Goal: Task Accomplishment & Management: Use online tool/utility

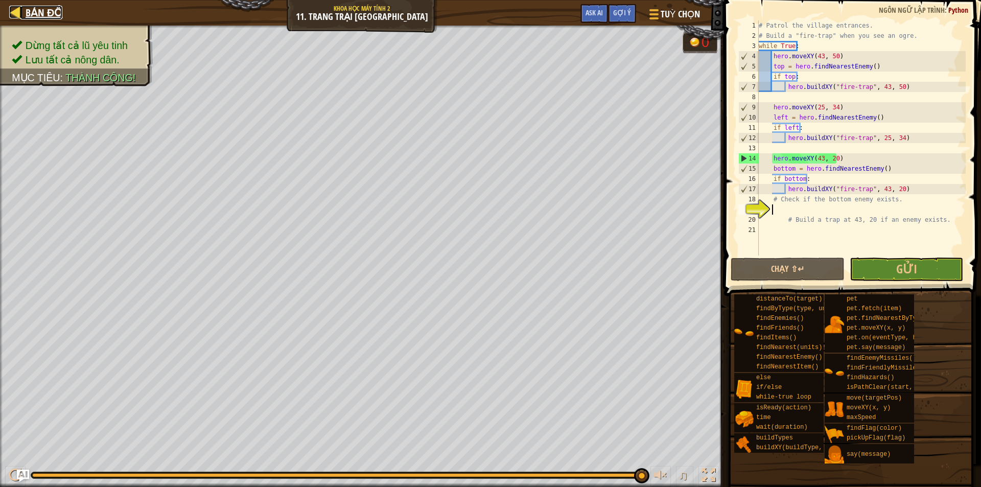
click at [29, 12] on span "Bản đồ" at bounding box center [44, 13] width 37 height 14
select select "vi"
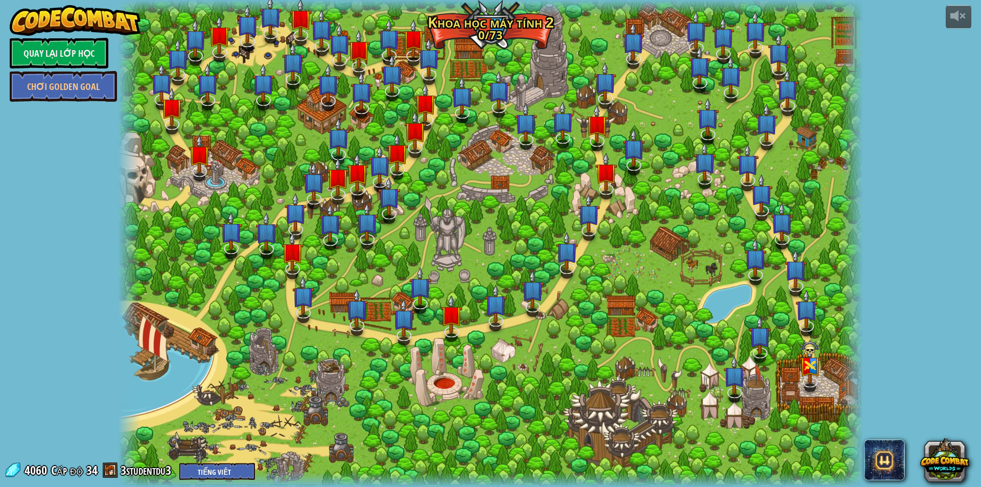
select select "vi"
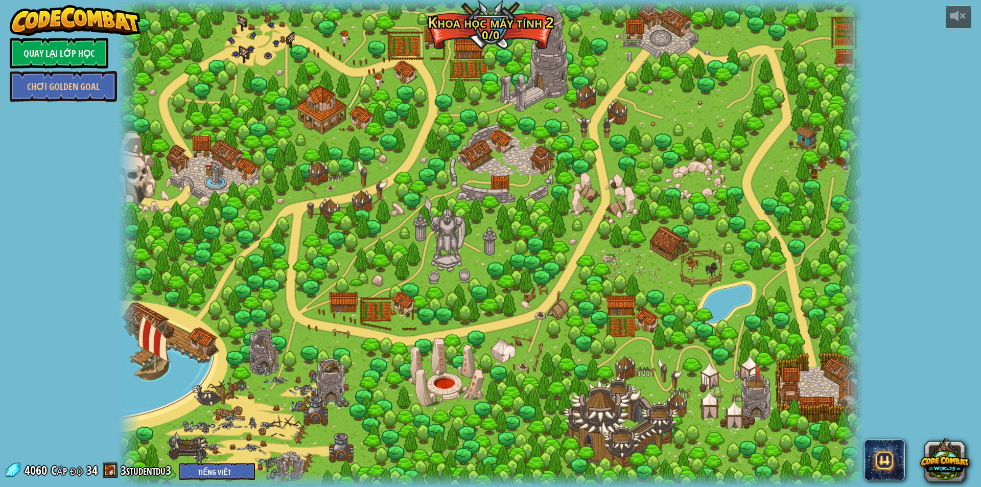
select select "vi"
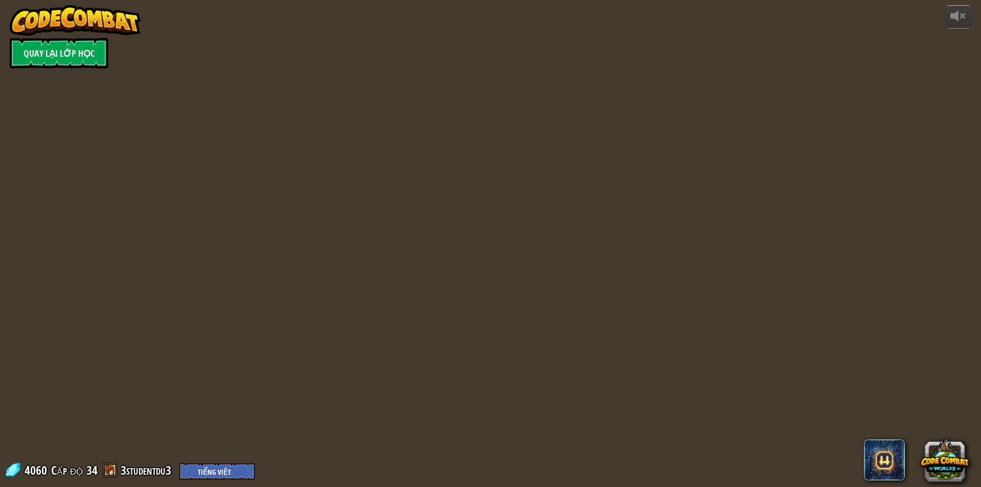
select select "vi"
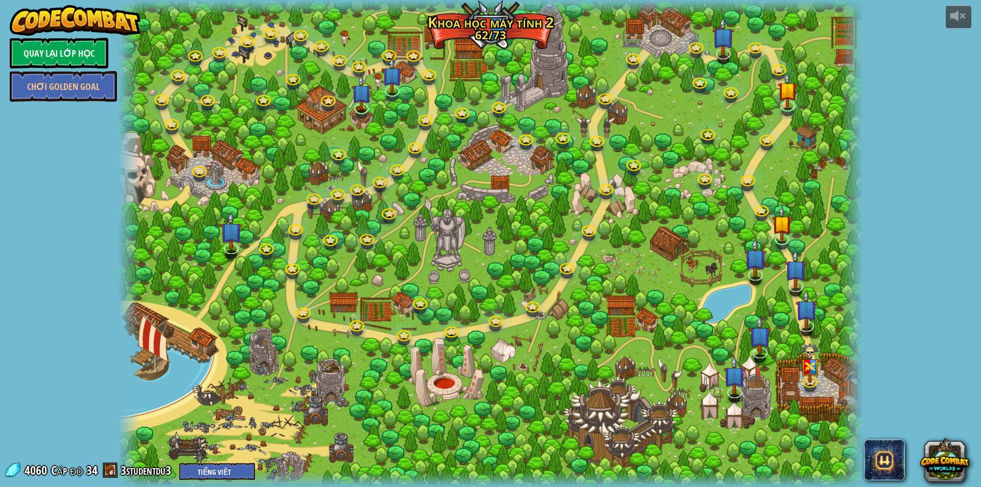
select select "vi"
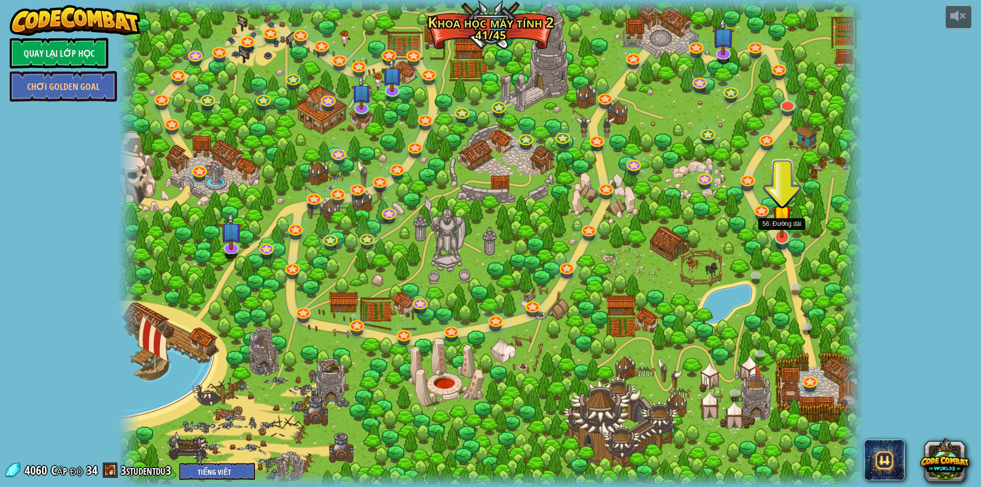
click at [778, 229] on img at bounding box center [782, 215] width 20 height 46
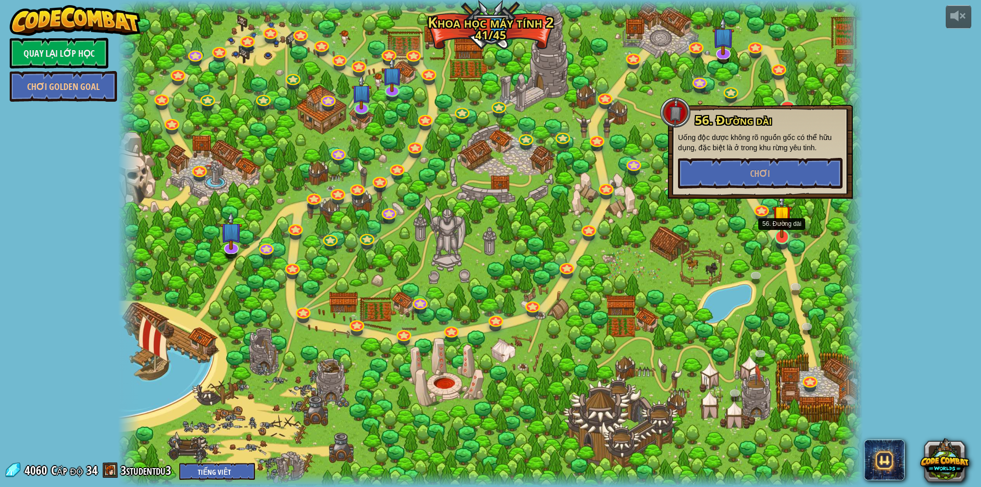
click at [782, 228] on img at bounding box center [782, 215] width 20 height 46
click at [758, 208] on link at bounding box center [760, 207] width 20 height 20
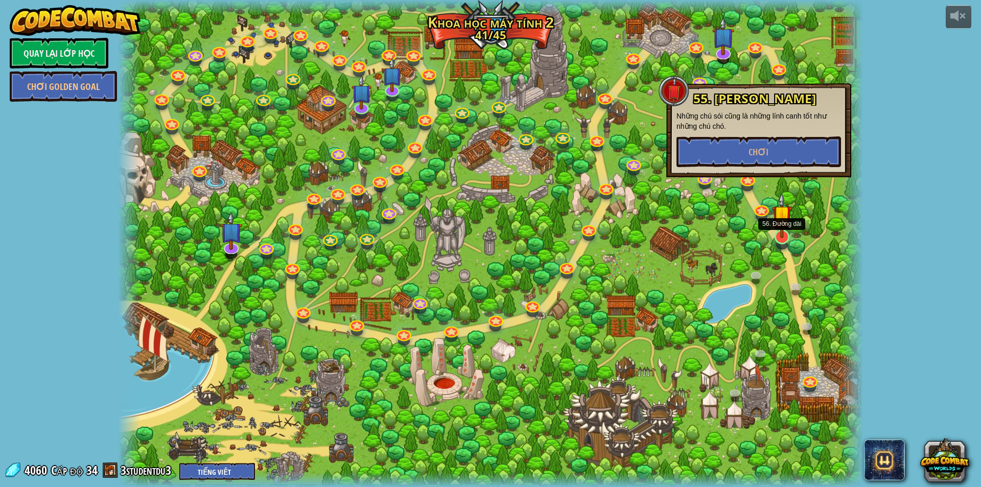
click at [783, 218] on img at bounding box center [782, 215] width 20 height 46
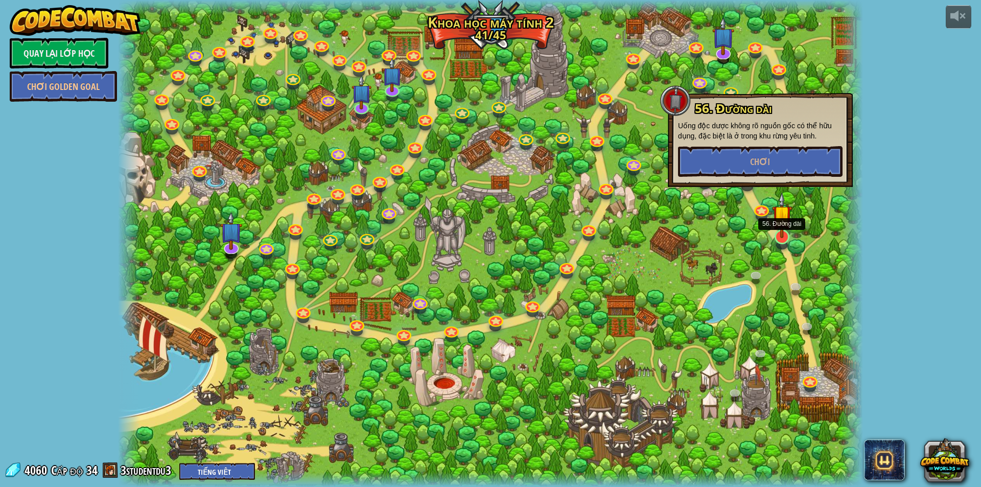
click at [783, 218] on img at bounding box center [782, 215] width 20 height 46
click at [753, 279] on link at bounding box center [756, 276] width 20 height 20
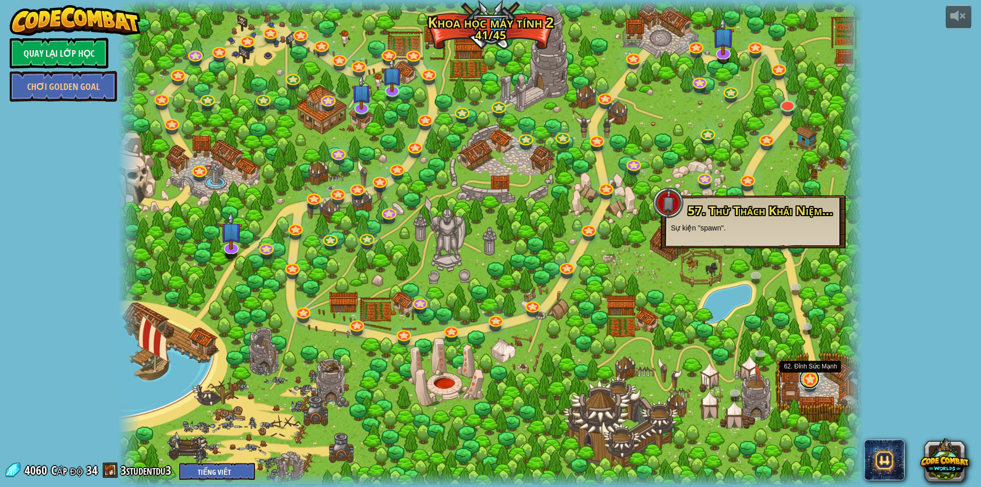
click at [816, 385] on link at bounding box center [809, 378] width 20 height 20
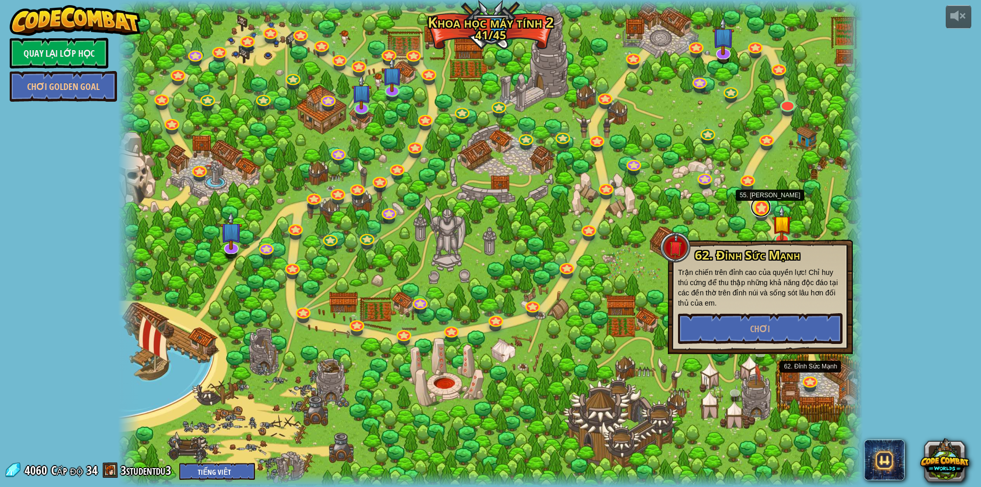
click at [768, 212] on div "8. Kẻ Phá Hoại Buổi Picnic Bảo vệ những người đi dã ngoại khỏi lũ yêu tinh tuần…" at bounding box center [490, 243] width 745 height 487
click at [780, 227] on img at bounding box center [782, 215] width 20 height 46
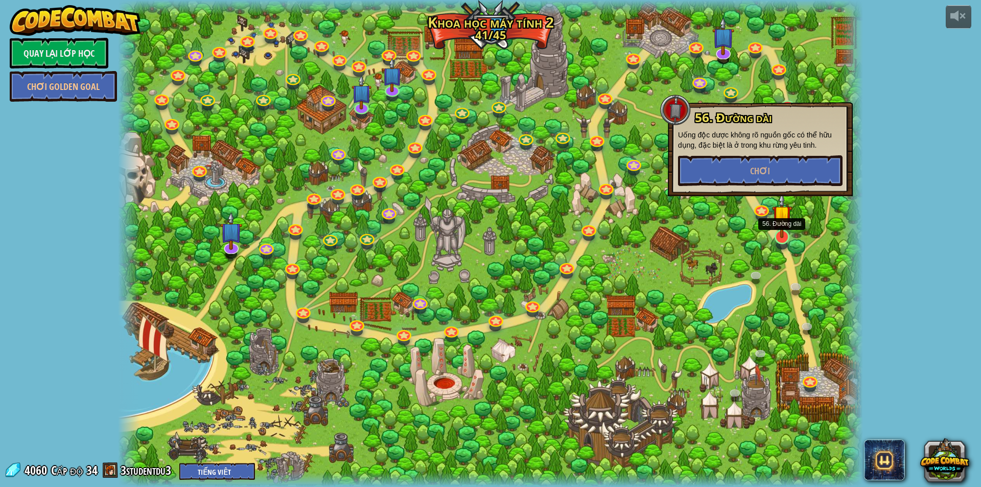
click at [781, 235] on img at bounding box center [782, 215] width 20 height 46
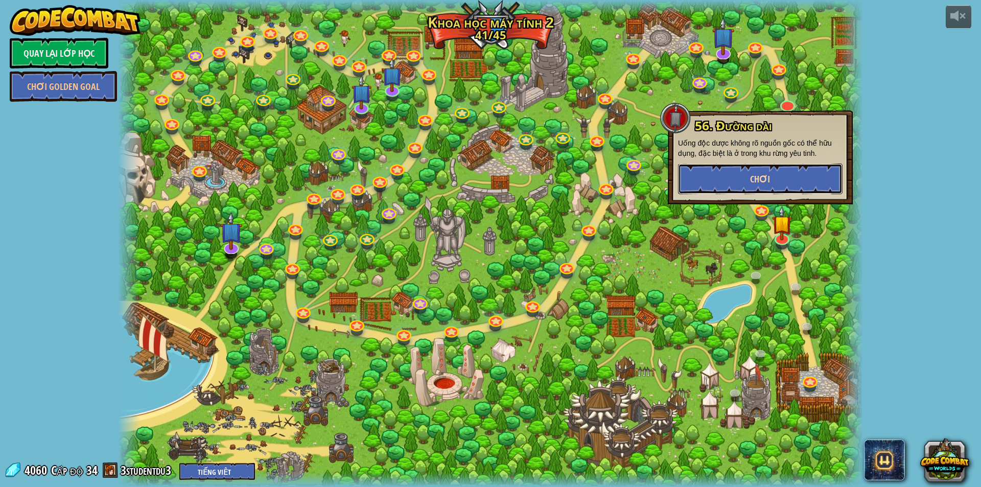
click at [793, 180] on button "Chơi" at bounding box center [760, 178] width 164 height 31
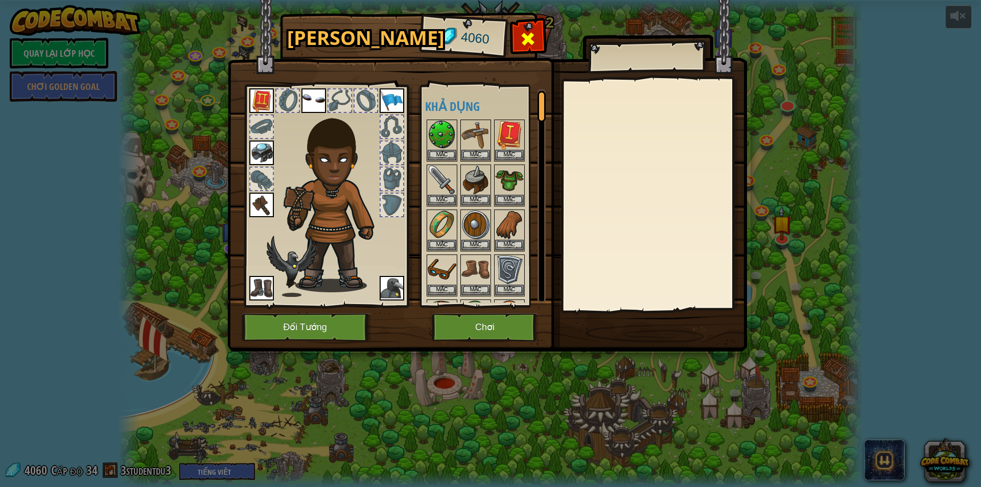
click at [528, 51] on div at bounding box center [528, 42] width 32 height 32
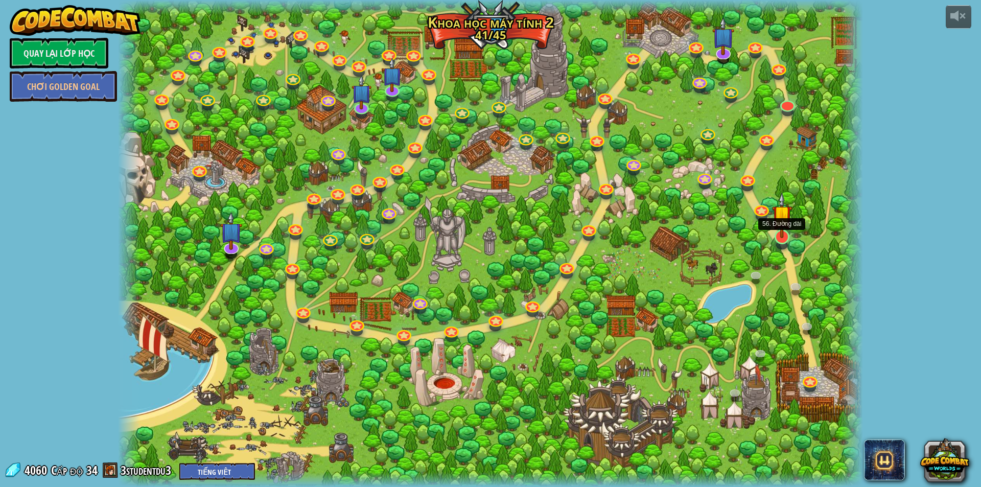
click at [783, 230] on img at bounding box center [782, 215] width 20 height 46
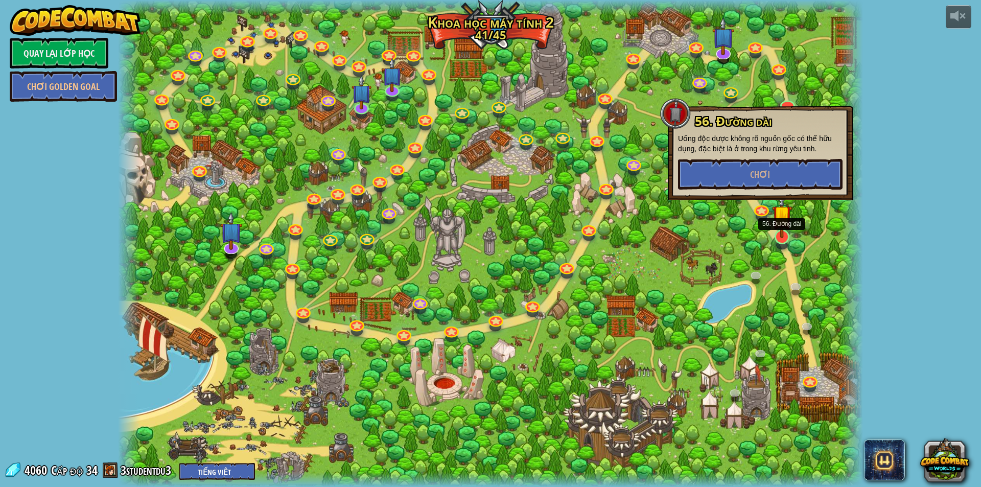
click at [783, 230] on img at bounding box center [782, 215] width 20 height 46
click at [44, 49] on link "Quay lại Lớp Học" at bounding box center [59, 53] width 99 height 31
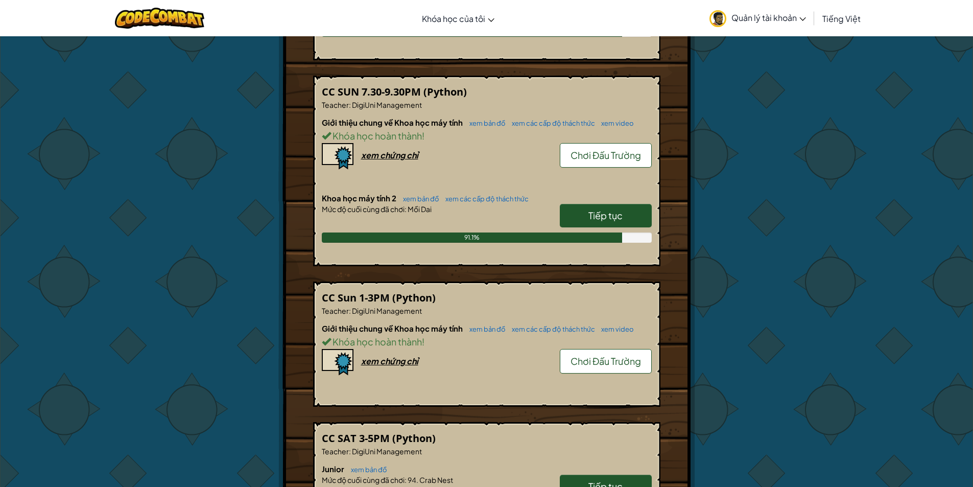
scroll to position [562, 0]
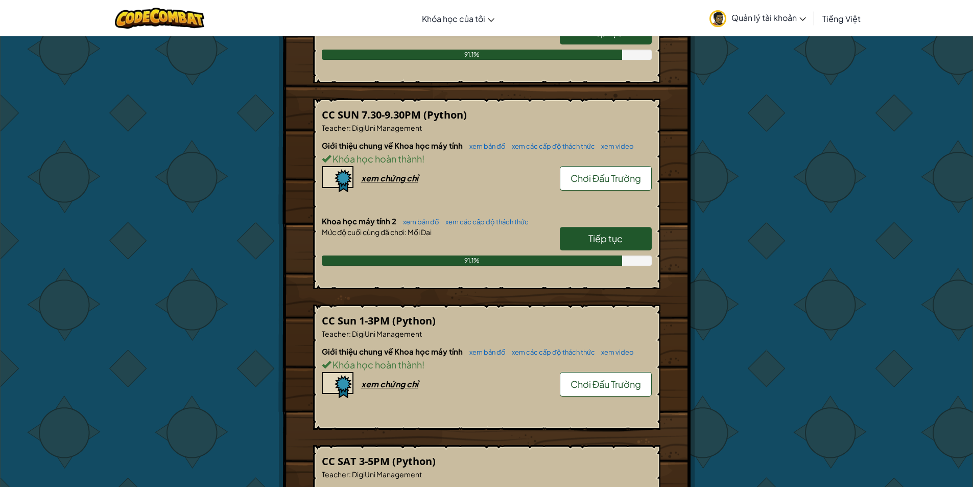
click at [594, 242] on span "Tiếp tục" at bounding box center [605, 238] width 34 height 12
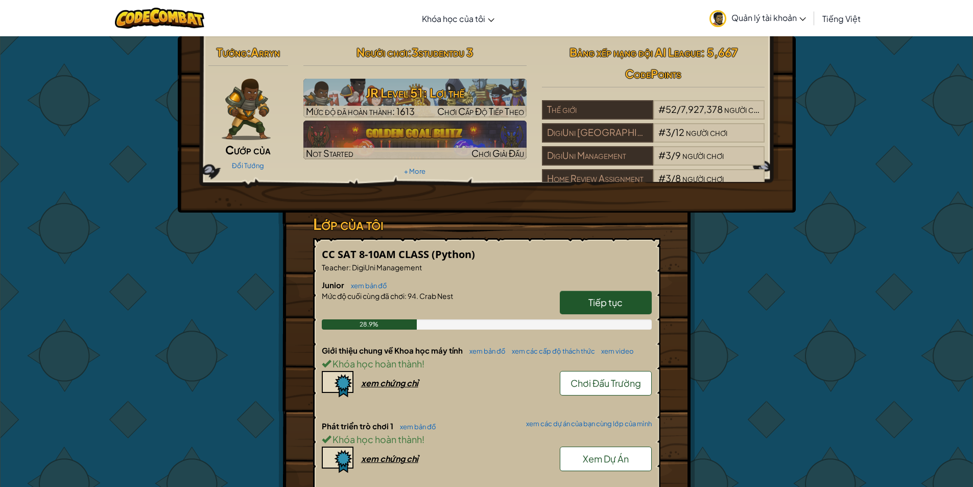
select select "vi"
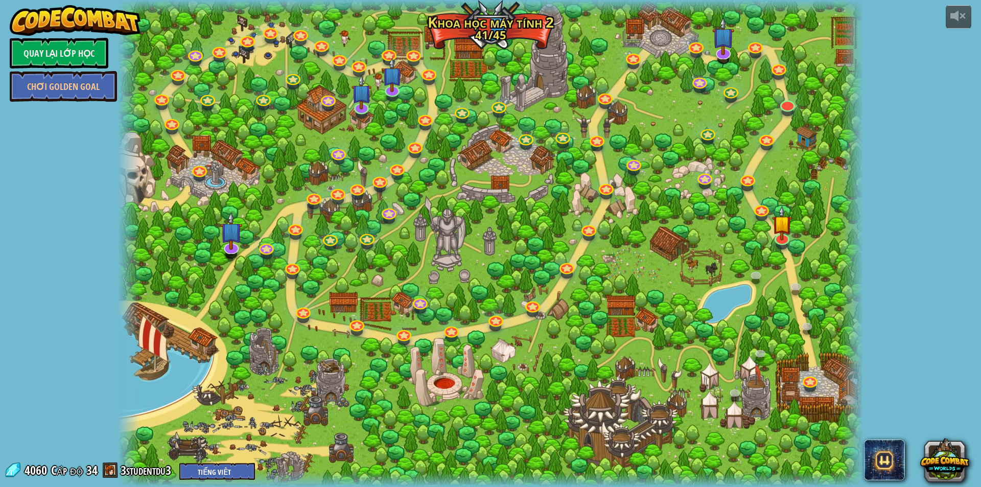
select select "vi"
click at [777, 233] on img at bounding box center [782, 215] width 20 height 46
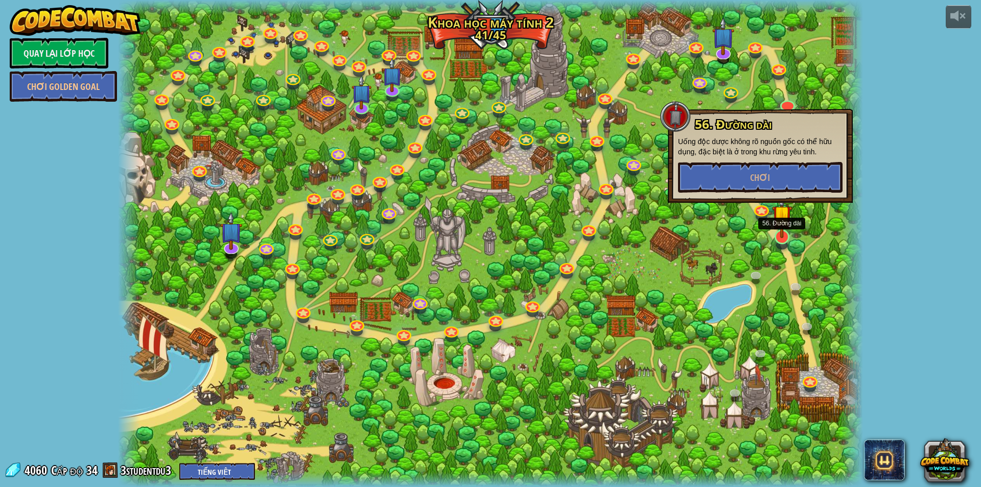
click at [776, 220] on img at bounding box center [782, 215] width 20 height 46
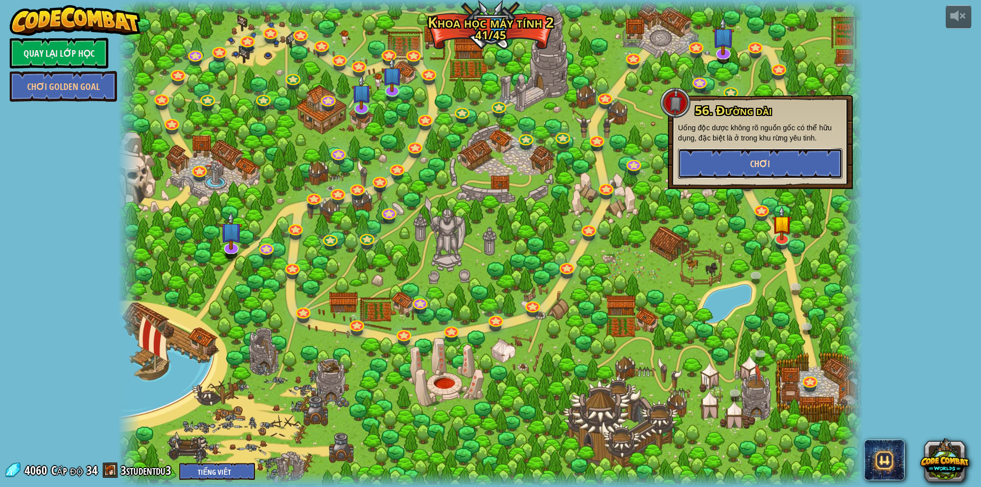
click at [769, 164] on span "Chơi" at bounding box center [760, 163] width 20 height 13
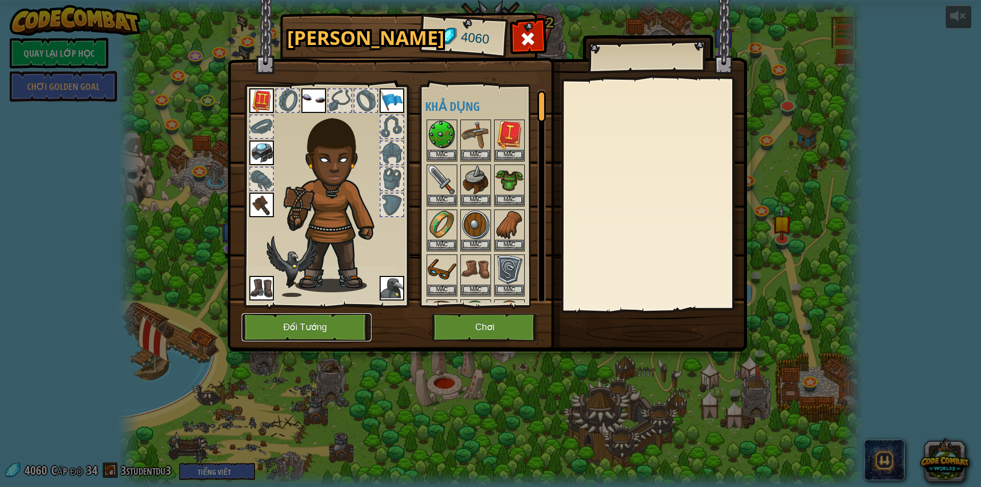
click at [339, 331] on button "Đổi Tướng" at bounding box center [307, 327] width 130 height 28
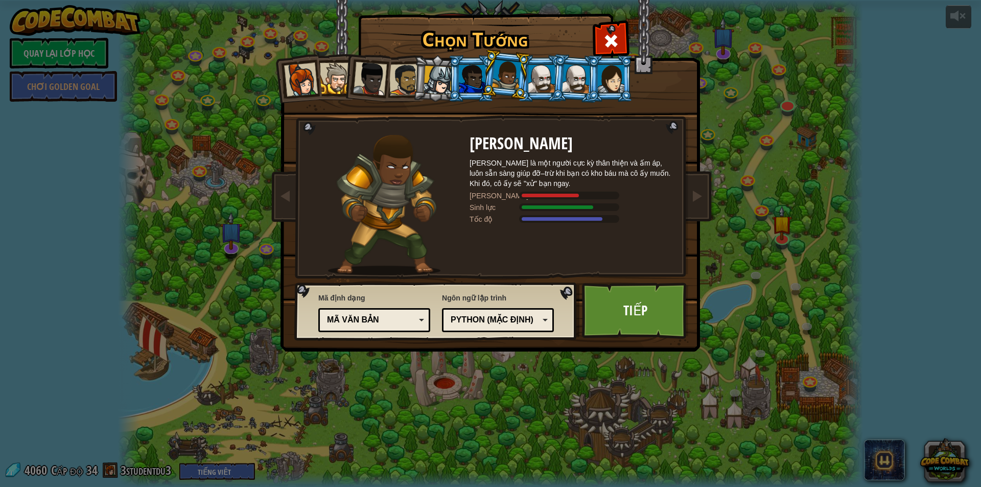
click at [402, 91] on div at bounding box center [405, 80] width 32 height 32
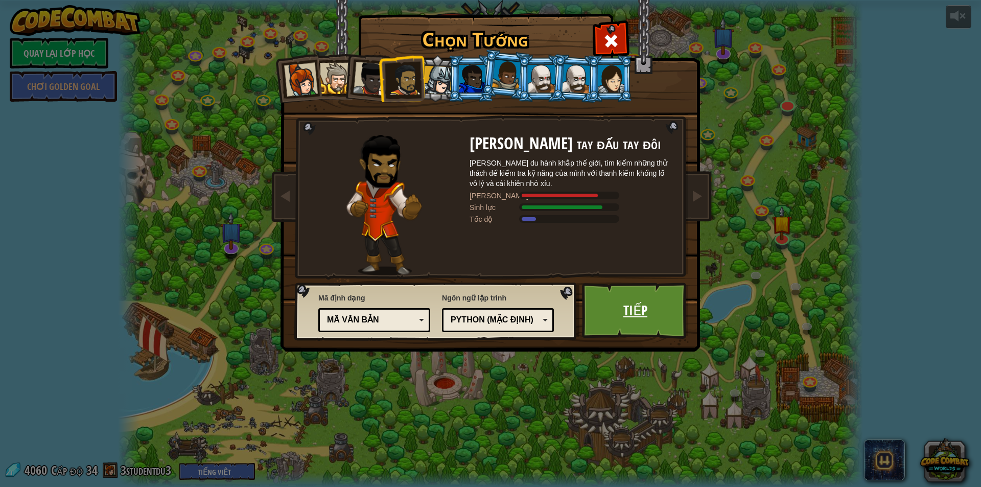
click at [617, 324] on link "Tiếp" at bounding box center [635, 310] width 107 height 56
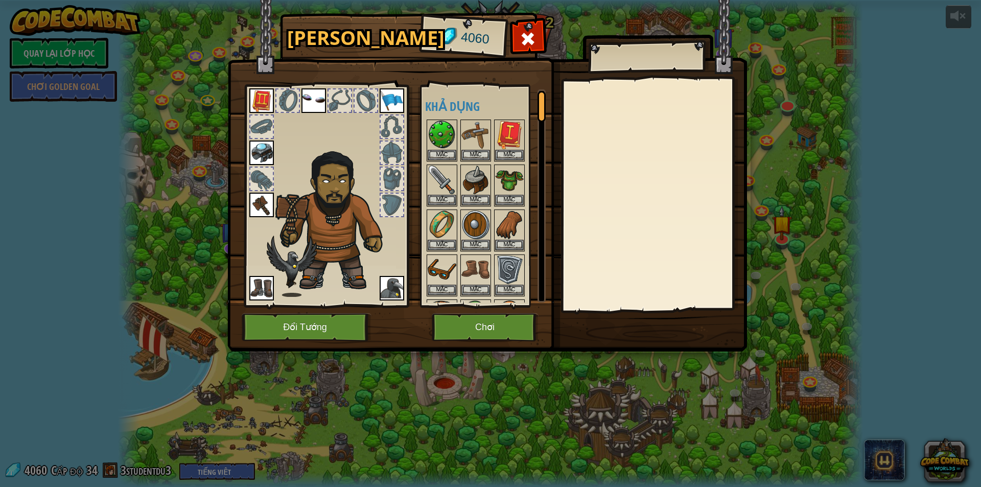
click at [260, 211] on img at bounding box center [261, 205] width 25 height 25
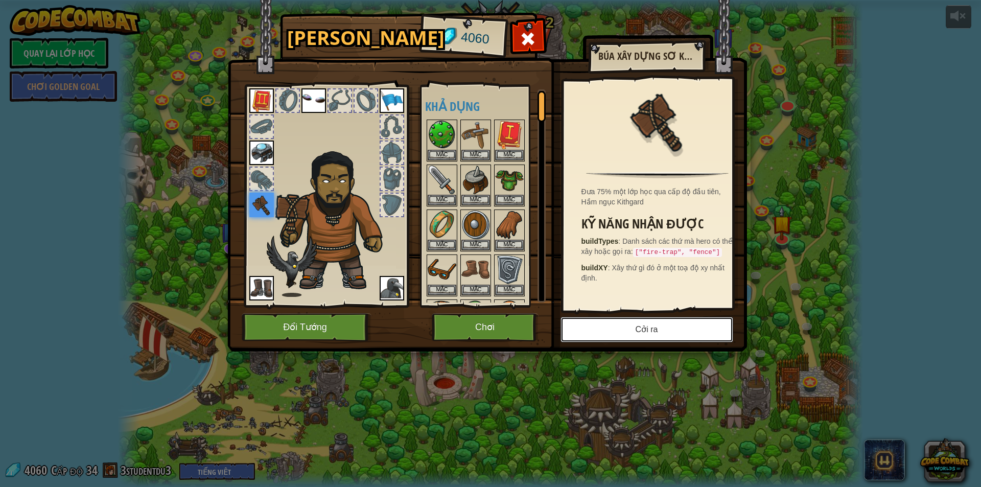
click at [648, 335] on button "Cởi ra" at bounding box center [646, 330] width 173 height 26
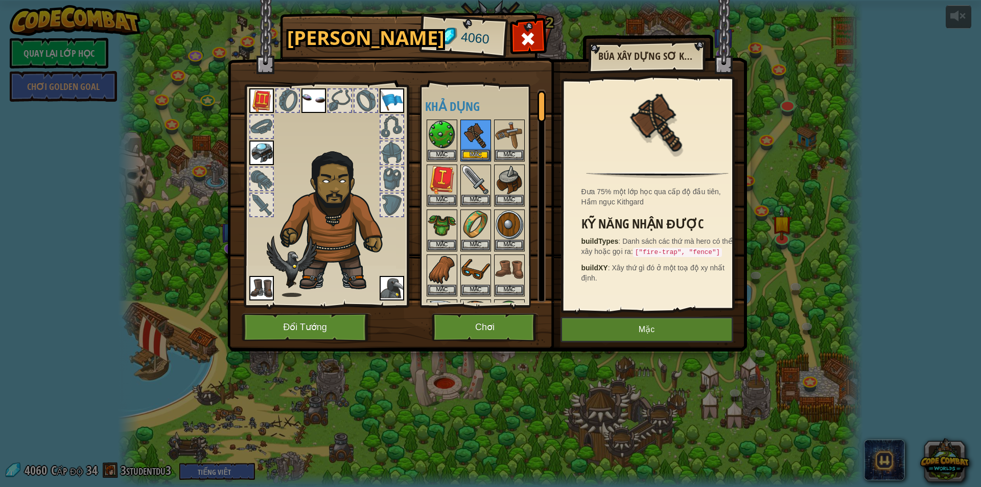
click at [260, 100] on img at bounding box center [261, 100] width 25 height 25
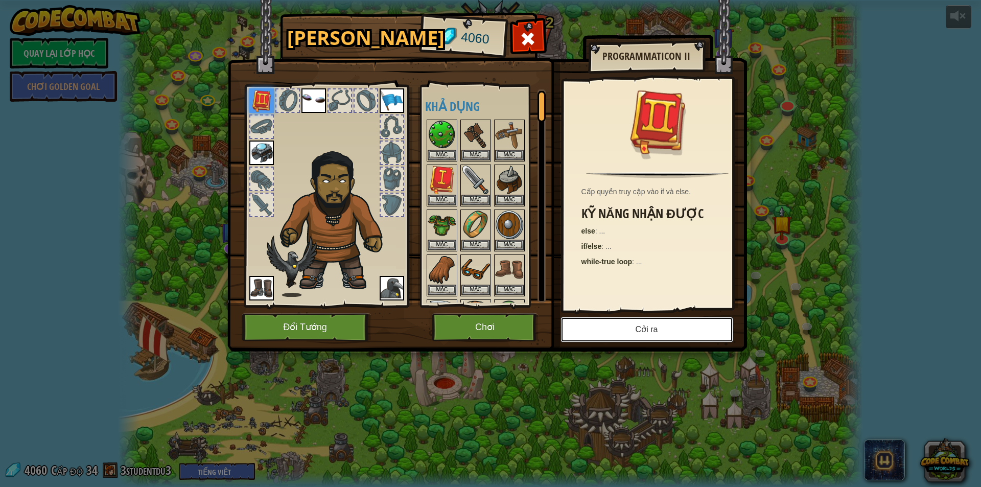
click at [681, 322] on button "Cởi ra" at bounding box center [646, 330] width 173 height 26
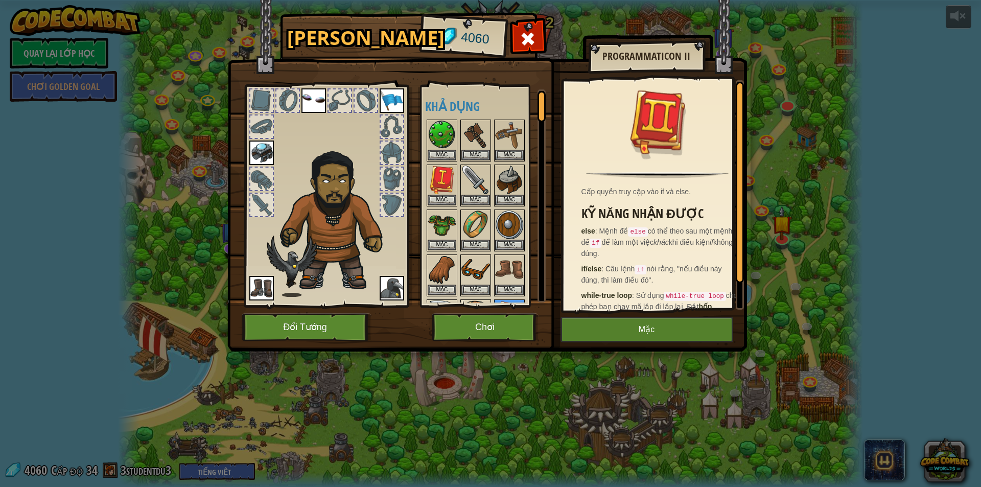
click at [254, 154] on img at bounding box center [261, 152] width 25 height 25
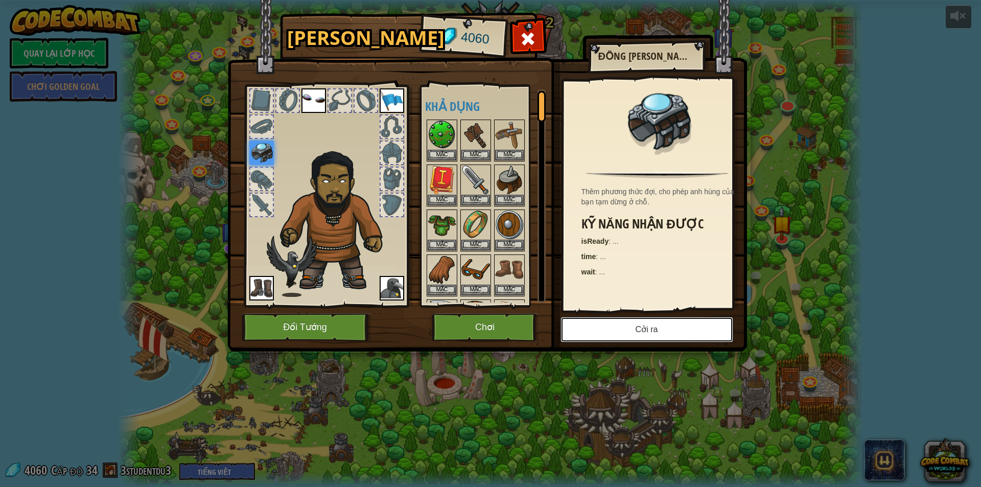
click at [660, 328] on button "Cởi ra" at bounding box center [646, 330] width 173 height 26
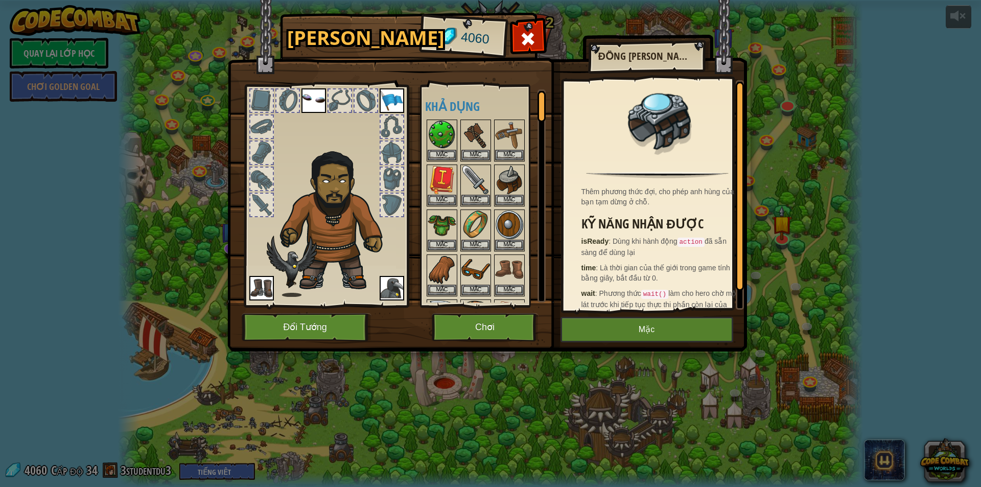
drag, startPoint x: 304, startPoint y: 93, endPoint x: 316, endPoint y: 94, distance: 11.8
click at [302, 91] on img at bounding box center [313, 100] width 25 height 25
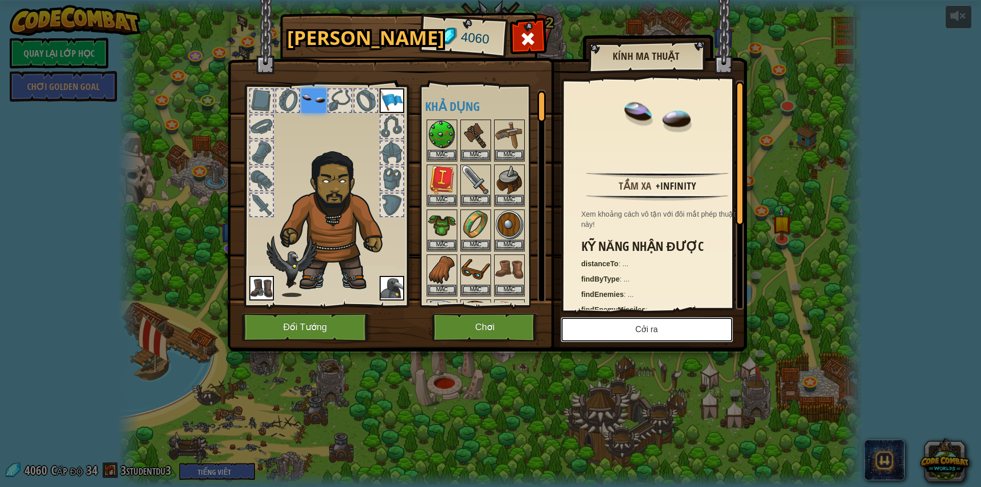
click at [639, 335] on button "Cởi ra" at bounding box center [646, 330] width 173 height 26
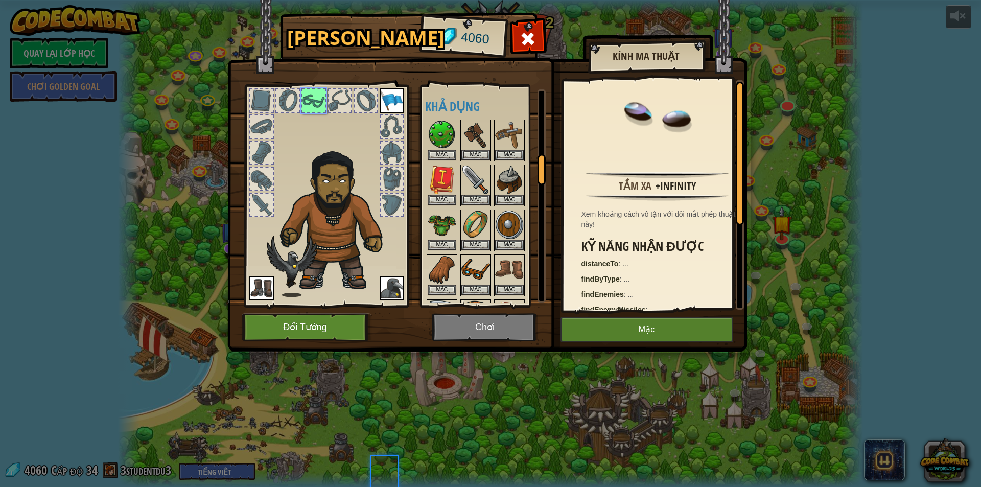
scroll to position [491, 0]
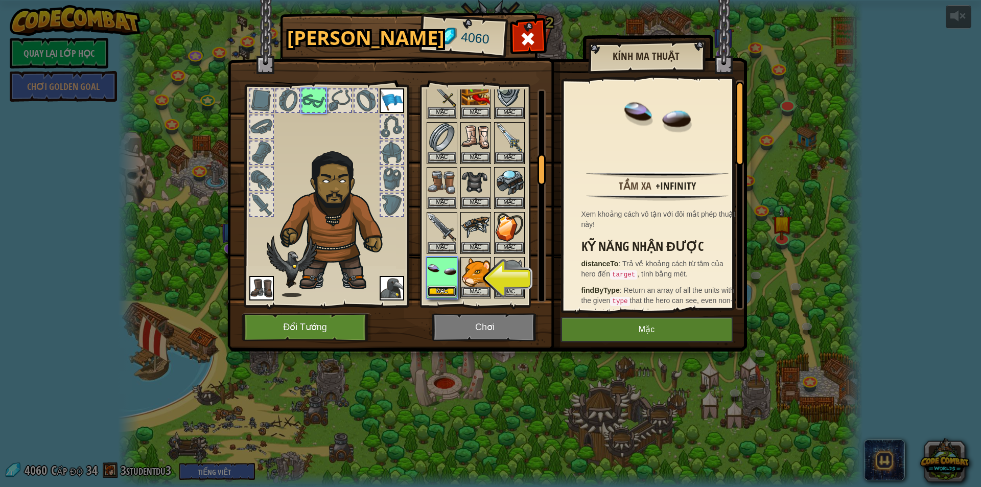
click at [435, 292] on button "Mặc" at bounding box center [441, 291] width 29 height 11
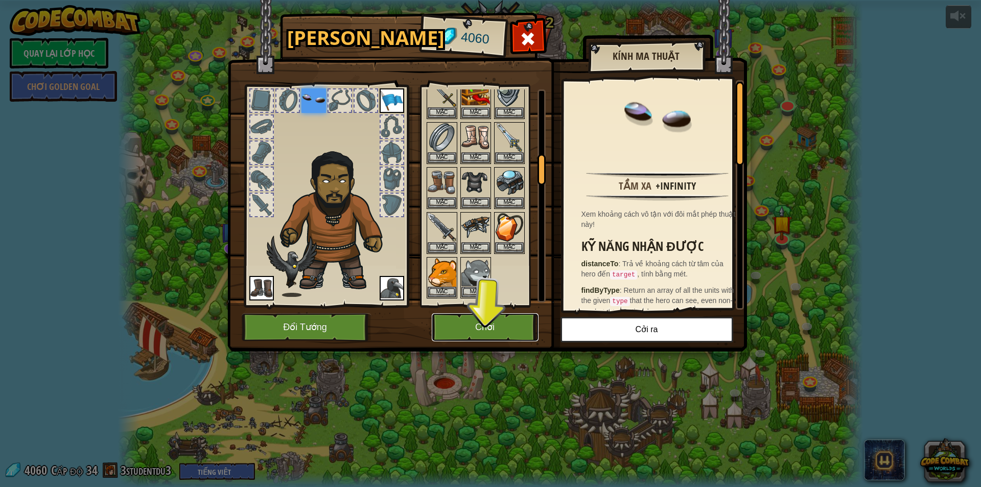
click at [459, 322] on button "Chơi" at bounding box center [485, 327] width 107 height 28
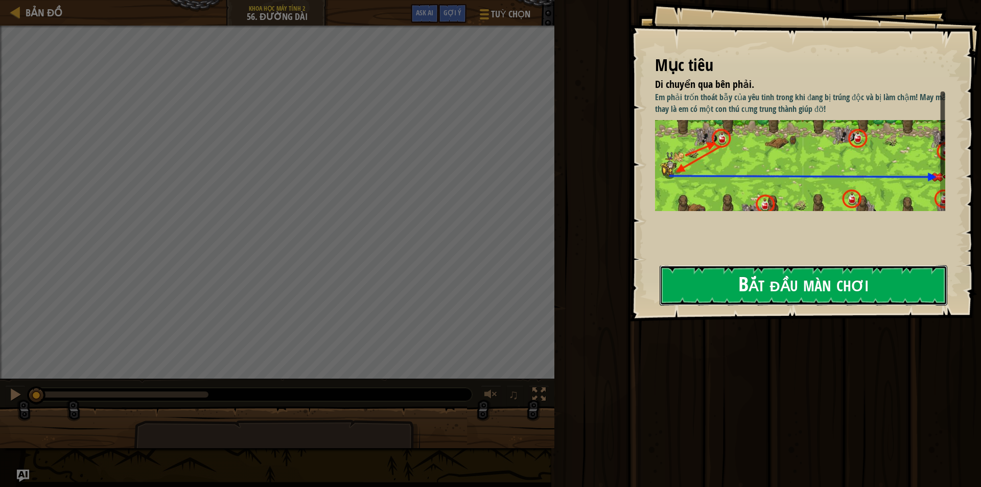
click at [728, 284] on button "Bắt đầu màn chơi" at bounding box center [803, 285] width 288 height 40
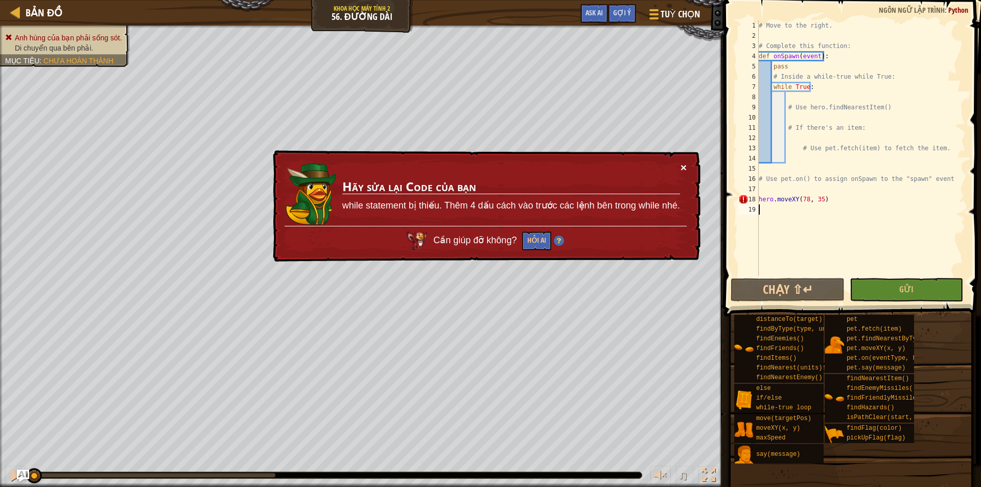
click at [681, 166] on button "×" at bounding box center [683, 167] width 6 height 11
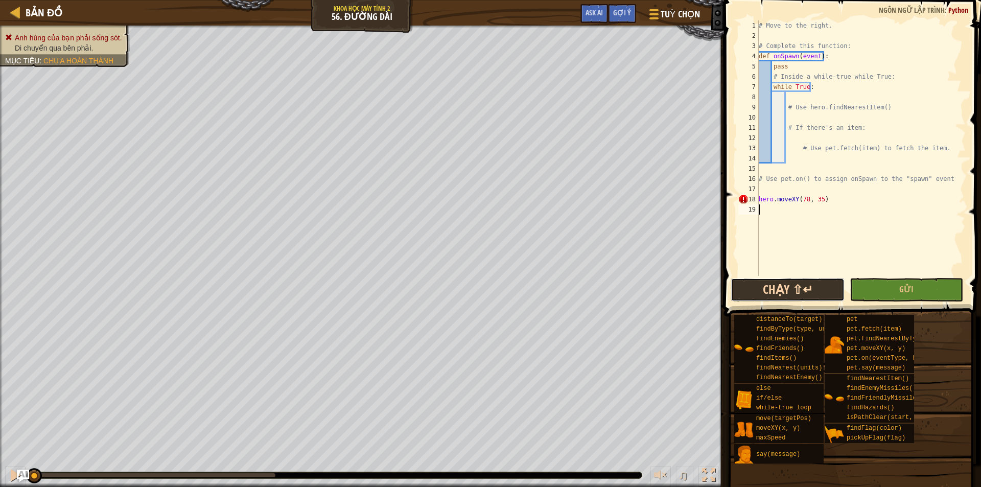
click at [778, 288] on button "Chạy ⇧↵" at bounding box center [787, 289] width 114 height 23
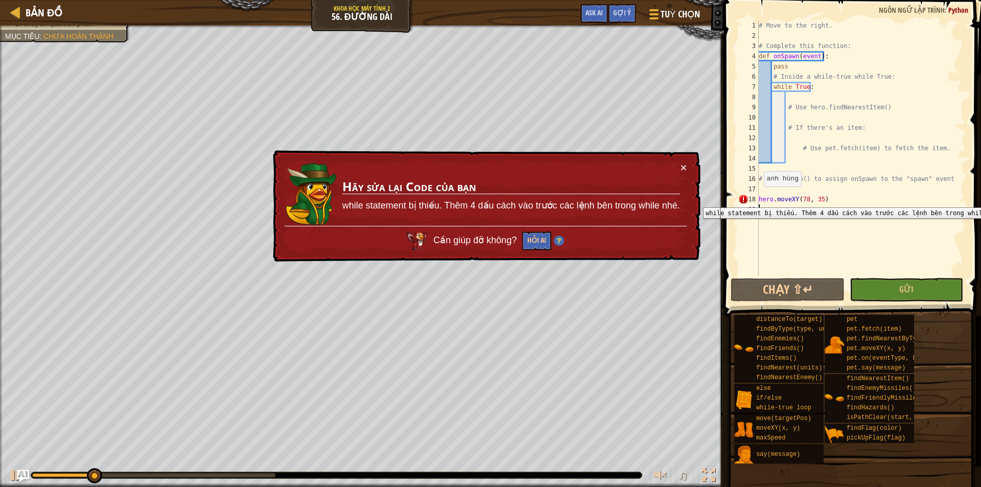
click at [757, 200] on div "18" at bounding box center [748, 199] width 20 height 10
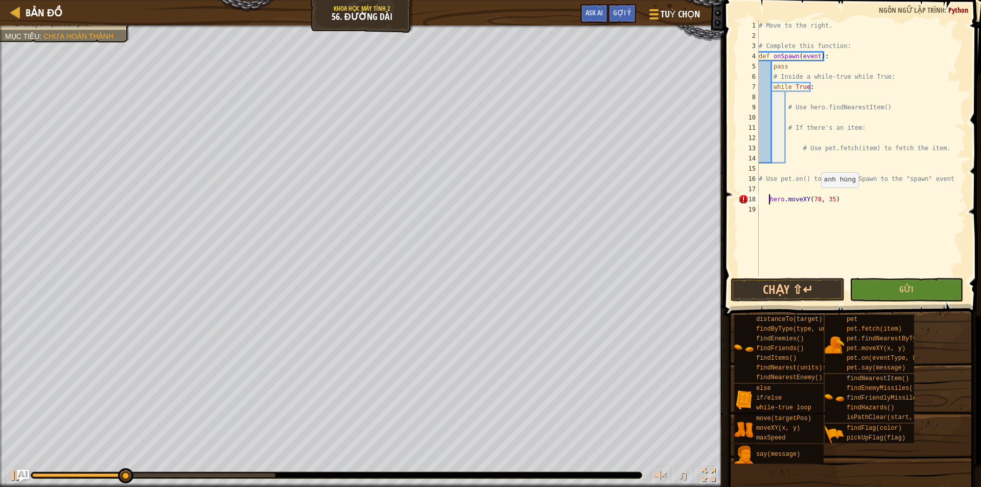
type textarea "hero.moveXY(78, 35)"
click at [795, 293] on button "Chạy ⇧↵" at bounding box center [787, 289] width 114 height 23
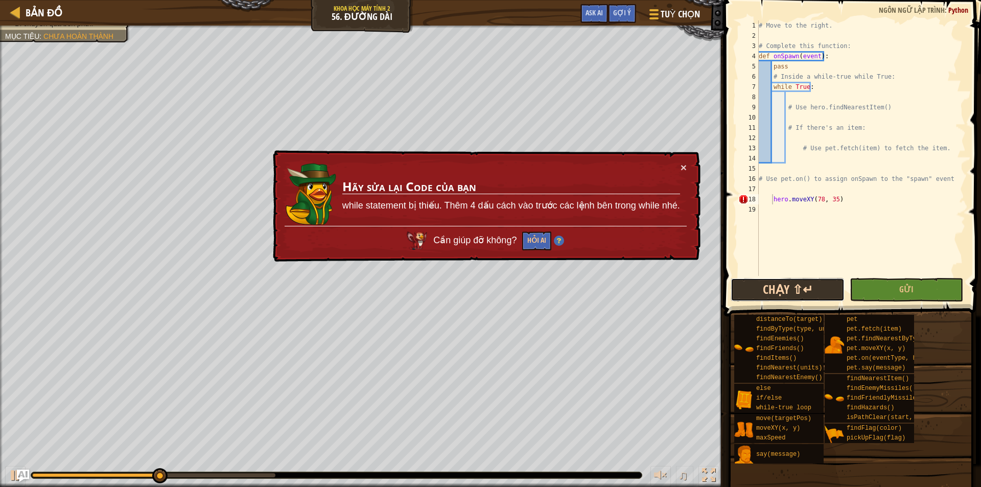
click at [795, 293] on button "Chạy ⇧↵" at bounding box center [787, 289] width 114 height 23
drag, startPoint x: 854, startPoint y: 197, endPoint x: 771, endPoint y: 201, distance: 83.3
click at [771, 201] on div "# Move to the right. # Complete this function: def onSpawn ( event ) : pass # I…" at bounding box center [860, 158] width 209 height 276
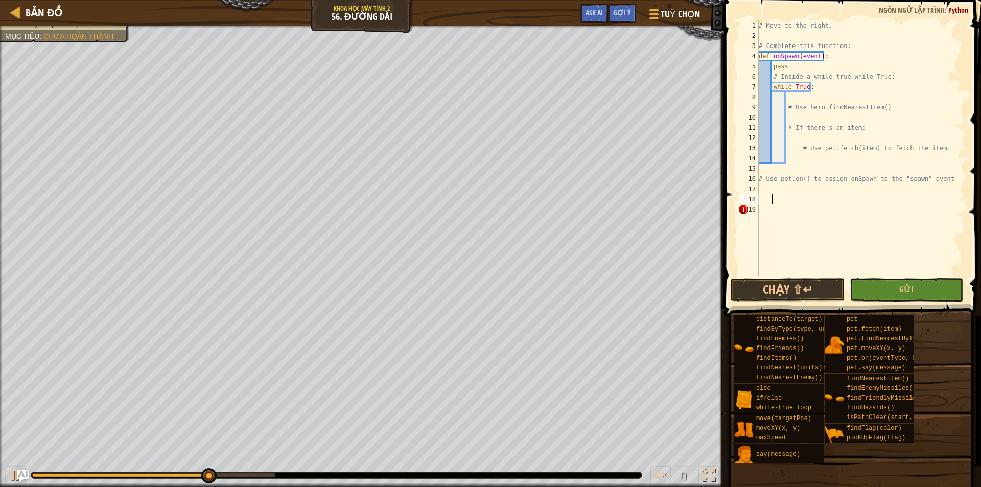
click at [787, 160] on div "# Move to the right. # Complete this function: def onSpawn ( event ) : pass # I…" at bounding box center [860, 158] width 209 height 276
click at [792, 93] on div "# Move to the right. # Complete this function: def onSpawn ( event ) : pass # I…" at bounding box center [860, 158] width 209 height 276
paste textarea "hero.moveXY(78, 35)"
click at [808, 288] on button "Chạy ⇧↵" at bounding box center [787, 289] width 114 height 23
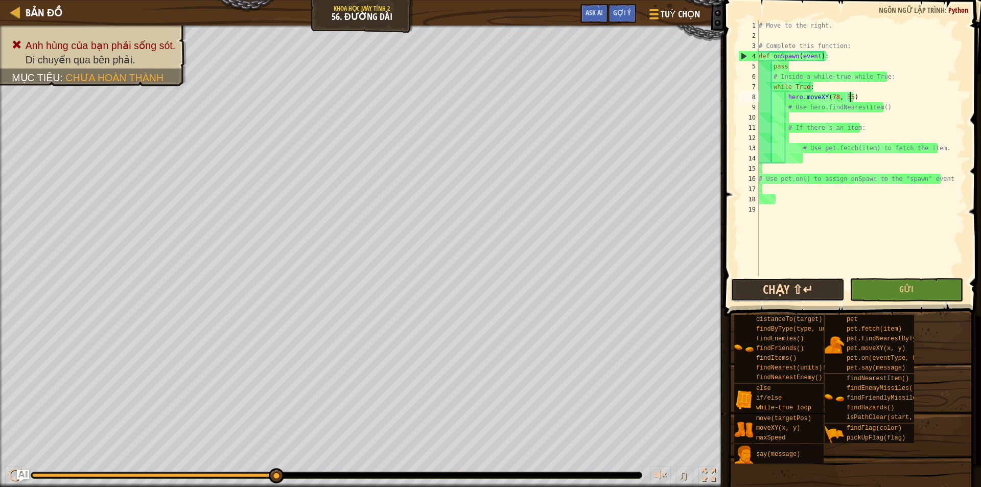
click at [799, 289] on button "Chạy ⇧↵" at bounding box center [787, 289] width 114 height 23
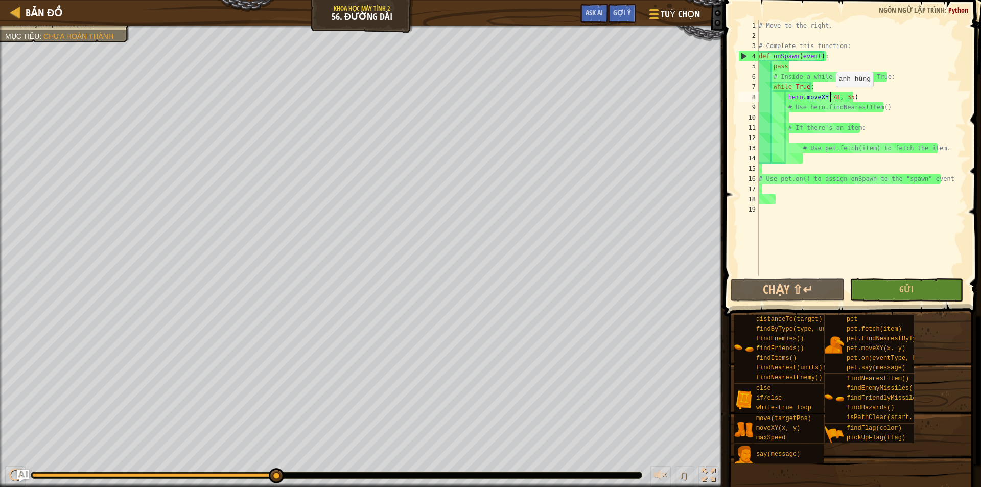
click at [830, 97] on div "# Move to the right. # Complete this function: def onSpawn ( event ) : pass # I…" at bounding box center [860, 158] width 209 height 276
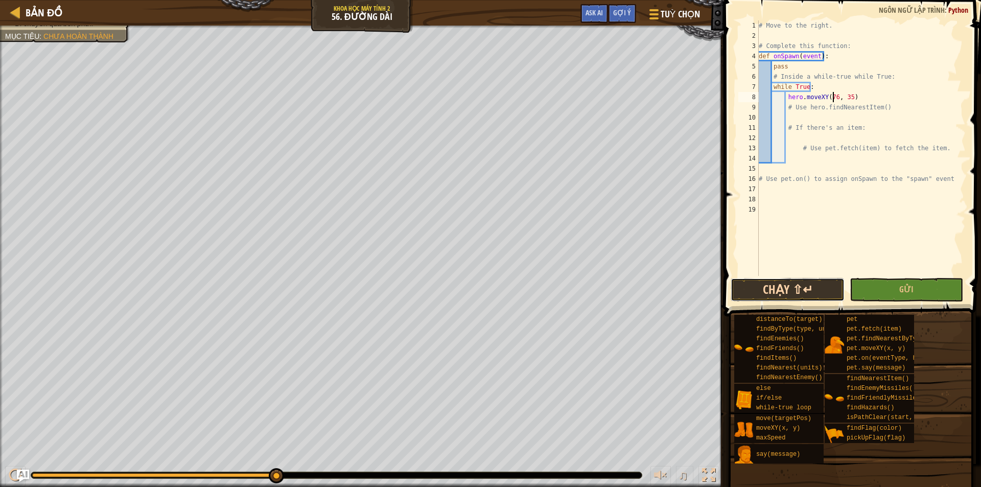
click at [787, 292] on button "Chạy ⇧↵" at bounding box center [787, 289] width 114 height 23
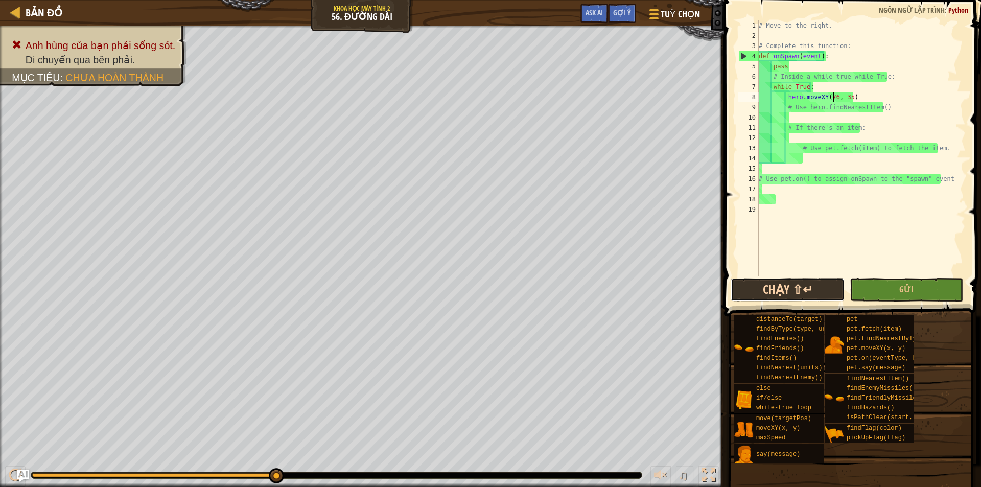
click at [799, 280] on button "Chạy ⇧↵" at bounding box center [787, 289] width 114 height 23
click at [811, 112] on div "# Move to the right. # Complete this function: def onSpawn ( event ) : pass # I…" at bounding box center [860, 158] width 209 height 276
type textarea "# Use hero.findNearestItem()"
click at [808, 118] on div "# Move to the right. # Complete this function: def onSpawn ( event ) : pass # I…" at bounding box center [860, 158] width 209 height 276
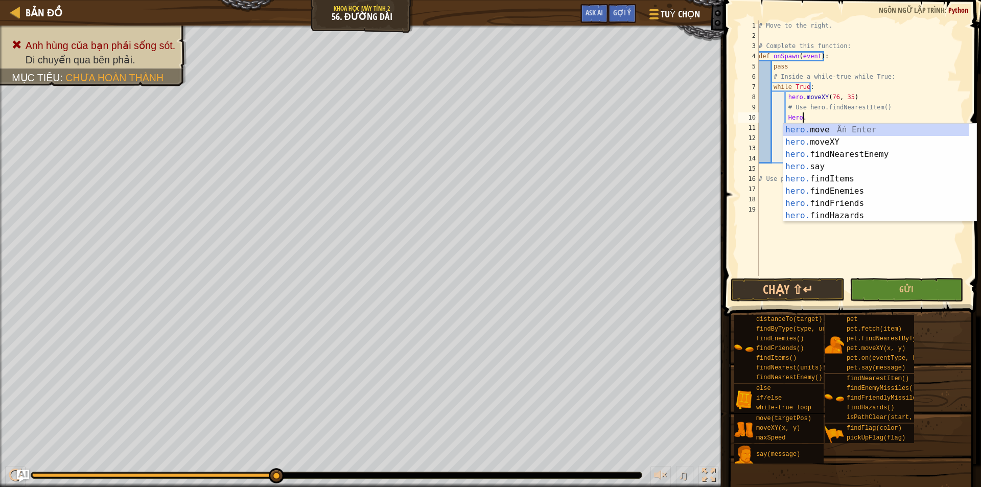
scroll to position [5, 3]
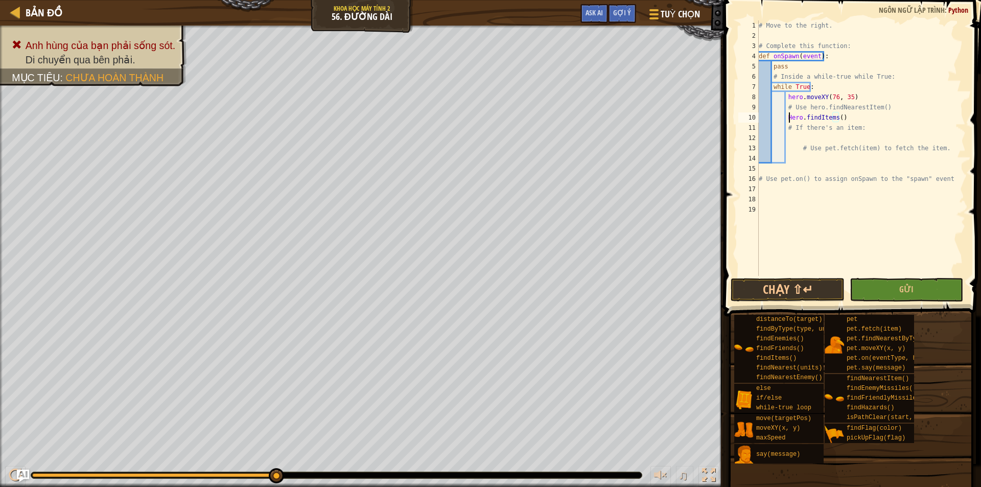
click at [790, 120] on div "# Move to the right. # Complete this function: def onSpawn ( event ) : pass # I…" at bounding box center [860, 158] width 209 height 276
type textarea "hero.findItems()"
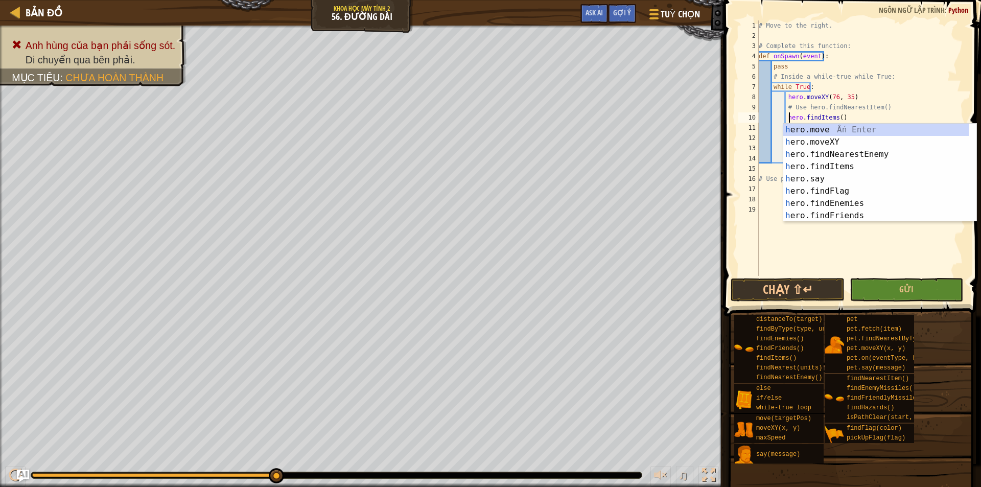
click at [769, 266] on div "# Move to the right. # Complete this function: def onSpawn ( event ) : pass # I…" at bounding box center [860, 158] width 209 height 276
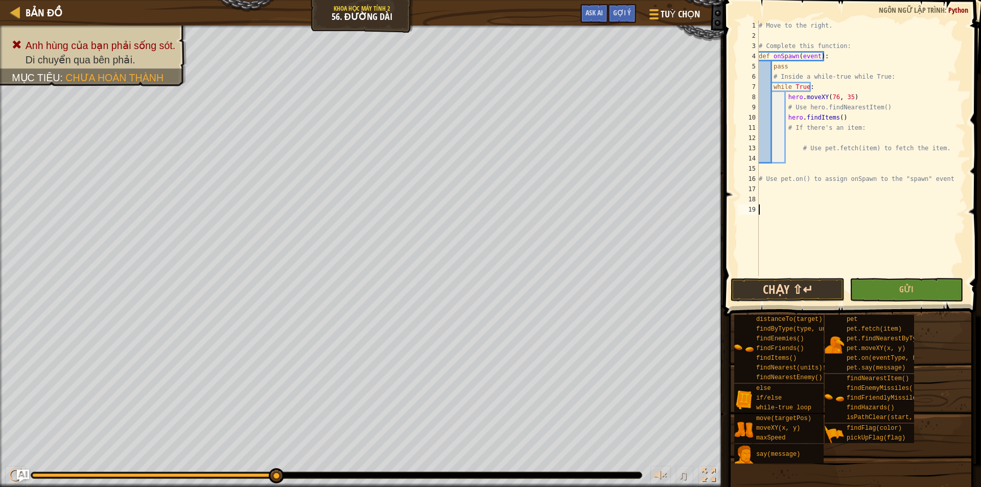
scroll to position [5, 0]
click at [781, 289] on button "Chạy ⇧↵" at bounding box center [787, 289] width 114 height 23
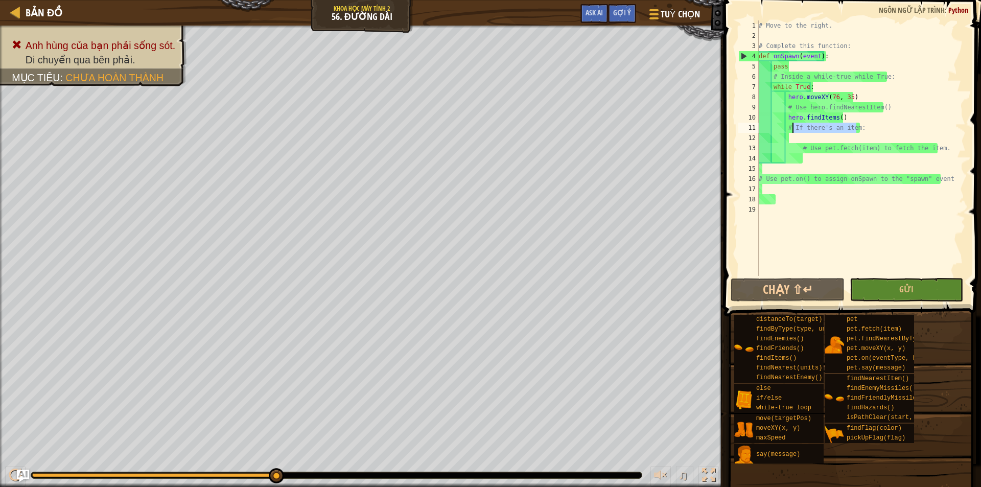
drag, startPoint x: 860, startPoint y: 125, endPoint x: 792, endPoint y: 129, distance: 68.1
click at [792, 129] on div "# Move to the right. # Complete this function: def onSpawn ( event ) : pass # I…" at bounding box center [860, 158] width 209 height 276
type textarea "# If there's an item:"
click at [799, 141] on div "# Move to the right. # Complete this function: def onSpawn ( event ) : pass # I…" at bounding box center [860, 158] width 209 height 276
paste textarea "If there's an item:"
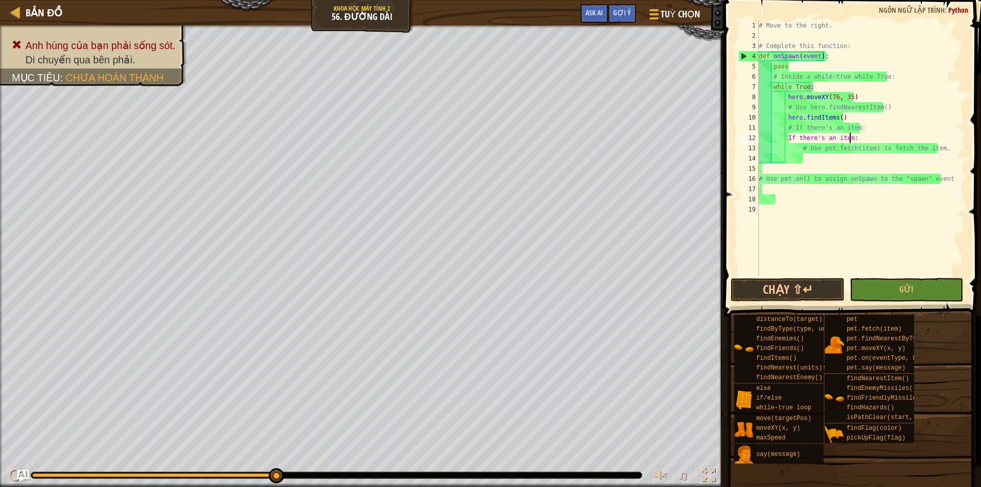
click at [894, 136] on div "# Move to the right. # Complete this function: def onSpawn ( event ) : pass # I…" at bounding box center [860, 158] width 209 height 276
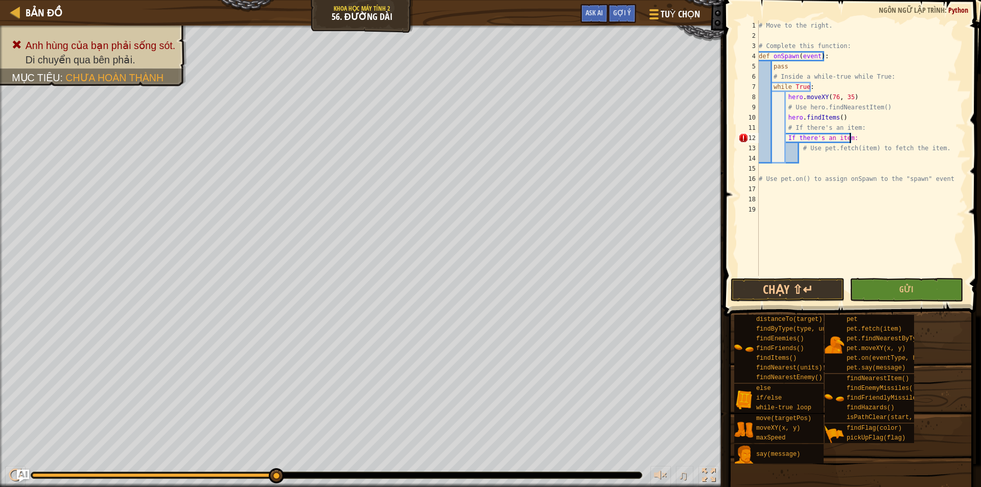
click at [785, 140] on div "# Move to the right. # Complete this function: def onSpawn ( event ) : pass # I…" at bounding box center [860, 158] width 209 height 276
click at [786, 289] on button "Chạy ⇧↵" at bounding box center [787, 289] width 114 height 23
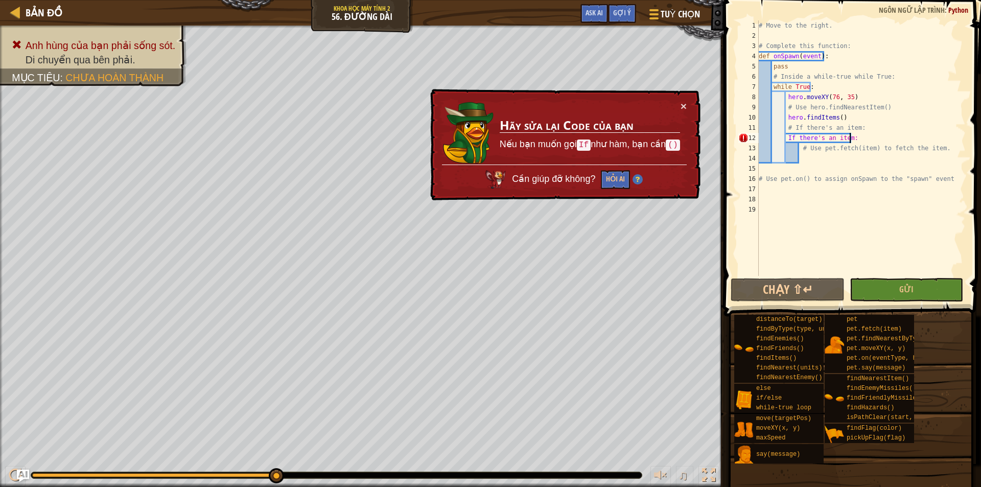
scroll to position [5, 7]
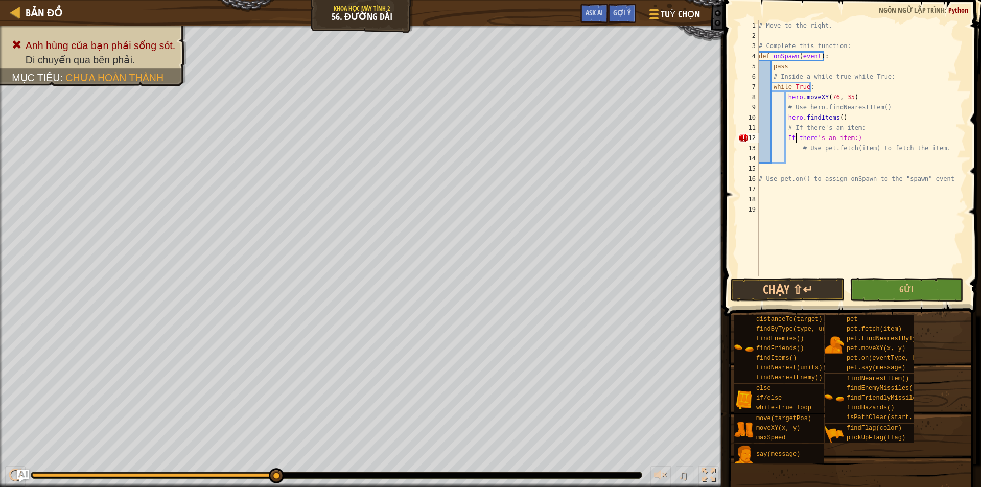
click at [795, 137] on div "# Move to the right. # Complete this function: def onSpawn ( event ) : pass # I…" at bounding box center [860, 158] width 209 height 276
type textarea "If (there's an item:)"
drag, startPoint x: 744, startPoint y: 290, endPoint x: 742, endPoint y: 284, distance: 6.0
click at [743, 291] on button "Chạy ⇧↵" at bounding box center [787, 289] width 114 height 23
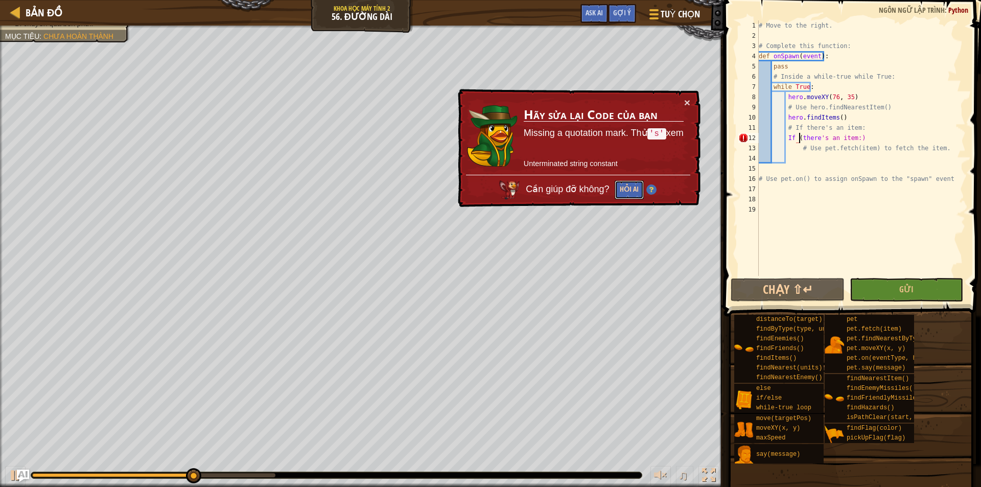
click at [630, 194] on button "Hỏi AI" at bounding box center [629, 190] width 30 height 19
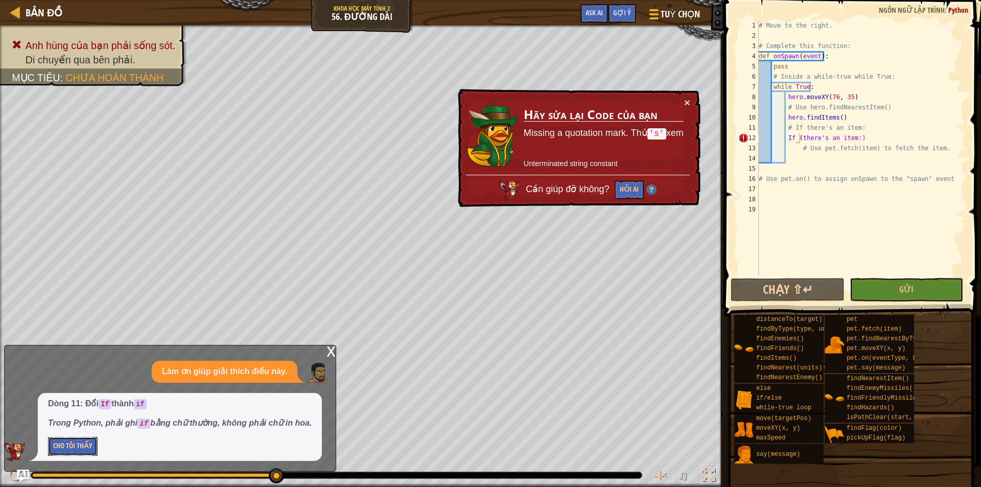
click at [84, 440] on button "Cho Tôi Thấy" at bounding box center [73, 446] width 50 height 19
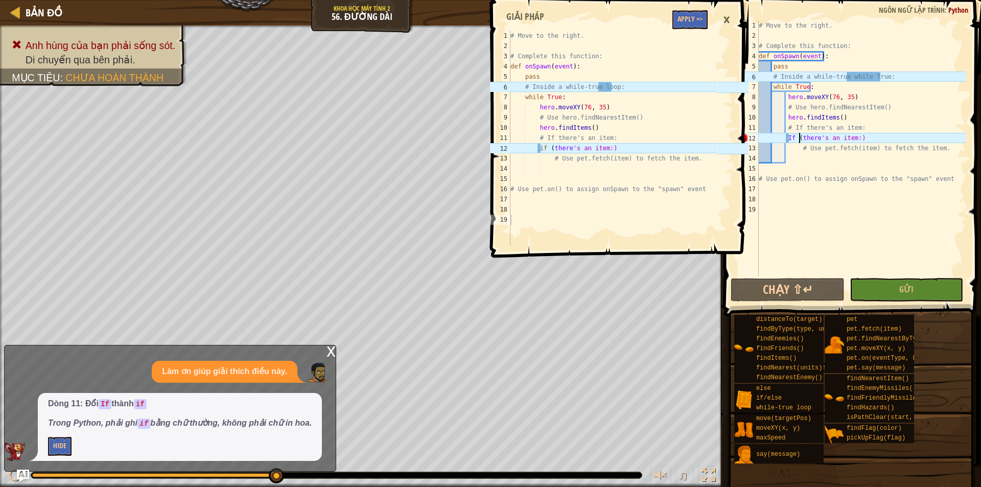
click at [620, 147] on div "# Move to the right. # Complete this function: def onSpawn ( event ) : pass # I…" at bounding box center [612, 148] width 209 height 235
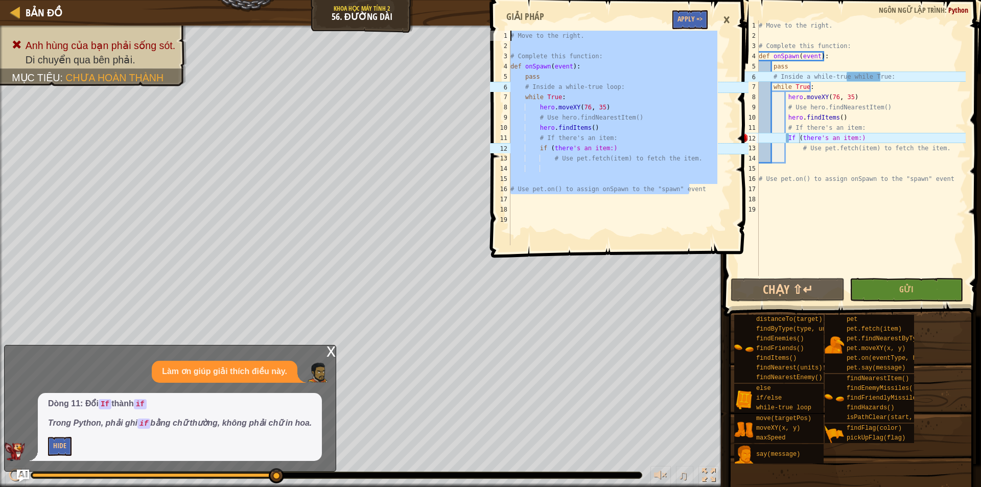
drag, startPoint x: 712, startPoint y: 192, endPoint x: 497, endPoint y: -17, distance: 299.4
click at [497, 0] on html "Bản đồ Khoa học máy tính 2 56. Đường dài Tuỳ chọn Xong Gợi ý Ask AI if (there's…" at bounding box center [490, 0] width 981 height 0
type textarea "# Move to the right."
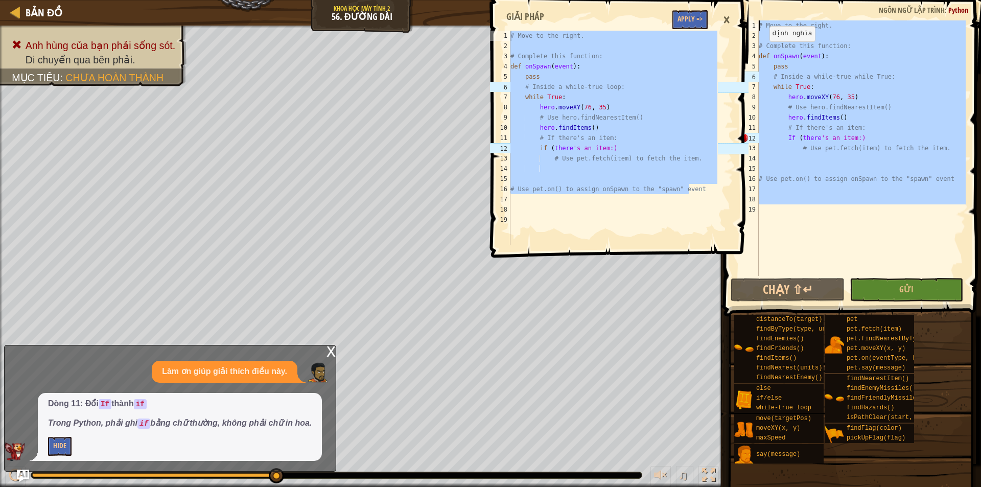
drag, startPoint x: 938, startPoint y: 208, endPoint x: 742, endPoint y: 8, distance: 279.5
click at [742, 8] on div "Bản đồ Khoa học máy tính 2 56. Đường dài Tuỳ chọn Xong Gợi ý Ask AI # Move to t…" at bounding box center [490, 243] width 981 height 487
paste textarea "Use pet.on() to assign onSpawn to the "spawn" event"
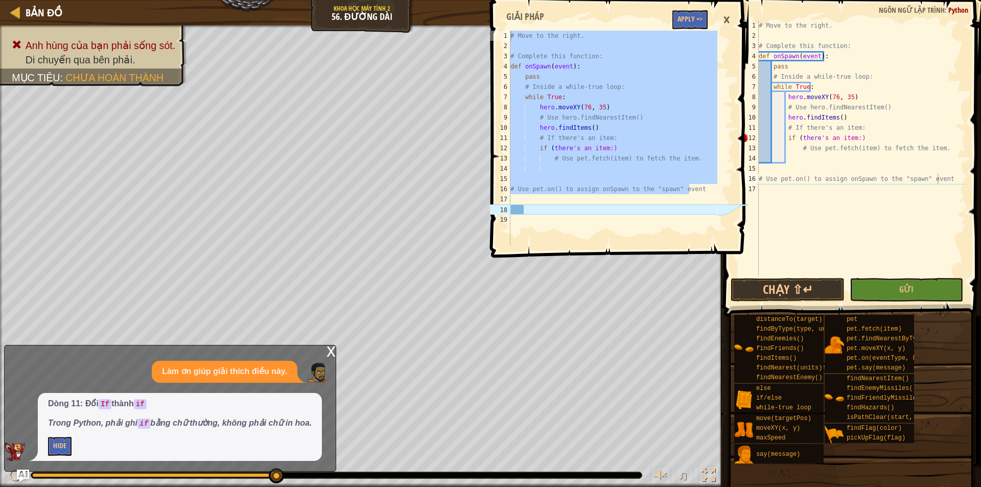
click at [721, 19] on div "×" at bounding box center [726, 19] width 17 height 23
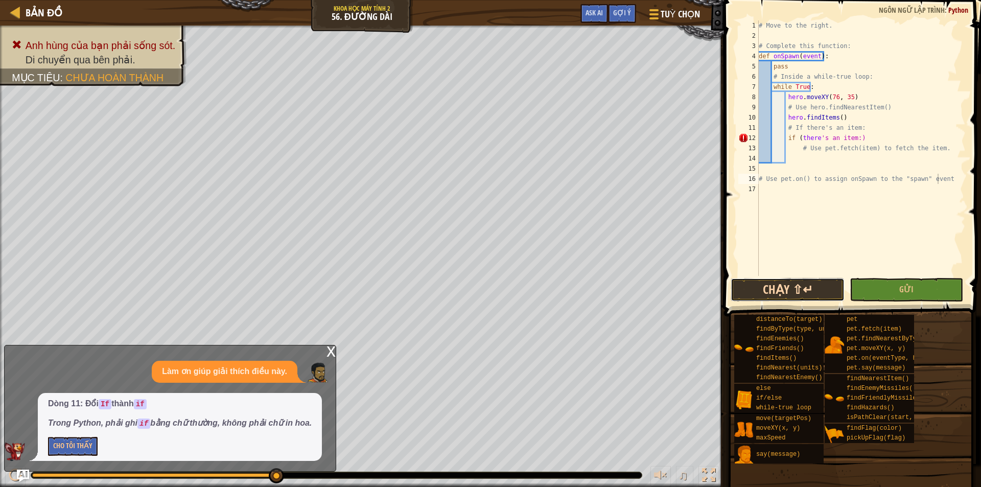
click at [778, 290] on button "Chạy ⇧↵" at bounding box center [787, 289] width 114 height 23
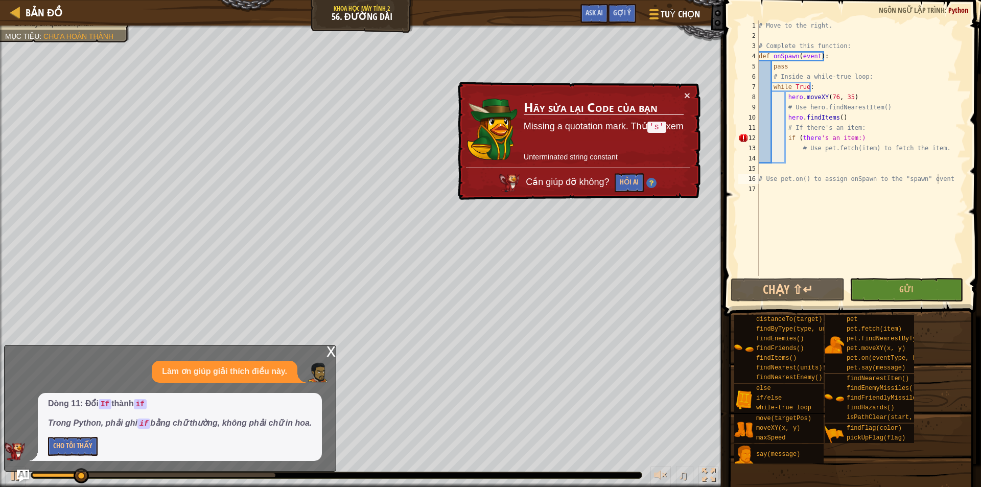
click at [332, 351] on div "x" at bounding box center [330, 350] width 9 height 10
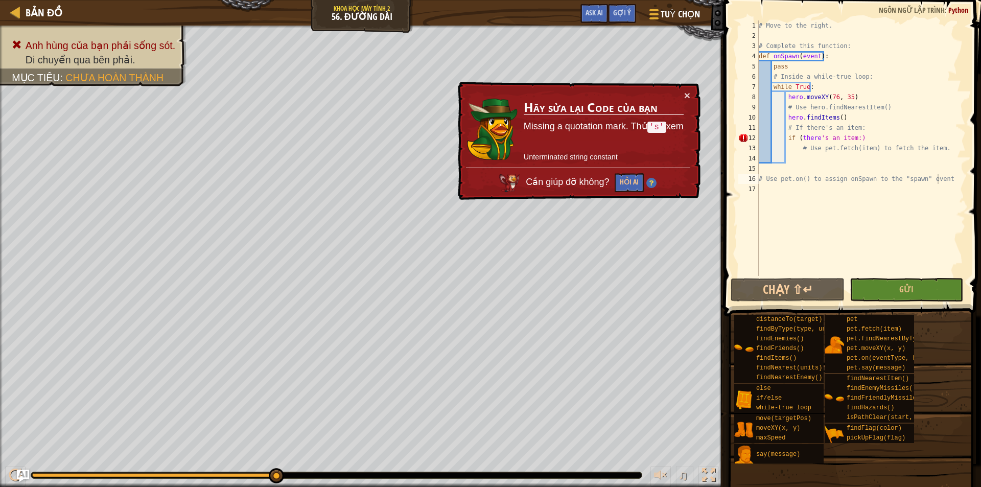
click at [644, 147] on td "Hãy sửa lại Code của bạn Missing a quotation mark. Thử 's' xem Unterminated str…" at bounding box center [602, 128] width 161 height 79
click at [818, 140] on div "# Move to the right. # Complete this function: def onSpawn ( event ) : pass # I…" at bounding box center [860, 158] width 209 height 276
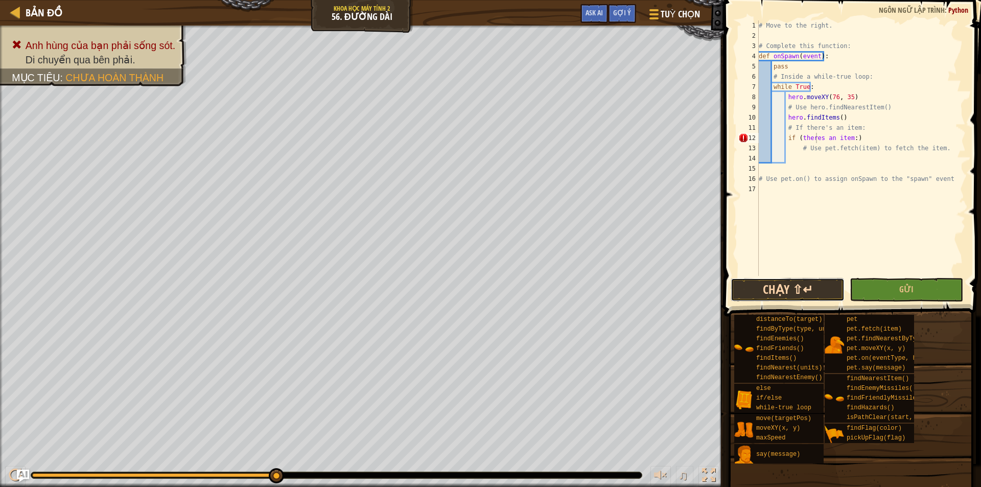
click at [774, 293] on button "Chạy ⇧↵" at bounding box center [787, 289] width 114 height 23
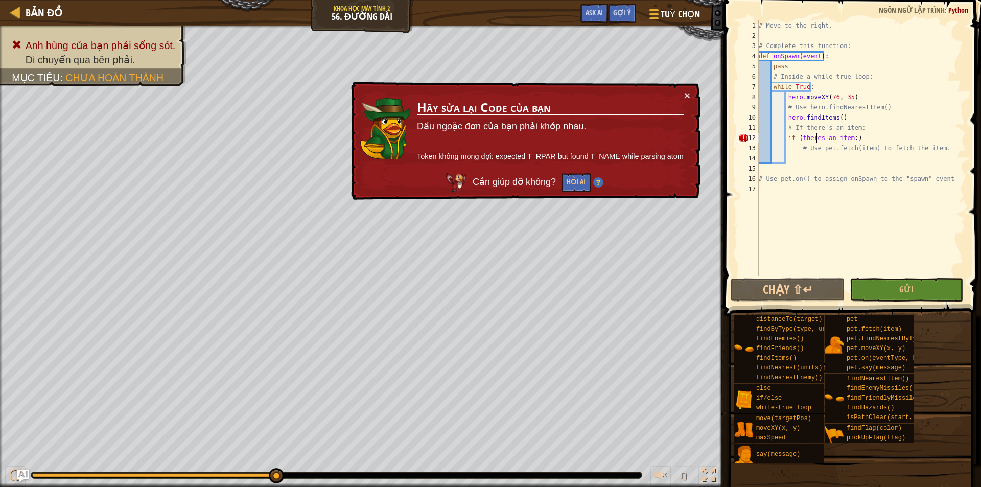
click at [850, 136] on div "# Move to the right. # Complete this function: def onSpawn ( event ) : pass # I…" at bounding box center [860, 158] width 209 height 276
type textarea "if (theres an item)"
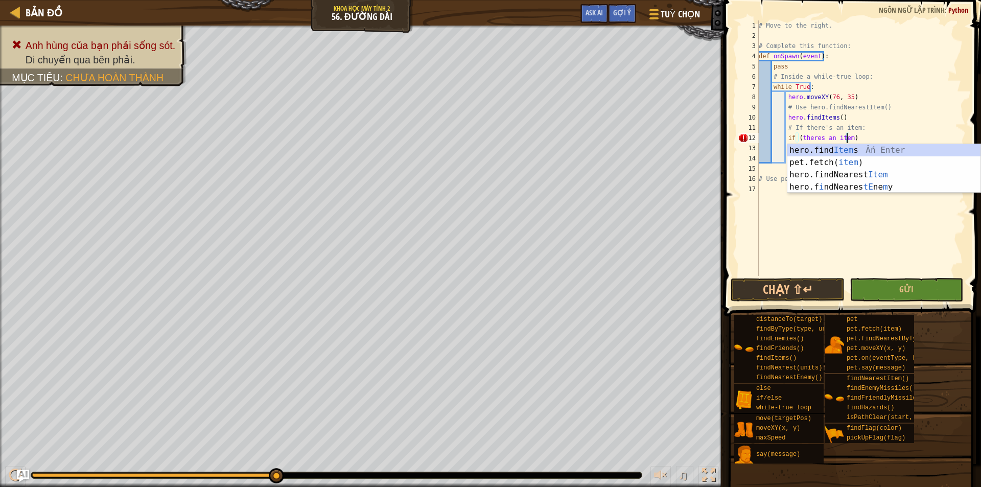
click at [799, 254] on div "# Move to the right. # Complete this function: def onSpawn ( event ) : pass # I…" at bounding box center [860, 158] width 209 height 276
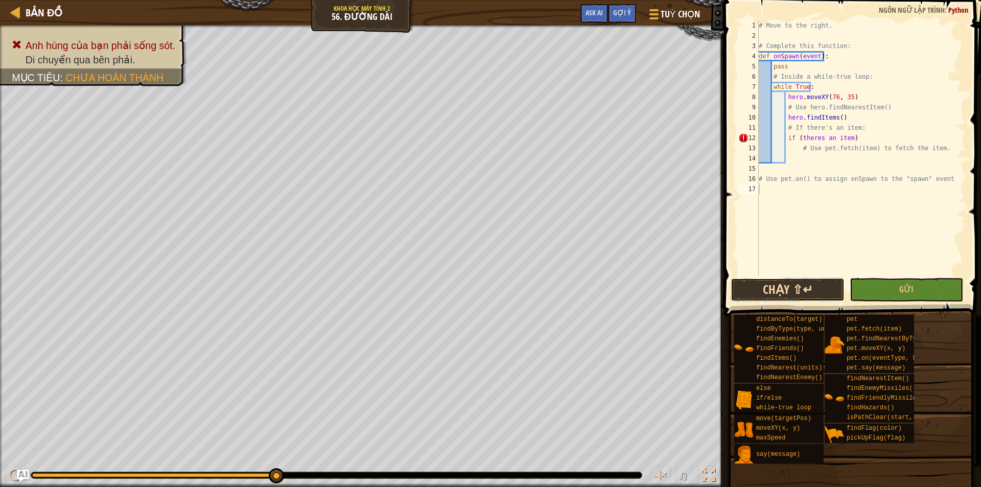
click at [761, 289] on button "Chạy ⇧↵" at bounding box center [787, 289] width 114 height 23
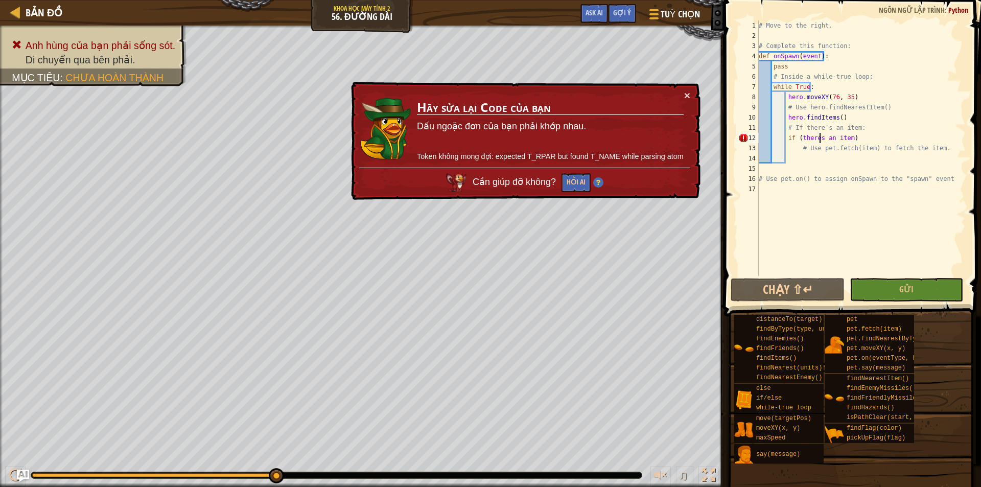
click at [818, 138] on div "# Move to the right. # Complete this function: def onSpawn ( event ) : pass # I…" at bounding box center [860, 158] width 209 height 276
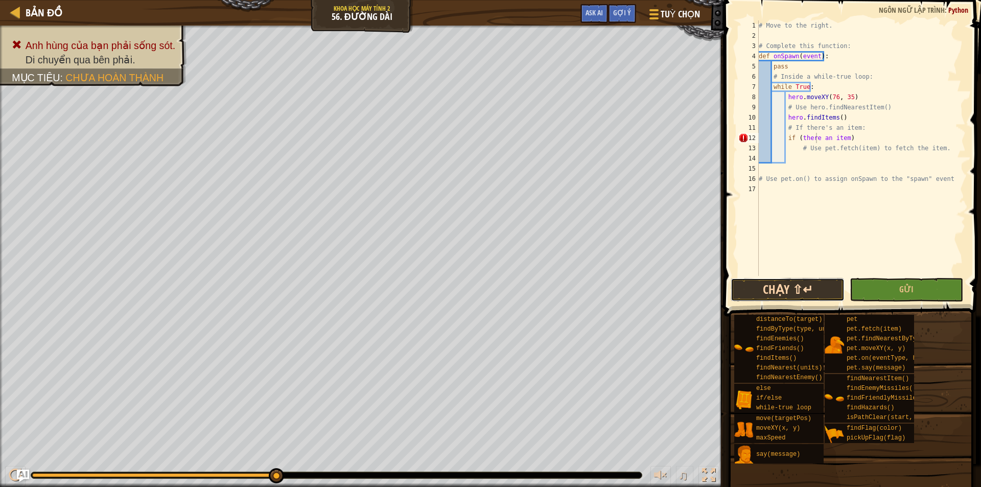
click at [803, 287] on button "Chạy ⇧↵" at bounding box center [787, 289] width 114 height 23
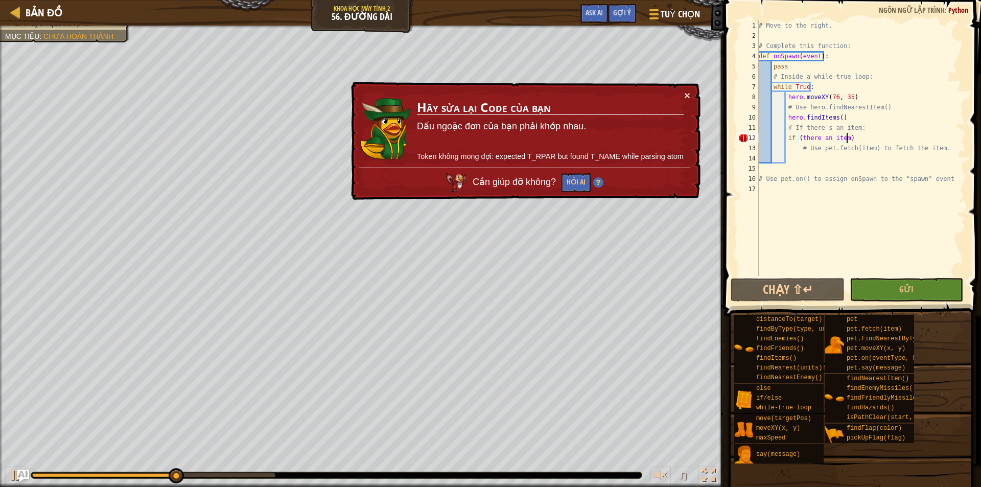
click at [850, 134] on div "# Move to the right. # Complete this function: def onSpawn ( event ) : pass # I…" at bounding box center [860, 158] width 209 height 276
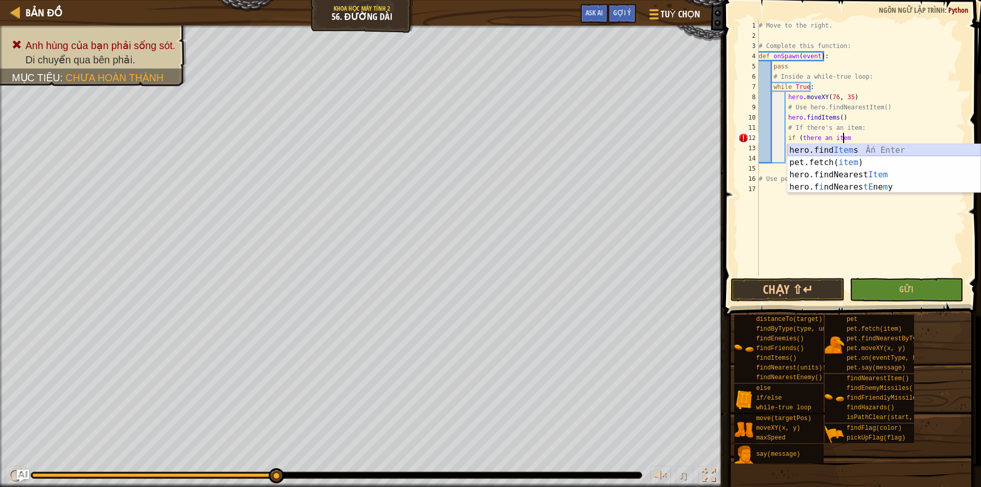
click at [856, 147] on div "hero.find Item s Ấn Enter pet.fetch( item ) Ấn Enter hero.findNearest Item Ấn E…" at bounding box center [883, 181] width 193 height 74
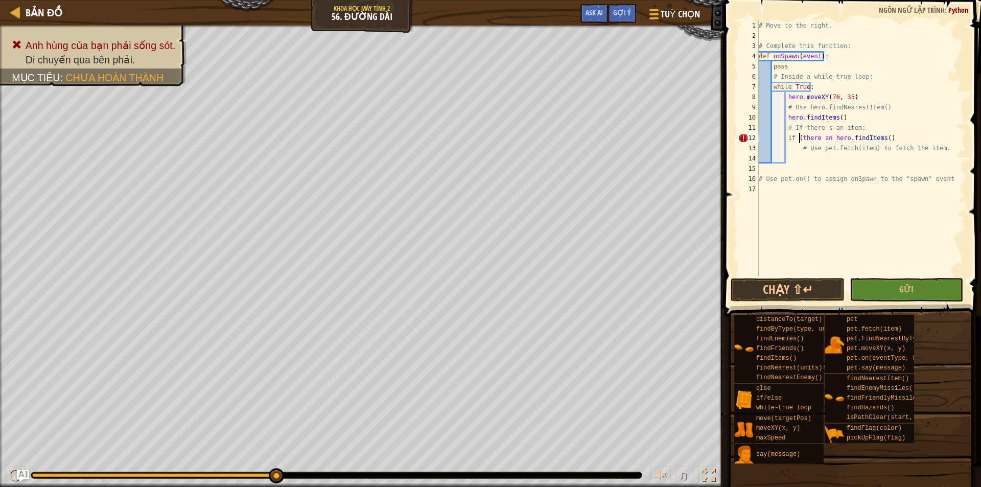
click at [799, 137] on div "# Move to the right. # Complete this function: def onSpawn ( event ) : pass # I…" at bounding box center [860, 158] width 209 height 276
drag, startPoint x: 784, startPoint y: 136, endPoint x: 825, endPoint y: 139, distance: 40.4
click at [825, 139] on div "# Move to the right. # Complete this function: def onSpawn ( event ) : pass # I…" at bounding box center [860, 158] width 209 height 276
type textarea "hero.findItems()"
click at [755, 284] on button "Chạy ⇧↵" at bounding box center [787, 289] width 114 height 23
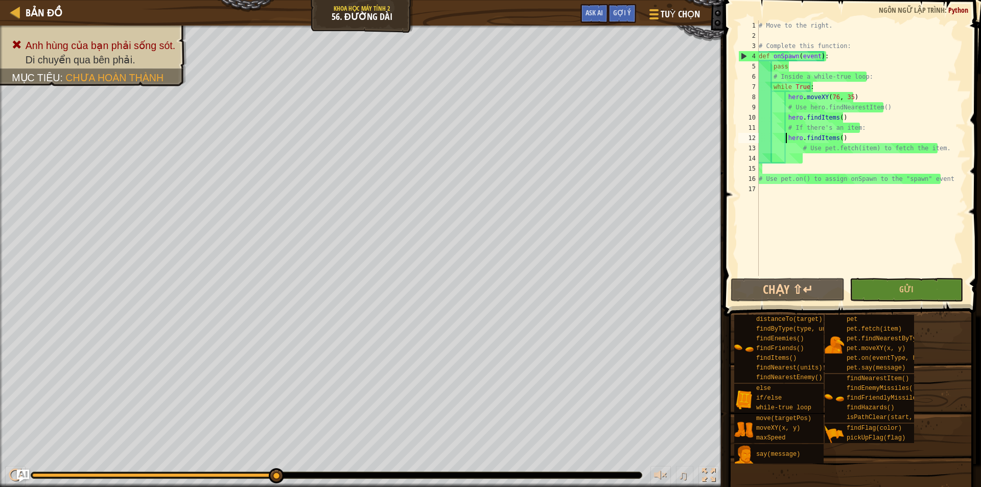
click at [783, 235] on div "# Move to the right. # Complete this function: def onSpawn ( event ) : pass # I…" at bounding box center [860, 158] width 209 height 276
click at [804, 283] on button "Chạy ⇧↵" at bounding box center [787, 289] width 114 height 23
drag, startPoint x: 846, startPoint y: 140, endPoint x: 783, endPoint y: 139, distance: 62.3
click at [783, 139] on div "# Move to the right. # Complete this function: def onSpawn ( event ) : pass # I…" at bounding box center [860, 158] width 209 height 276
type textarea "hero.findItems()"
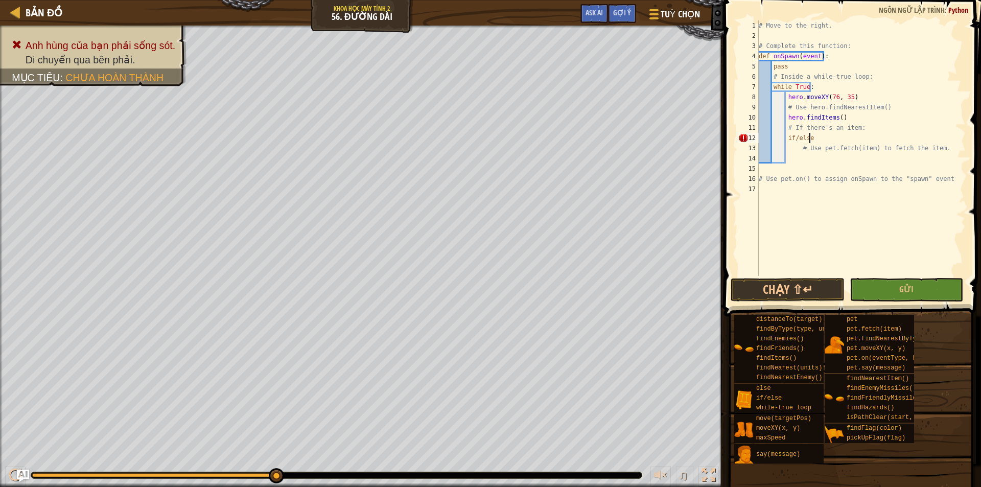
click at [816, 139] on div "# Move to the right. # Complete this function: def onSpawn ( event ) : pass # I…" at bounding box center [860, 158] width 209 height 276
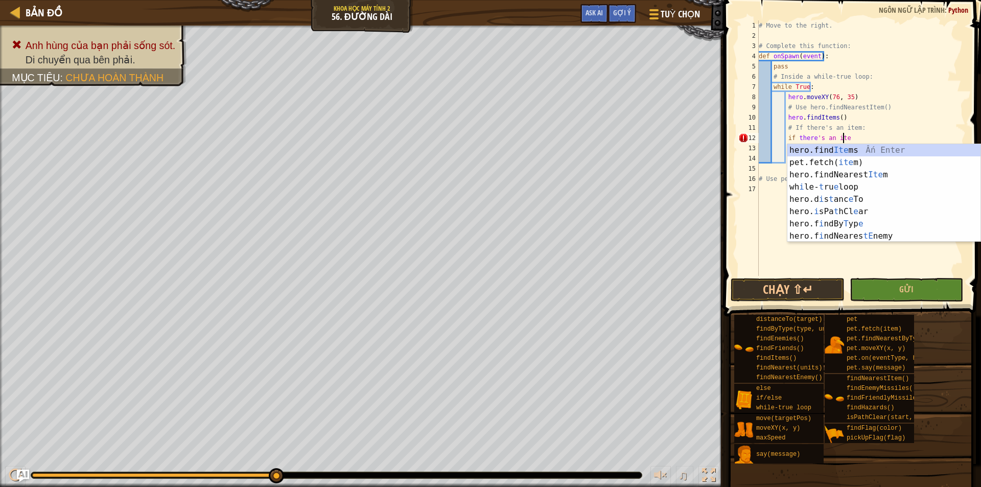
scroll to position [5, 7]
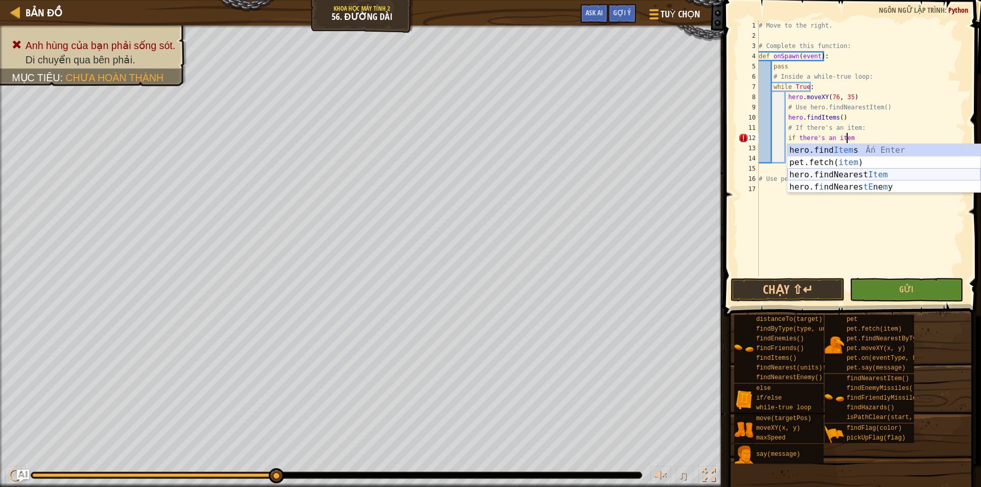
click at [878, 174] on div "hero.find Item s Ấn Enter pet.fetch( item ) Ấn Enter hero.findNearest Item Ấn E…" at bounding box center [883, 181] width 193 height 74
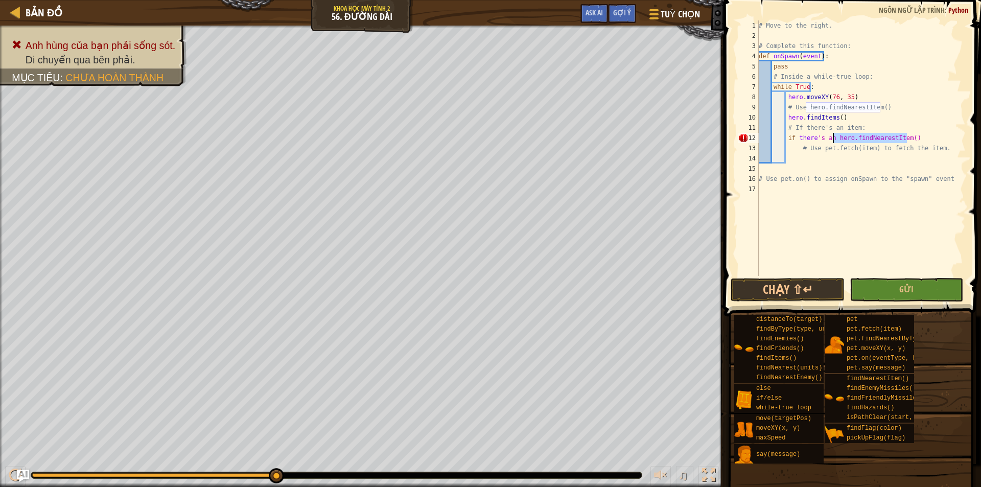
drag, startPoint x: 922, startPoint y: 136, endPoint x: 834, endPoint y: 141, distance: 89.0
click at [834, 141] on div "# Move to the right. # Complete this function: def onSpawn ( event ) : pass # I…" at bounding box center [860, 158] width 209 height 276
drag, startPoint x: 847, startPoint y: 116, endPoint x: 785, endPoint y: 116, distance: 61.3
click at [785, 116] on div "# Move to the right. # Complete this function: def onSpawn ( event ) : pass # I…" at bounding box center [860, 158] width 209 height 276
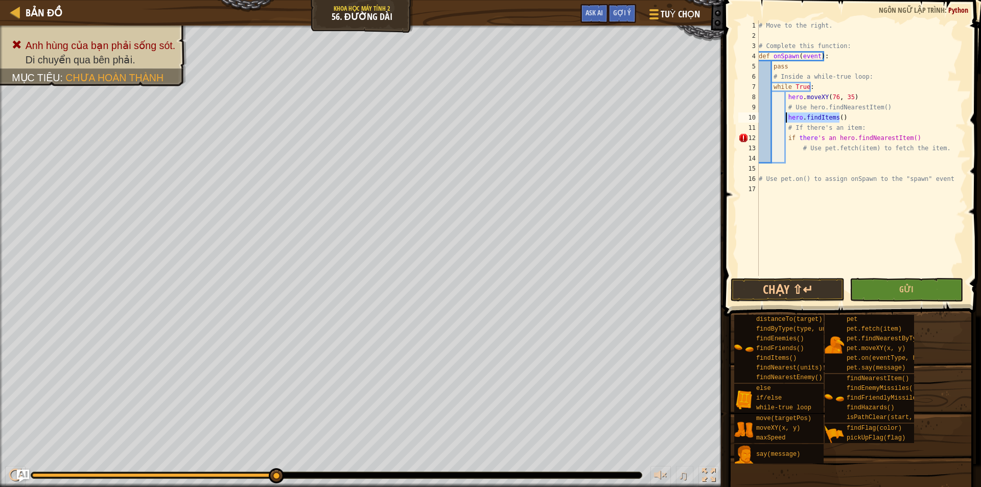
paste textarea "NearestItem"
drag, startPoint x: 925, startPoint y: 142, endPoint x: 834, endPoint y: 142, distance: 90.9
click at [834, 142] on div "# Move to the right. # Complete this function: def onSpawn ( event ) : pass # I…" at bounding box center [860, 158] width 209 height 276
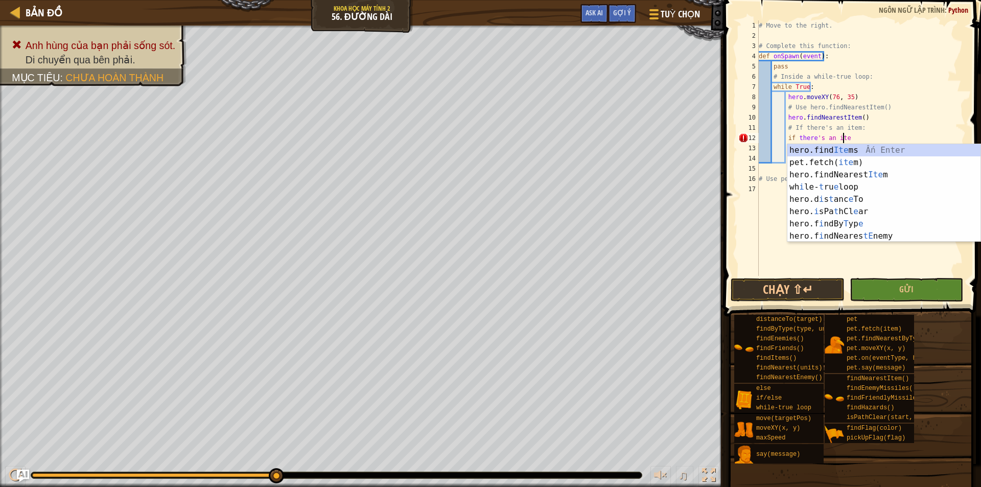
scroll to position [5, 7]
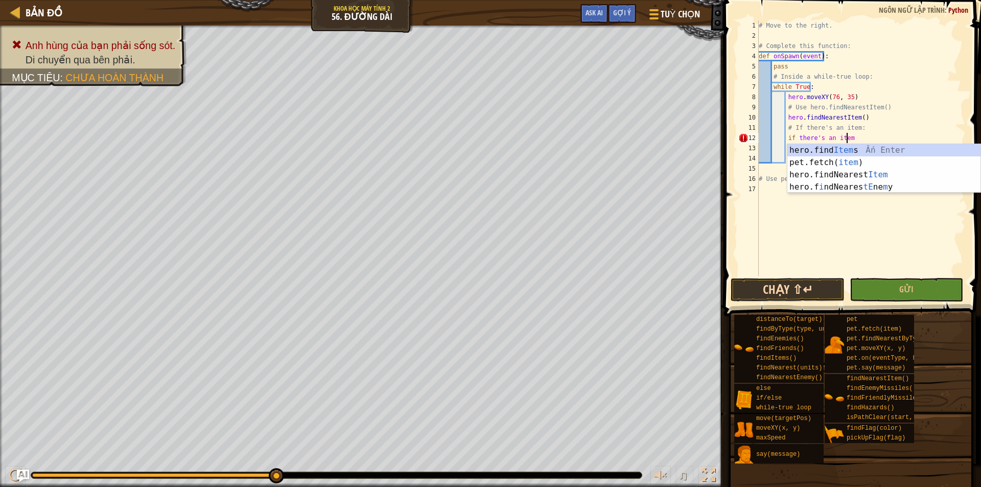
type textarea "if there's an item"
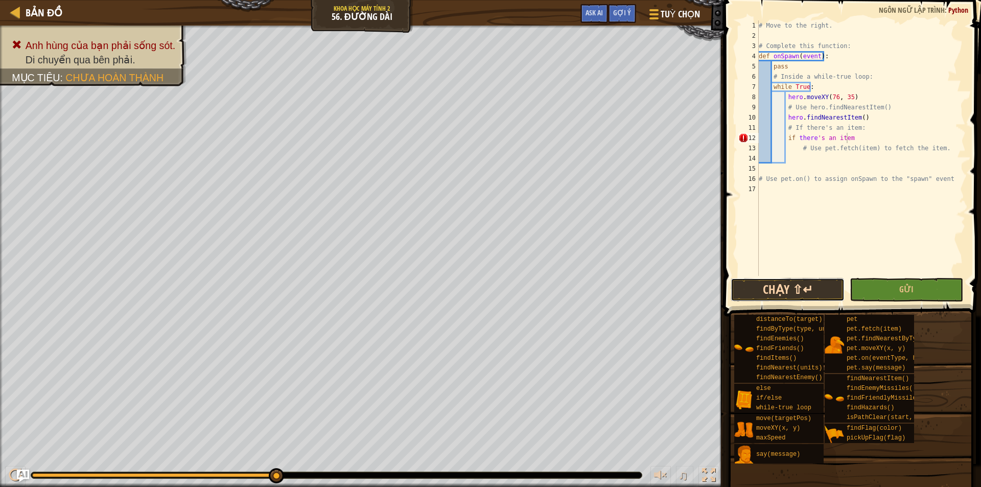
click at [795, 292] on button "Chạy ⇧↵" at bounding box center [787, 289] width 114 height 23
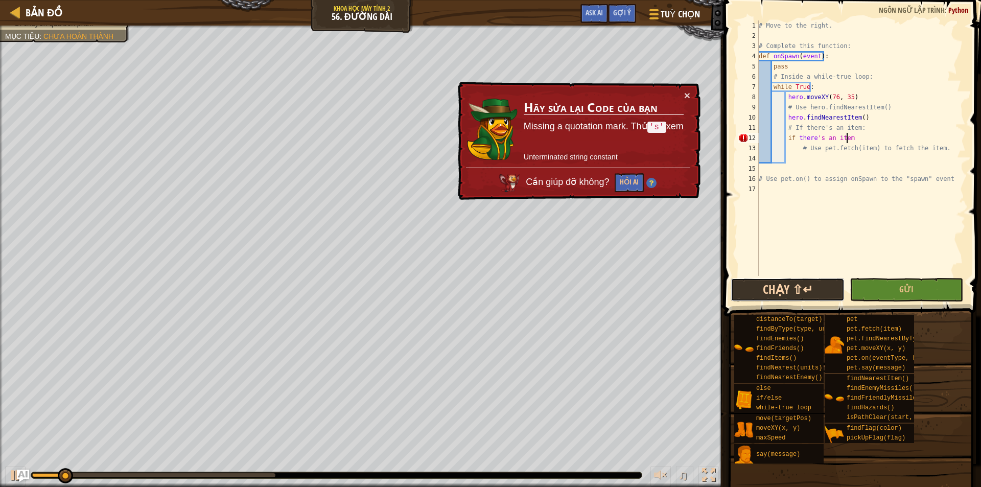
click at [795, 292] on button "Chạy ⇧↵" at bounding box center [787, 289] width 114 height 23
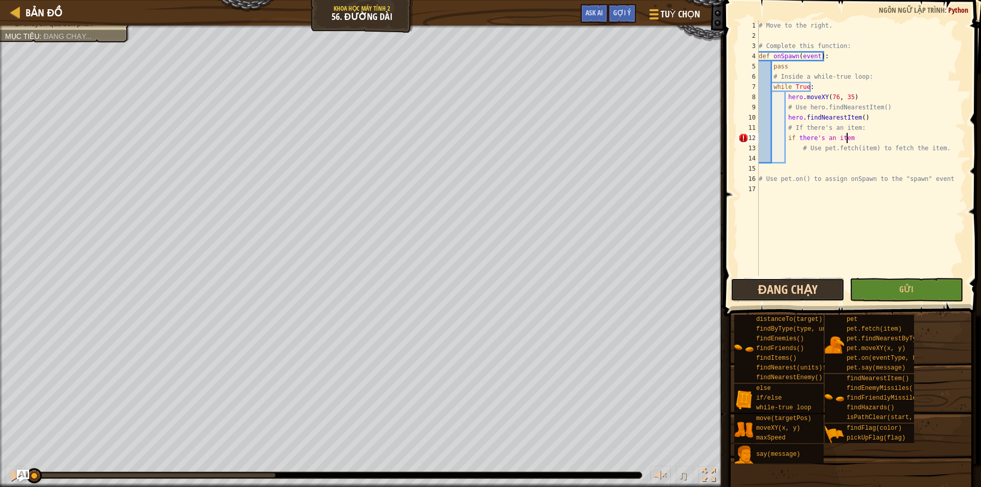
click at [795, 292] on button "Đang chạy" at bounding box center [787, 289] width 114 height 23
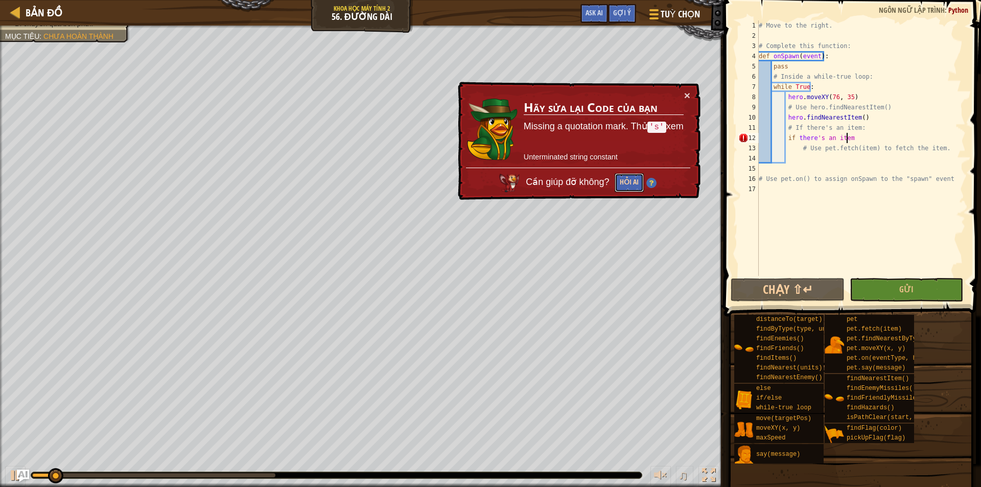
click at [626, 184] on button "Hỏi AI" at bounding box center [629, 183] width 30 height 19
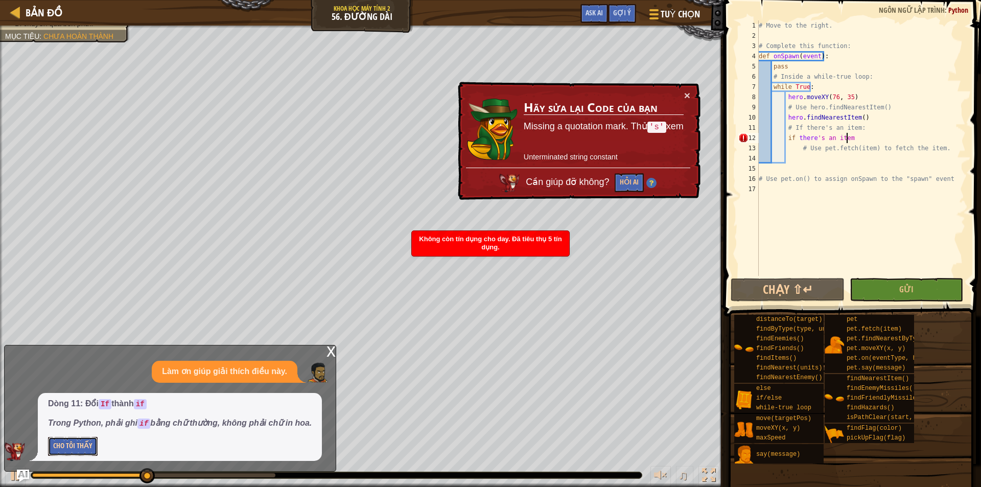
click at [70, 448] on button "Cho Tôi Thấy" at bounding box center [73, 446] width 50 height 19
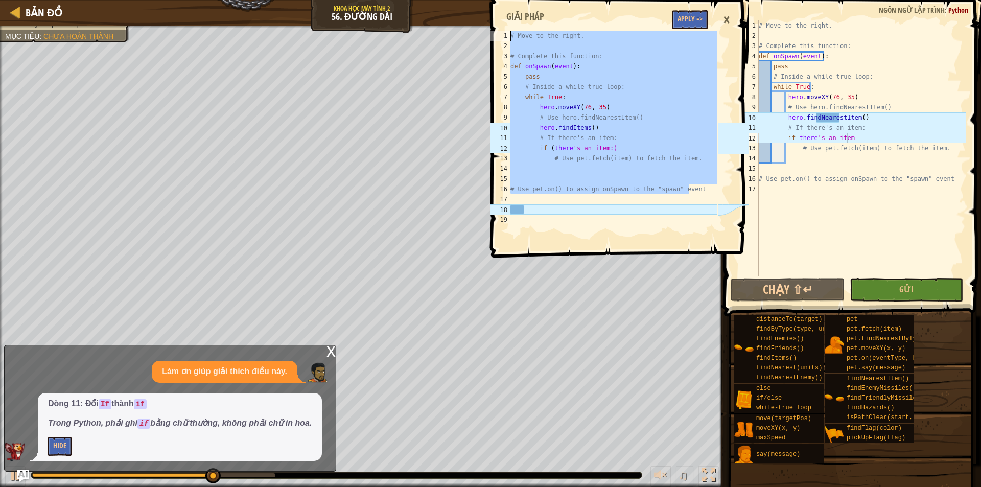
drag, startPoint x: 704, startPoint y: 187, endPoint x: 430, endPoint y: 7, distance: 327.9
click at [430, 7] on div "Bản đồ Khoa học máy tính 2 56. Đường dài Tuỳ chọn Xong Gợi ý Ask AI # Use pet.o…" at bounding box center [490, 243] width 981 height 487
type textarea "# Move to the right."
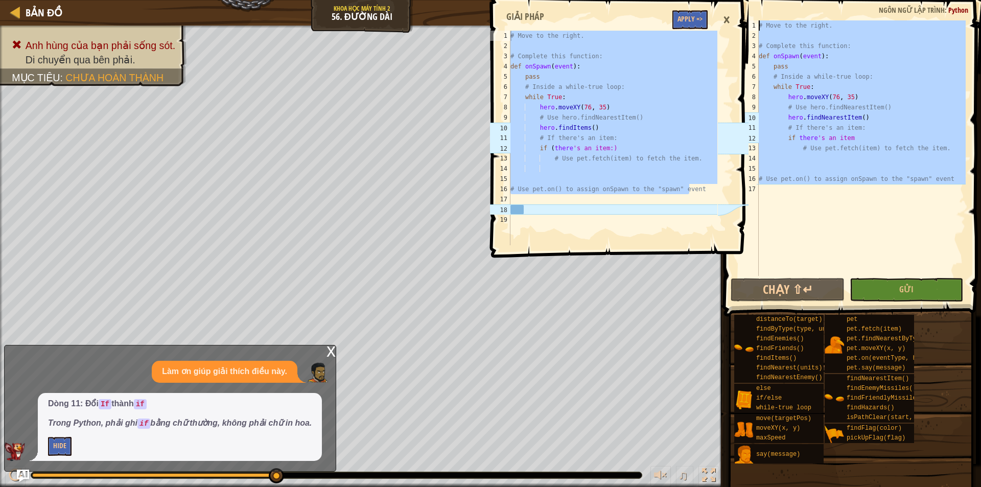
drag, startPoint x: 947, startPoint y: 227, endPoint x: 768, endPoint y: 15, distance: 277.7
click at [768, 15] on div "1 2 3 4 5 6 7 8 9 10 11 12 13 14 15 16 17 # Move to the right. # Complete this …" at bounding box center [851, 178] width 260 height 346
paste textarea "Use pet.on() to assign onSpawn to the "spawn" event"
type textarea "# Use pet.on() to assign onSpawn to the "spawn" event"
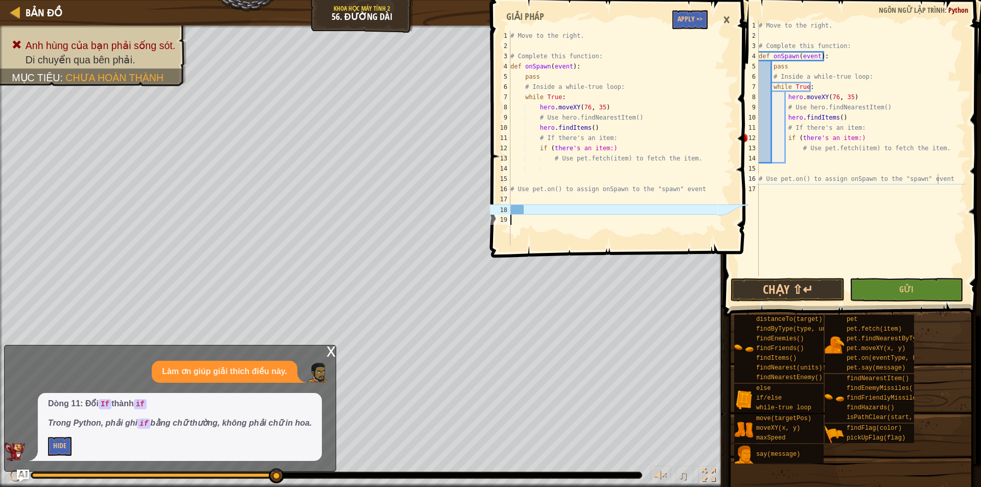
click at [647, 215] on div "# Move to the right. # Complete this function: def onSpawn ( event ) : pass # I…" at bounding box center [612, 148] width 209 height 235
click at [689, 20] on button "Apply =>" at bounding box center [689, 19] width 35 height 19
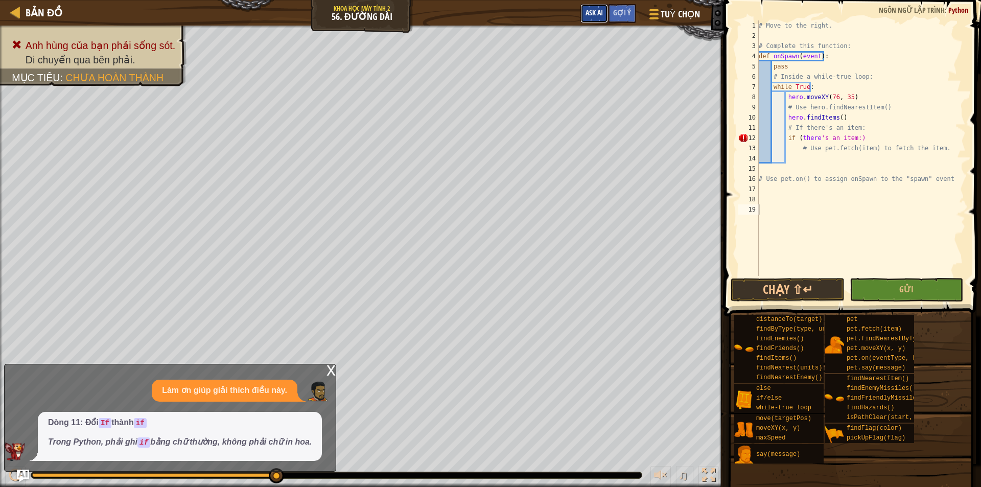
click at [595, 16] on span "Ask AI" at bounding box center [593, 13] width 17 height 10
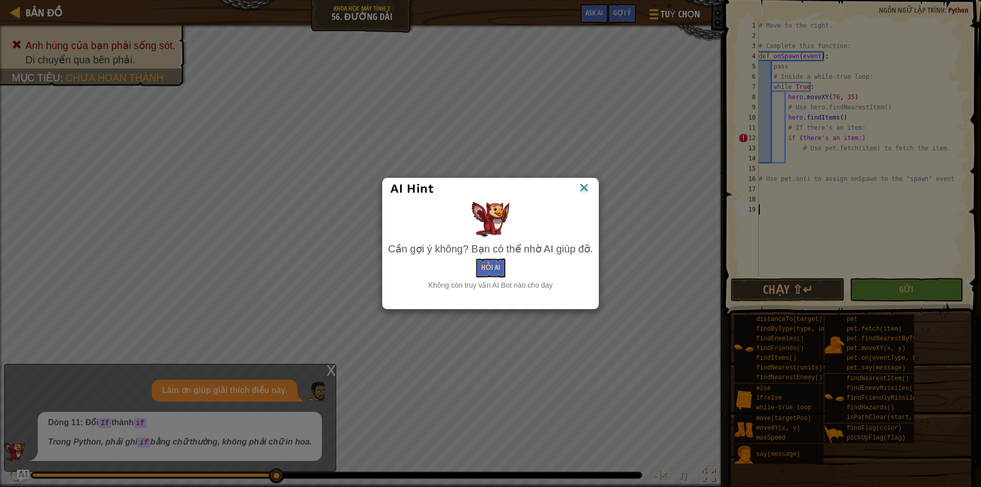
click at [588, 186] on img at bounding box center [583, 188] width 13 height 15
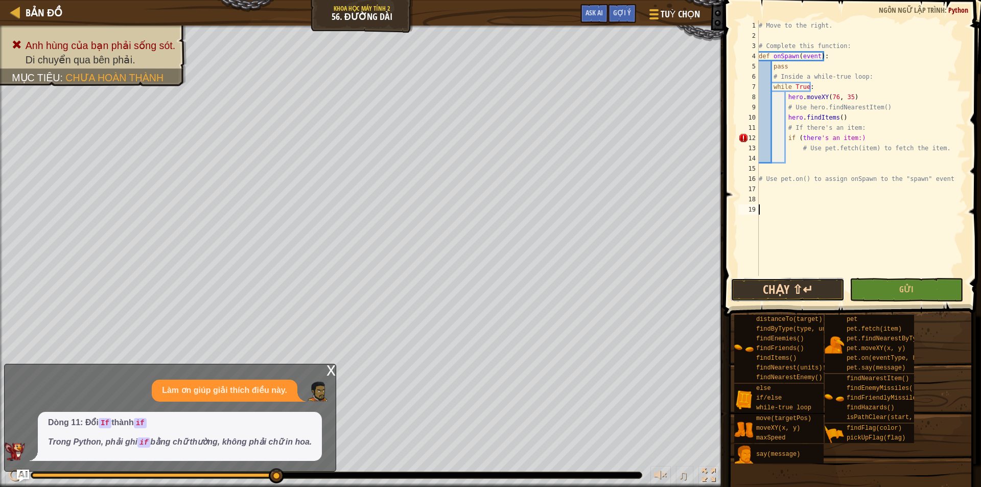
click at [776, 293] on button "Chạy ⇧↵" at bounding box center [787, 289] width 114 height 23
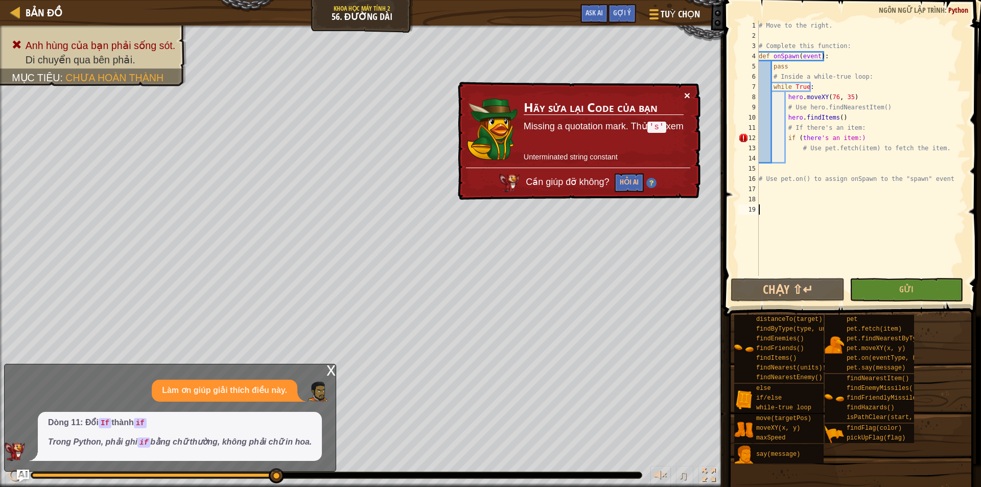
click at [688, 91] on button "×" at bounding box center [686, 94] width 6 height 11
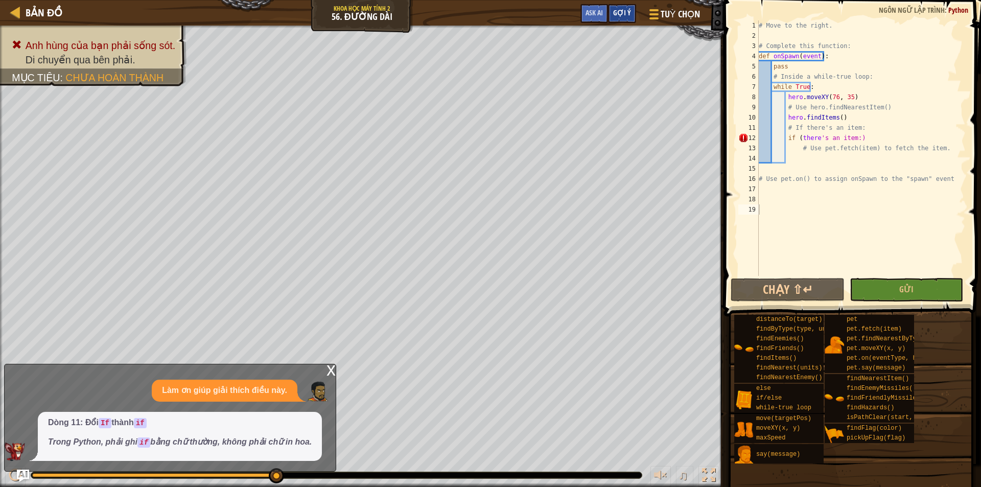
click at [628, 15] on span "Gợi ý" at bounding box center [622, 13] width 18 height 10
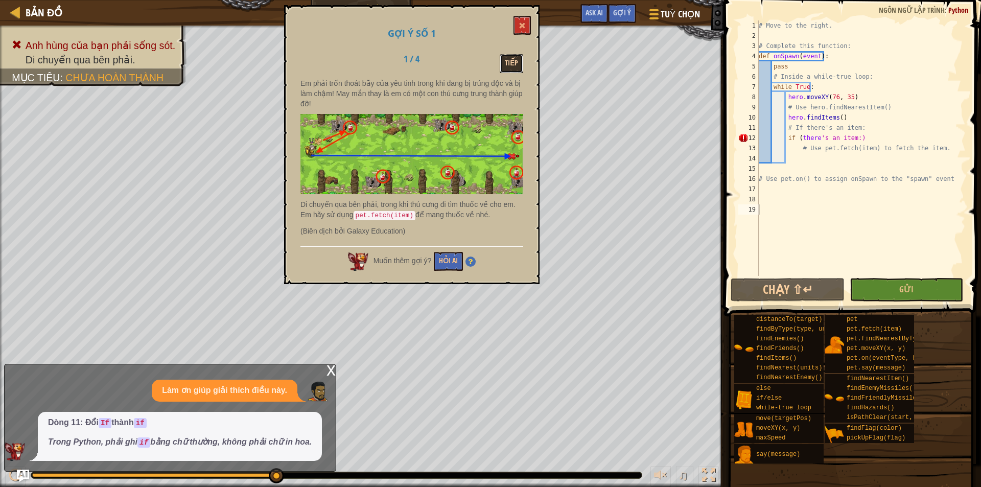
click at [511, 68] on button "Tiếp" at bounding box center [510, 63] width 23 height 19
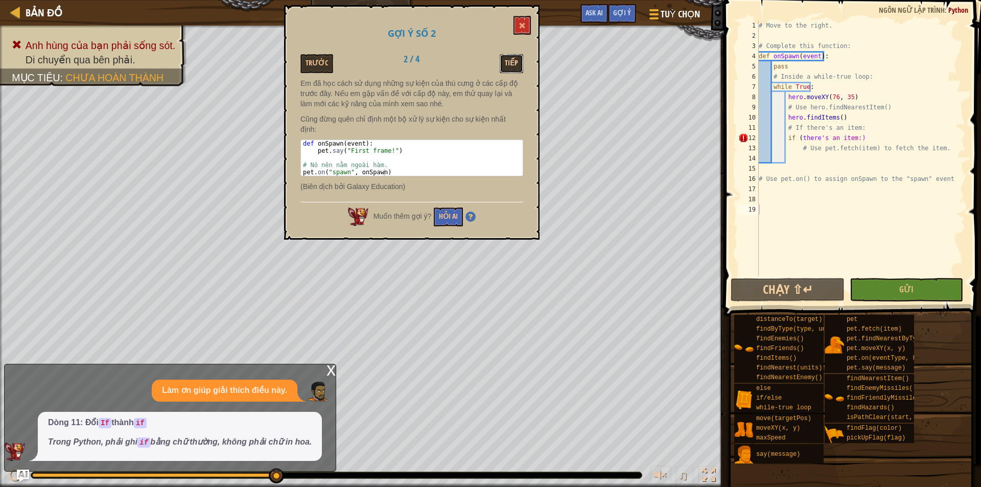
click at [514, 65] on button "Tiếp" at bounding box center [510, 63] width 23 height 19
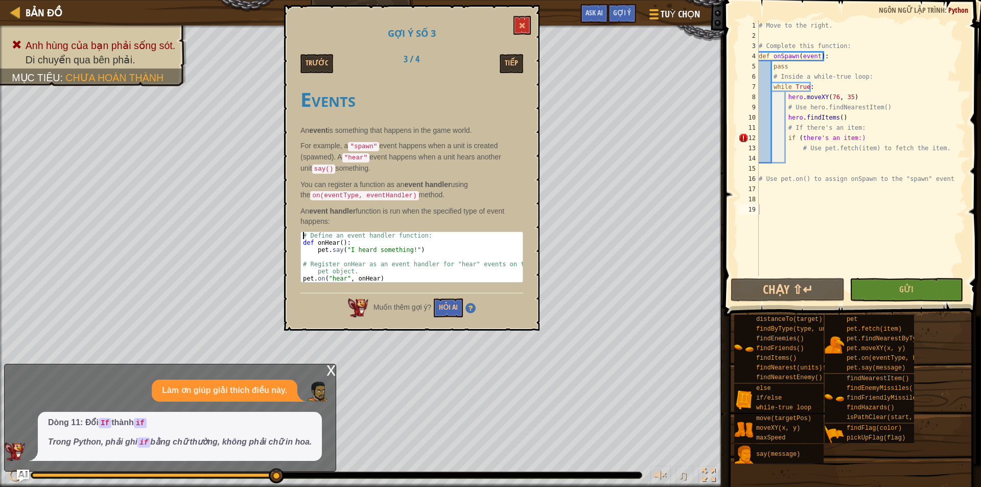
drag, startPoint x: 416, startPoint y: 277, endPoint x: 304, endPoint y: 221, distance: 125.4
click at [304, 221] on div "Events An event is something that happens in the game world. For example, a "sp…" at bounding box center [411, 182] width 223 height 209
type textarea "# Define an event handler function: def onHear():"
click at [807, 159] on div "# Move to the right. # Complete this function: def onSpawn ( event ) : pass # I…" at bounding box center [860, 158] width 209 height 276
paste textarea "pet.on("hear", onHear)"
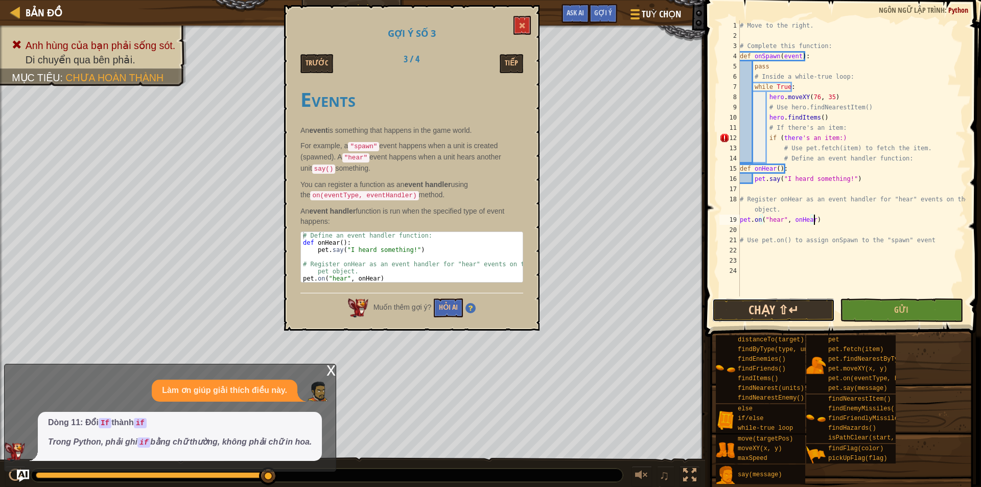
click at [747, 305] on button "Chạy ⇧↵" at bounding box center [773, 309] width 123 height 23
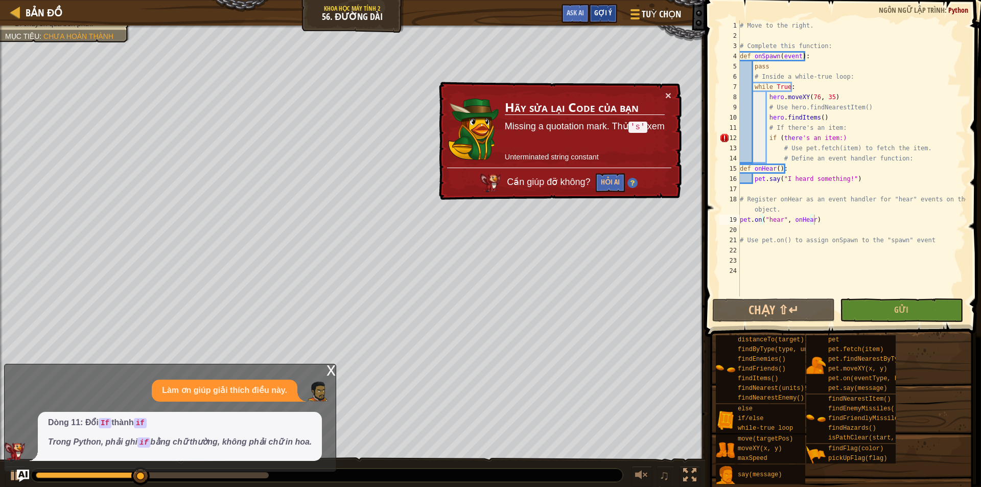
click at [598, 7] on div "Gợi ý" at bounding box center [603, 13] width 28 height 19
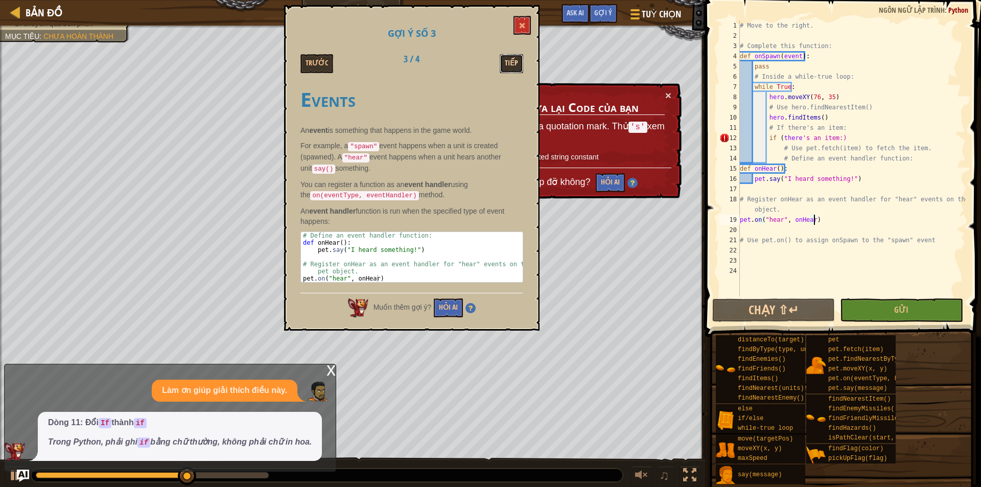
click at [505, 61] on button "Tiếp" at bounding box center [510, 63] width 23 height 19
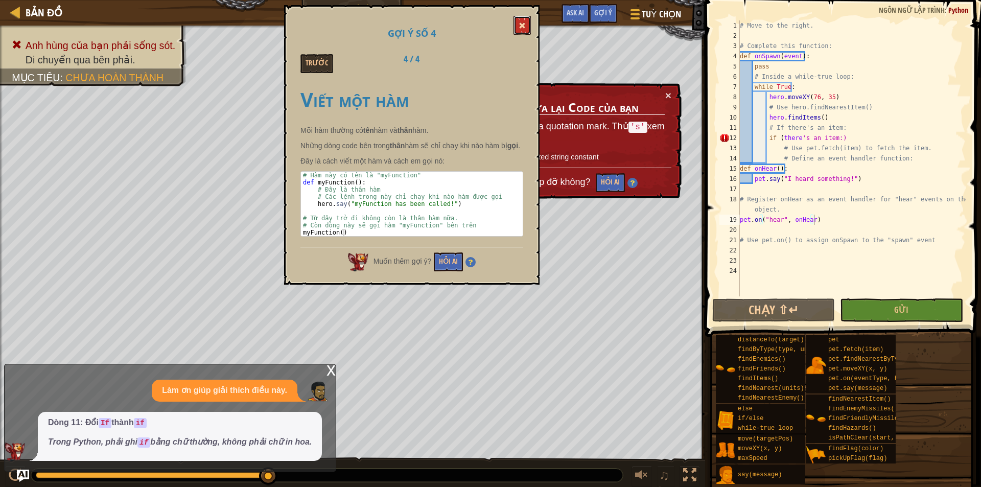
click at [515, 22] on button at bounding box center [521, 25] width 17 height 19
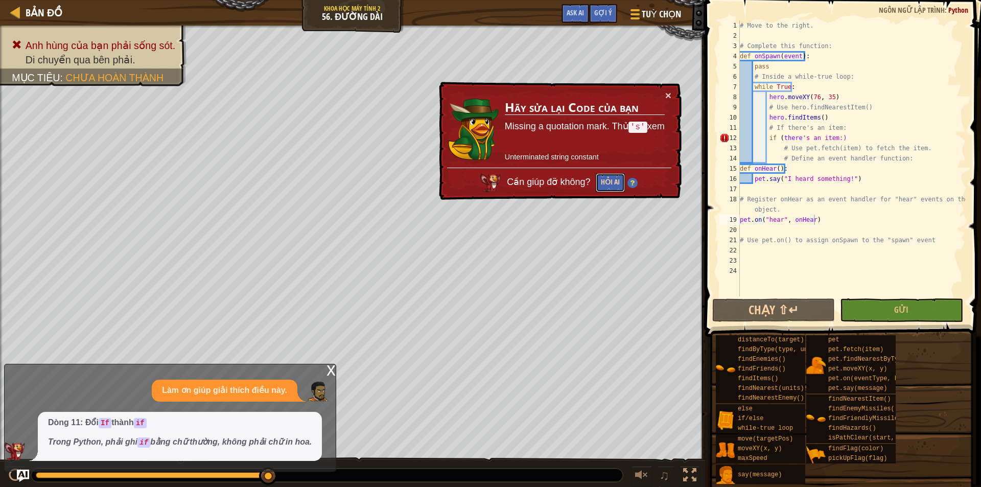
click at [606, 180] on button "Hỏi AI" at bounding box center [610, 182] width 29 height 19
click at [606, 180] on button "Hỏi AI" at bounding box center [610, 183] width 30 height 19
click at [606, 180] on button "Hỏi AI" at bounding box center [610, 182] width 29 height 19
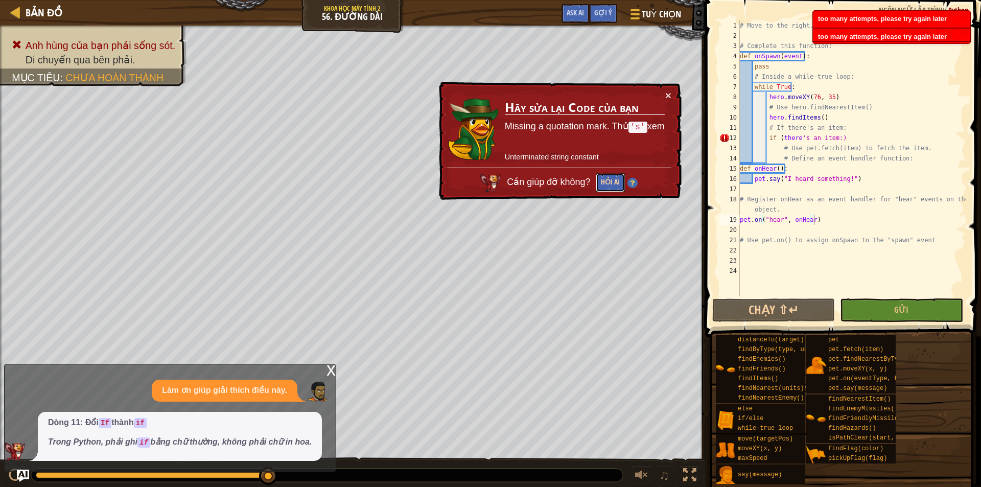
click at [606, 180] on button "Hỏi AI" at bounding box center [611, 181] width 30 height 19
click at [606, 180] on button "Hỏi AI" at bounding box center [610, 183] width 30 height 19
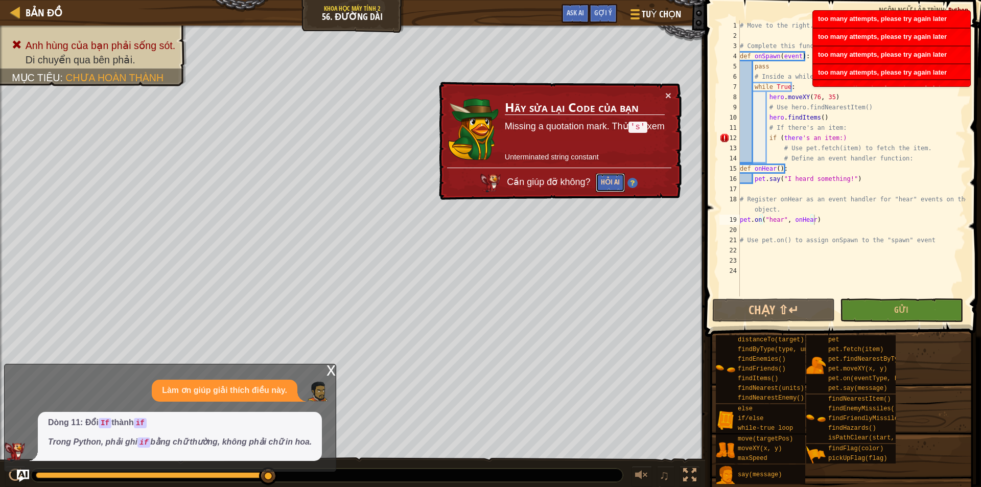
click at [606, 180] on button "Hỏi AI" at bounding box center [610, 183] width 29 height 19
click at [606, 180] on button "Hỏi AI" at bounding box center [609, 183] width 29 height 19
click at [606, 180] on button "Hỏi AI" at bounding box center [610, 183] width 30 height 19
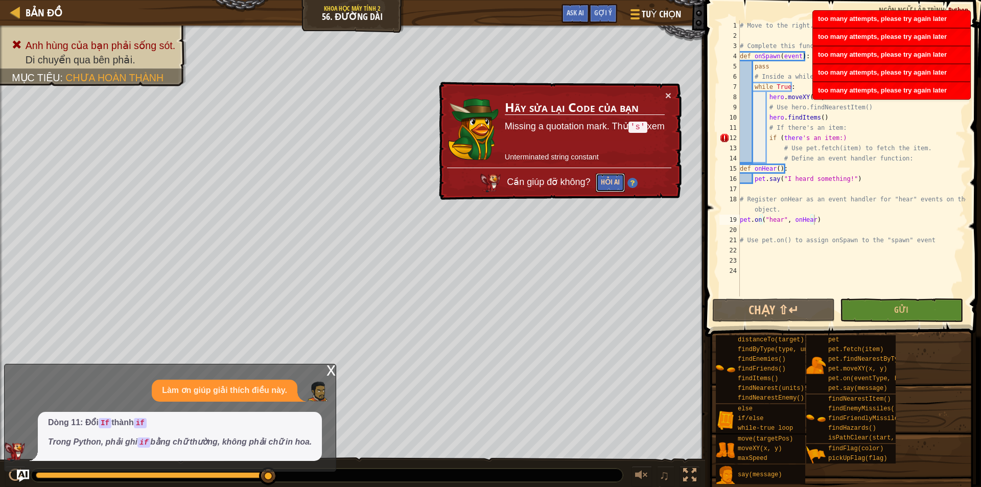
click at [606, 180] on button "Hỏi AI" at bounding box center [610, 183] width 29 height 19
click at [606, 180] on button "Hỏi AI" at bounding box center [610, 182] width 29 height 19
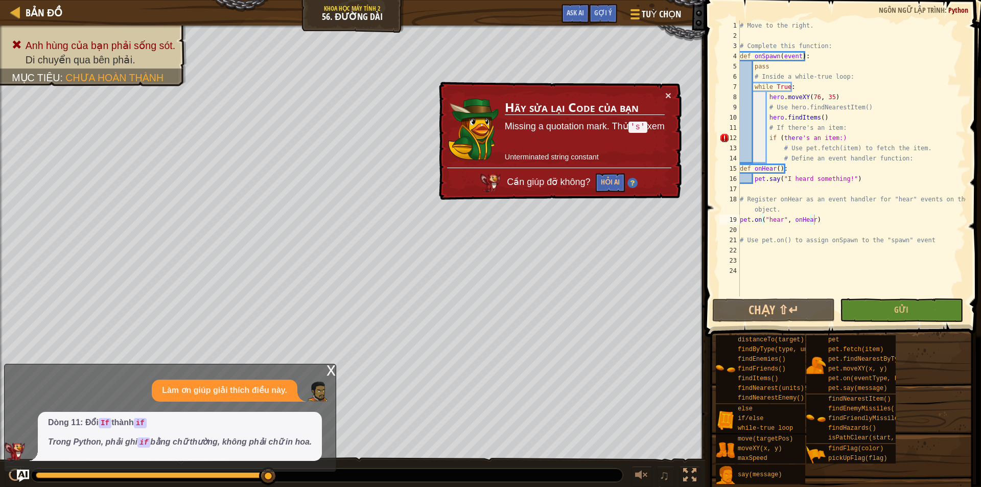
click at [207, 444] on em "Trong Python, phải ghi if bằng chữ thường, không phải chữ in hoa." at bounding box center [180, 441] width 264 height 9
click at [26, 473] on img "Ask AI" at bounding box center [22, 475] width 13 height 13
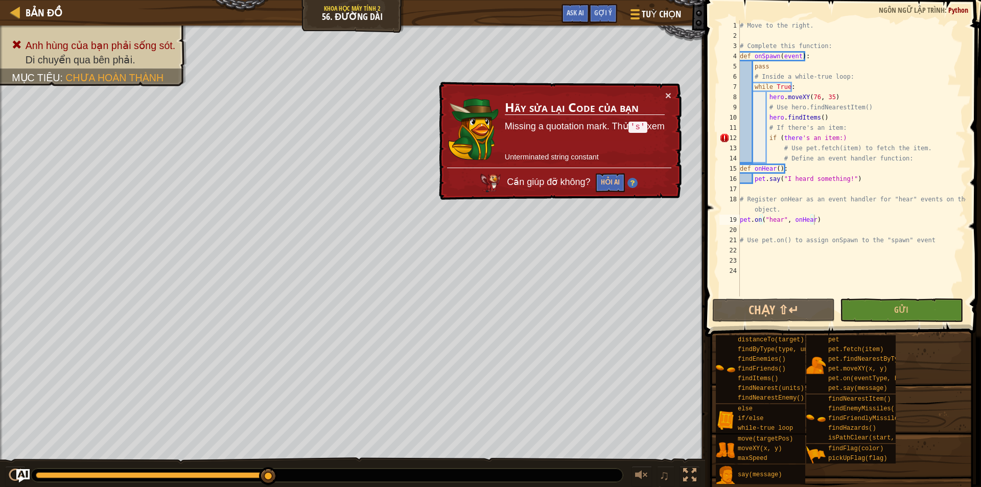
click at [25, 475] on img "Ask AI" at bounding box center [22, 475] width 13 height 13
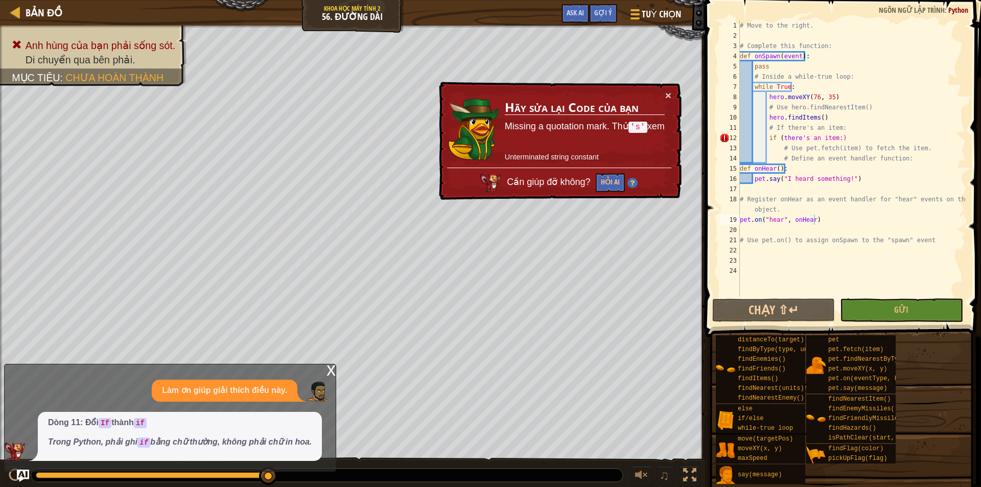
click at [774, 129] on div "# Move to the right. # Complete this function: def onSpawn ( event ) : pass # I…" at bounding box center [851, 168] width 228 height 296
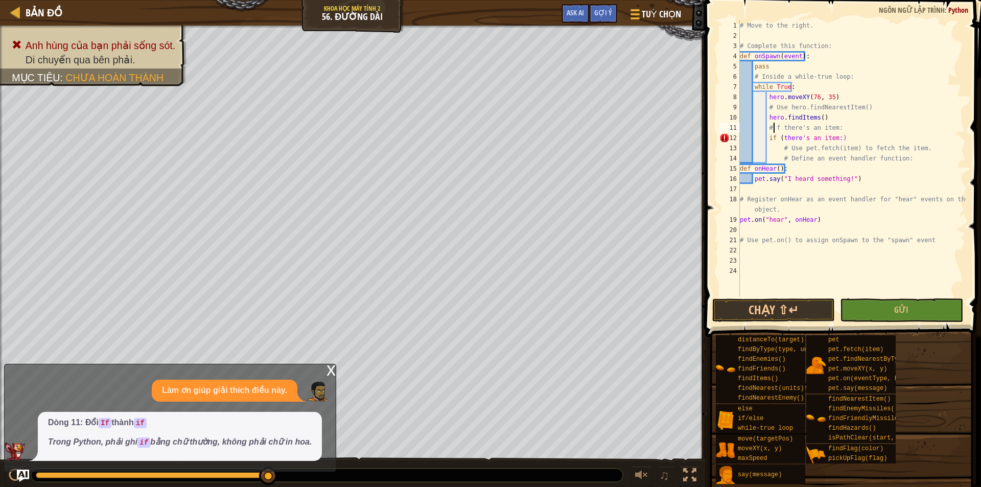
type textarea "# if there's an item:"
click at [777, 273] on div "# Move to the right. # Complete this function: def onSpawn ( event ) : pass # I…" at bounding box center [851, 168] width 228 height 296
drag, startPoint x: 793, startPoint y: 295, endPoint x: 792, endPoint y: 307, distance: 12.8
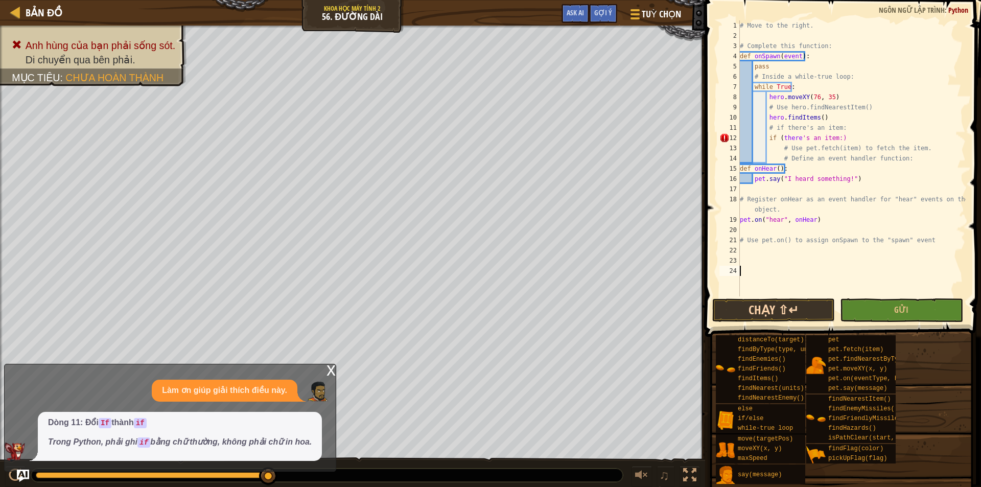
click at [793, 295] on div "# Move to the right. # Complete this function: def onSpawn ( event ) : pass # I…" at bounding box center [851, 168] width 228 height 296
click at [792, 308] on button "Chạy ⇧↵" at bounding box center [773, 309] width 123 height 23
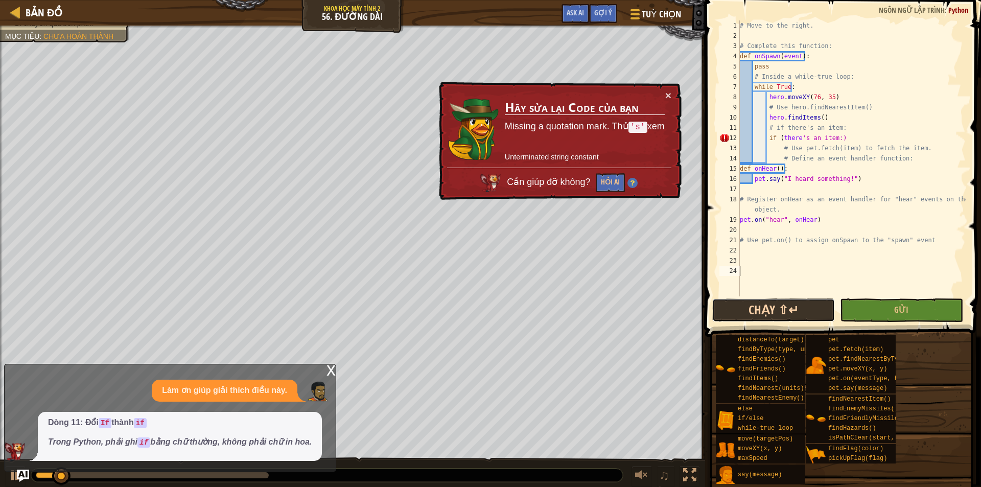
click at [792, 308] on button "Chạy ⇧↵" at bounding box center [773, 309] width 123 height 23
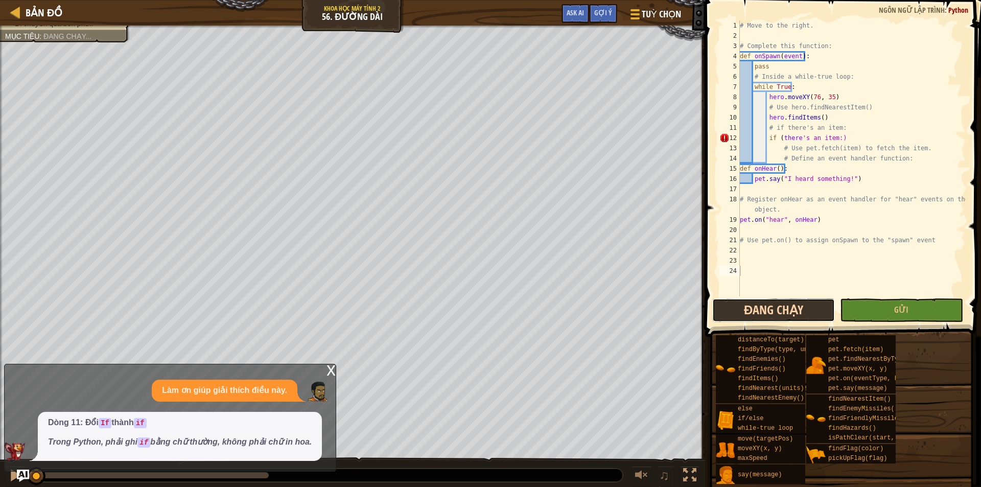
click at [792, 308] on button "Đang chạy" at bounding box center [773, 309] width 123 height 23
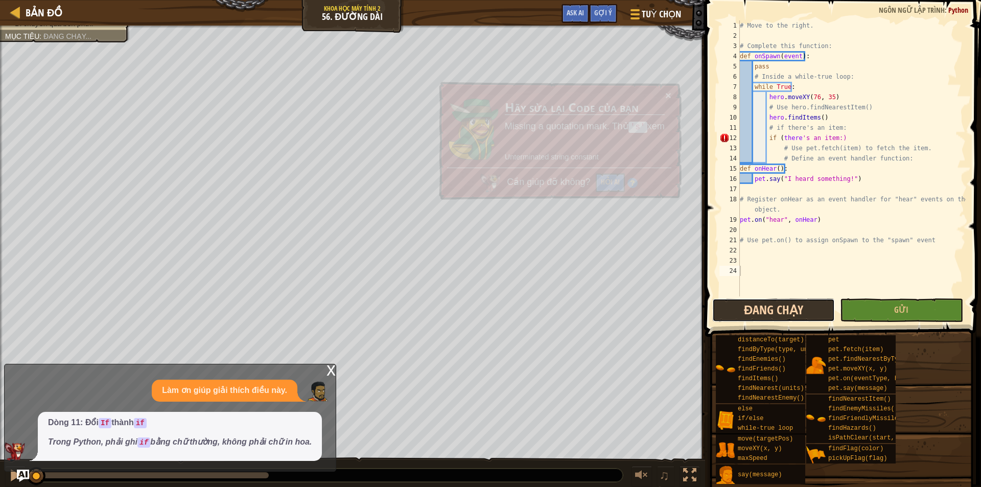
click at [792, 308] on button "Đang chạy" at bounding box center [773, 309] width 123 height 23
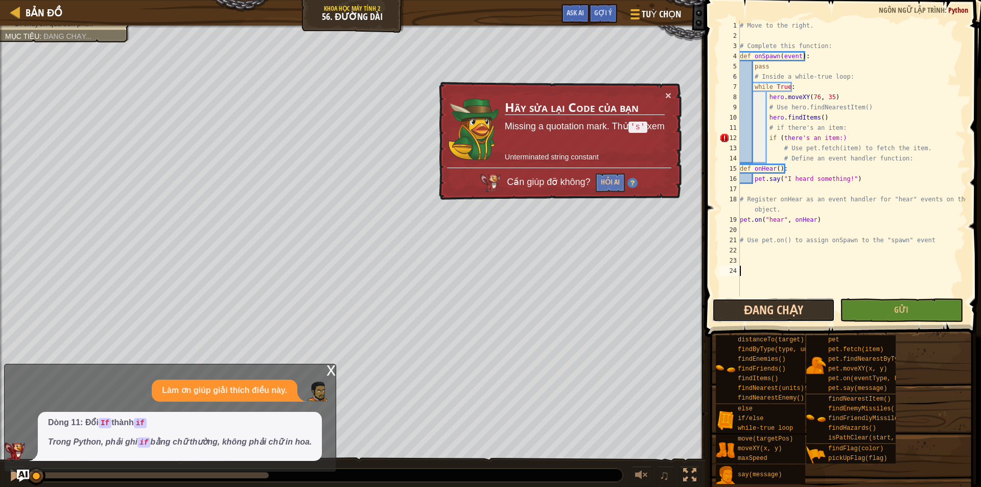
click at [792, 308] on button "Đang chạy" at bounding box center [773, 309] width 123 height 23
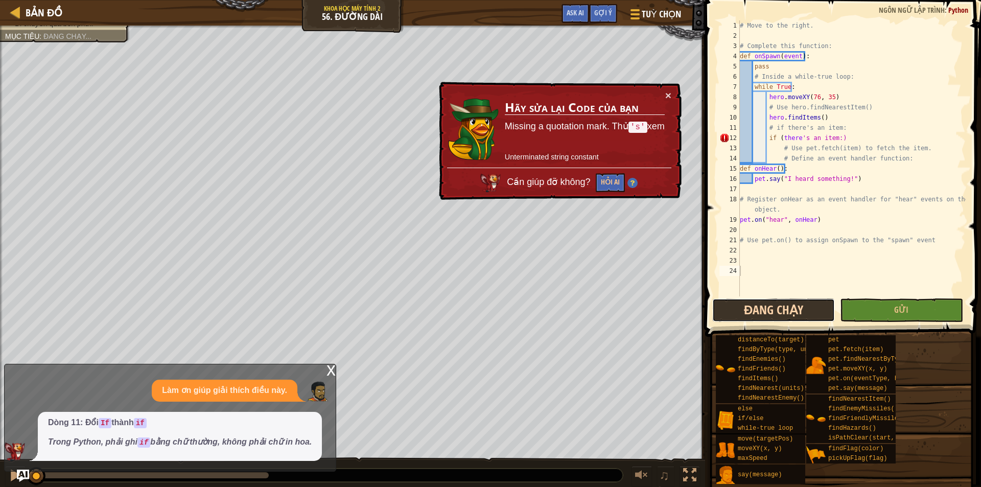
click at [792, 308] on button "Đang chạy" at bounding box center [773, 309] width 123 height 23
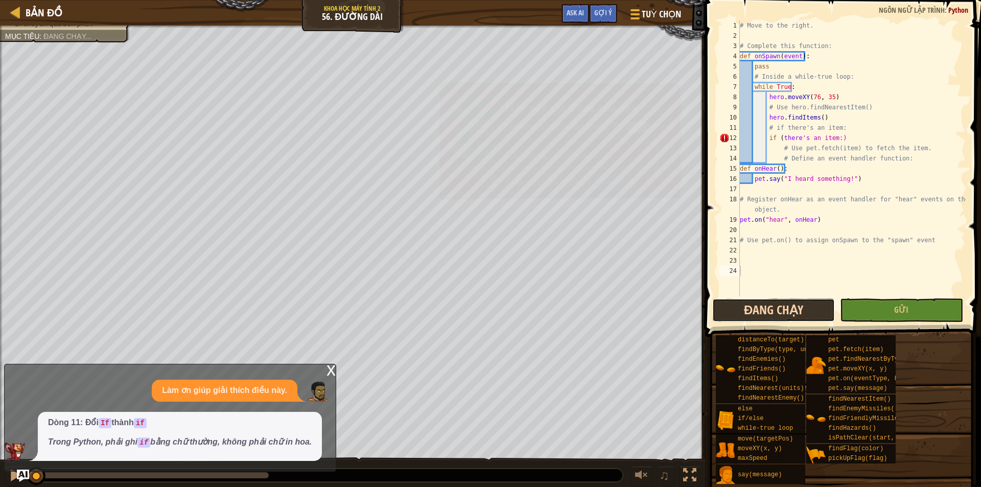
click at [792, 308] on button "Đang chạy" at bounding box center [773, 309] width 123 height 23
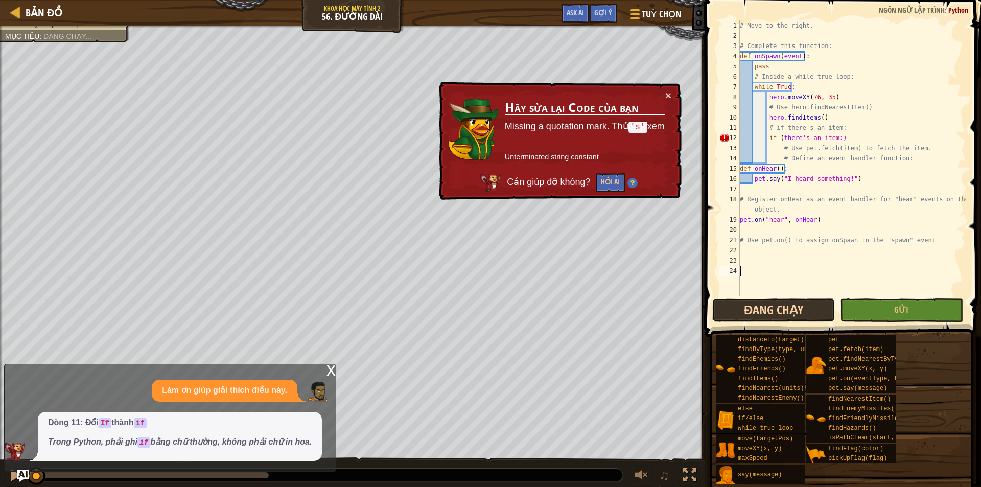
click at [792, 308] on button "Đang chạy" at bounding box center [773, 309] width 123 height 23
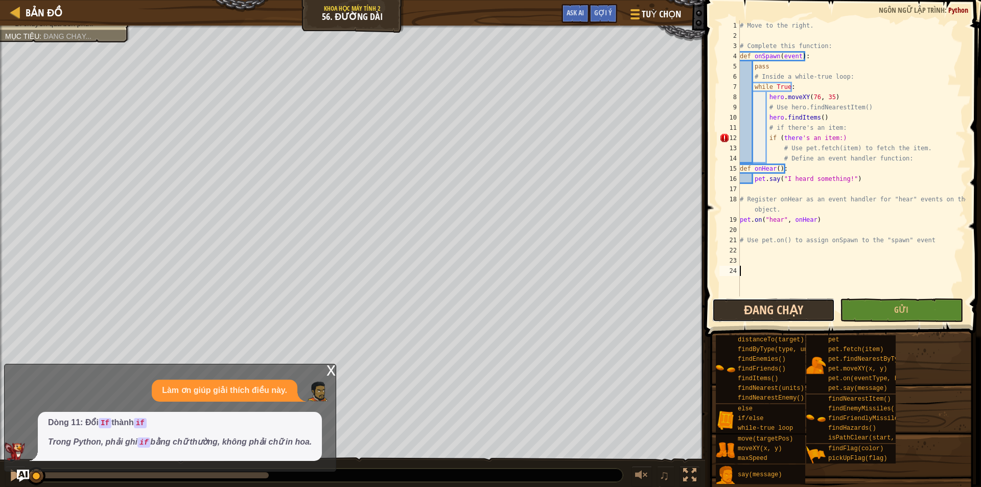
click at [792, 308] on button "Đang chạy" at bounding box center [773, 309] width 123 height 23
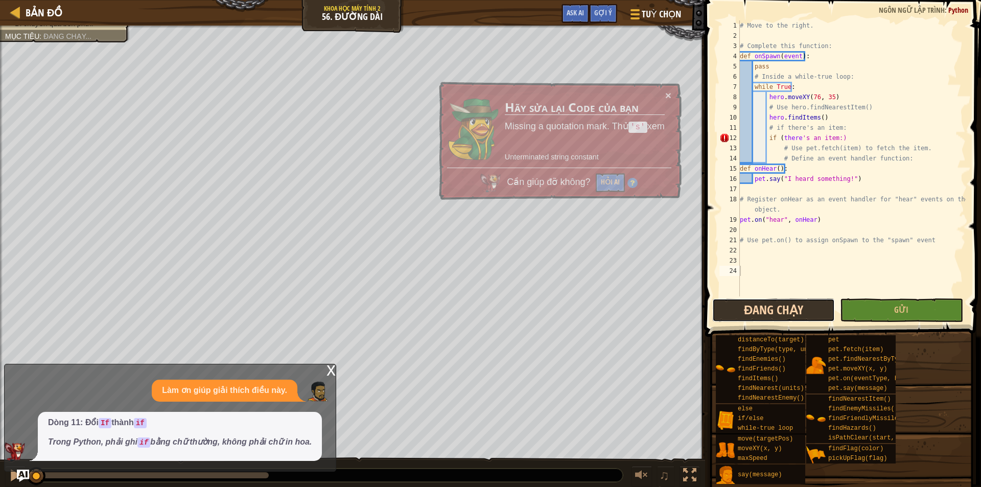
click at [792, 308] on button "Đang chạy" at bounding box center [773, 309] width 123 height 23
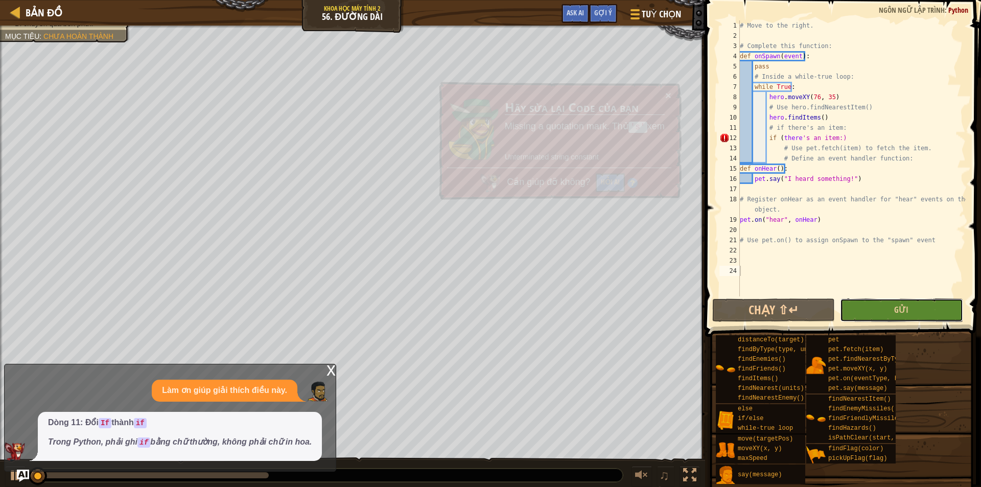
click at [876, 304] on button "Gửi" at bounding box center [901, 309] width 123 height 23
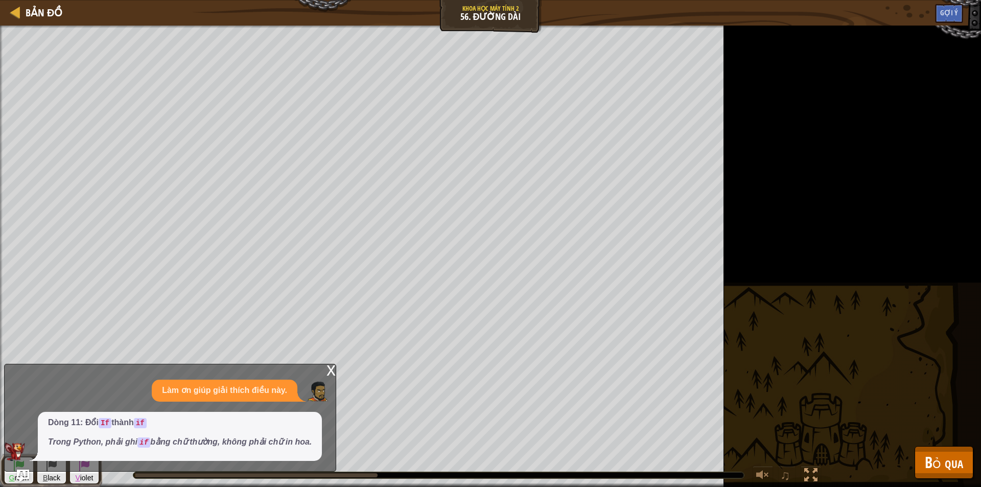
click at [333, 370] on div "x" at bounding box center [330, 369] width 9 height 10
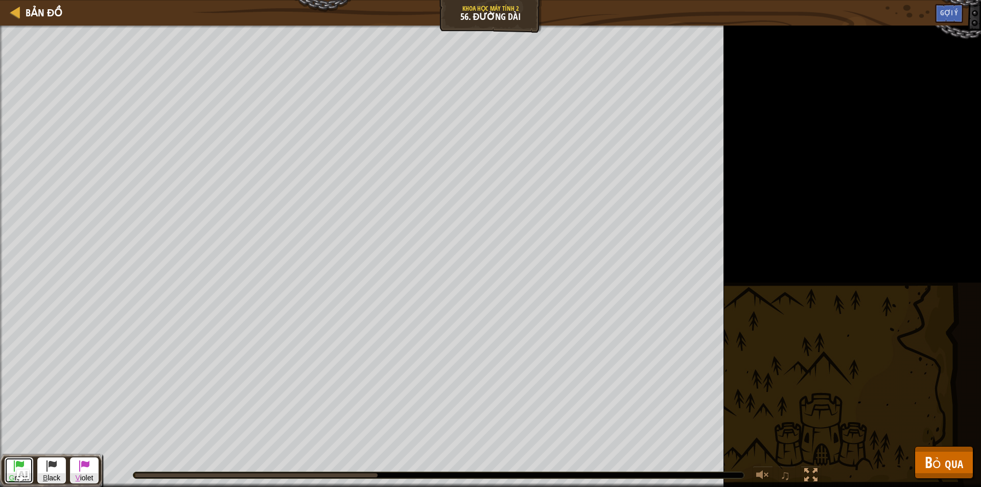
click at [16, 465] on span at bounding box center [19, 465] width 12 height 12
click at [85, 462] on span at bounding box center [84, 465] width 12 height 12
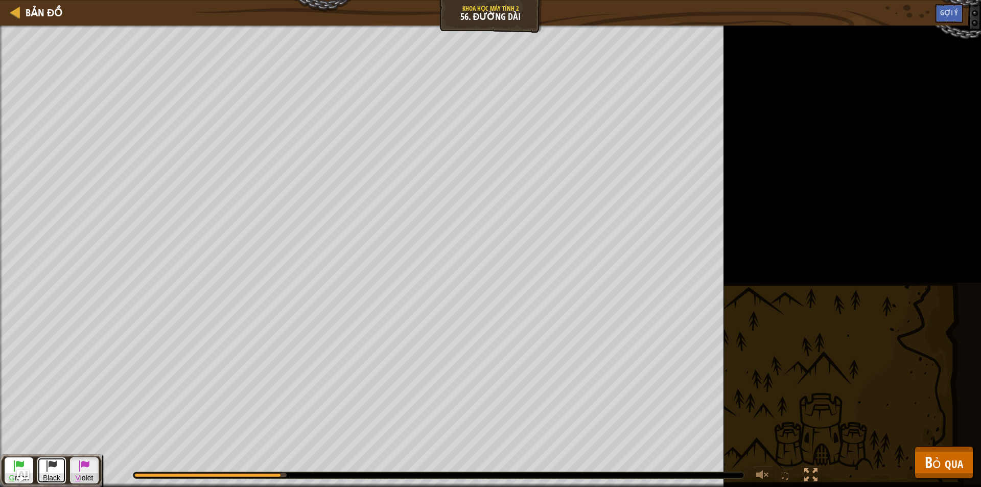
click at [53, 466] on span at bounding box center [51, 465] width 12 height 12
click at [89, 479] on span "V iolet" at bounding box center [84, 478] width 28 height 10
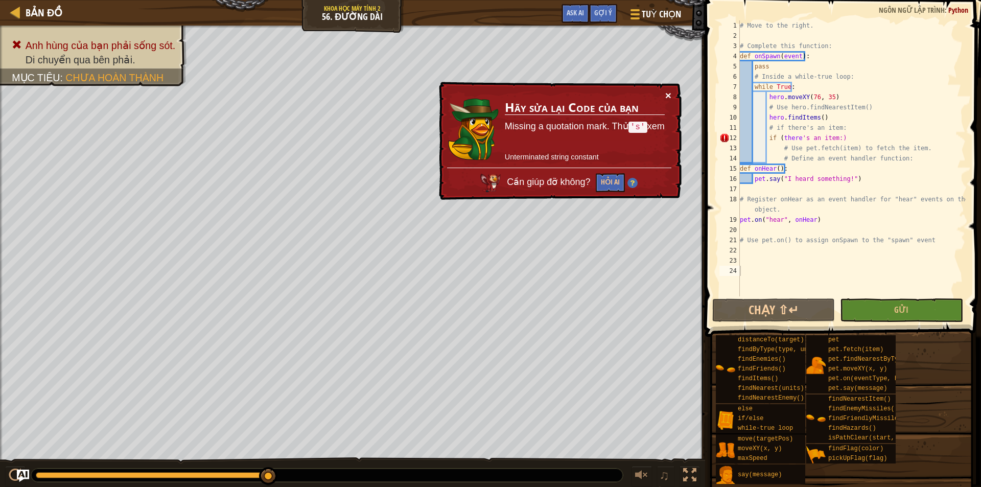
click at [670, 91] on button "×" at bounding box center [667, 94] width 6 height 11
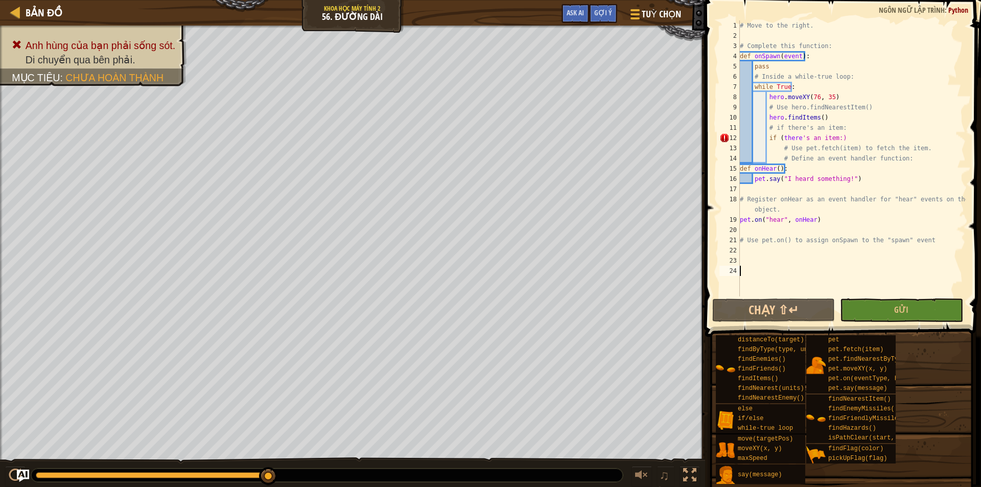
drag, startPoint x: 268, startPoint y: 474, endPoint x: 564, endPoint y: 462, distance: 296.0
click at [564, 462] on div "♫" at bounding box center [352, 472] width 705 height 31
drag, startPoint x: 886, startPoint y: 136, endPoint x: 770, endPoint y: 139, distance: 116.0
click at [770, 139] on div "# Move to the right. # Complete this function: def onSpawn ( event ) : pass # I…" at bounding box center [851, 168] width 228 height 296
type textarea "i"
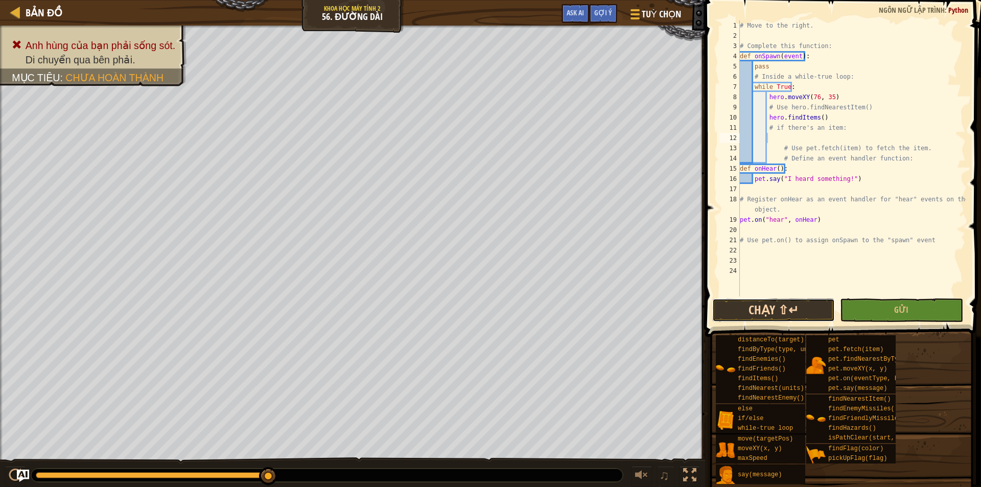
click at [750, 310] on button "Chạy ⇧↵" at bounding box center [773, 309] width 123 height 23
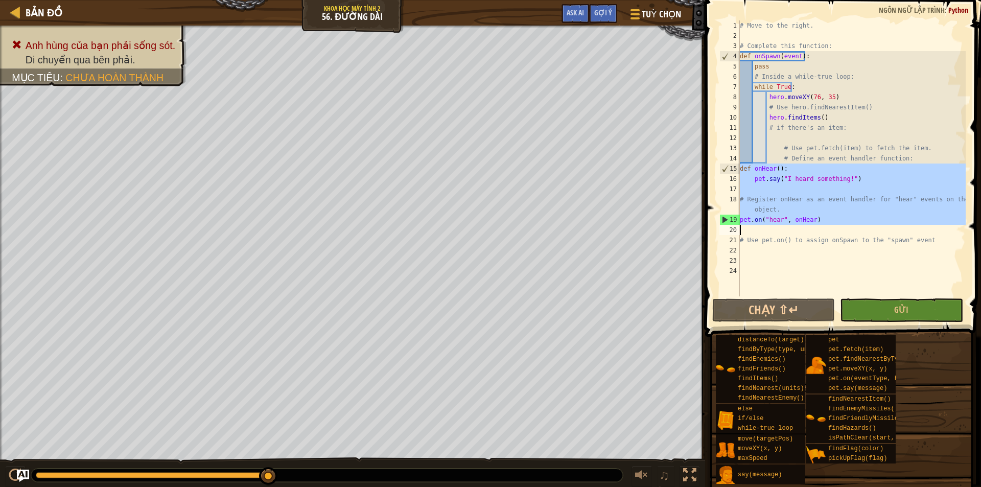
drag, startPoint x: 739, startPoint y: 169, endPoint x: 852, endPoint y: 225, distance: 126.3
click at [852, 225] on div "1 2 3 4 5 6 7 8 9 10 11 12 13 14 15 16 17 18 19 20 21 22 23 24 # Move to the ri…" at bounding box center [841, 158] width 248 height 276
type textarea "pet.on("hear", onHear)"
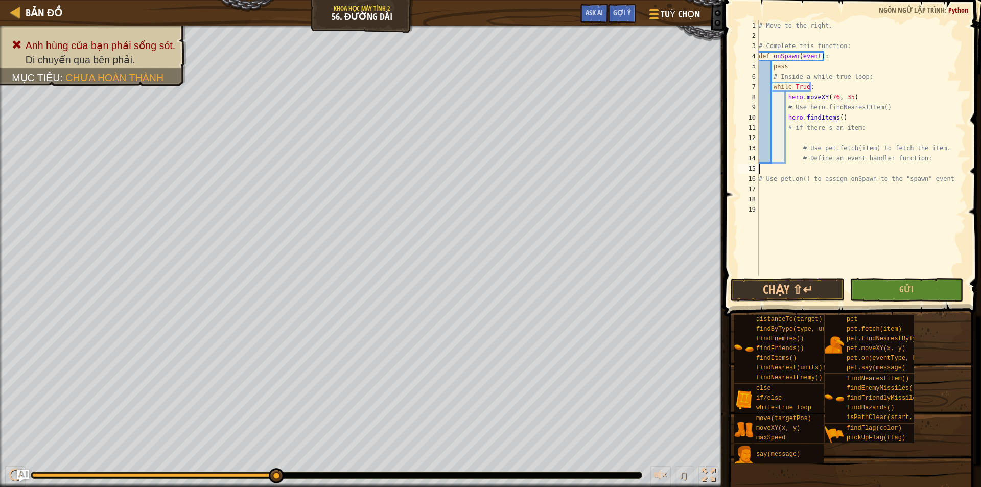
click at [793, 158] on div "# Move to the right. # Complete this function: def onSpawn ( event ) : pass # I…" at bounding box center [860, 158] width 209 height 276
paste textarea
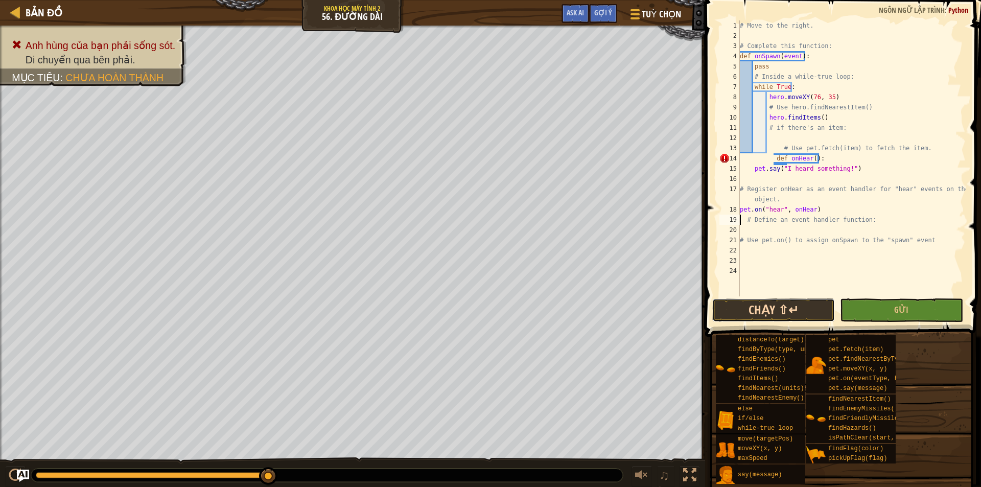
click at [768, 301] on button "Chạy ⇧↵" at bounding box center [773, 309] width 123 height 23
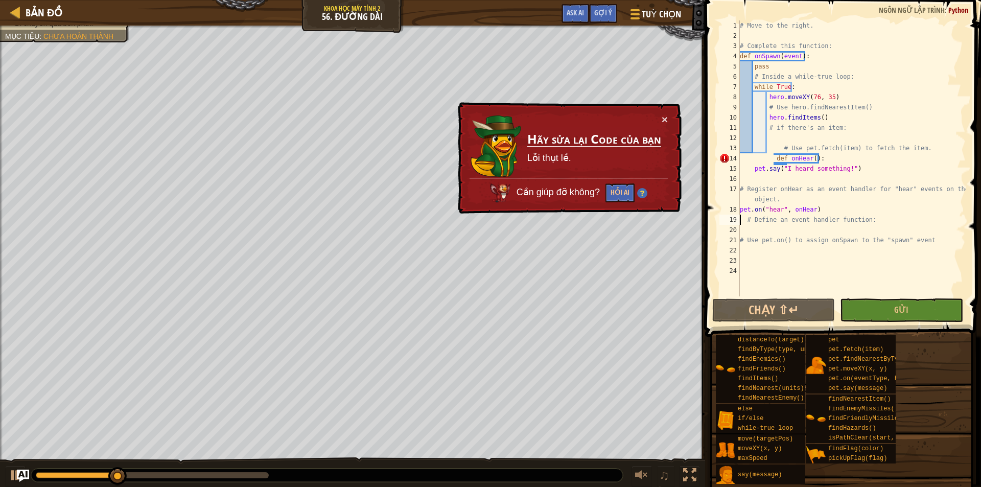
click at [774, 161] on div "# Move to the right. # Complete this function: def onSpawn ( event ) : pass # I…" at bounding box center [851, 168] width 228 height 296
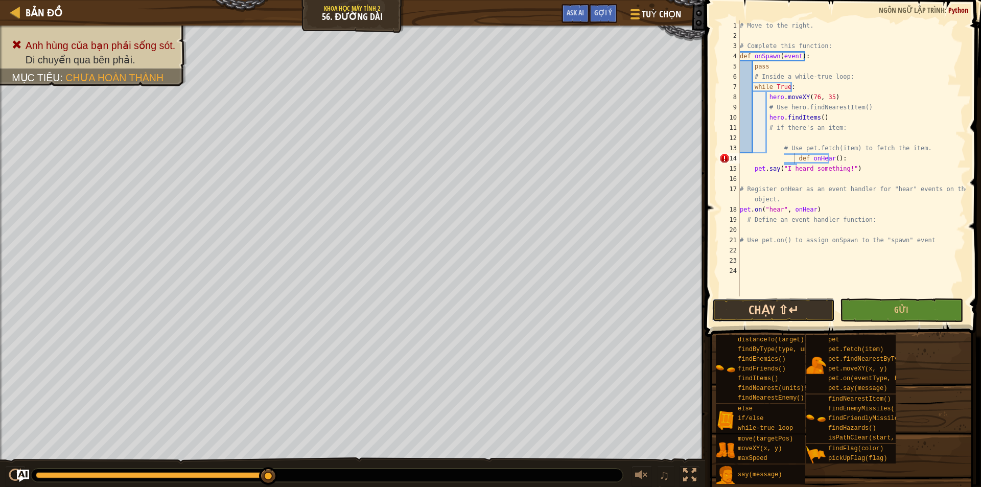
click at [769, 314] on button "Chạy ⇧↵" at bounding box center [773, 309] width 123 height 23
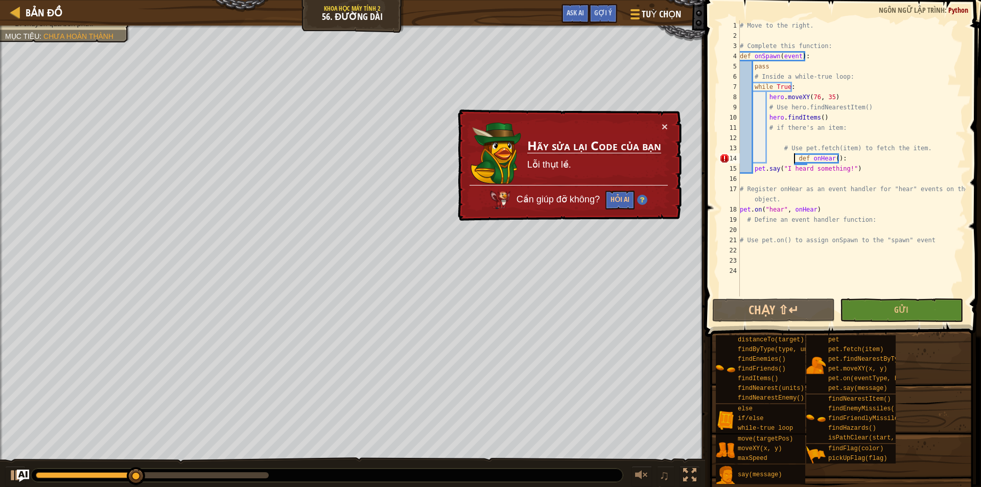
drag, startPoint x: 870, startPoint y: 224, endPoint x: 852, endPoint y: 228, distance: 18.5
click at [852, 228] on div "# Move to the right. # Complete this function: def onSpawn ( event ) : pass # I…" at bounding box center [851, 168] width 228 height 296
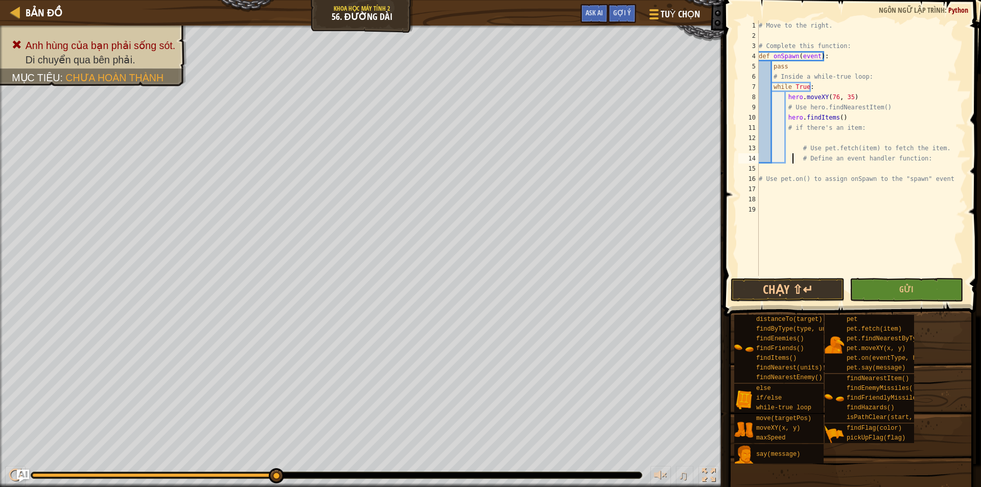
paste textarea
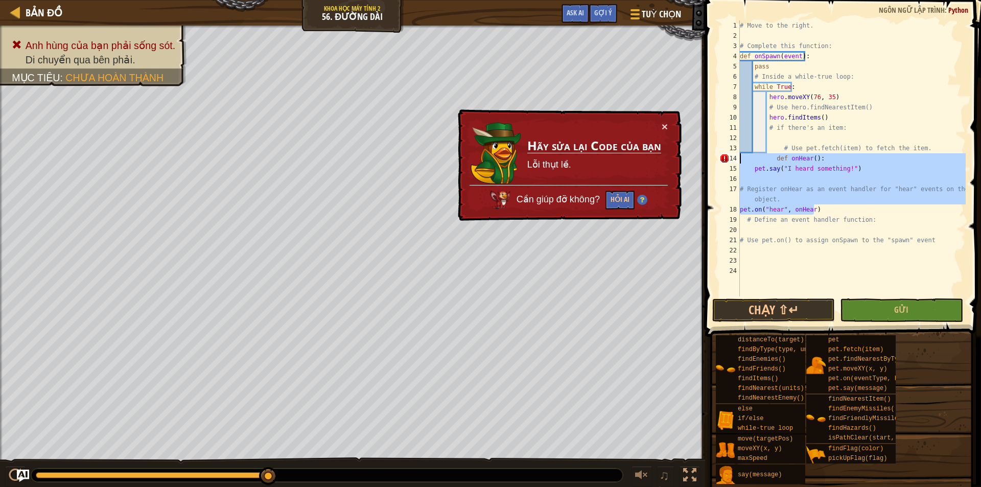
drag, startPoint x: 821, startPoint y: 212, endPoint x: 723, endPoint y: 155, distance: 113.3
click at [723, 155] on div "# Define an event handler function: 1 2 3 4 5 6 7 8 9 10 11 12 13 14 15 16 17 1…" at bounding box center [841, 158] width 248 height 276
type textarea "def onHear(): pet.say("I heard something!")"
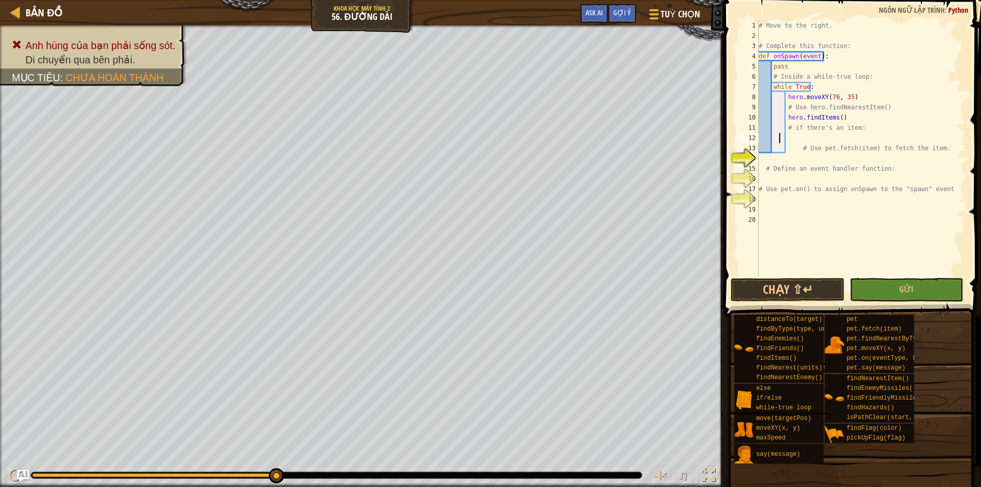
click at [777, 135] on div "# Move to the right. # Complete this function: def onSpawn ( event ) : pass # I…" at bounding box center [860, 158] width 209 height 276
click at [803, 138] on div "# Move to the right. # Complete this function: def onSpawn ( event ) : pass # I…" at bounding box center [860, 158] width 209 height 276
paste textarea
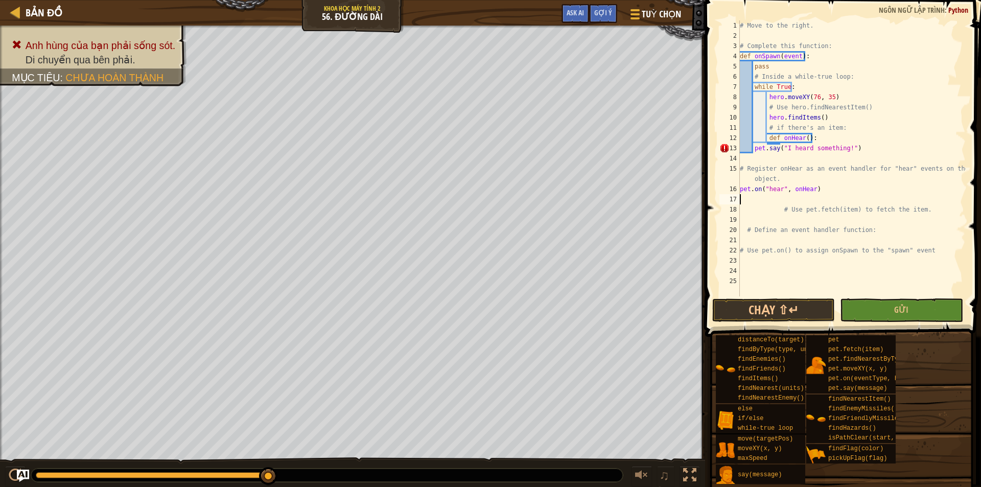
click at [753, 152] on div "# Move to the right. # Complete this function: def onSpawn ( event ) : pass # I…" at bounding box center [851, 168] width 228 height 296
click at [741, 191] on div "# Move to the right. # Complete this function: def onSpawn ( event ) : pass # I…" at bounding box center [851, 168] width 228 height 296
type textarea "pet.on("hear", onHear)"
click at [774, 306] on button "Chạy ⇧↵" at bounding box center [773, 309] width 123 height 23
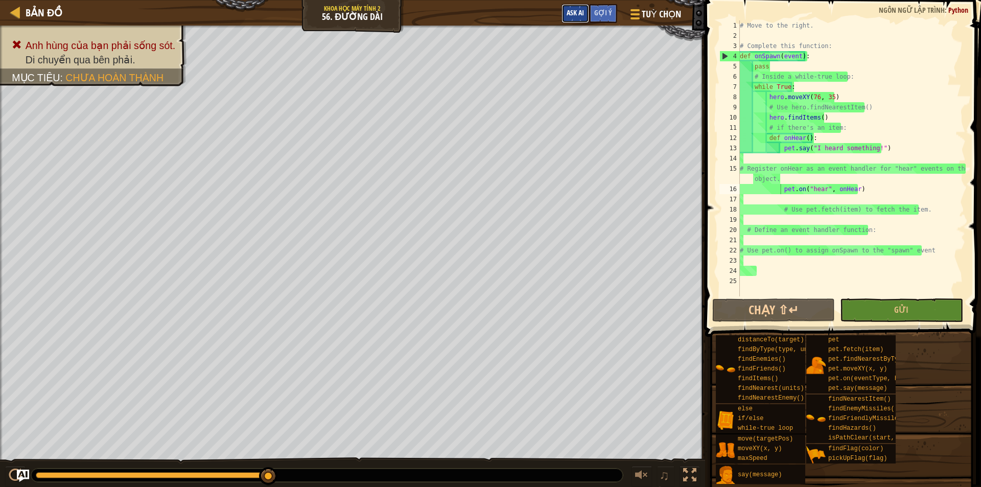
click at [570, 14] on span "Ask AI" at bounding box center [574, 13] width 17 height 10
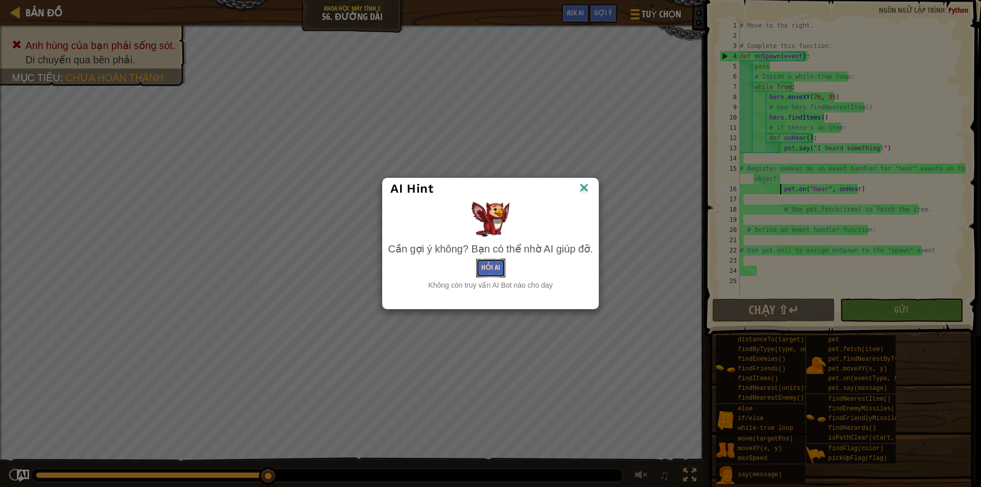
click at [491, 269] on button "Hỏi AI" at bounding box center [490, 267] width 29 height 19
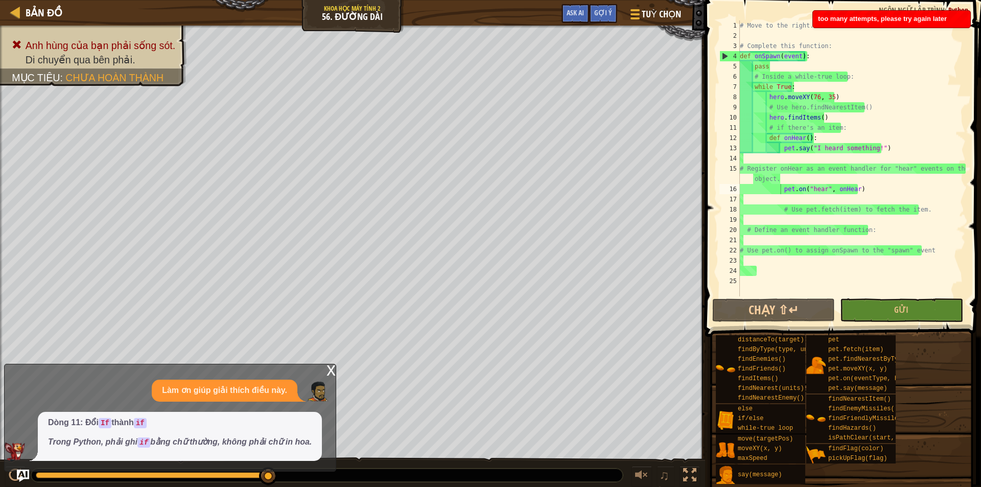
click at [937, 17] on span "too many attempts, please try again later" at bounding box center [882, 19] width 129 height 8
click at [954, 9] on span "Python" at bounding box center [958, 10] width 20 height 10
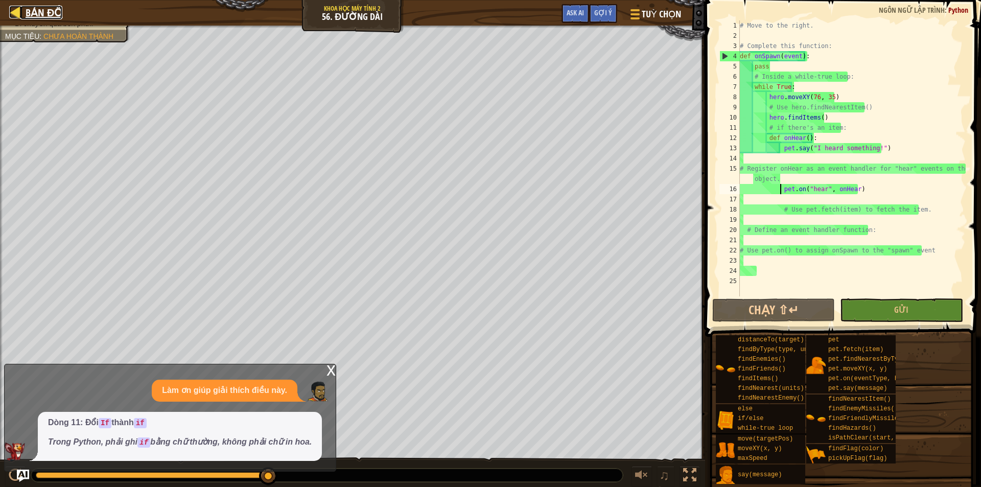
click at [39, 6] on span "Bản đồ" at bounding box center [44, 13] width 37 height 14
select select "vi"
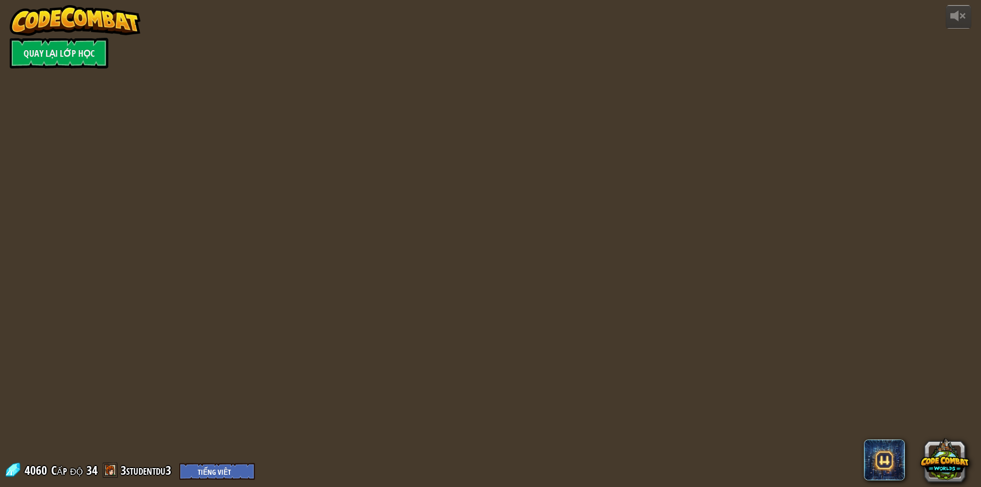
select select "vi"
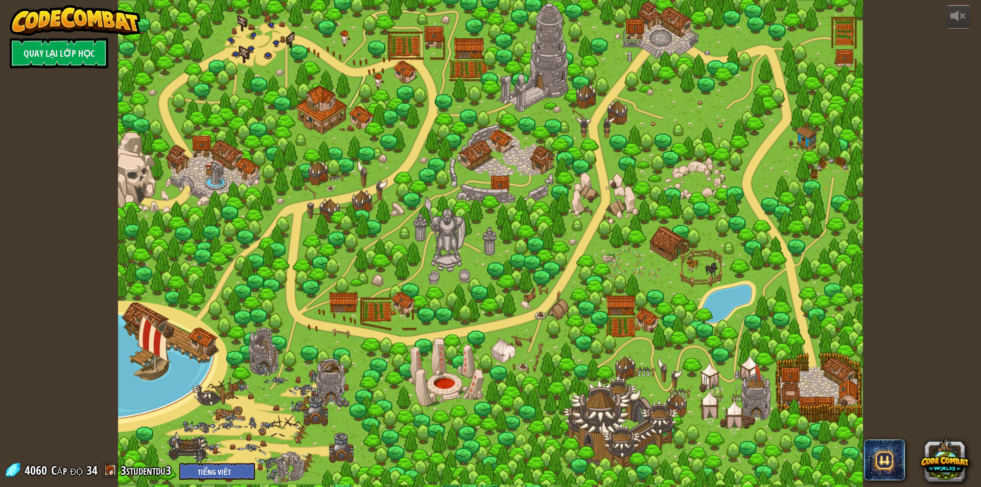
select select "vi"
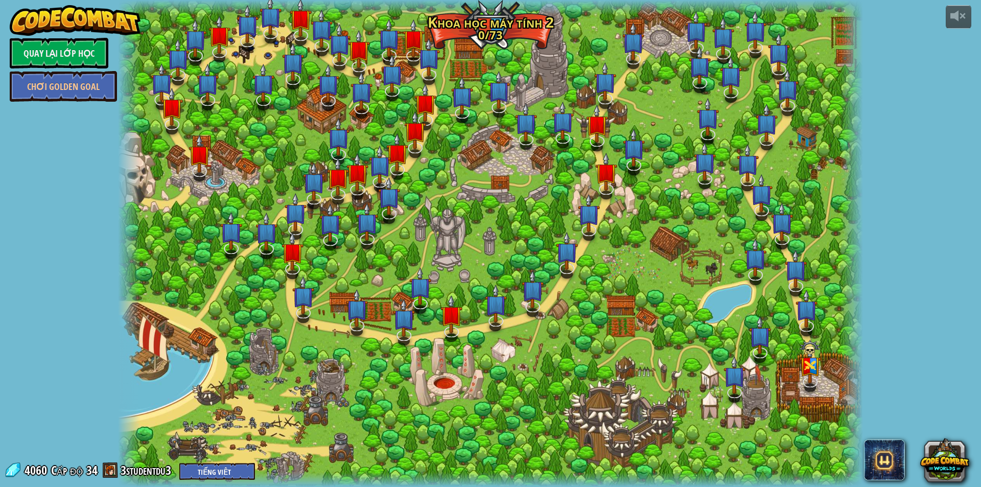
select select "vi"
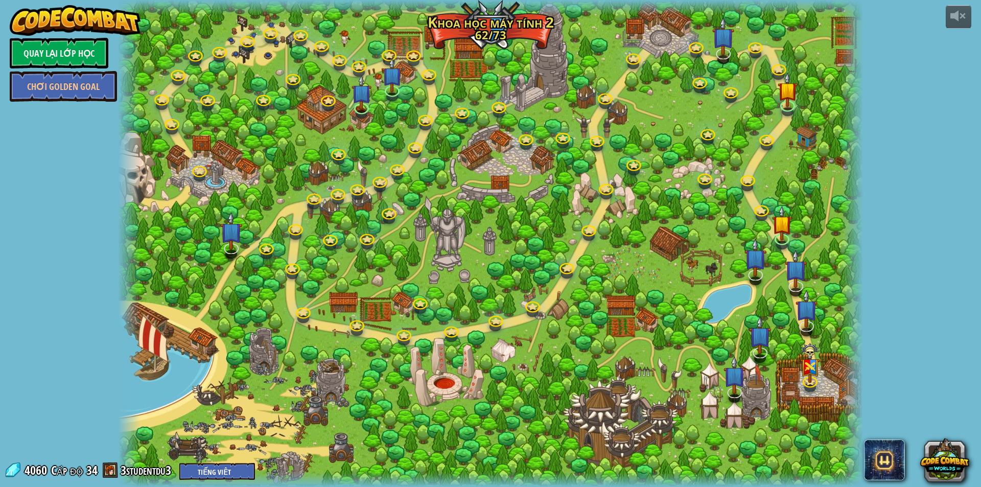
select select "vi"
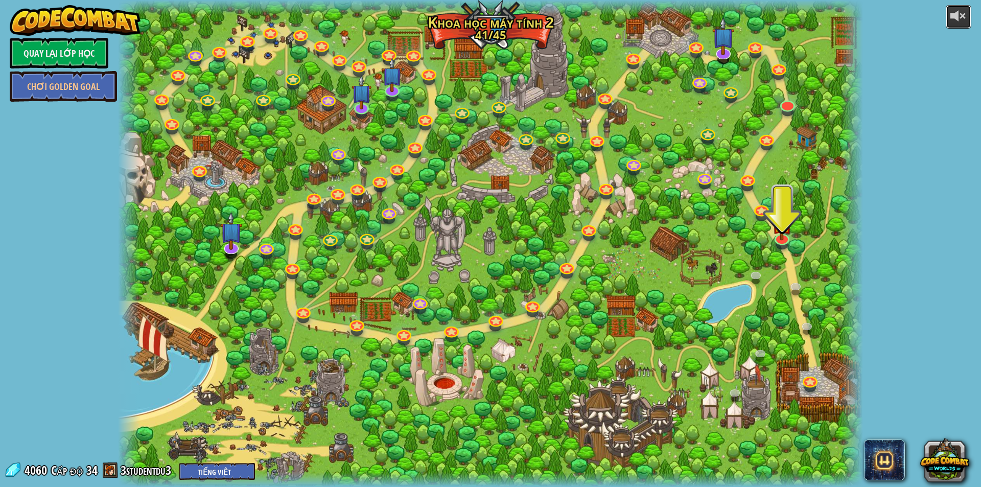
click at [961, 13] on div at bounding box center [958, 16] width 16 height 16
click at [787, 242] on link at bounding box center [781, 236] width 20 height 20
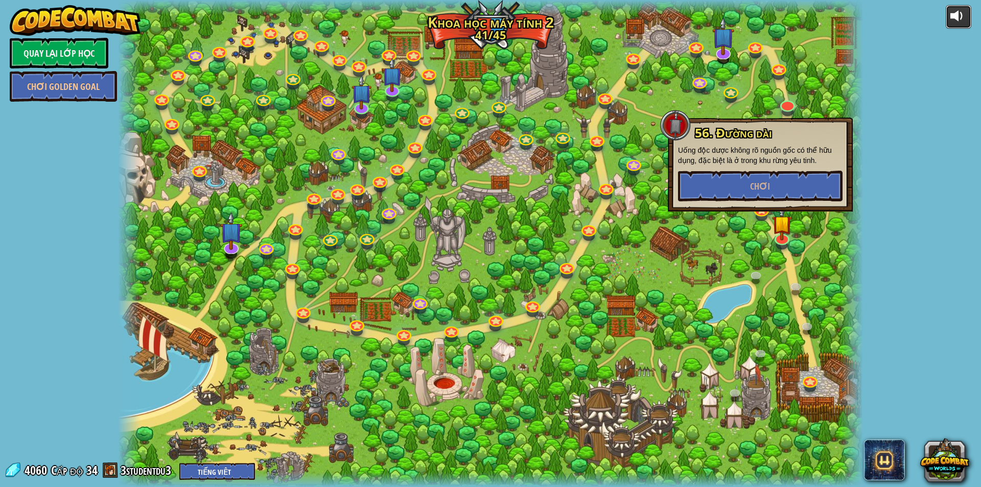
click at [960, 15] on div at bounding box center [958, 16] width 16 height 16
click at [780, 235] on img at bounding box center [782, 215] width 20 height 46
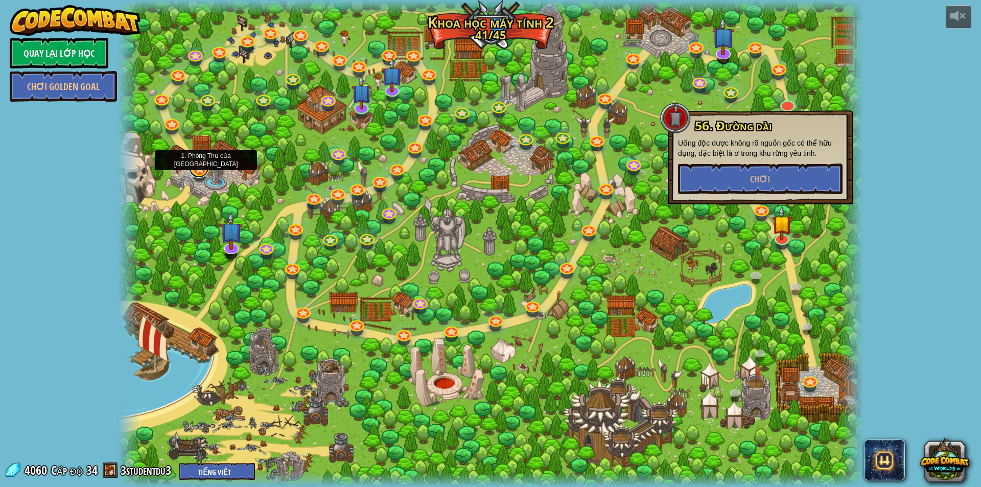
click at [206, 169] on link at bounding box center [198, 167] width 20 height 20
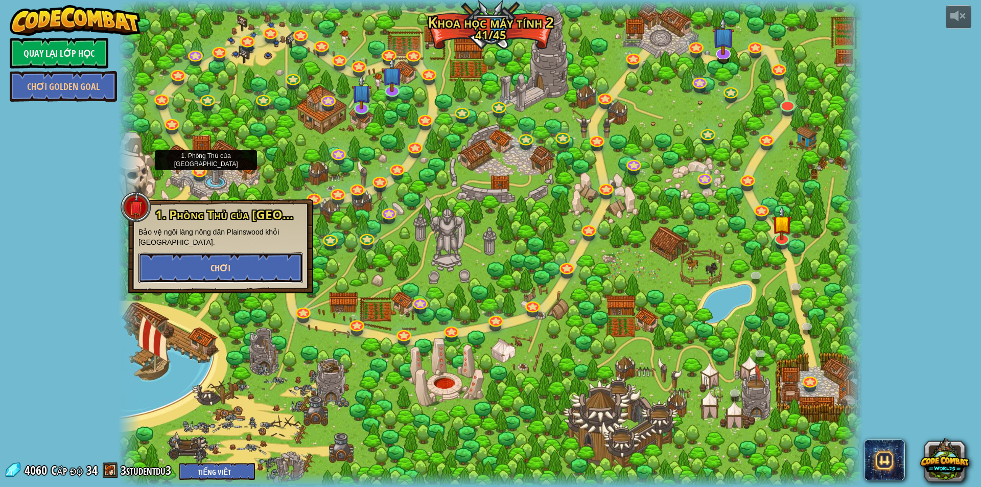
click at [236, 271] on button "Chơi" at bounding box center [220, 267] width 164 height 31
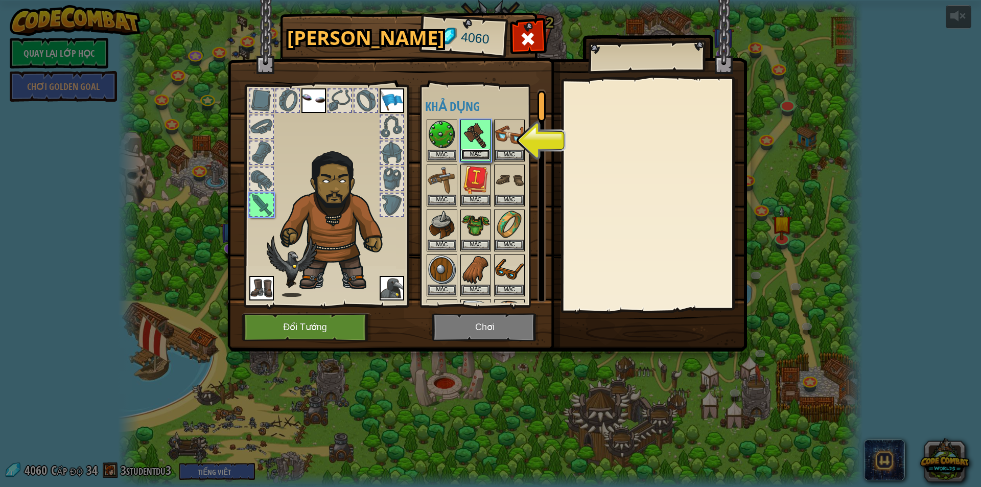
click at [467, 153] on button "Mặc" at bounding box center [475, 154] width 29 height 11
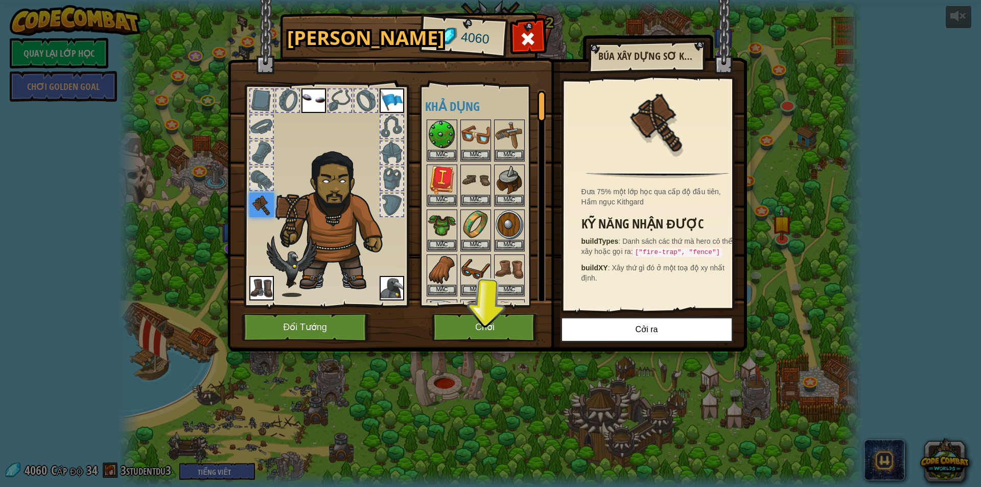
click at [309, 104] on img at bounding box center [313, 100] width 25 height 25
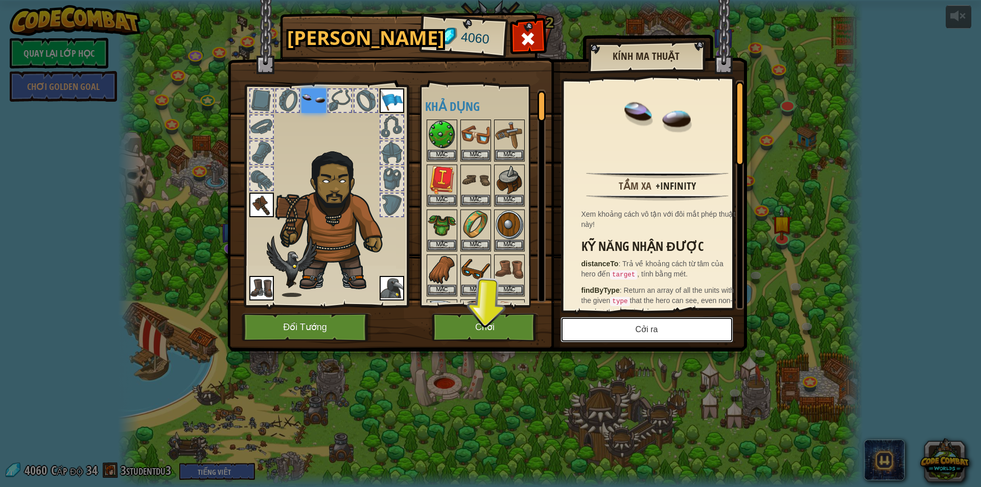
click at [628, 327] on button "Cởi ra" at bounding box center [646, 330] width 173 height 26
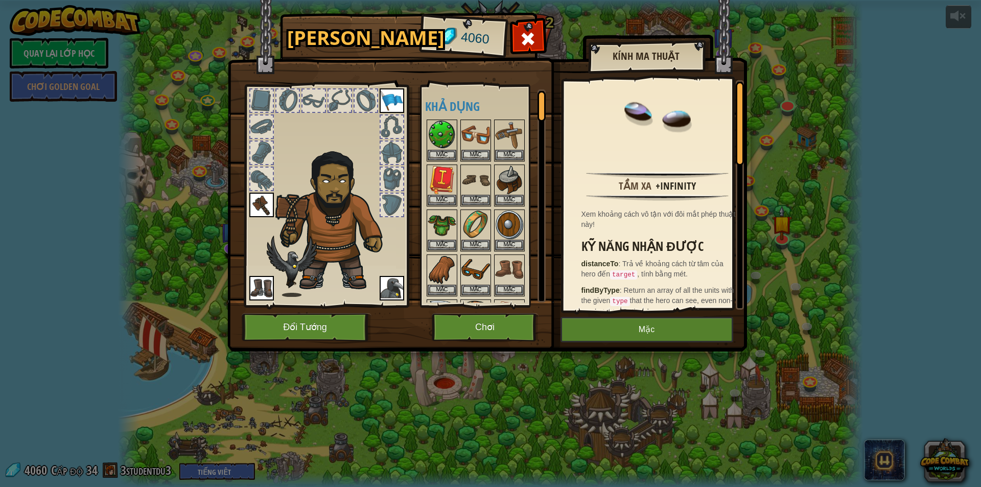
click at [266, 292] on img at bounding box center [261, 288] width 25 height 25
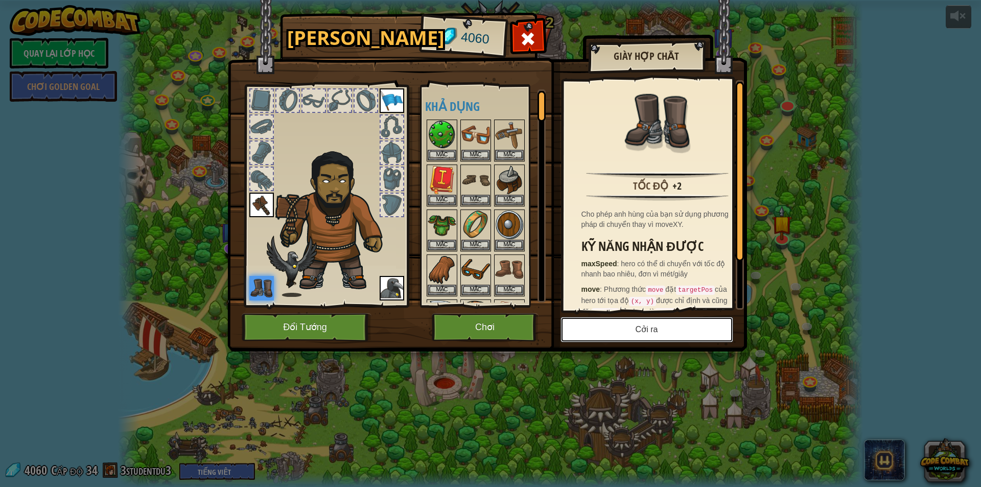
click at [578, 328] on button "Cởi ra" at bounding box center [646, 330] width 173 height 26
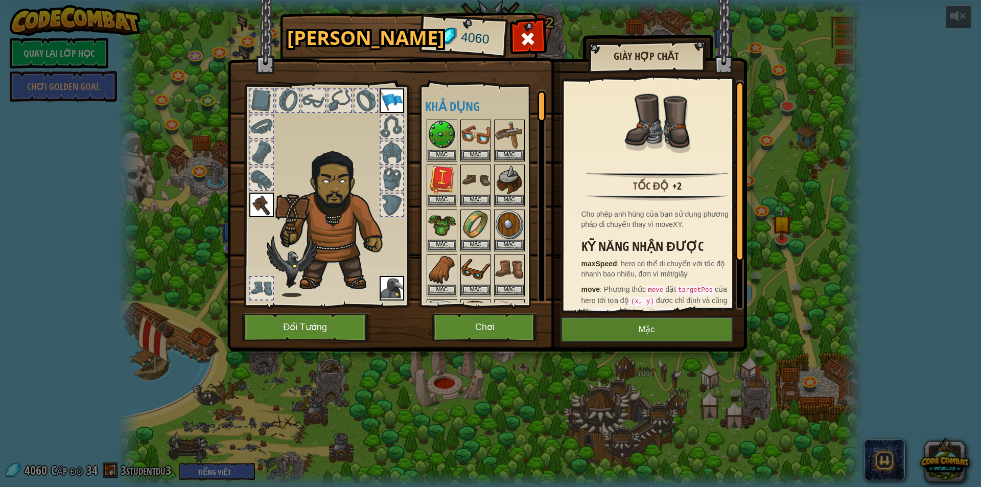
click at [387, 291] on img at bounding box center [391, 288] width 25 height 25
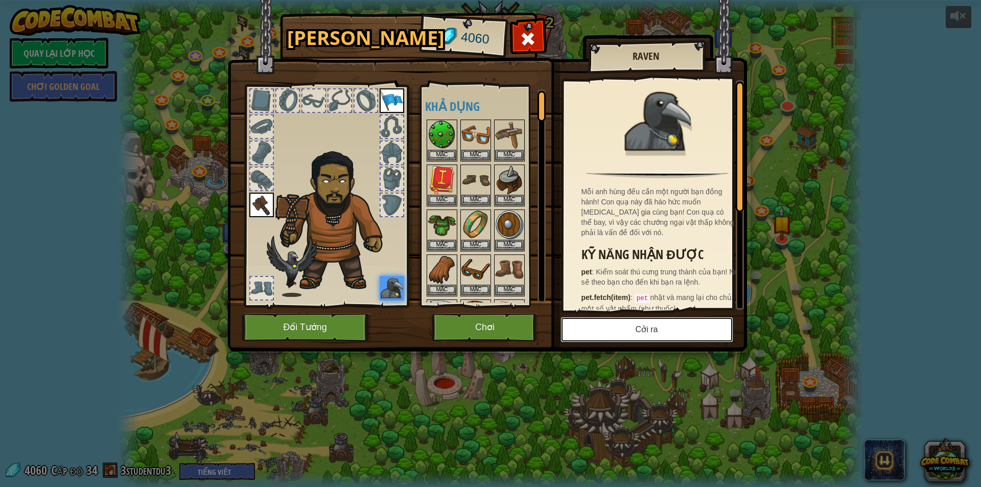
click at [608, 331] on button "Cởi ra" at bounding box center [646, 330] width 173 height 26
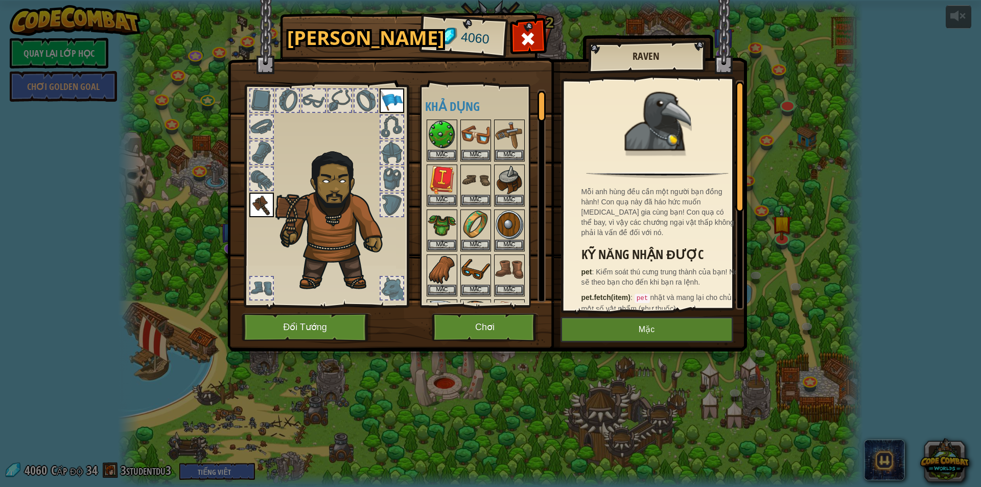
click at [389, 93] on img at bounding box center [391, 100] width 25 height 25
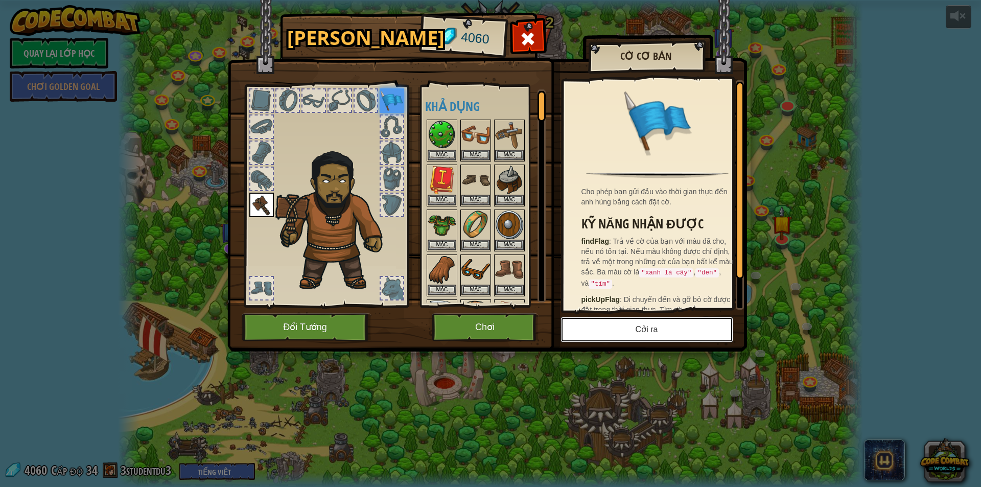
click at [603, 325] on button "Cởi ra" at bounding box center [646, 330] width 173 height 26
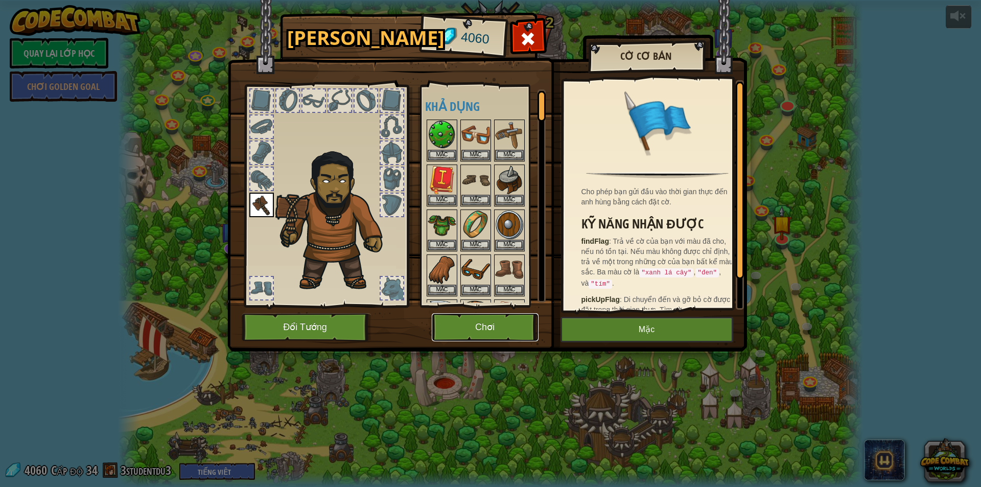
click at [484, 324] on button "Chơi" at bounding box center [485, 327] width 107 height 28
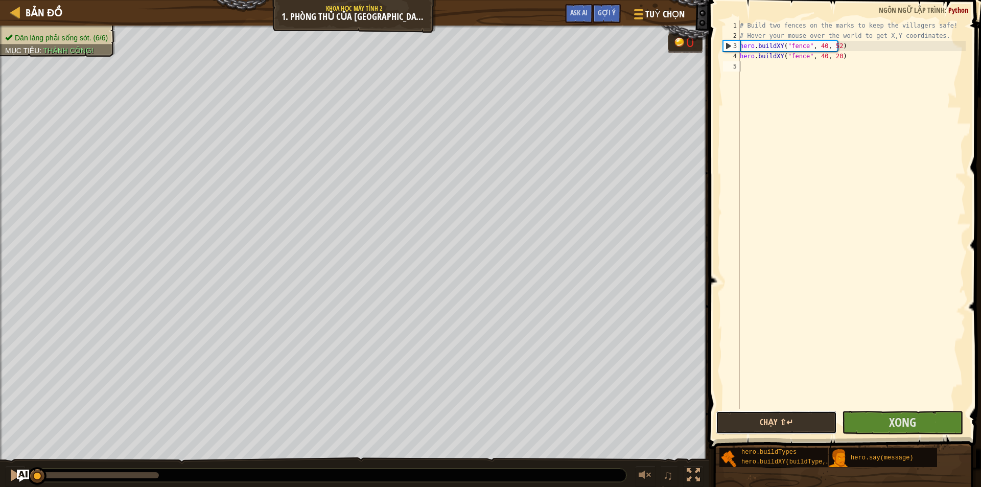
click at [785, 420] on button "Chạy ⇧↵" at bounding box center [776, 422] width 121 height 23
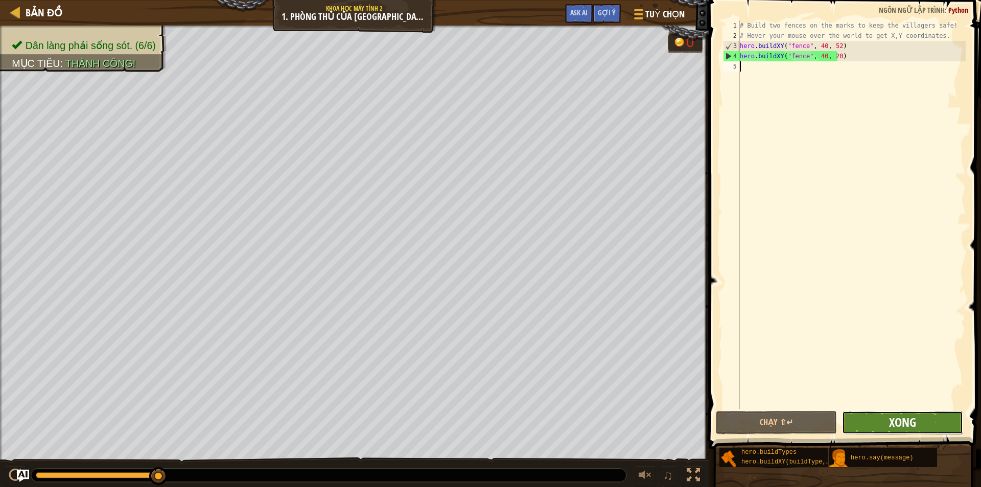
click at [899, 428] on span "Xong" at bounding box center [902, 422] width 27 height 16
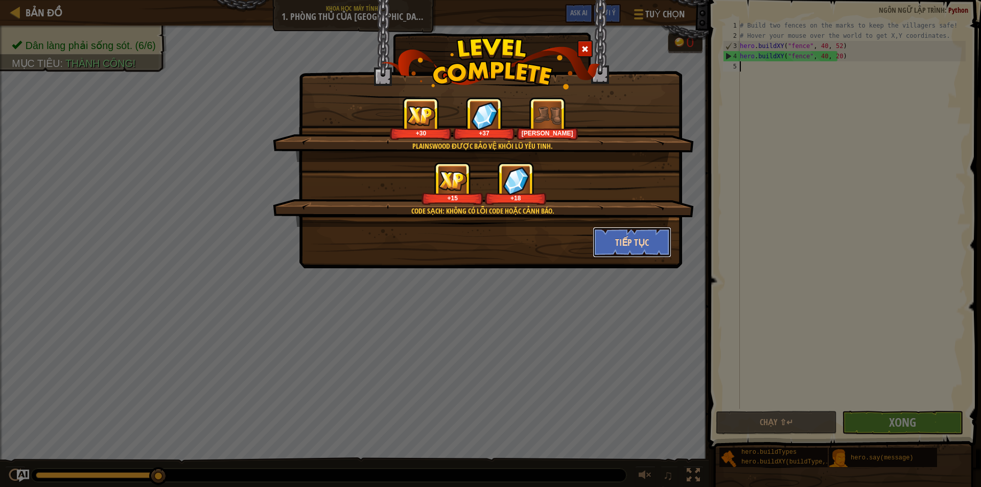
click at [642, 239] on button "Tiếp tục" at bounding box center [631, 242] width 79 height 31
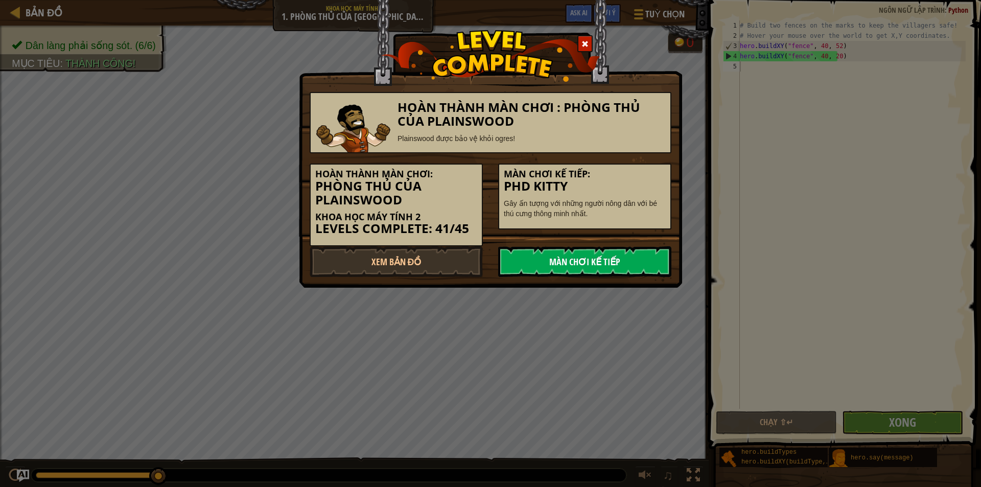
click at [589, 260] on link "Màn chơi kế tiếp" at bounding box center [584, 261] width 173 height 31
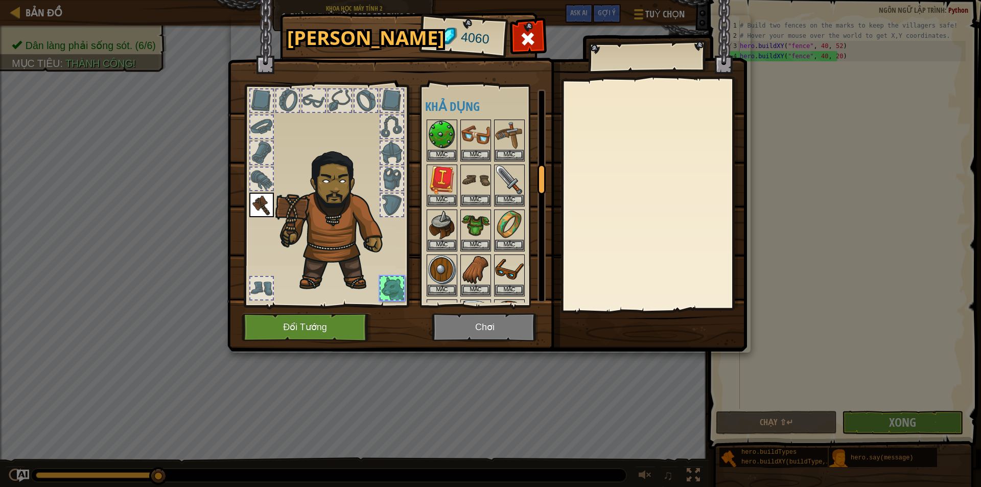
scroll to position [580, 0]
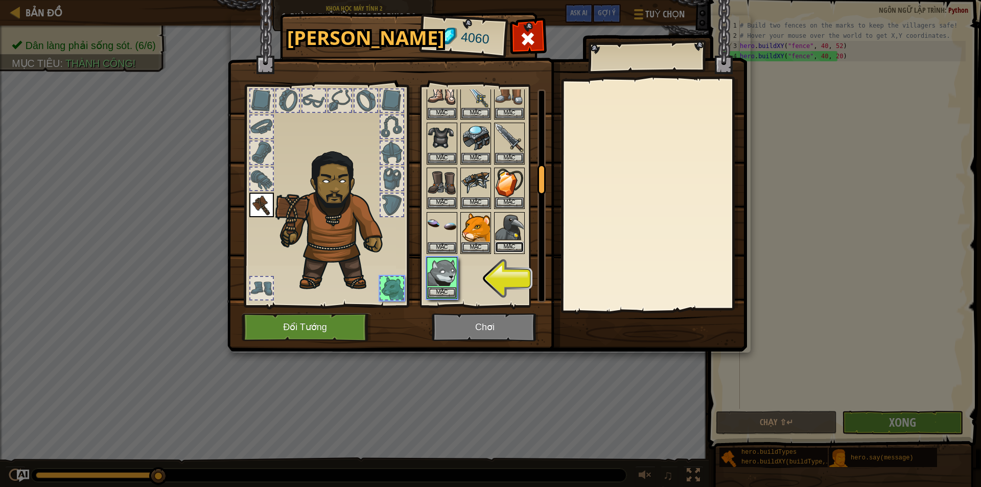
click at [508, 244] on button "Mặc" at bounding box center [509, 247] width 29 height 11
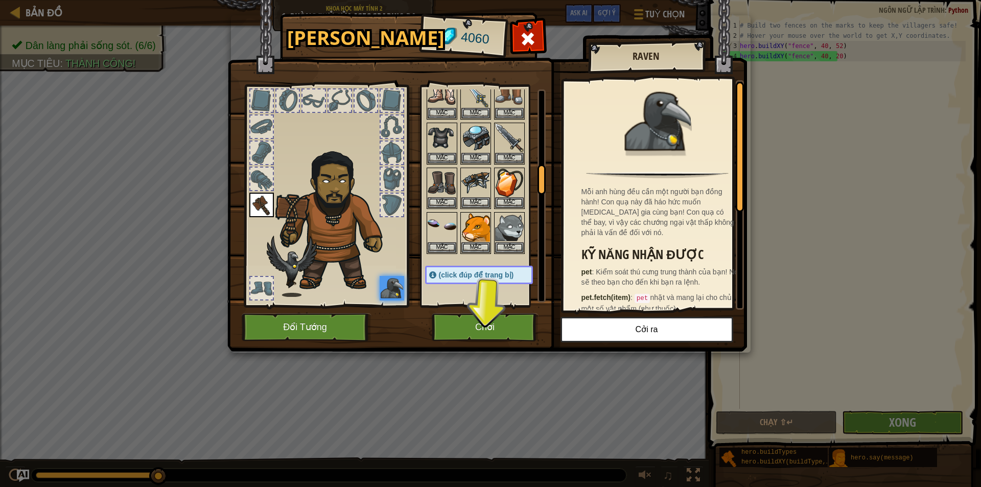
click at [242, 207] on div at bounding box center [326, 193] width 169 height 230
click at [261, 211] on img at bounding box center [261, 205] width 25 height 25
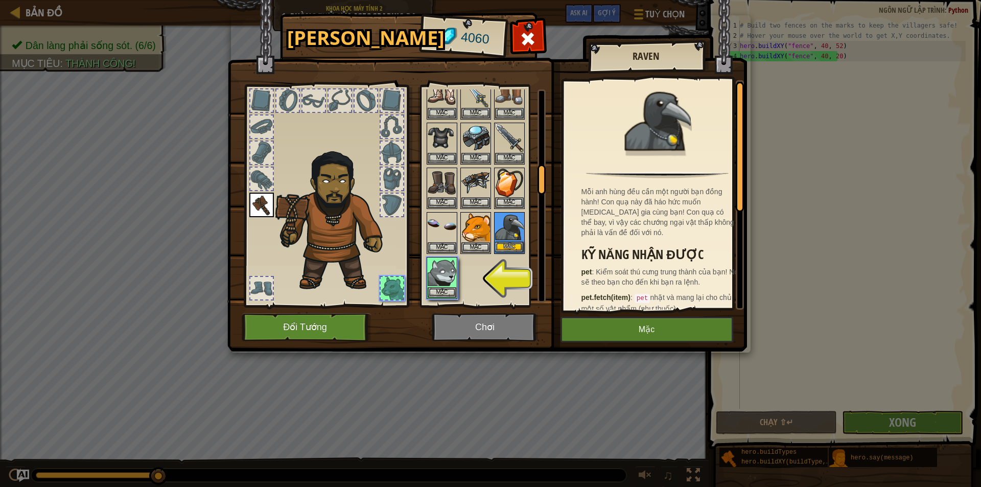
click at [517, 242] on img at bounding box center [509, 227] width 29 height 29
click at [503, 245] on button "Mặc" at bounding box center [509, 247] width 29 height 11
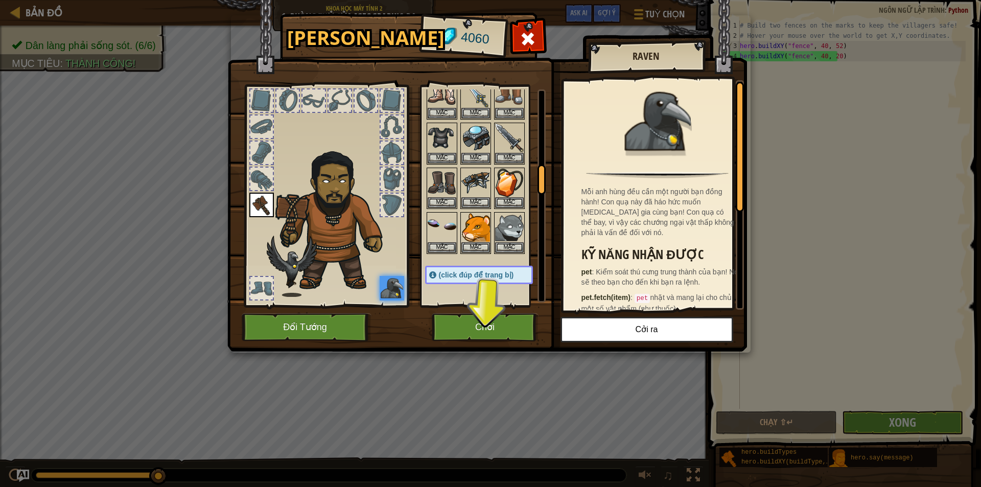
click at [263, 203] on img at bounding box center [261, 205] width 25 height 25
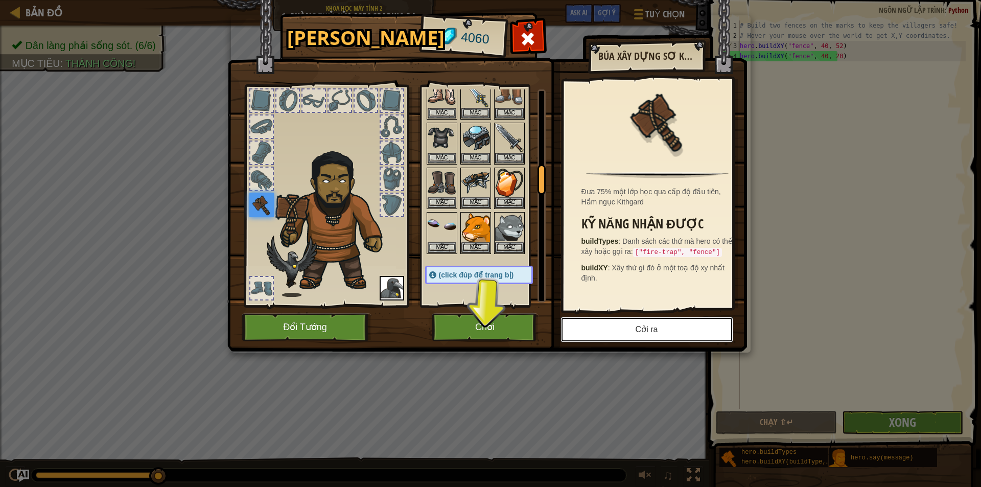
click at [660, 339] on button "Cởi ra" at bounding box center [646, 330] width 173 height 26
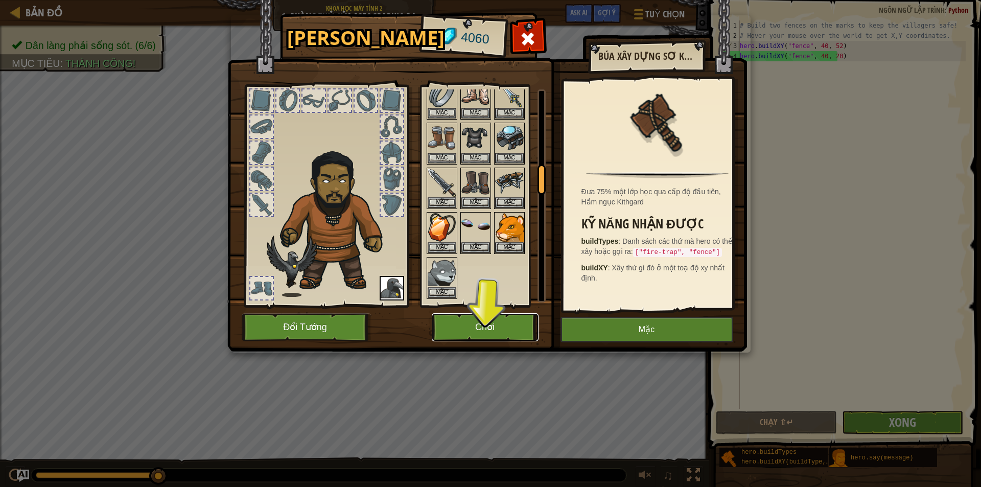
click at [505, 333] on button "Chơi" at bounding box center [485, 327] width 107 height 28
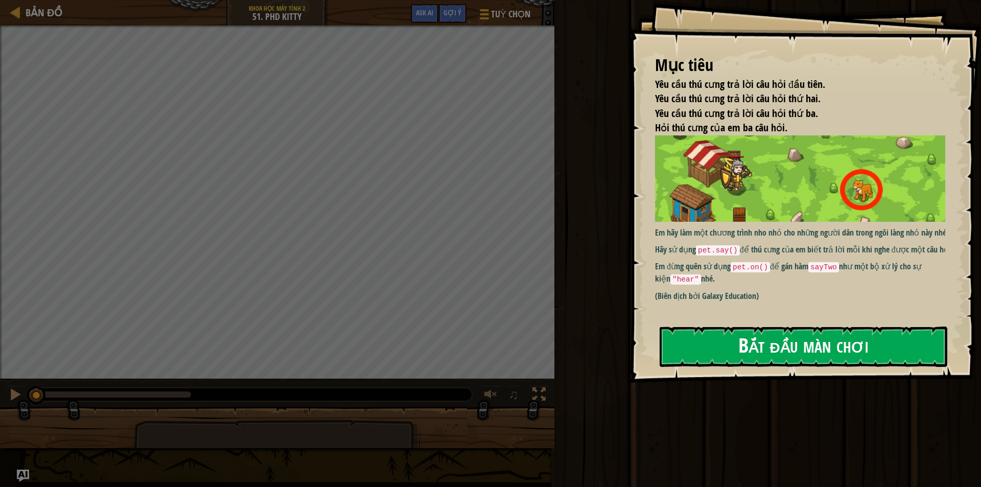
click at [792, 347] on button "Bắt đầu màn chơi" at bounding box center [803, 346] width 288 height 40
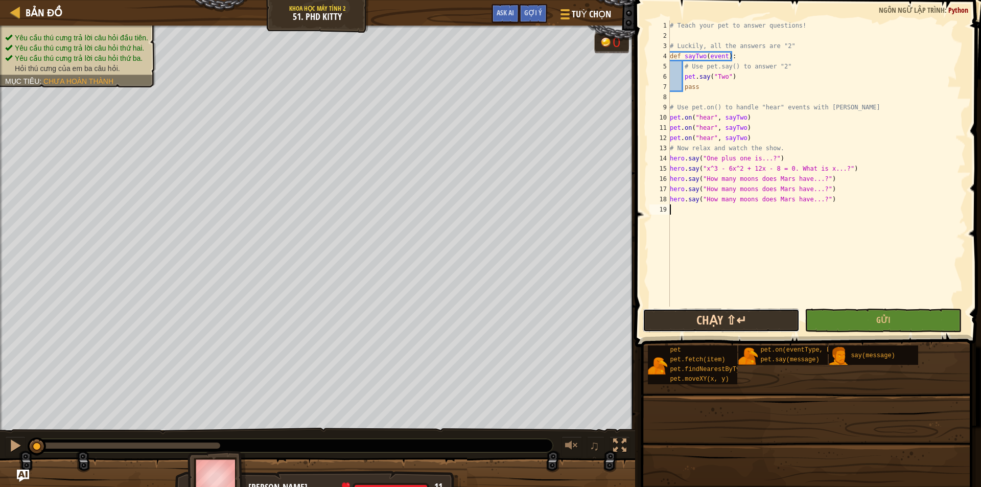
click at [693, 315] on button "Chạy ⇧↵" at bounding box center [720, 319] width 157 height 23
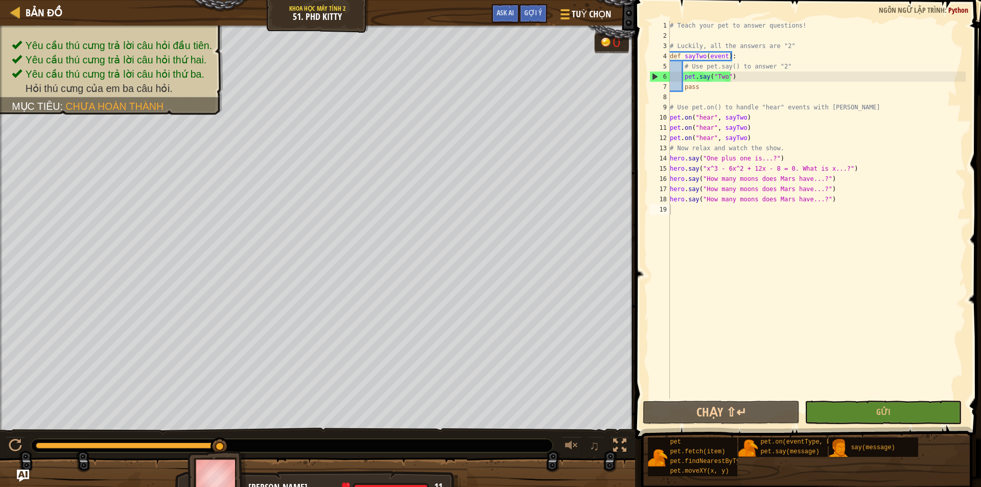
click at [848, 420] on button "Gửi" at bounding box center [882, 411] width 157 height 23
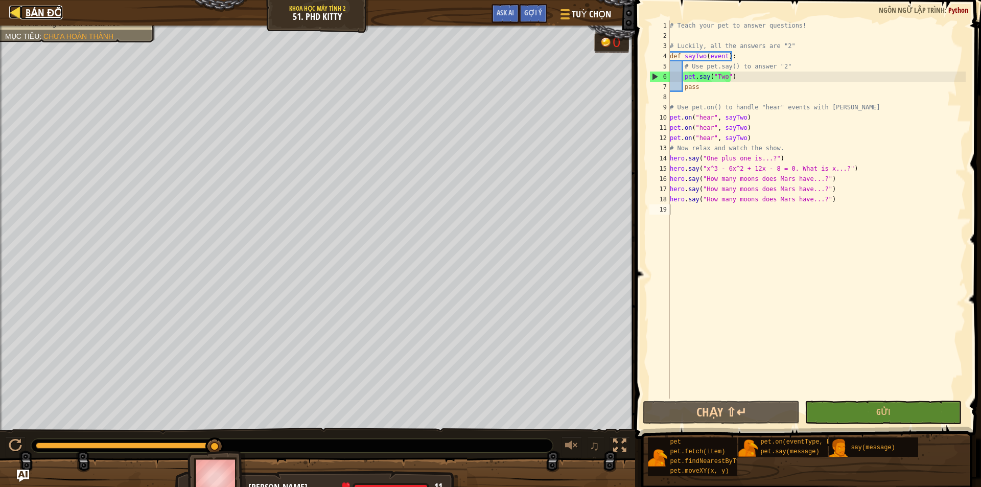
click at [23, 10] on link "Bản đồ" at bounding box center [41, 13] width 42 height 14
select select "vi"
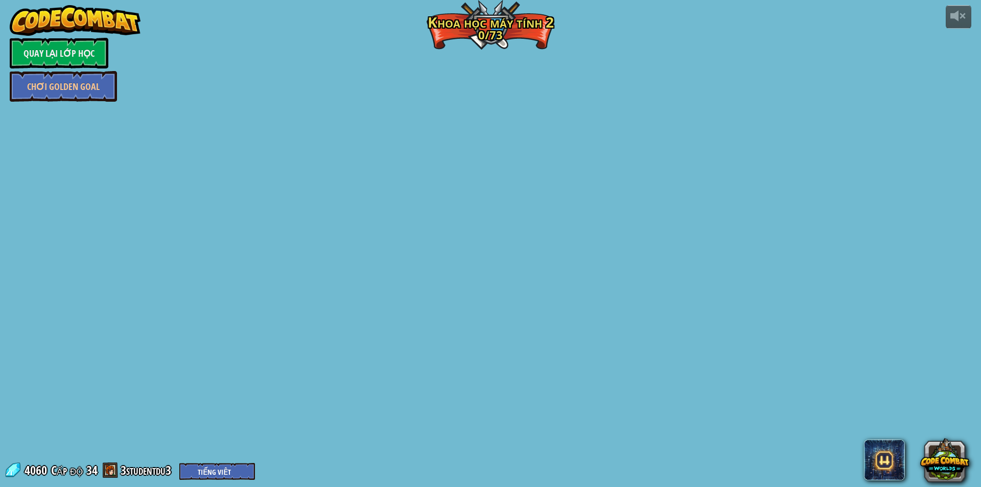
select select "vi"
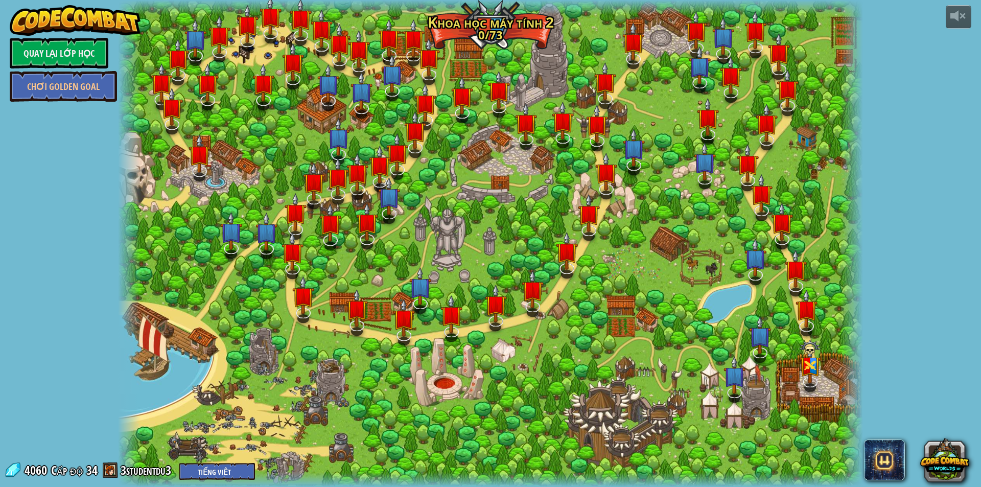
select select "vi"
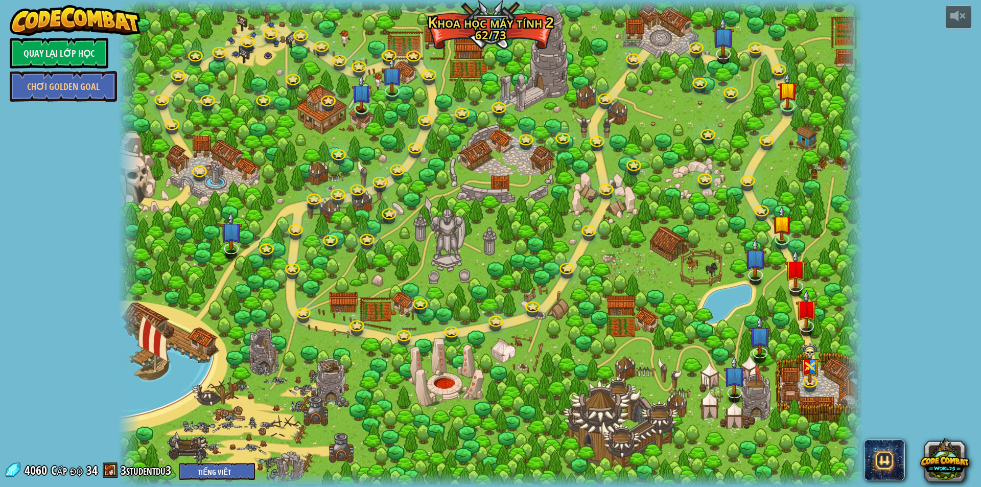
select select "vi"
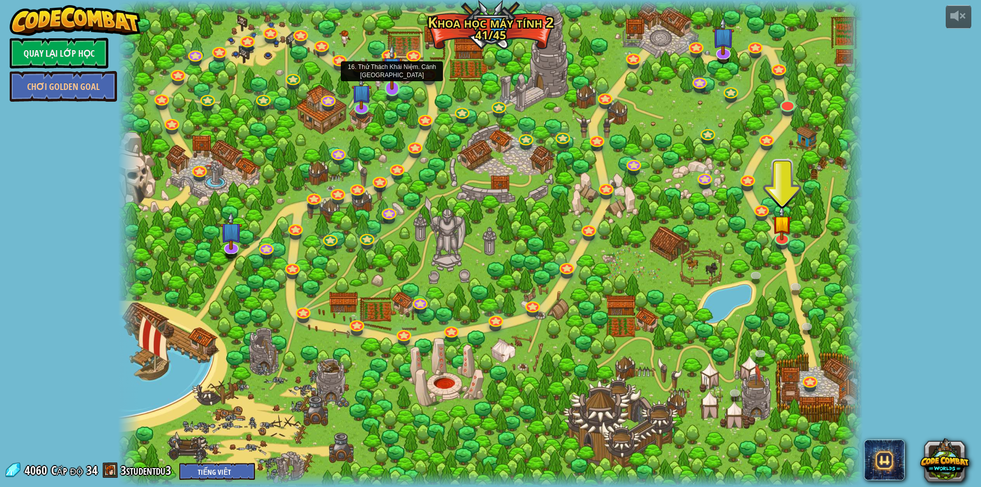
click at [394, 81] on img at bounding box center [392, 67] width 20 height 46
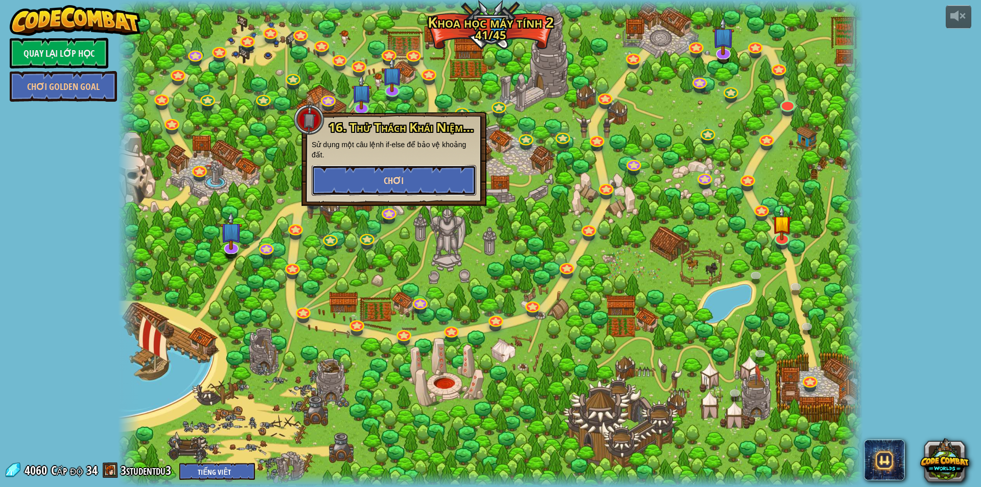
click at [431, 176] on button "Chơi" at bounding box center [394, 180] width 164 height 31
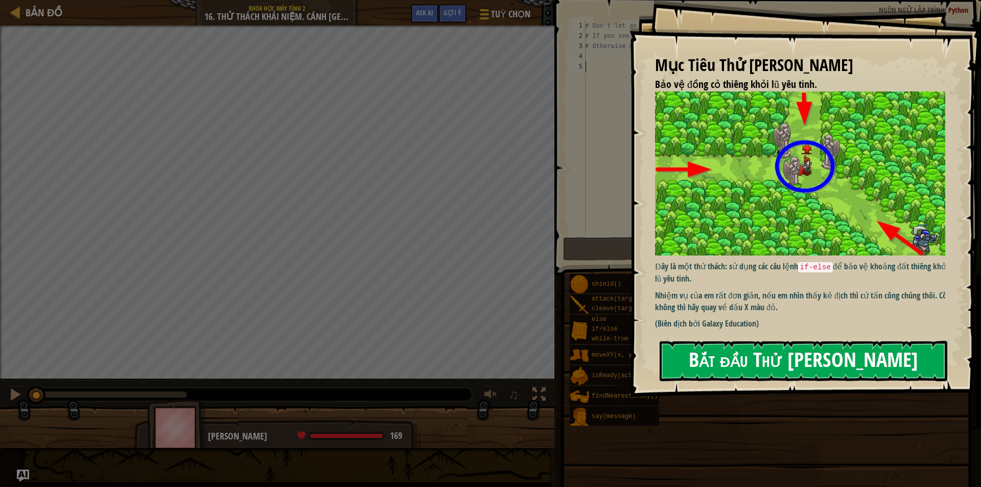
drag, startPoint x: 692, startPoint y: 355, endPoint x: 686, endPoint y: 355, distance: 6.1
click at [689, 356] on button "Bắt đầu Thử Thách Khái Niệm" at bounding box center [803, 361] width 288 height 40
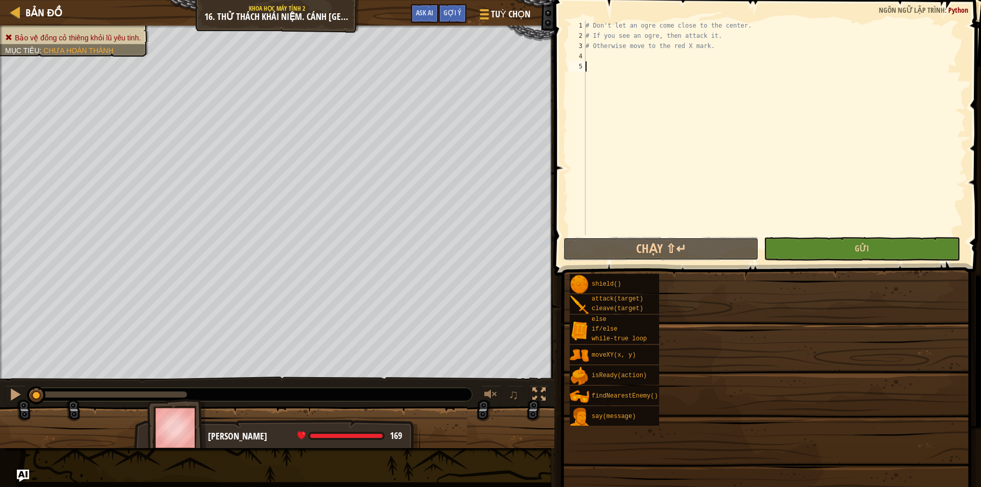
click at [758, 249] on button "Chạy ⇧↵" at bounding box center [661, 248] width 196 height 23
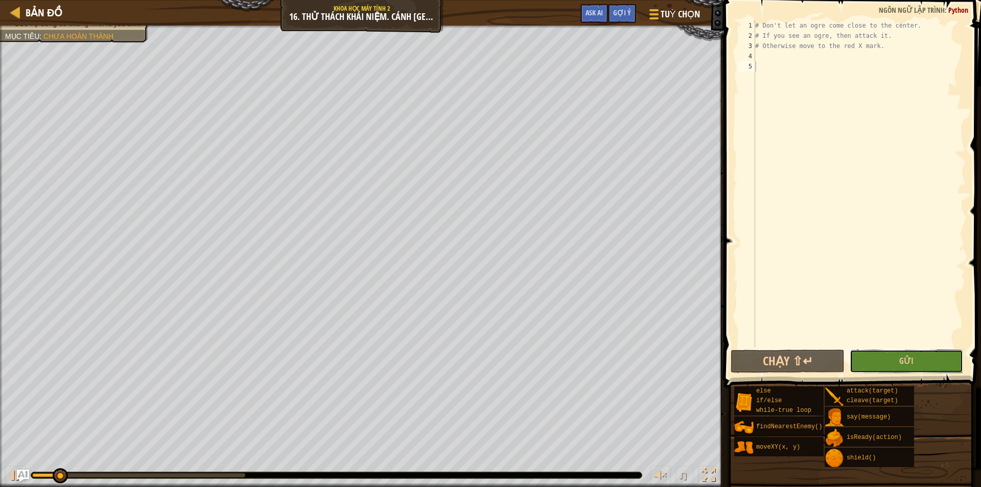
click at [917, 363] on button "Gửi" at bounding box center [906, 360] width 114 height 23
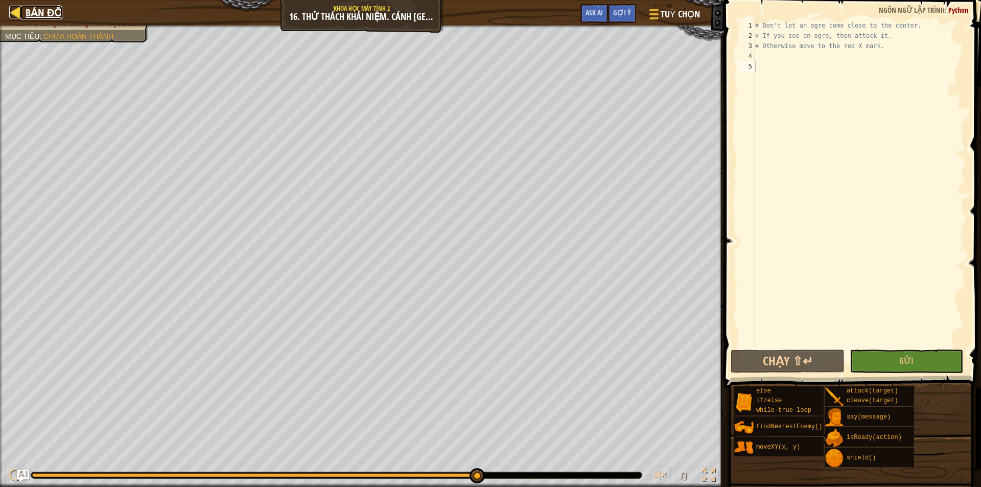
click at [21, 18] on div at bounding box center [15, 12] width 13 height 13
select select "vi"
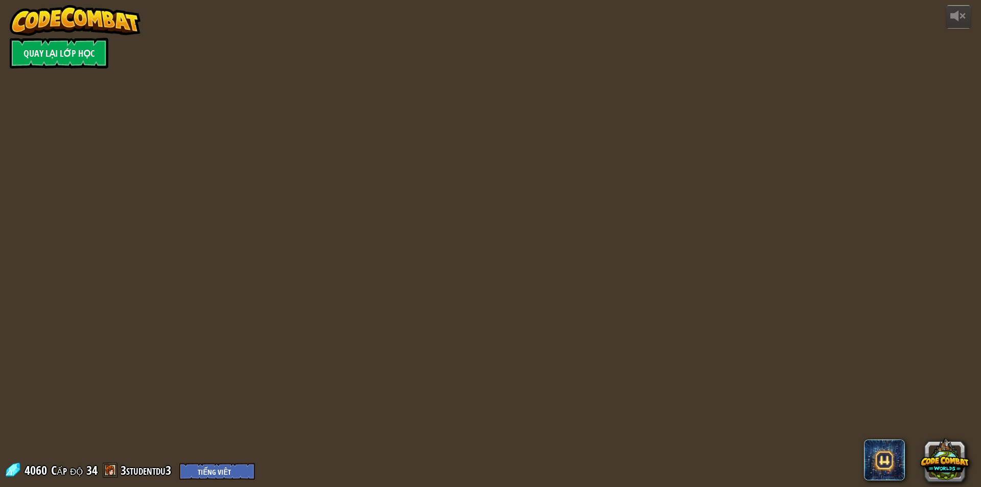
select select "vi"
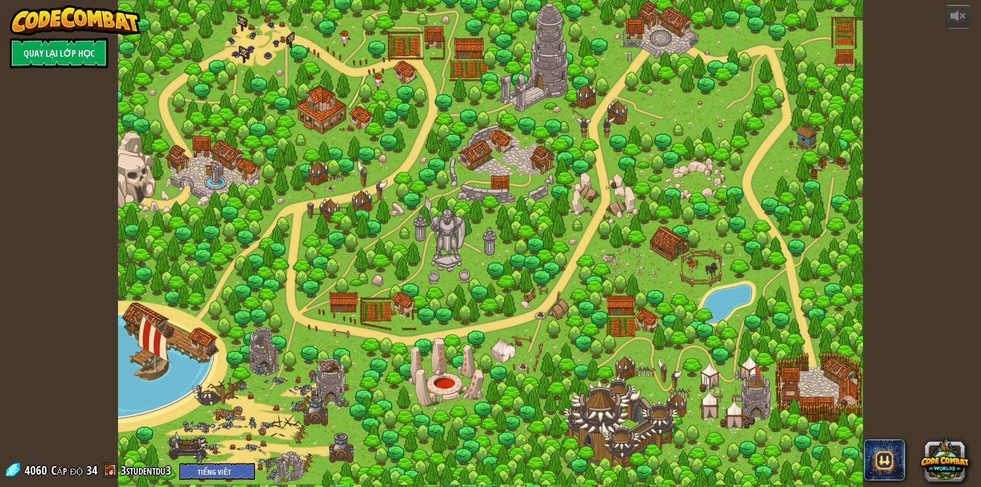
select select "vi"
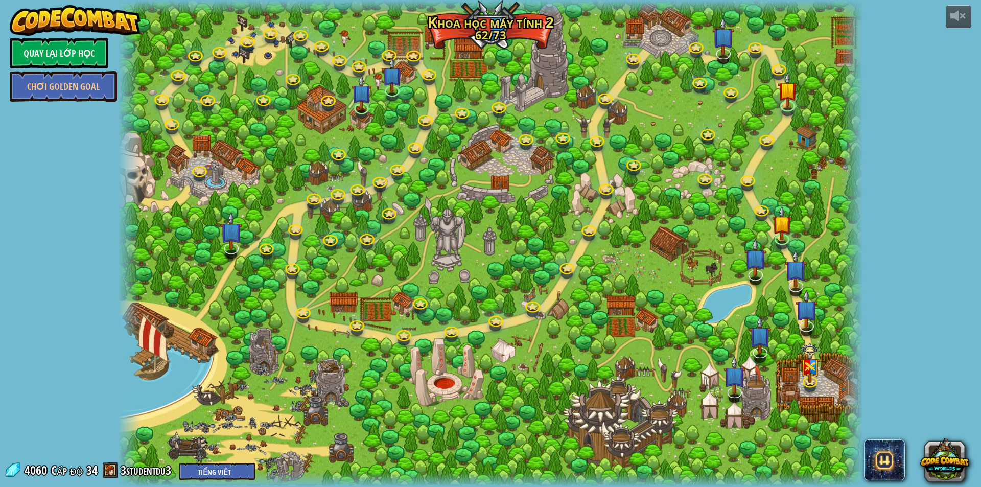
select select "vi"
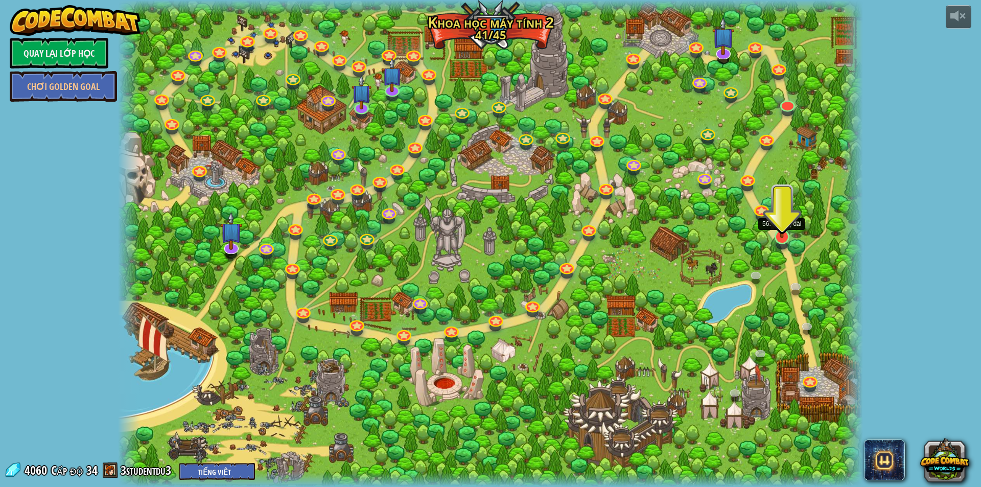
click at [786, 232] on img at bounding box center [782, 215] width 20 height 46
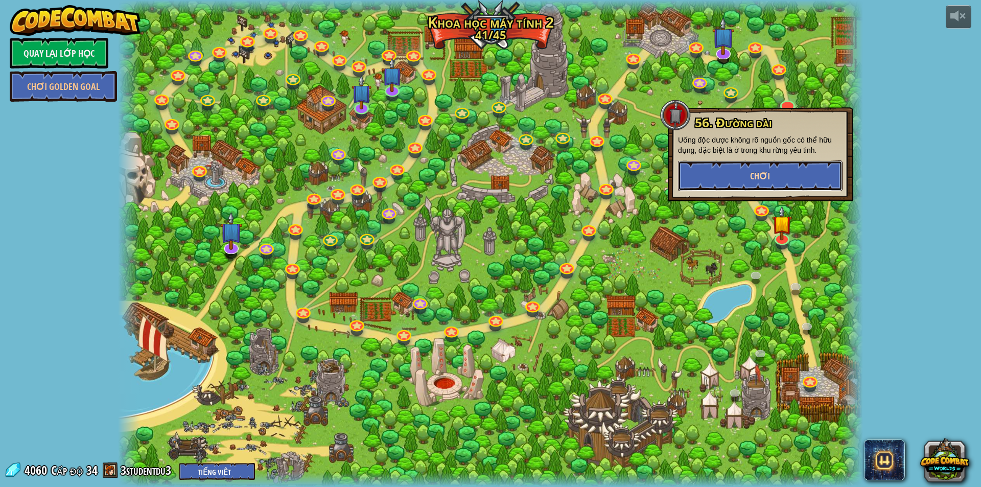
click at [780, 179] on button "Chơi" at bounding box center [760, 175] width 164 height 31
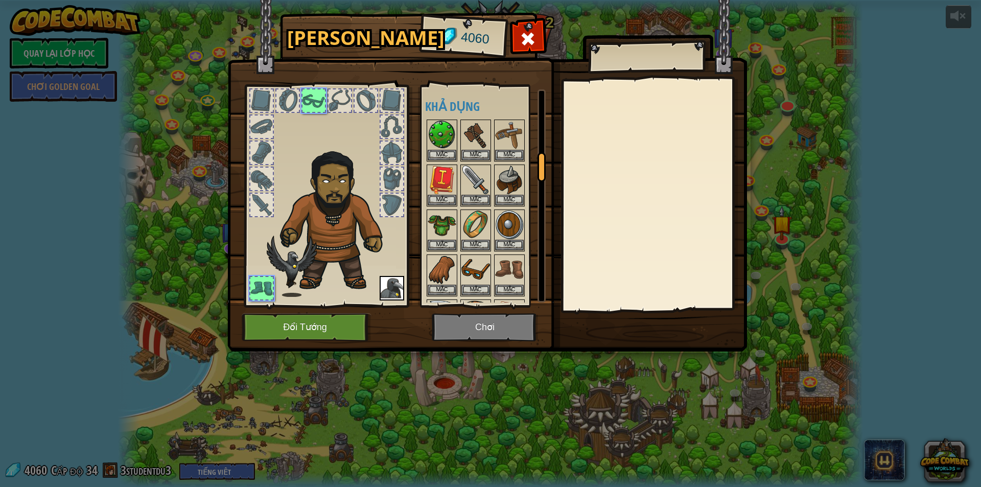
scroll to position [491, 0]
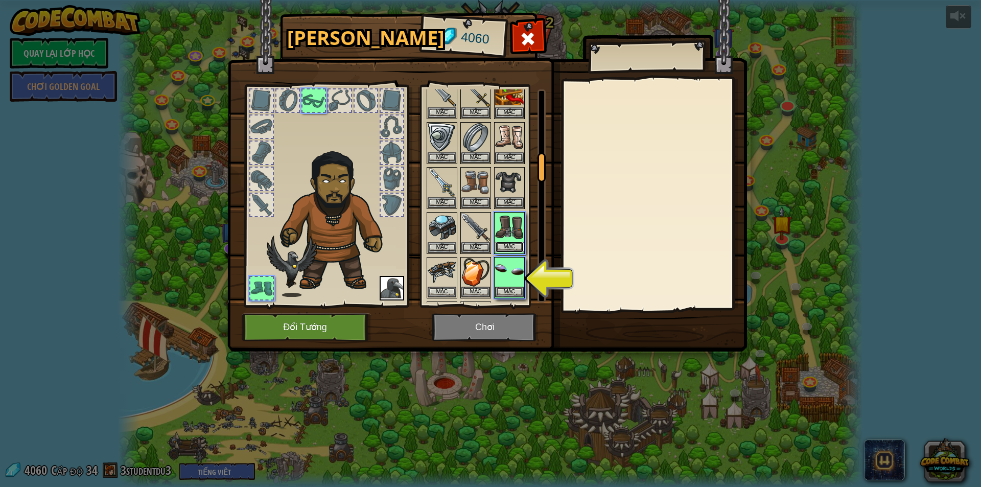
click at [513, 249] on button "Mặc" at bounding box center [509, 247] width 29 height 11
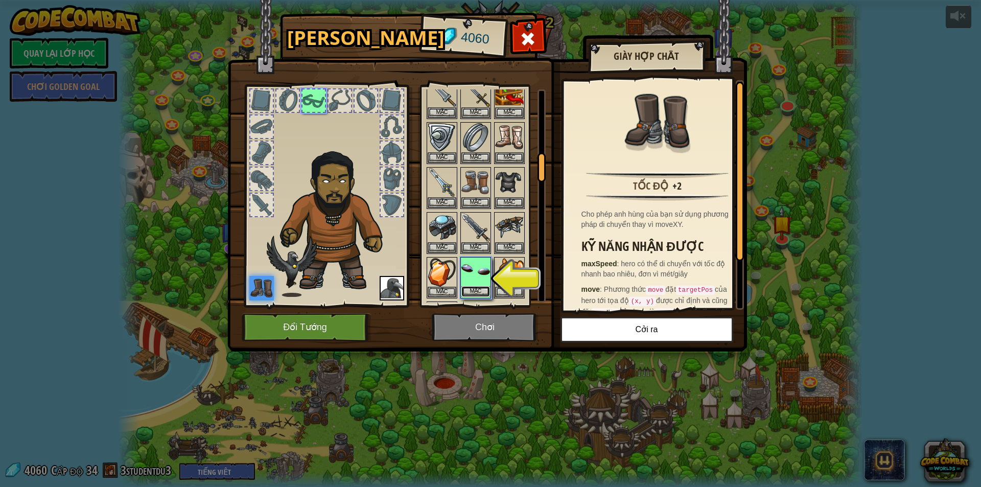
click at [486, 294] on button "Mặc" at bounding box center [475, 291] width 29 height 11
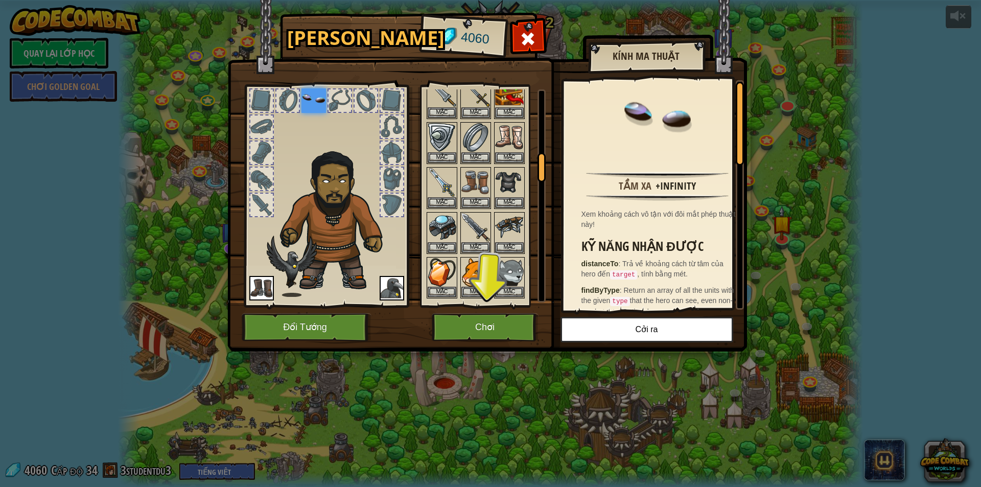
click at [398, 281] on img at bounding box center [391, 288] width 25 height 25
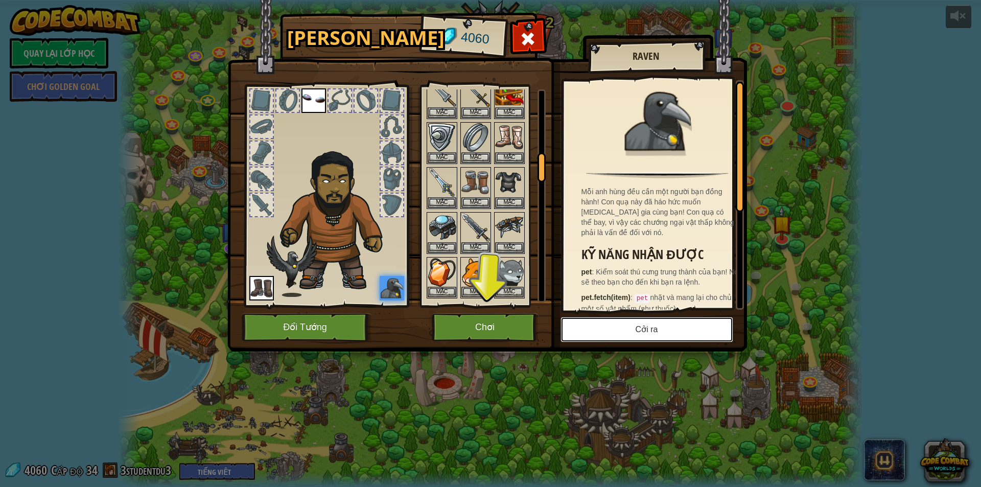
click at [601, 324] on button "Cởi ra" at bounding box center [646, 330] width 173 height 26
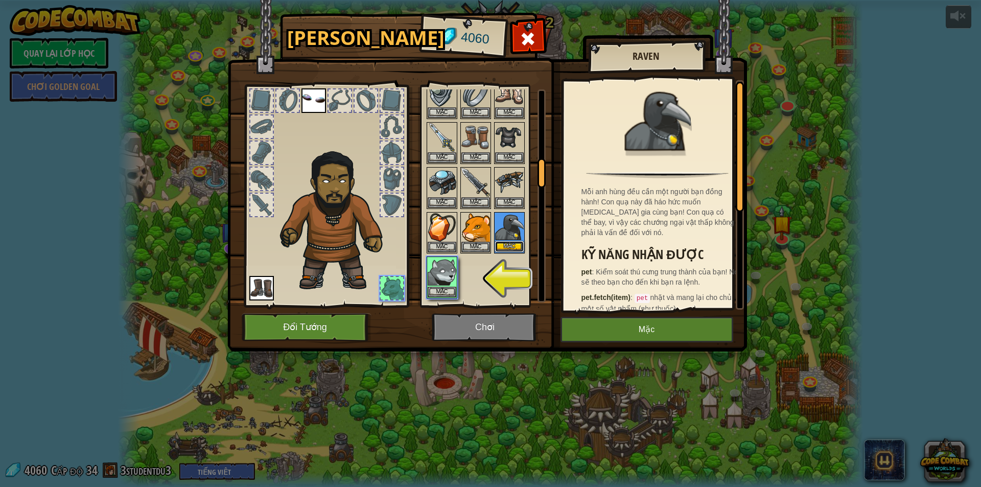
click at [511, 249] on button "Mặc" at bounding box center [509, 246] width 29 height 11
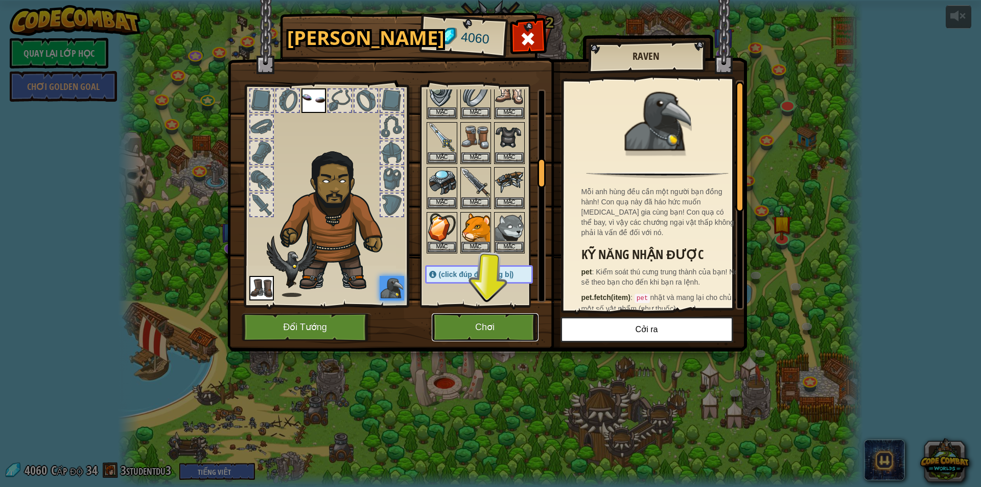
click at [495, 322] on button "Chơi" at bounding box center [485, 327] width 107 height 28
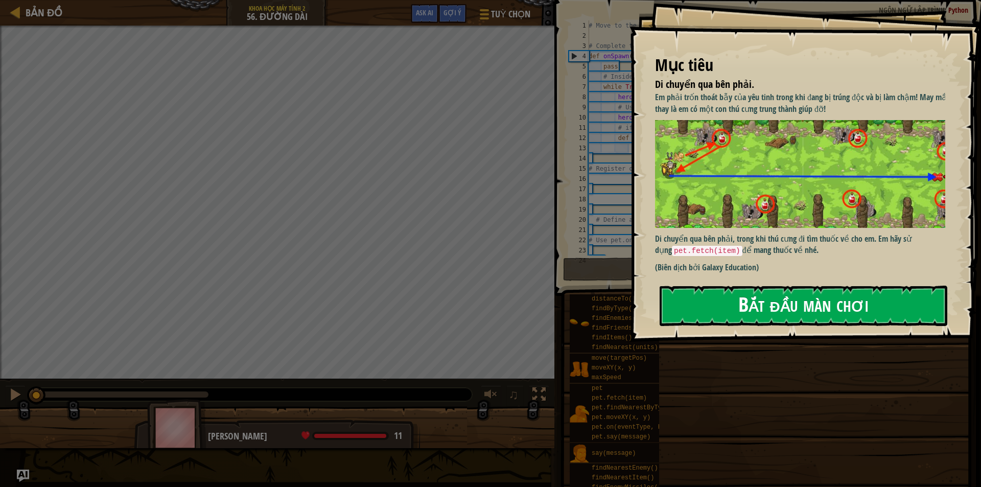
click at [811, 318] on button "Bắt đầu màn chơi" at bounding box center [803, 305] width 288 height 40
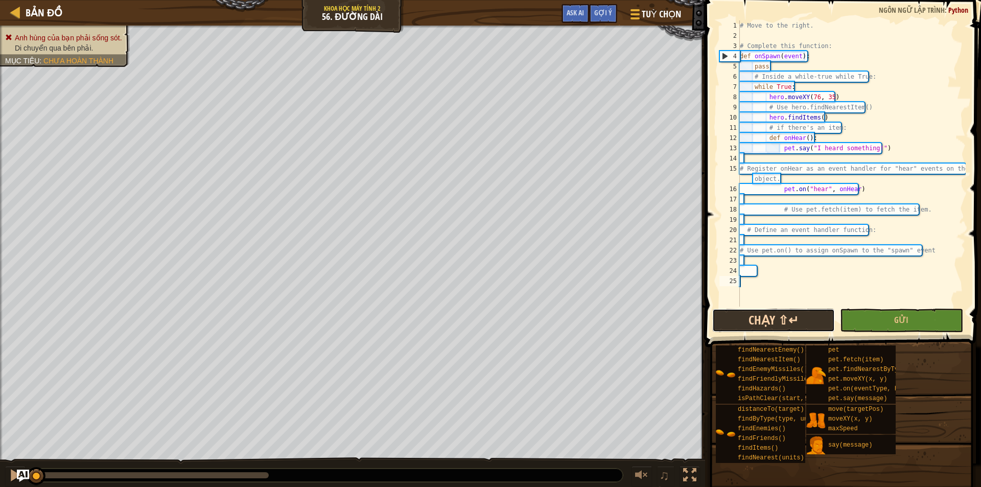
click at [750, 273] on div "1 2 3 4 5 6 7 8 9 10 11 12 13 14 15 16 17 18 19 20 21 22 23 24 25 # Move to the…" at bounding box center [841, 193] width 279 height 377
click at [751, 325] on button "Chạy ⇧↵" at bounding box center [773, 319] width 123 height 23
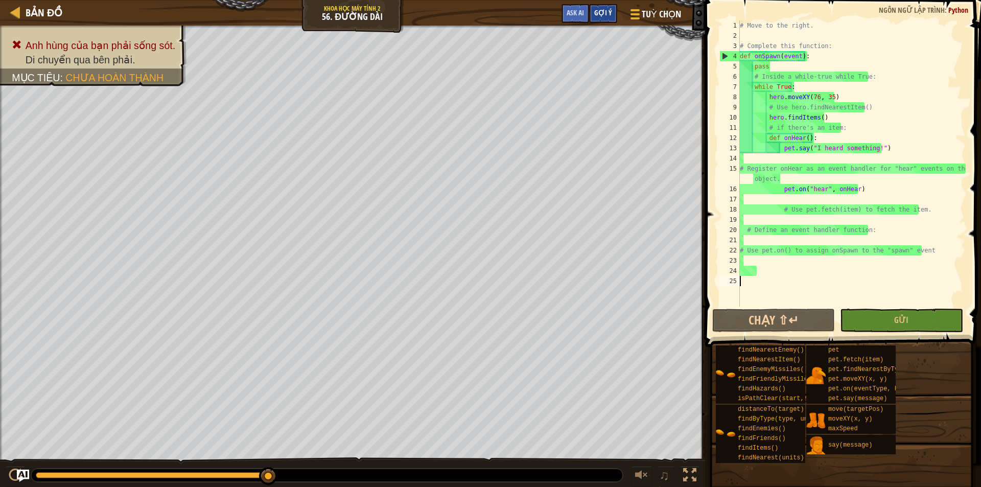
click at [601, 21] on div "Gợi ý" at bounding box center [603, 13] width 28 height 19
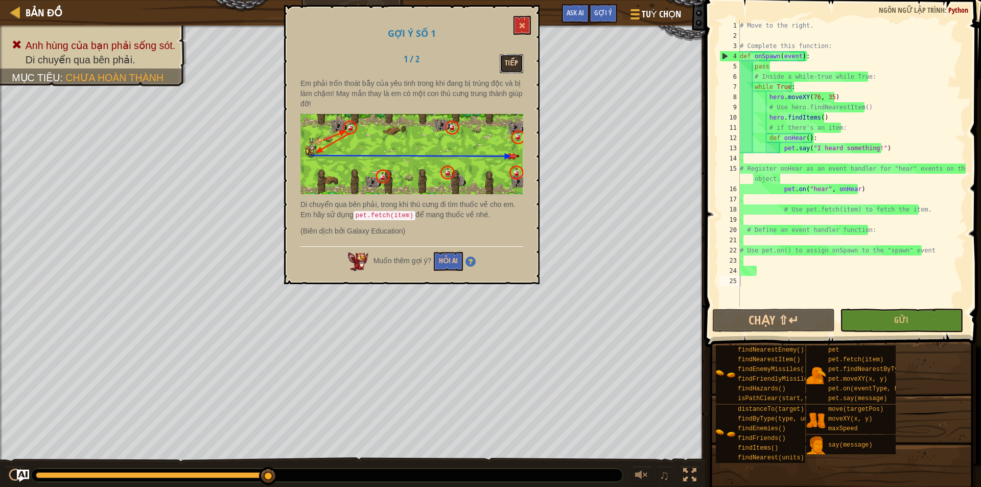
click at [509, 59] on button "Tiếp" at bounding box center [510, 63] width 23 height 19
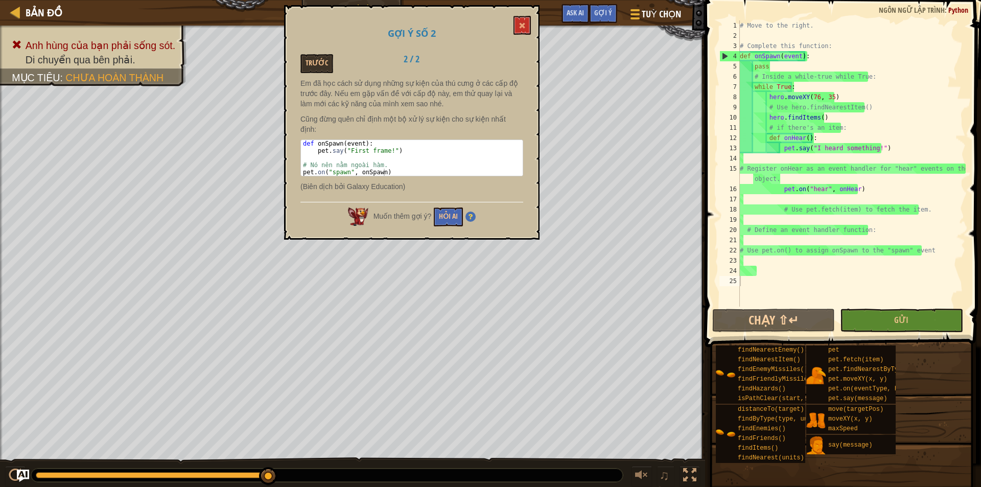
drag, startPoint x: 410, startPoint y: 165, endPoint x: 347, endPoint y: 149, distance: 64.5
click at [347, 149] on pre "1 2 3 4 5 def onSpawn ( event ) : pet . say ( "First frame!" ) # Nó nên nằm ngo…" at bounding box center [411, 157] width 223 height 37
drag, startPoint x: 396, startPoint y: 164, endPoint x: 300, endPoint y: 124, distance: 104.1
click at [300, 124] on div "Em đã học cách sử dụng những sự kiện của thú cưng ở các cấp độ trước đây. Nếu e…" at bounding box center [411, 137] width 223 height 118
type textarea "def onSpawn(event): pet.say("First frame!")"
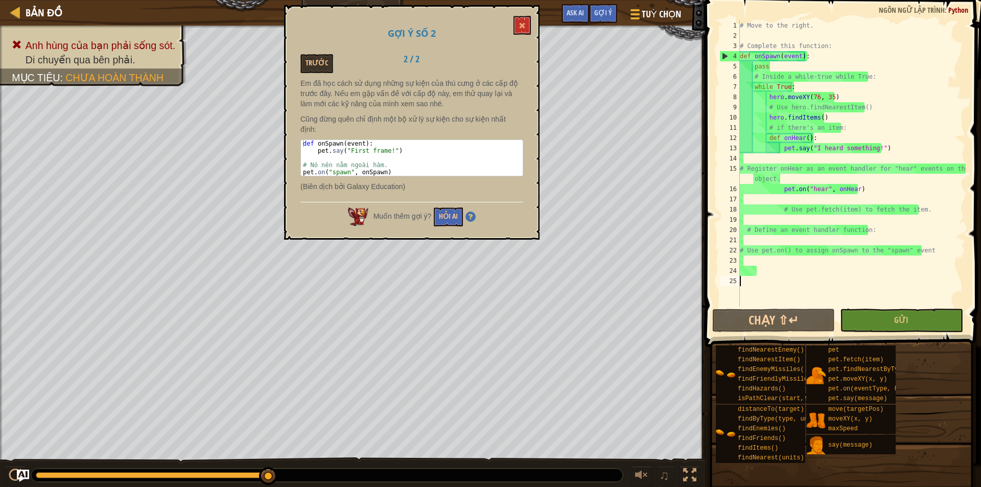
drag, startPoint x: 737, startPoint y: 46, endPoint x: 940, endPoint y: 296, distance: 322.1
click at [940, 296] on div "1 2 3 4 5 6 7 8 9 10 11 12 13 14 15 16 17 18 19 20 21 22 23 24 25 # Move to the…" at bounding box center [841, 163] width 248 height 286
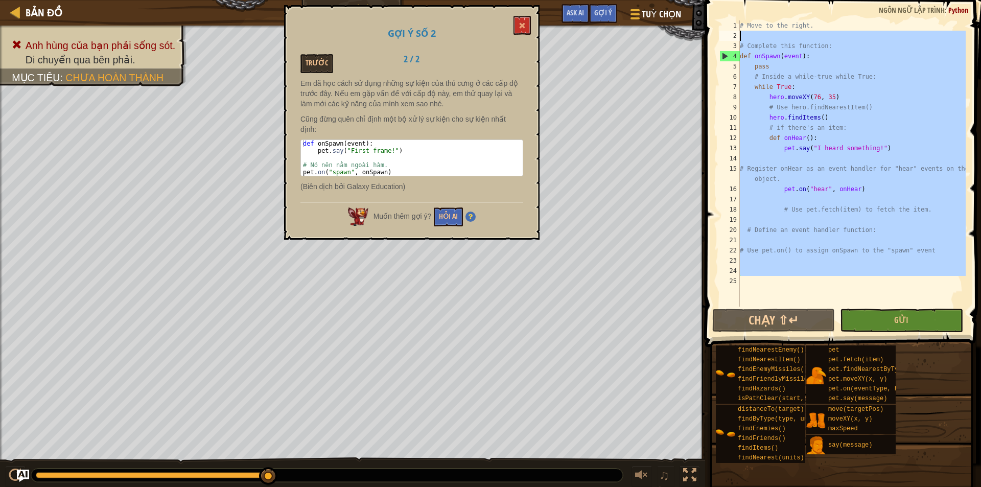
drag, startPoint x: 891, startPoint y: 298, endPoint x: 727, endPoint y: 38, distance: 307.1
click at [727, 38] on div "1 2 3 4 5 6 7 8 9 10 11 12 13 14 15 16 17 18 19 20 21 22 23 24 25 # Move to the…" at bounding box center [841, 163] width 248 height 286
click at [740, 55] on div "# Move to the right. # Complete this function: def onSpawn ( event ) : pass # I…" at bounding box center [851, 163] width 228 height 286
type textarea "def onSpawn(event):"
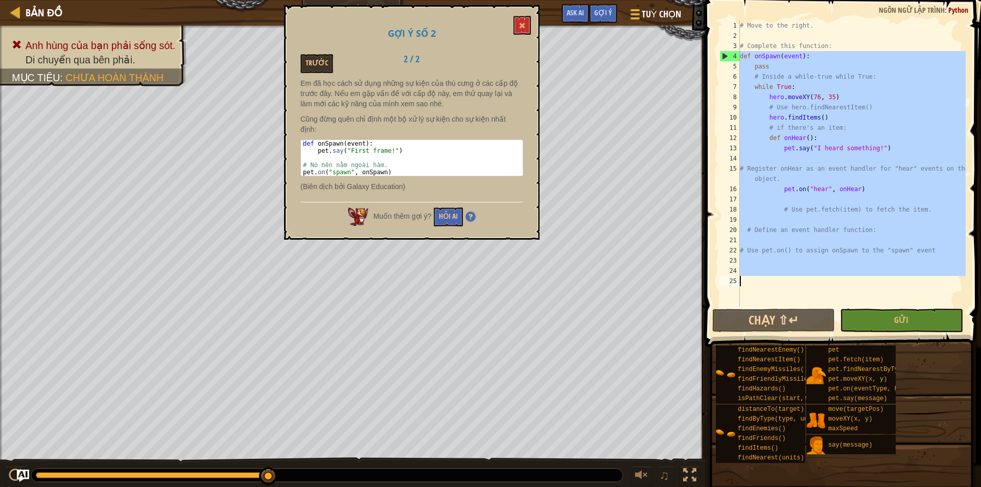
drag, startPoint x: 740, startPoint y: 55, endPoint x: 884, endPoint y: 292, distance: 277.3
click at [884, 292] on div "# Move to the right. # Complete this function: def onSpawn ( event ) : pass # I…" at bounding box center [851, 173] width 228 height 306
paste textarea "pet.on("spawn", onSpawn)"
type textarea "pet.on("spawn", onSpawn)"
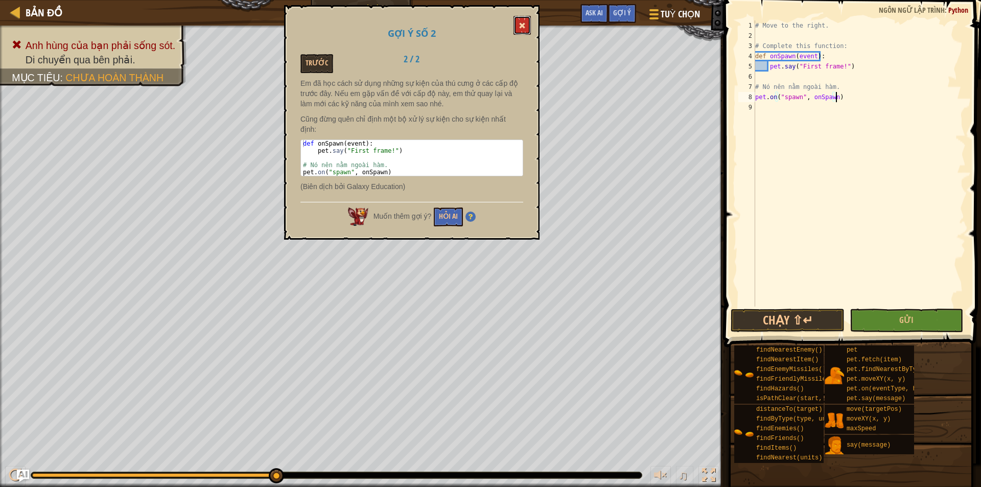
click at [525, 22] on span at bounding box center [521, 25] width 7 height 7
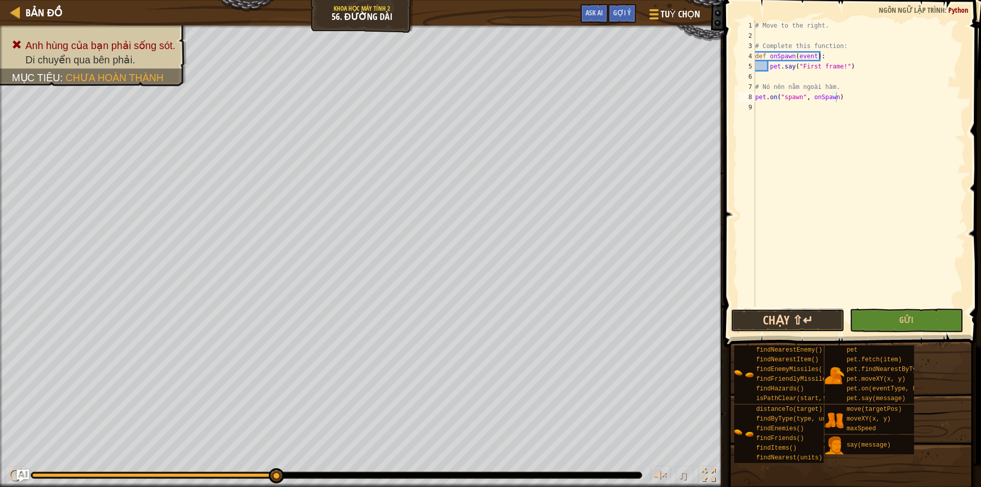
click at [791, 327] on button "Chạy ⇧↵" at bounding box center [787, 319] width 114 height 23
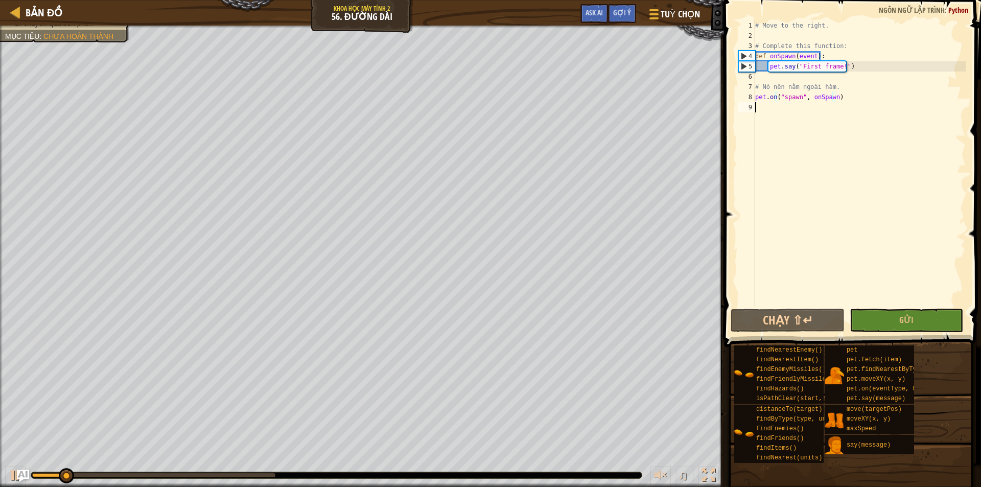
drag, startPoint x: 791, startPoint y: 327, endPoint x: 747, endPoint y: 259, distance: 80.6
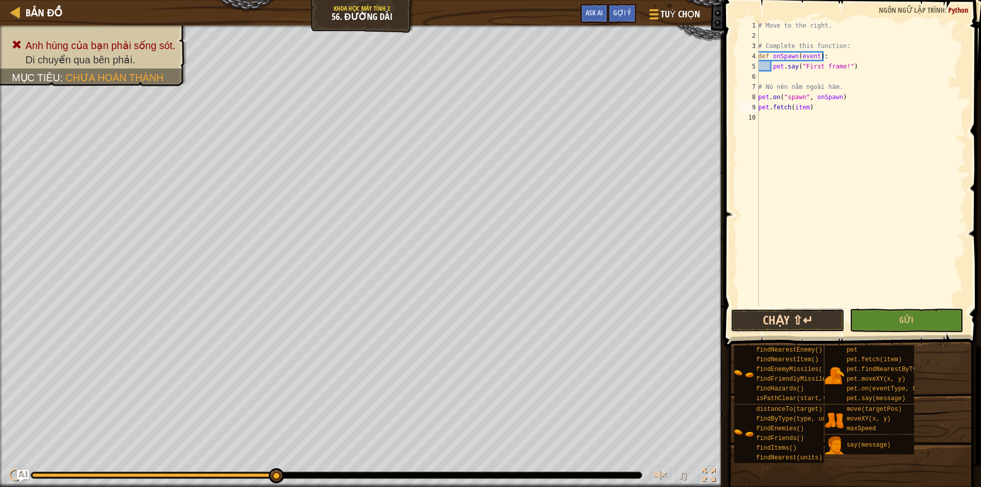
click at [763, 312] on button "Chạy ⇧↵" at bounding box center [787, 319] width 114 height 23
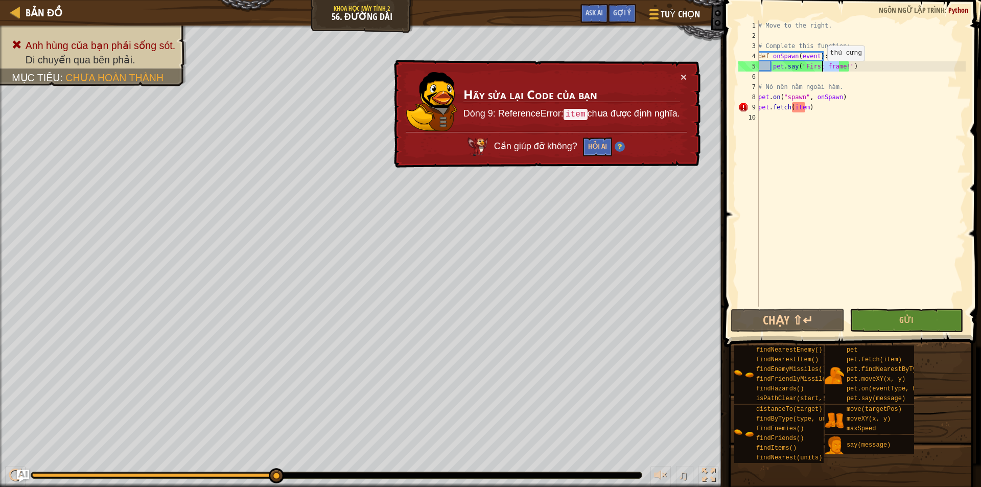
drag, startPoint x: 839, startPoint y: 68, endPoint x: 821, endPoint y: 71, distance: 18.1
click at [821, 71] on div "# Move to the right. # Complete this function: def onSpawn ( event ) : pet . sa…" at bounding box center [860, 173] width 209 height 306
click at [792, 108] on div "# Move to the right. # Complete this function: def onSpawn ( event ) : pet . sa…" at bounding box center [860, 173] width 209 height 306
paste textarea "frame"
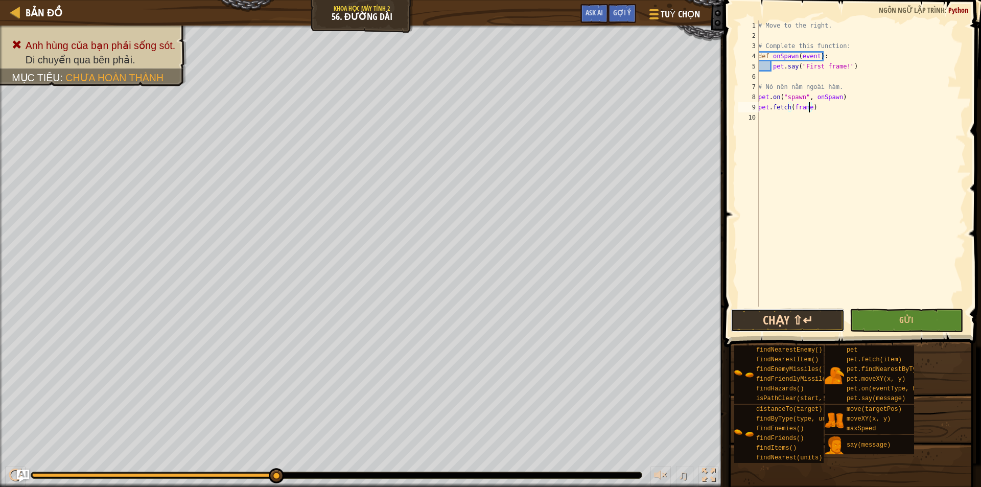
click at [779, 324] on button "Chạy ⇧↵" at bounding box center [787, 319] width 114 height 23
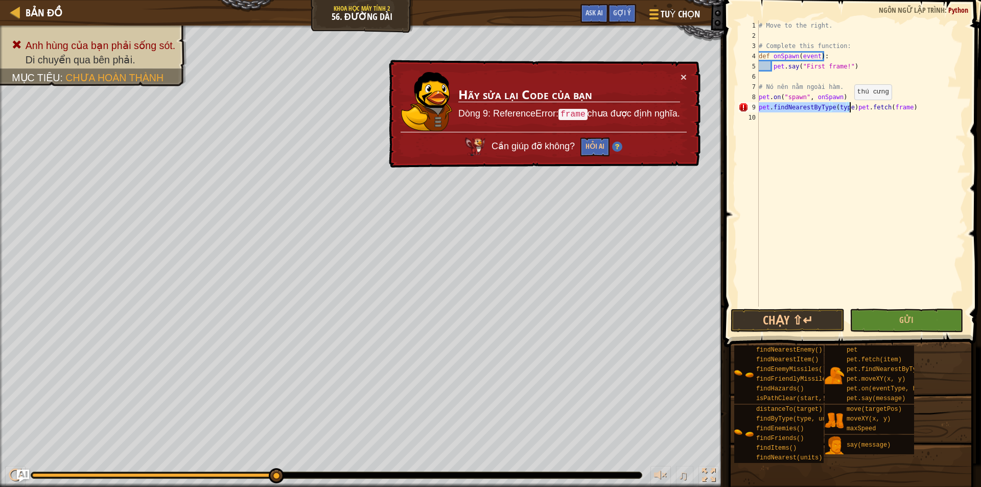
click at [848, 110] on div "# Move to the right. # Complete this function: def onSpawn ( event ) : pet . sa…" at bounding box center [860, 163] width 209 height 286
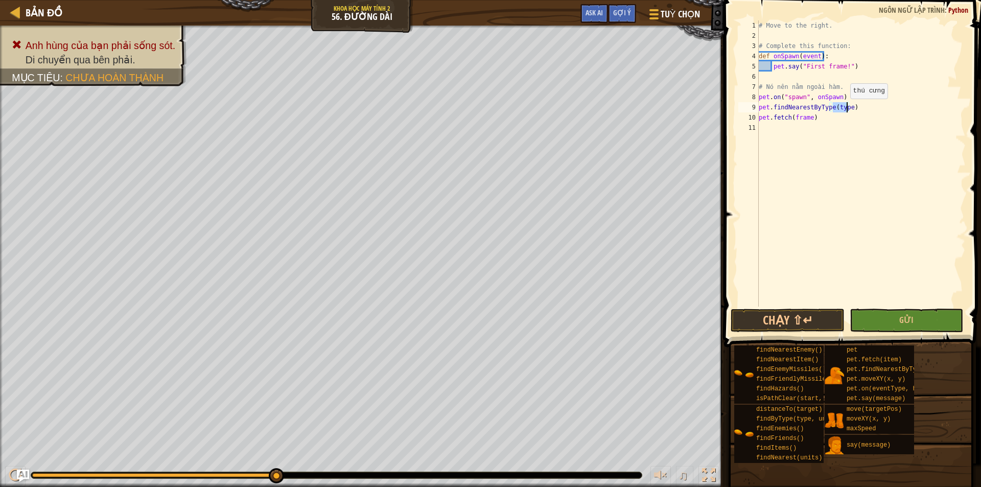
drag, startPoint x: 831, startPoint y: 111, endPoint x: 845, endPoint y: 109, distance: 13.9
click at [845, 109] on div "# Move to the right. # Complete this function: def onSpawn ( event ) : pet . sa…" at bounding box center [860, 173] width 209 height 306
paste textarea "fram"
click at [802, 321] on button "Chạy ⇧↵" at bounding box center [787, 319] width 114 height 23
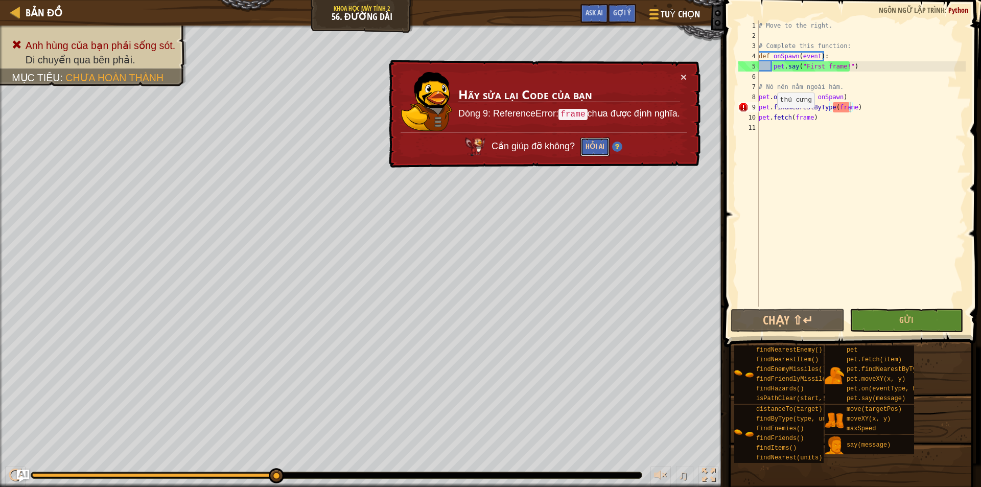
click at [580, 145] on button "Hỏi AI" at bounding box center [594, 146] width 29 height 19
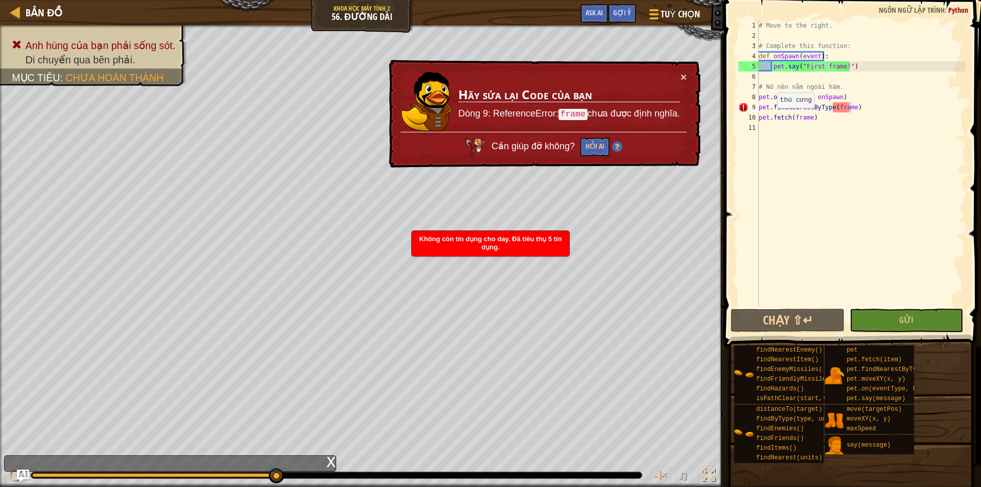
click at [612, 147] on img at bounding box center [617, 146] width 10 height 10
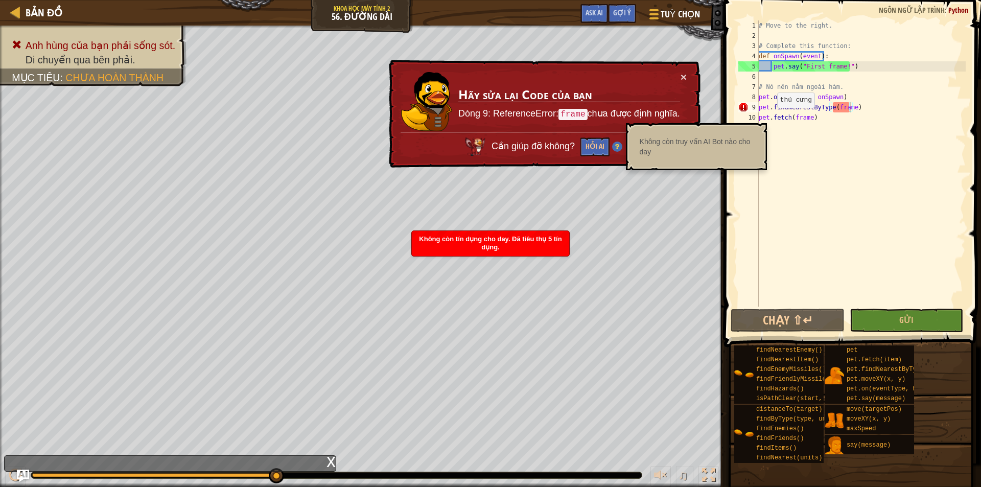
click at [615, 148] on img at bounding box center [617, 146] width 10 height 10
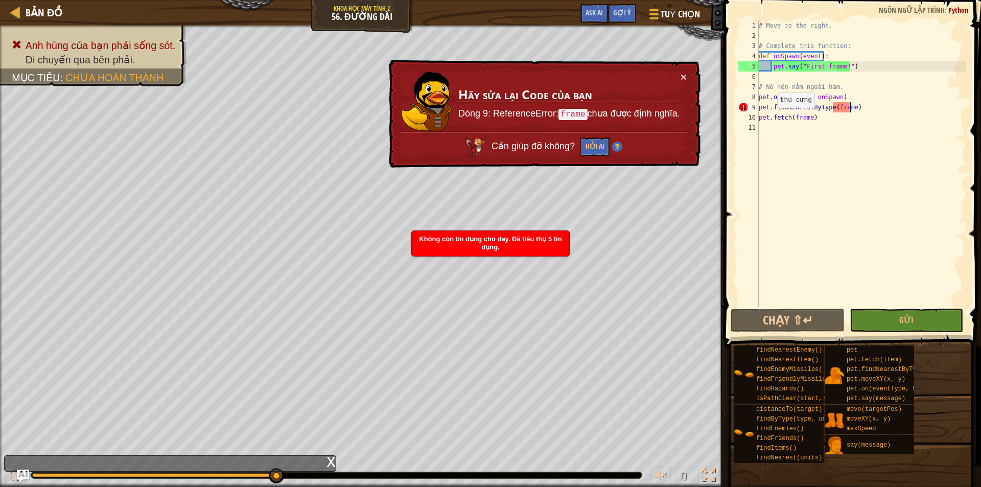
click at [615, 144] on img at bounding box center [617, 146] width 10 height 10
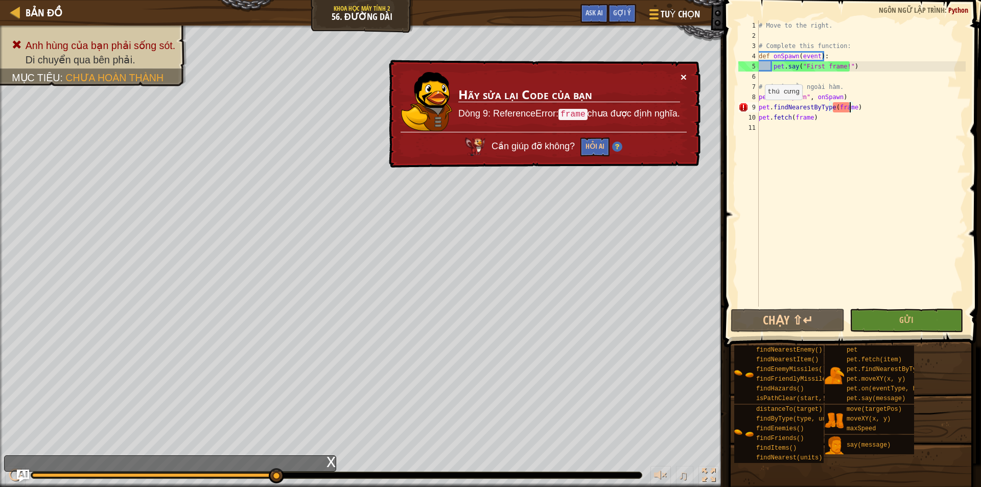
click at [680, 78] on button "×" at bounding box center [683, 77] width 6 height 11
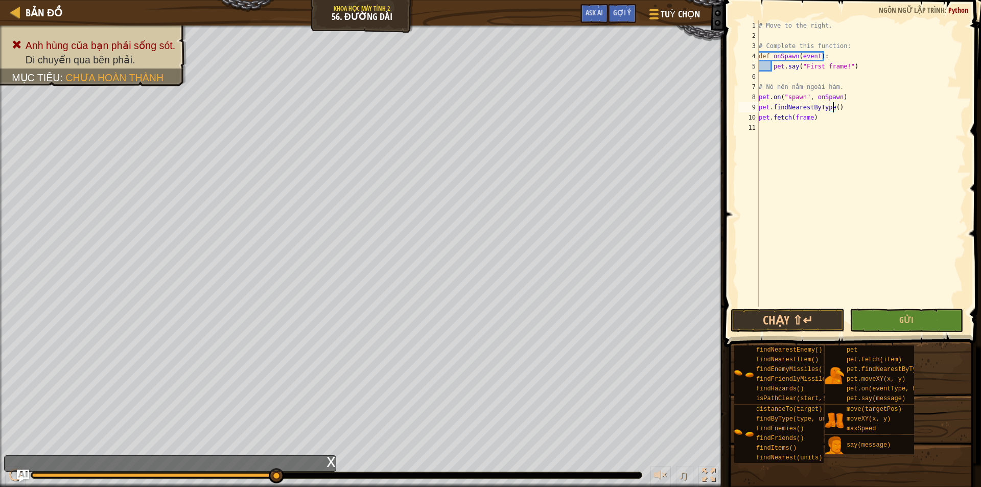
click at [808, 120] on div "# Move to the right. # Complete this function: def onSpawn ( event ) : pet . sa…" at bounding box center [860, 173] width 209 height 306
click at [777, 324] on button "Chạy ⇧↵" at bounding box center [787, 319] width 114 height 23
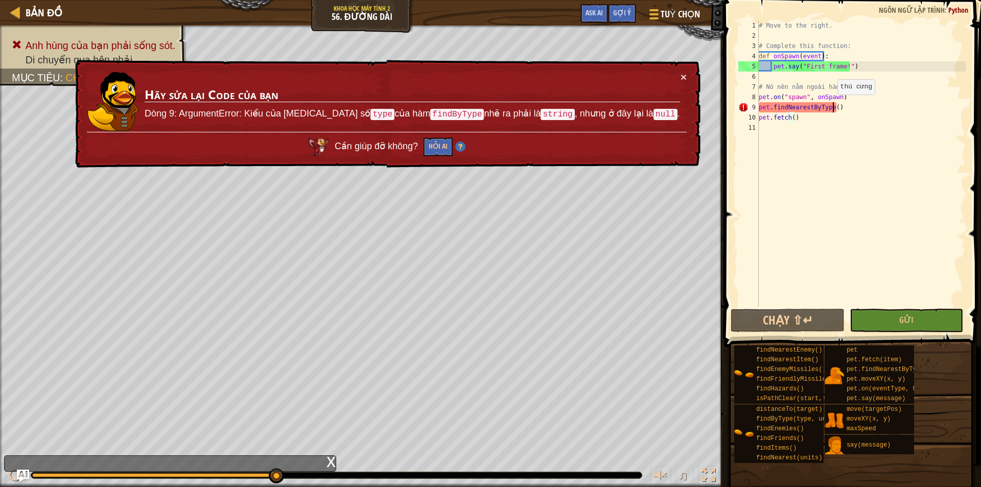
click at [832, 105] on div "# Move to the right. # Complete this function: def onSpawn ( event ) : pet . sa…" at bounding box center [860, 173] width 209 height 306
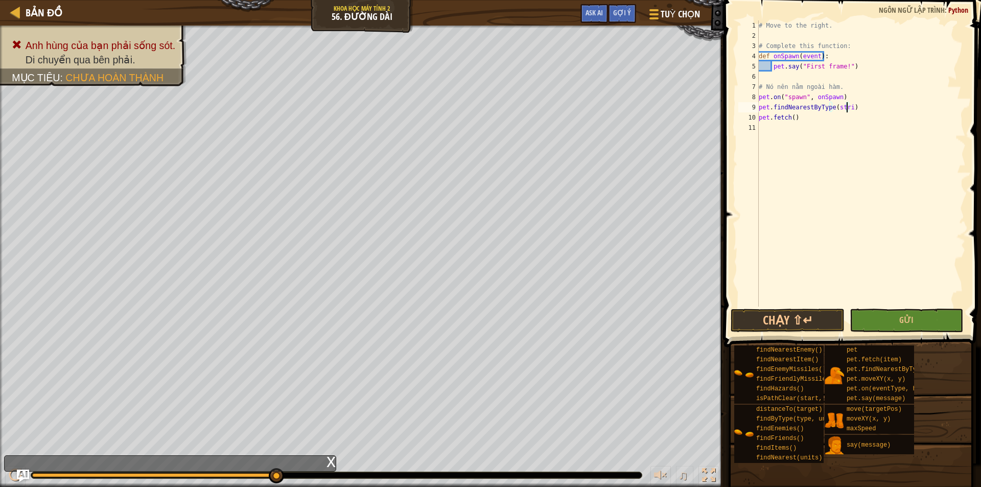
scroll to position [5, 7]
type textarea "pet.findNearestByType(string)"
click at [803, 318] on button "Chạy ⇧↵" at bounding box center [787, 319] width 114 height 23
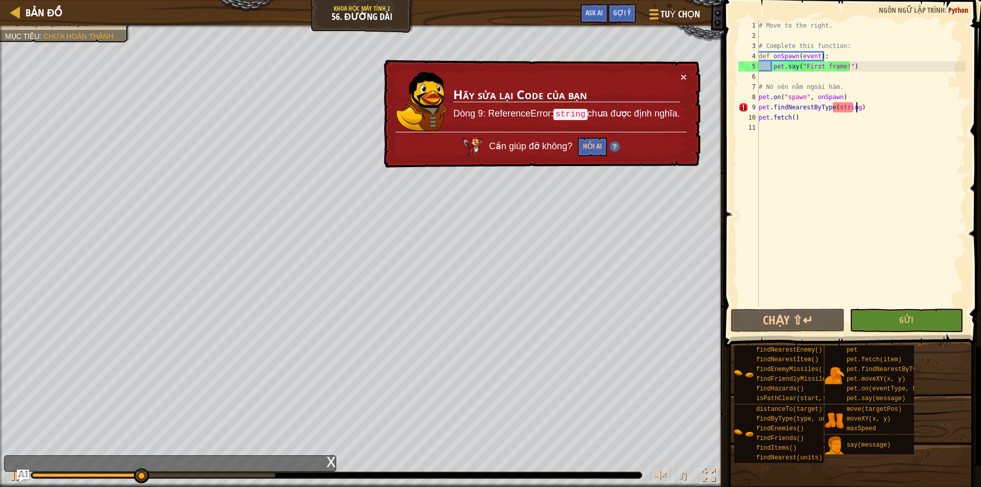
click at [854, 106] on div "# Move to the right. # Complete this function: def onSpawn ( event ) : pet . sa…" at bounding box center [860, 173] width 209 height 306
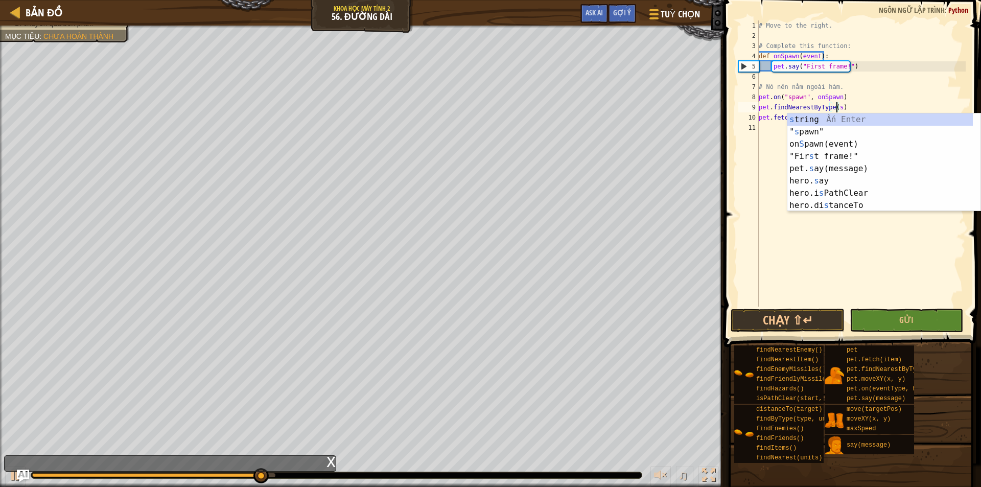
type textarea "pet.findNearestByType()"
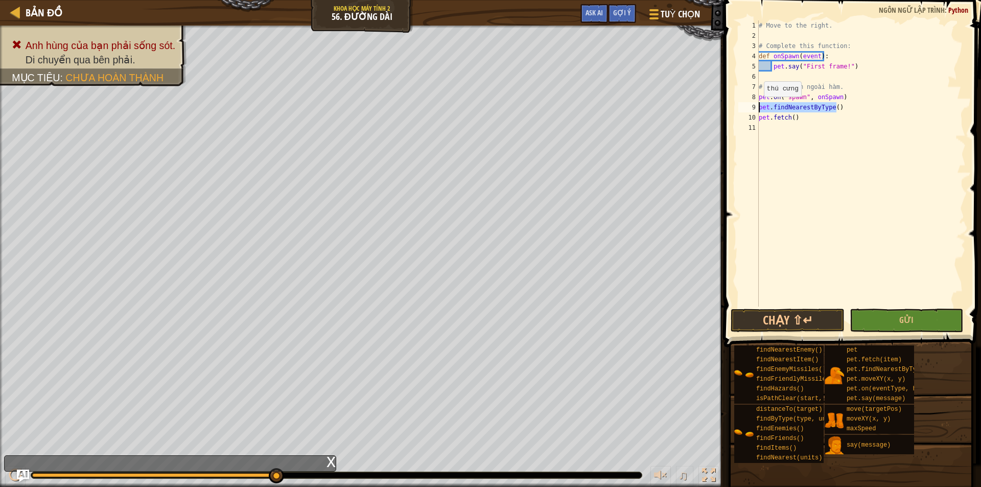
drag, startPoint x: 859, startPoint y: 106, endPoint x: 756, endPoint y: 108, distance: 102.7
click at [756, 108] on div "pet.findNearestByType() 1 2 3 4 5 6 7 8 9 10 11 # Move to the right. # Complete…" at bounding box center [850, 163] width 229 height 286
click at [798, 109] on div "# Move to the right. # Complete this function: def onSpawn ( event ) : pet . sa…" at bounding box center [860, 163] width 209 height 286
click at [813, 110] on div "# Move to the right. # Complete this function: def onSpawn ( event ) : pet . sa…" at bounding box center [860, 173] width 209 height 306
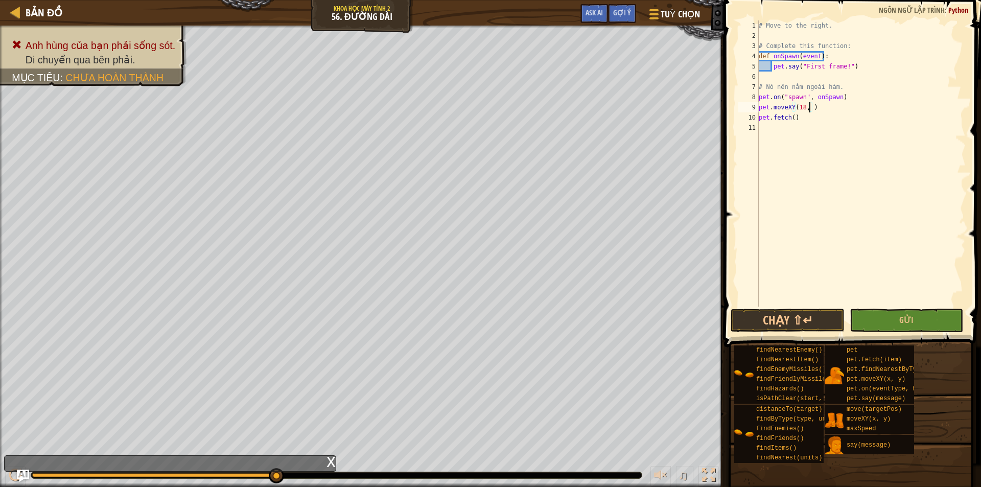
scroll to position [5, 4]
click at [776, 307] on span at bounding box center [853, 158] width 265 height 377
click at [776, 315] on button "Chạy ⇧↵" at bounding box center [787, 319] width 114 height 23
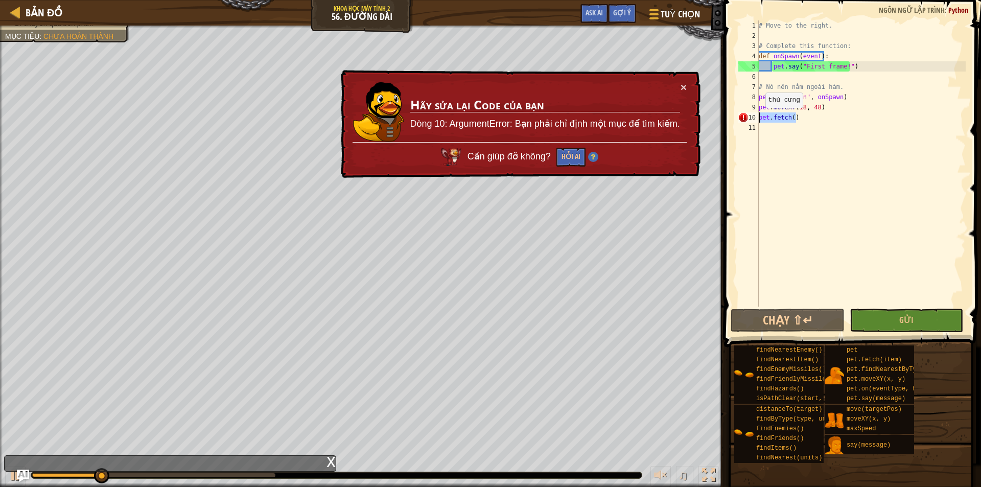
drag, startPoint x: 804, startPoint y: 121, endPoint x: 747, endPoint y: 116, distance: 57.9
click at [747, 116] on div "pet.moveXY(18, 48) 1 2 3 4 5 6 7 8 9 10 11 # Move to the right. # Complete this…" at bounding box center [850, 163] width 229 height 286
type textarea "pet.fetch()"
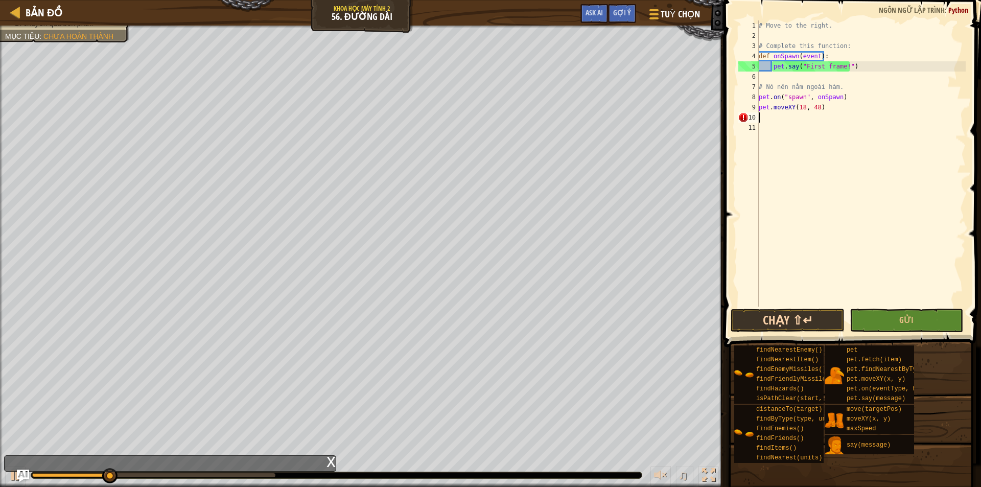
scroll to position [5, 0]
click at [781, 315] on button "Chạy ⇧↵" at bounding box center [787, 319] width 114 height 23
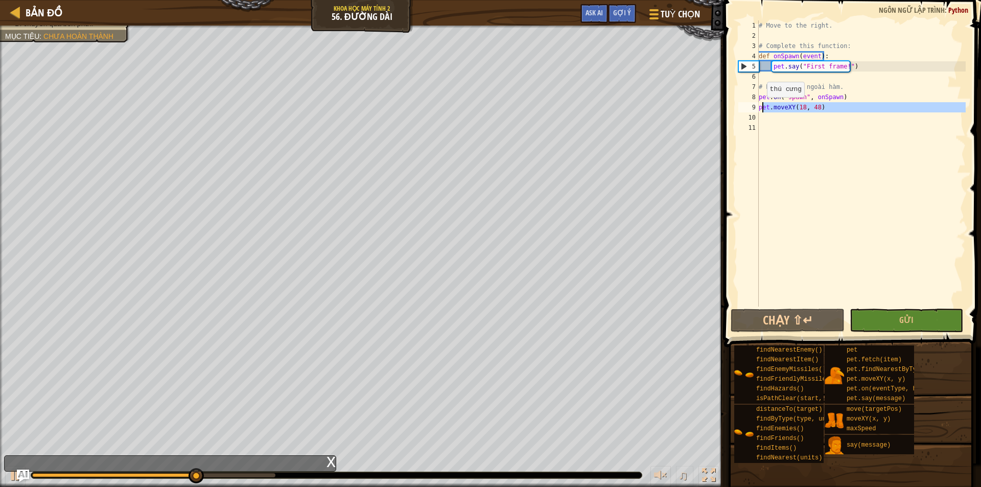
drag, startPoint x: 834, startPoint y: 114, endPoint x: 761, endPoint y: 107, distance: 72.4
click at [761, 107] on div "# Move to the right. # Complete this function: def onSpawn ( event ) : pet . sa…" at bounding box center [860, 173] width 209 height 306
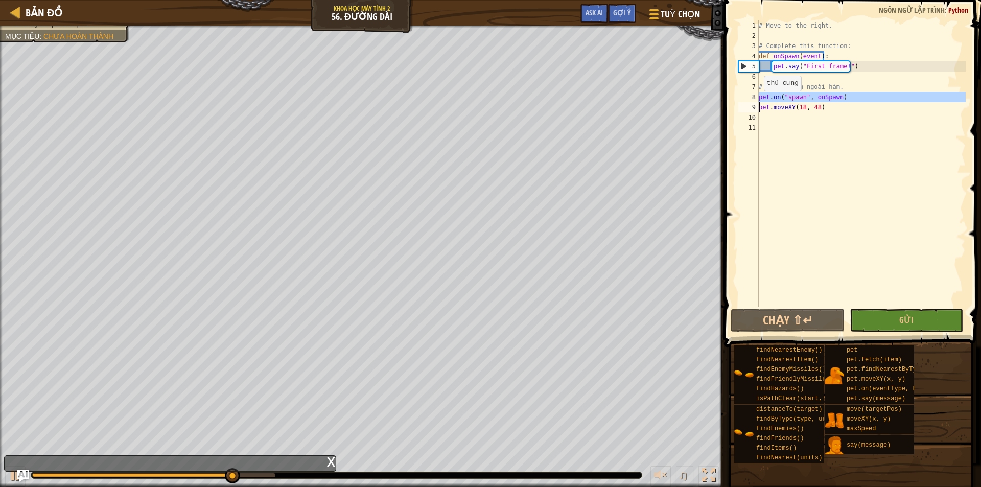
click at [757, 103] on div "pet.moveXY(18, 48) 1 2 3 4 5 6 7 8 9 10 11 # Move to the right. # Complete this…" at bounding box center [850, 163] width 229 height 286
click at [760, 109] on div "# Move to the right. # Complete this function: def onSpawn ( event ) : pet . sa…" at bounding box center [860, 173] width 209 height 306
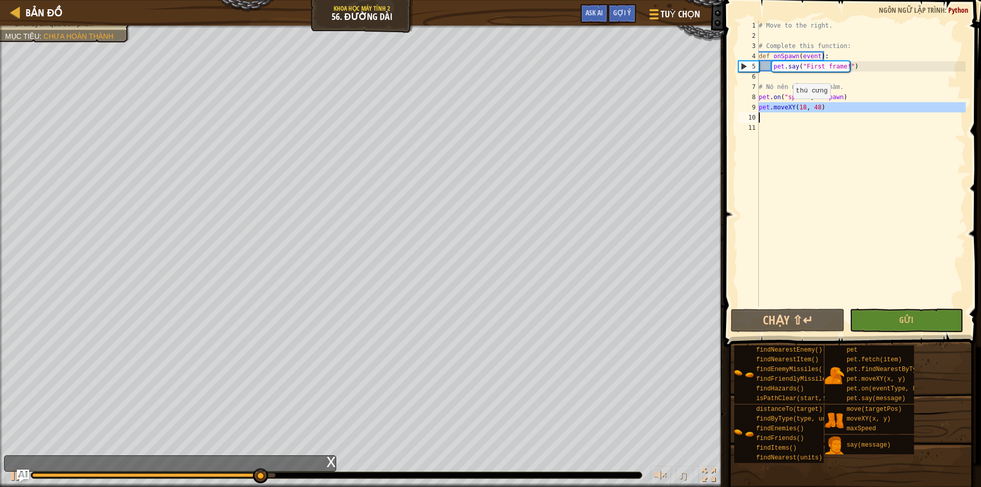
drag, startPoint x: 755, startPoint y: 109, endPoint x: 788, endPoint y: 109, distance: 32.2
click at [788, 109] on div "pet.moveXY(18, 48) 1 2 3 4 5 6 7 8 9 10 11 # Move to the right. # Complete this…" at bounding box center [850, 163] width 229 height 286
type textarea "pet.moveXY(18, 48)"
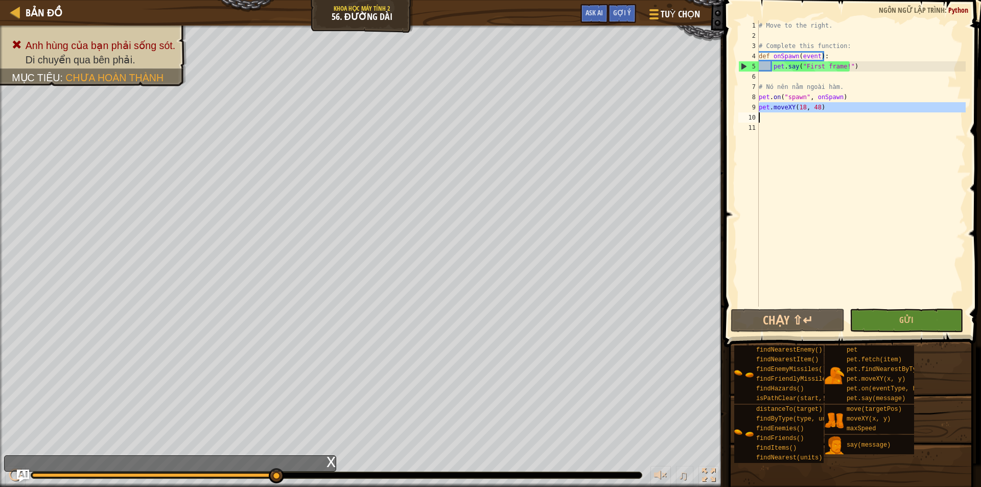
click at [806, 77] on div "# Move to the right. # Complete this function: def onSpawn ( event ) : pet . sa…" at bounding box center [860, 173] width 209 height 306
paste textarea "pet.moveXY(18, 48)"
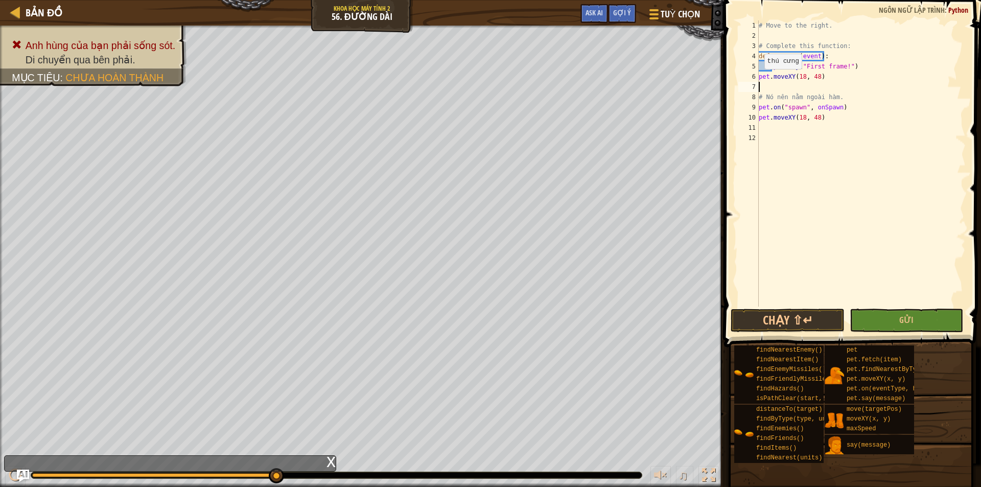
click at [757, 79] on div "6" at bounding box center [748, 77] width 20 height 10
click at [782, 313] on button "Chạy ⇧↵" at bounding box center [787, 319] width 114 height 23
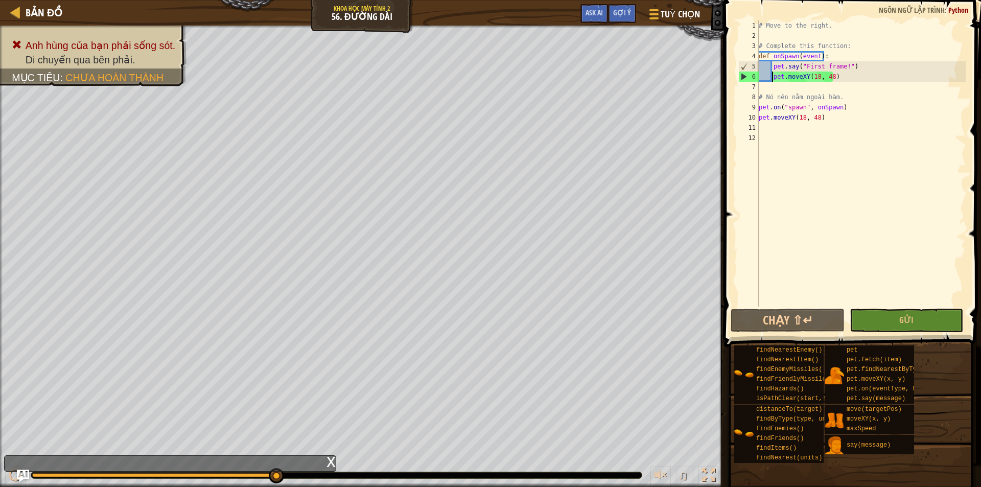
drag, startPoint x: 246, startPoint y: 475, endPoint x: 358, endPoint y: 478, distance: 111.4
click at [358, 478] on div at bounding box center [336, 474] width 611 height 7
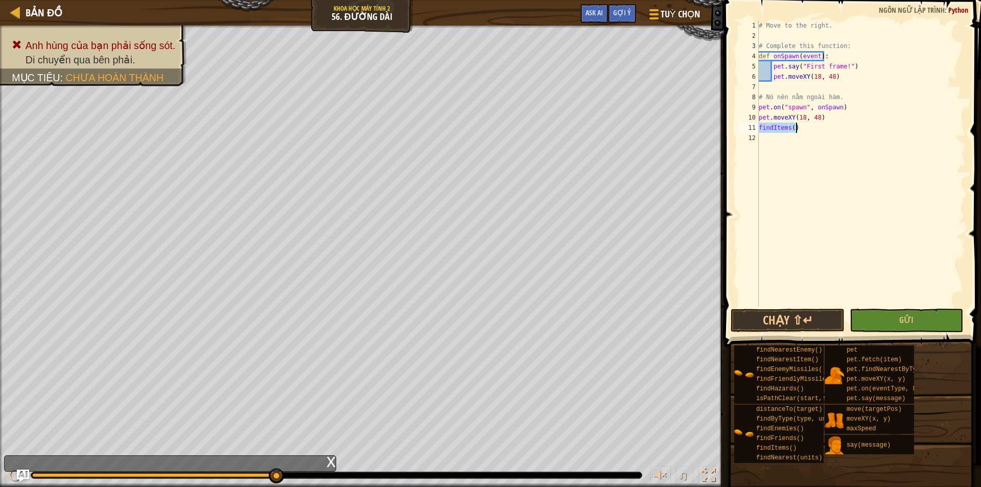
click at [760, 126] on div "# Move to the right. # Complete this function: def onSpawn ( event ) : pet . sa…" at bounding box center [860, 163] width 209 height 286
click at [761, 127] on div "# Move to the right. # Complete this function: def onSpawn ( event ) : pet . sa…" at bounding box center [860, 173] width 209 height 306
click at [757, 128] on div "11" at bounding box center [748, 128] width 20 height 10
type textarea "findItems()"
drag, startPoint x: 828, startPoint y: 125, endPoint x: 758, endPoint y: 131, distance: 70.2
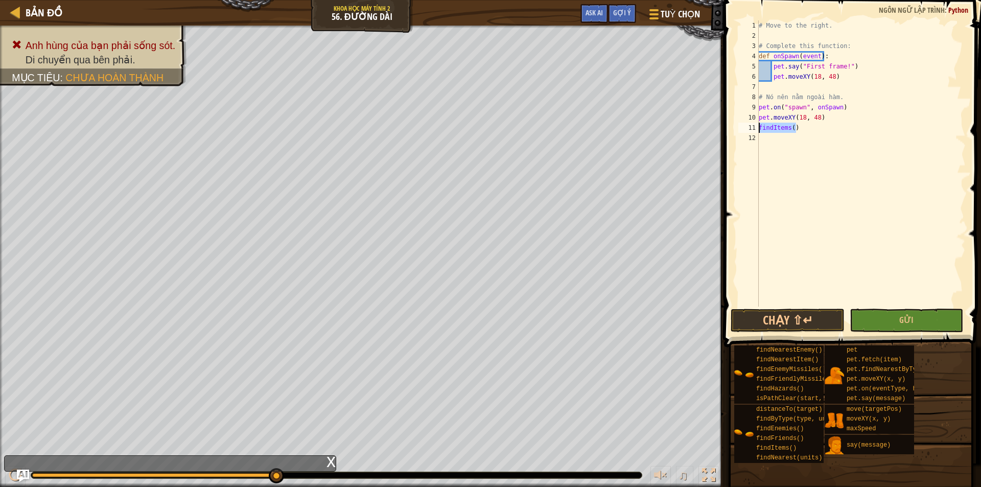
click at [758, 131] on div "findItems() 1 2 3 4 5 6 7 8 9 10 11 12 # Move to the right. # Complete this fun…" at bounding box center [850, 163] width 229 height 286
click at [846, 127] on div "# Move to the right. # Complete this function: def onSpawn ( event ) : pet . sa…" at bounding box center [860, 163] width 209 height 286
type textarea "pet.findNearestByType(object)"
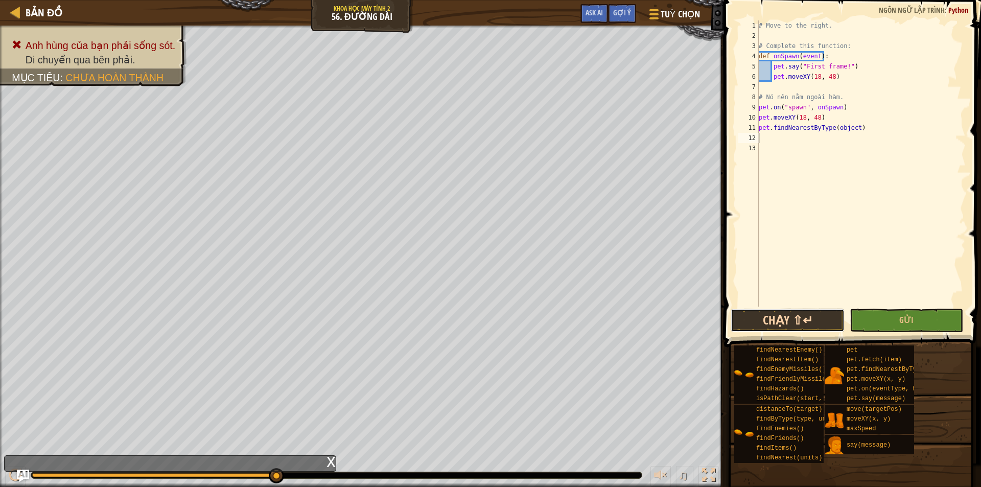
click at [766, 309] on button "Chạy ⇧↵" at bounding box center [787, 319] width 114 height 23
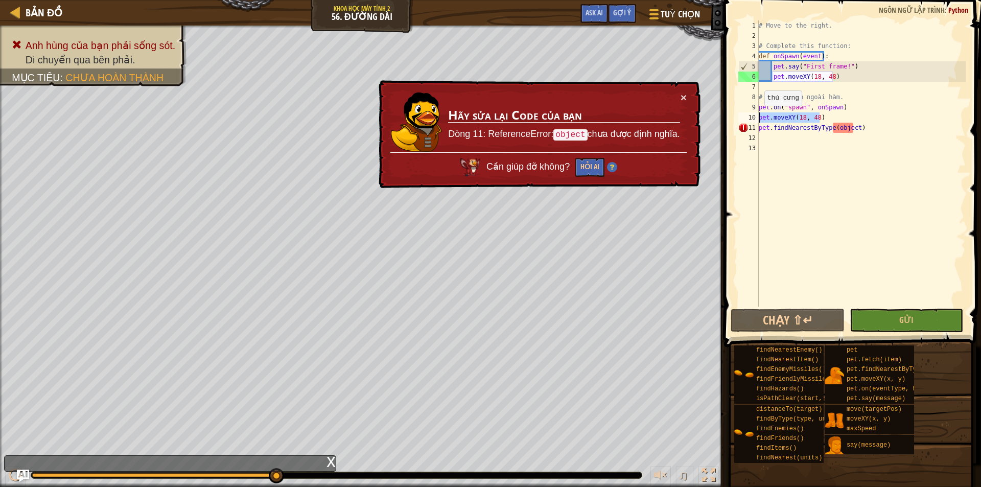
drag, startPoint x: 820, startPoint y: 118, endPoint x: 757, endPoint y: 116, distance: 62.3
click at [757, 116] on div "1 2 3 4 5 6 7 8 9 10 11 12 13 # Move to the right. # Complete this function: de…" at bounding box center [850, 163] width 229 height 286
type textarea "pet.moveXY(18, 48)"
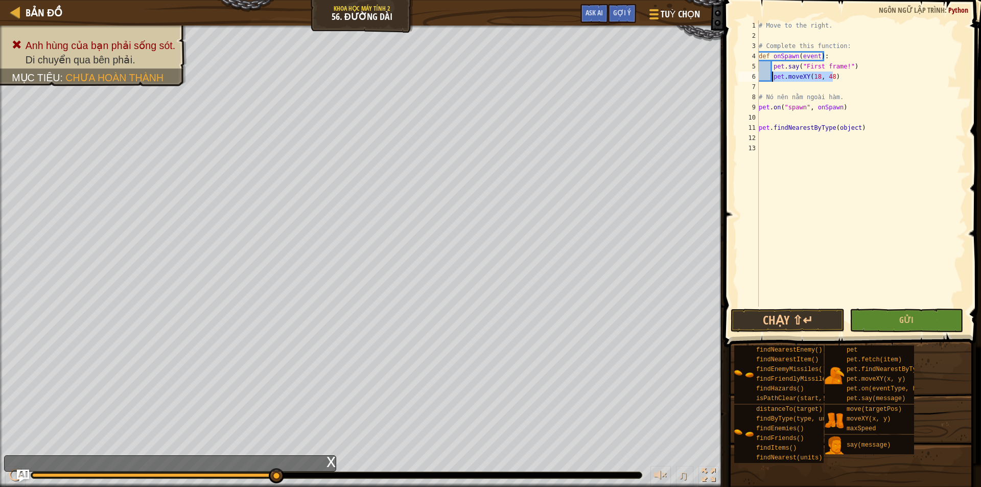
drag, startPoint x: 837, startPoint y: 80, endPoint x: 772, endPoint y: 74, distance: 65.6
click at [772, 74] on div "# Move to the right. # Complete this function: def onSpawn ( event ) : pet . sa…" at bounding box center [860, 173] width 209 height 306
type textarea "pet.moveXY(18, 48)"
click at [758, 129] on div "11" at bounding box center [748, 128] width 20 height 10
type textarea "pet.findNearestByType(object)"
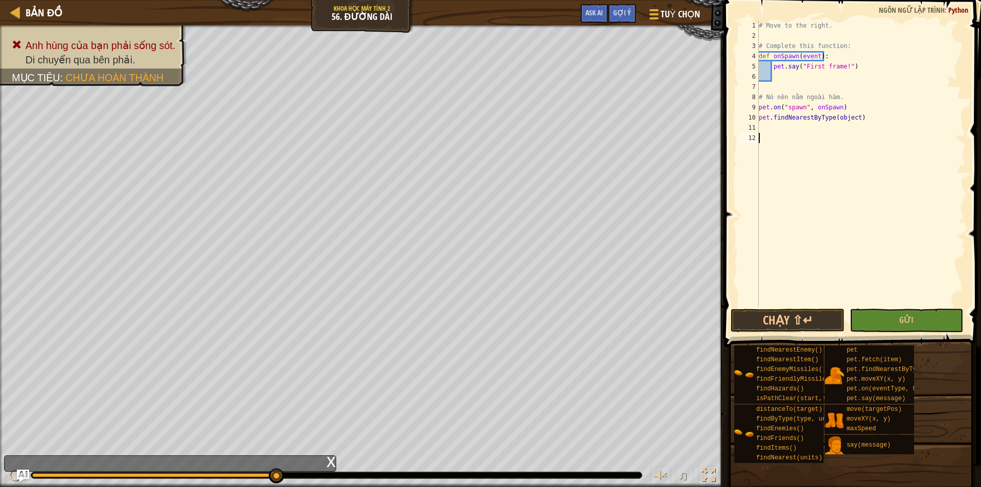
click at [918, 153] on div "# Move to the right. # Complete this function: def onSpawn ( event ) : pet . sa…" at bounding box center [860, 173] width 209 height 306
click at [743, 319] on button "Chạy ⇧↵" at bounding box center [787, 319] width 114 height 23
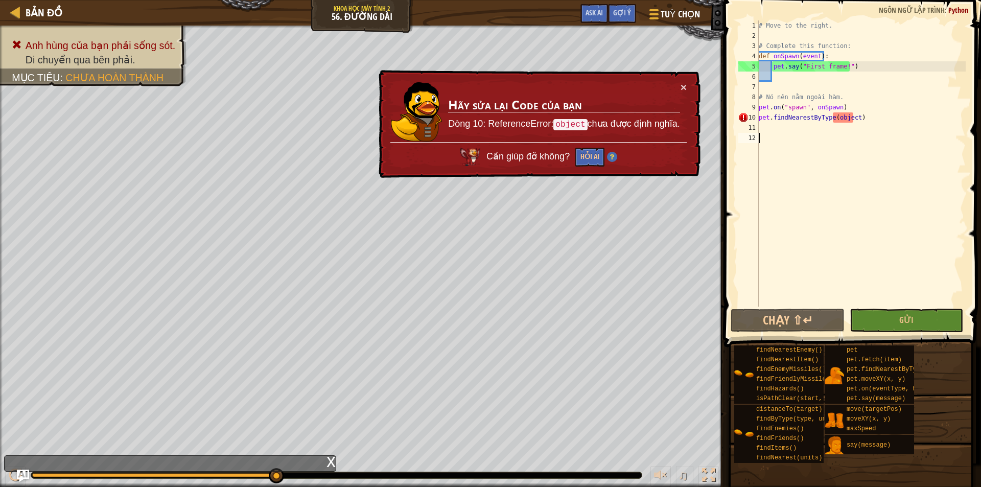
drag, startPoint x: 152, startPoint y: 474, endPoint x: 324, endPoint y: 497, distance: 173.2
click at [324, 0] on html "Bản đồ Khoa học máy tính 2 56. Đường dài Tuỳ chọn Xong Gợi ý Ask AI 1 ההההההההה…" at bounding box center [490, 0] width 981 height 0
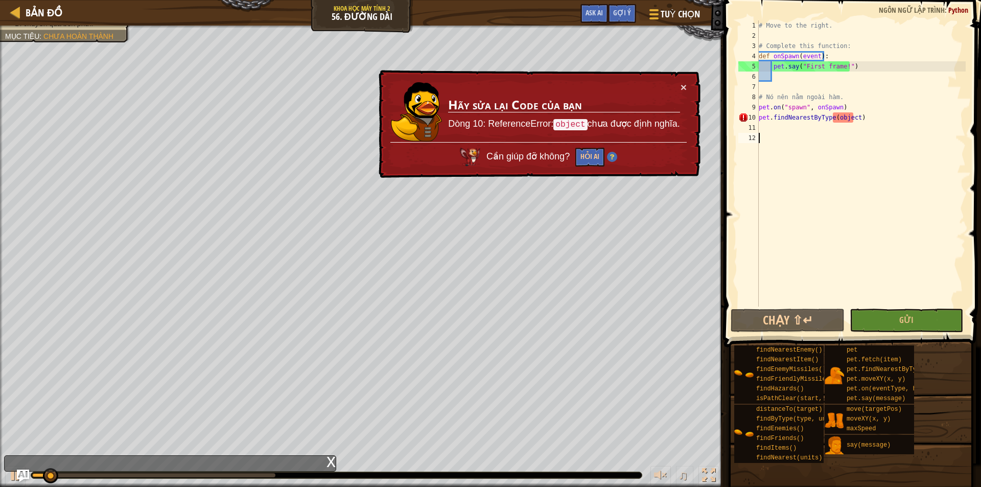
click at [332, 463] on div "x" at bounding box center [330, 461] width 9 height 10
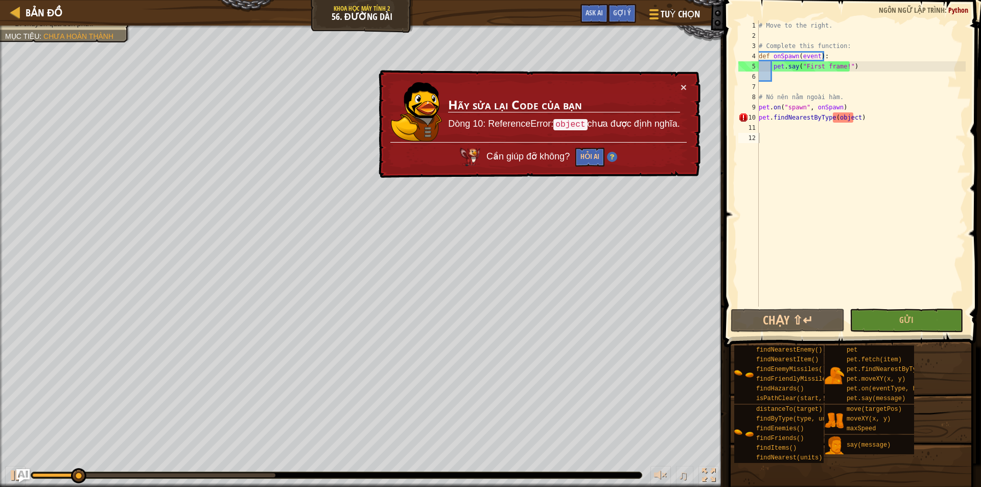
click at [23, 473] on img "Ask AI" at bounding box center [22, 475] width 13 height 13
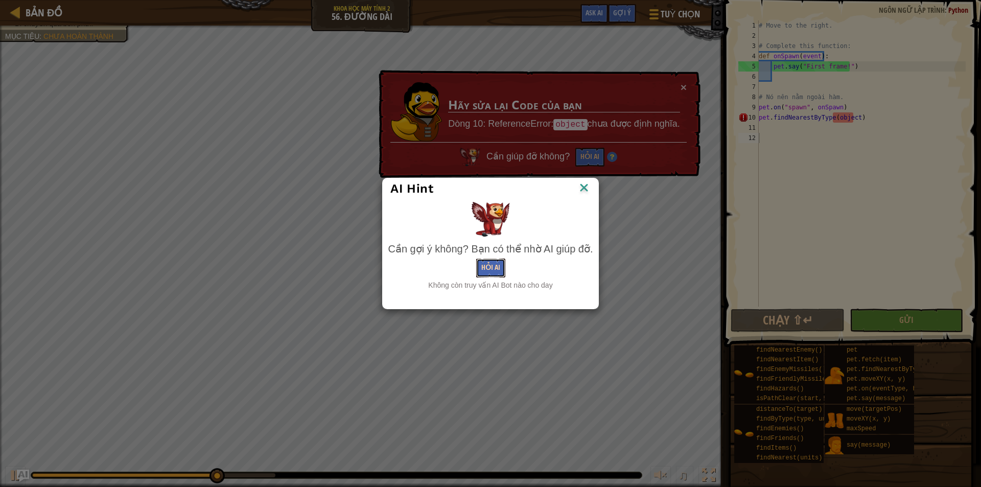
click at [493, 268] on button "Hỏi AI" at bounding box center [490, 267] width 29 height 19
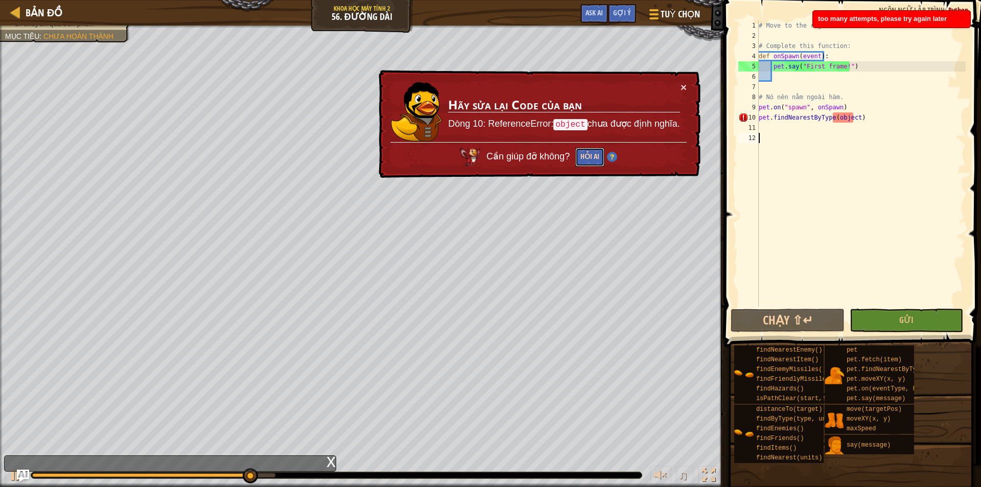
click at [578, 161] on button "Hỏi AI" at bounding box center [589, 157] width 29 height 19
click at [580, 161] on button "Hỏi AI" at bounding box center [589, 157] width 29 height 19
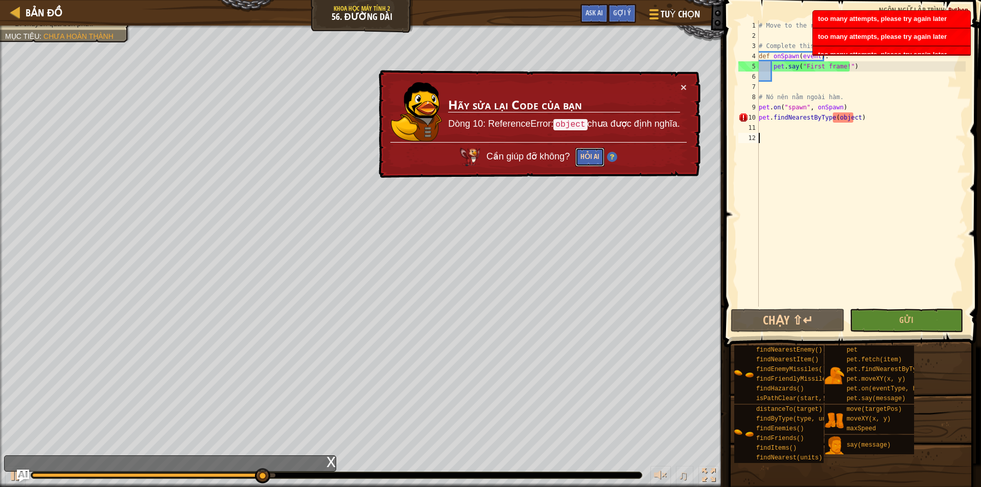
click at [580, 161] on button "Hỏi AI" at bounding box center [589, 157] width 29 height 19
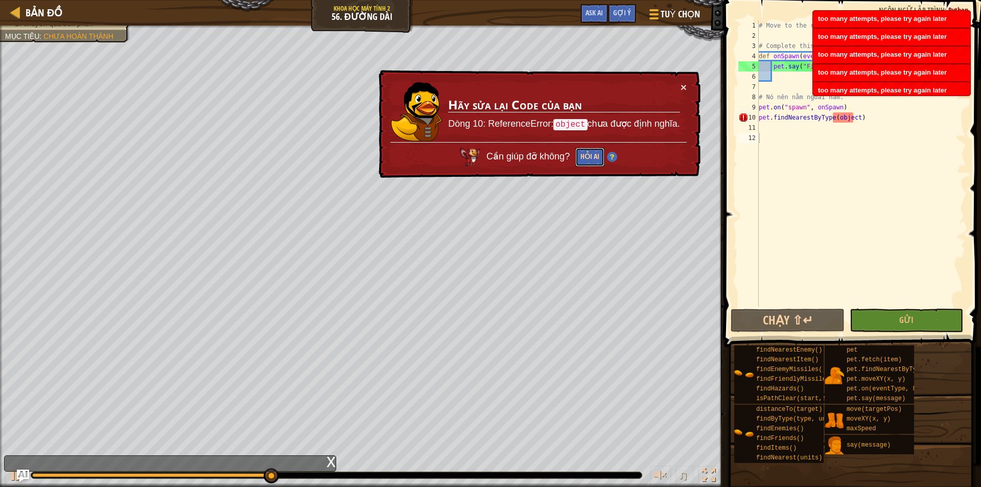
click at [580, 161] on button "Hỏi AI" at bounding box center [589, 157] width 29 height 19
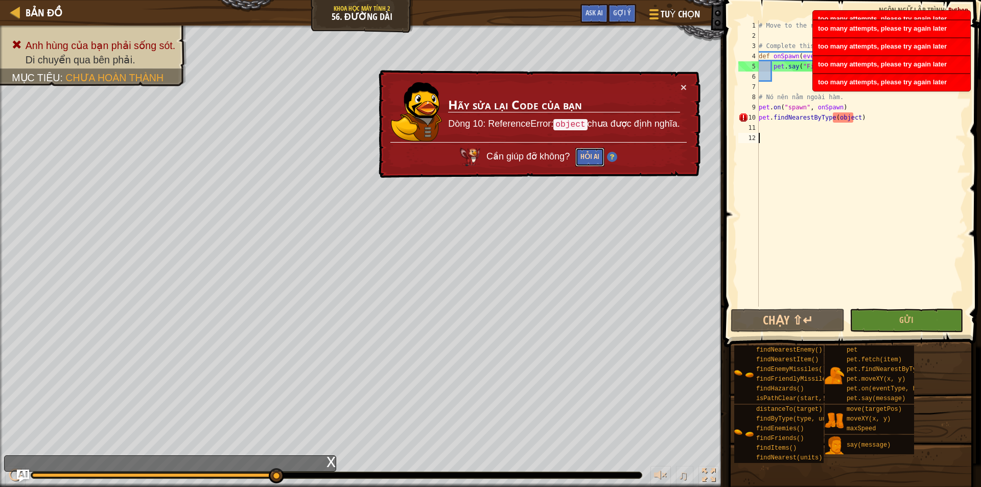
click at [580, 161] on button "Hỏi AI" at bounding box center [589, 157] width 29 height 19
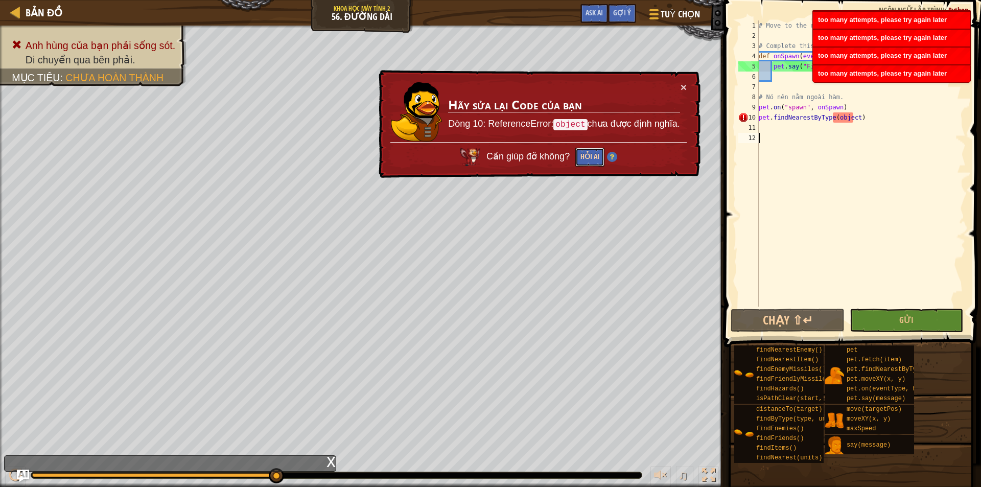
click at [580, 161] on button "Hỏi AI" at bounding box center [589, 157] width 29 height 19
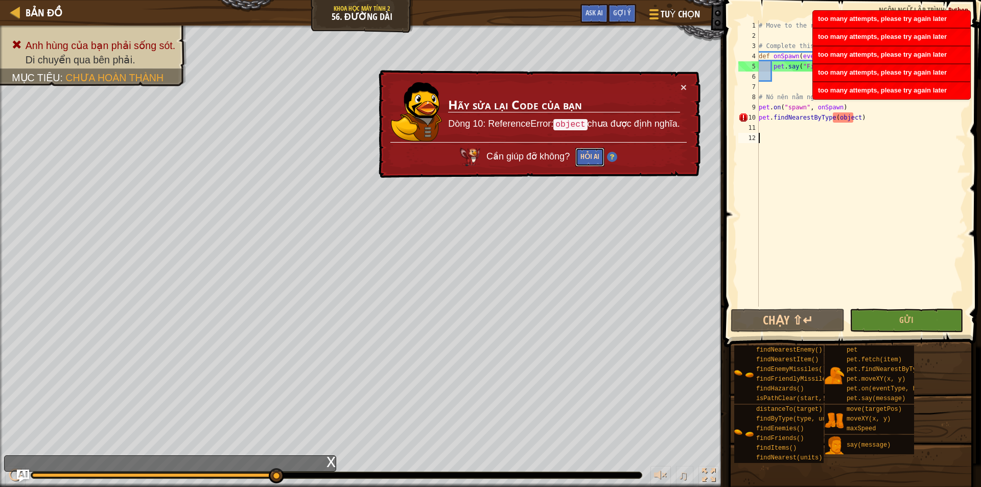
click at [580, 161] on button "Hỏi AI" at bounding box center [589, 157] width 29 height 19
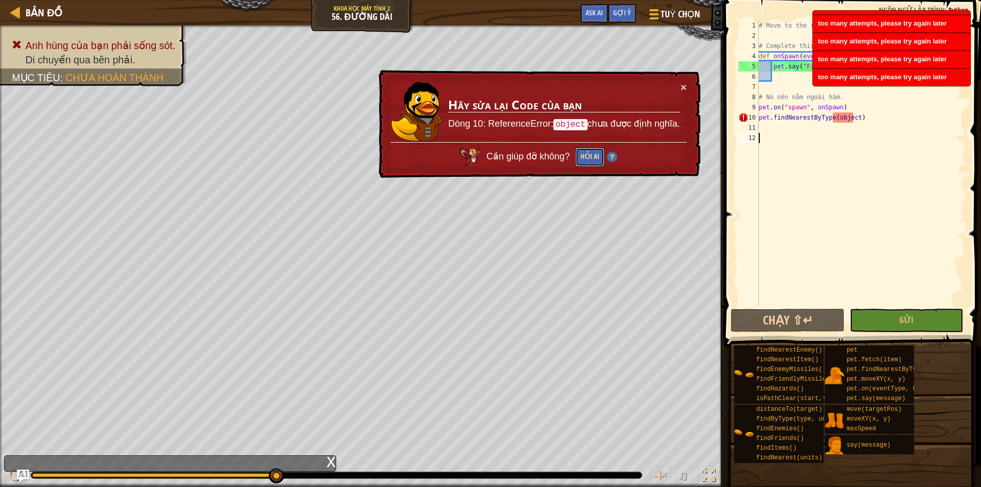
click at [580, 161] on button "Hỏi AI" at bounding box center [589, 157] width 29 height 19
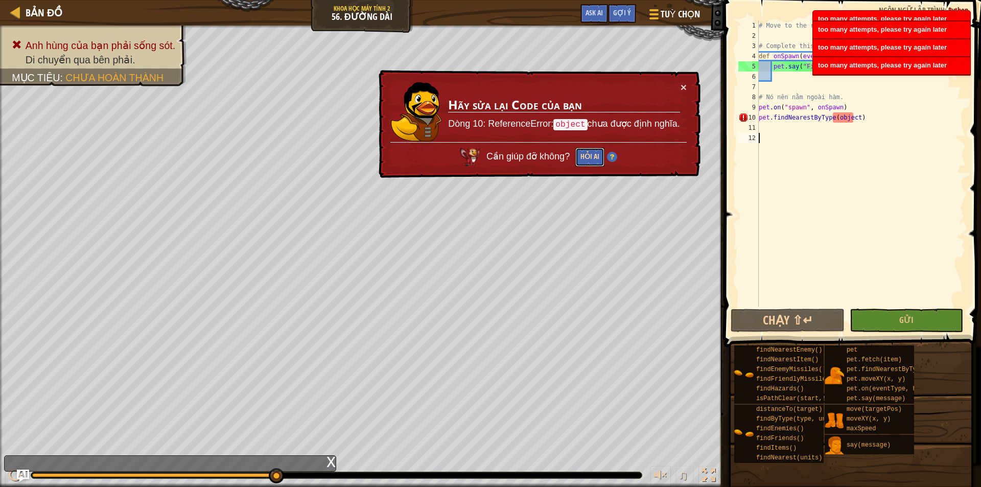
click at [580, 161] on button "Hỏi AI" at bounding box center [589, 157] width 29 height 19
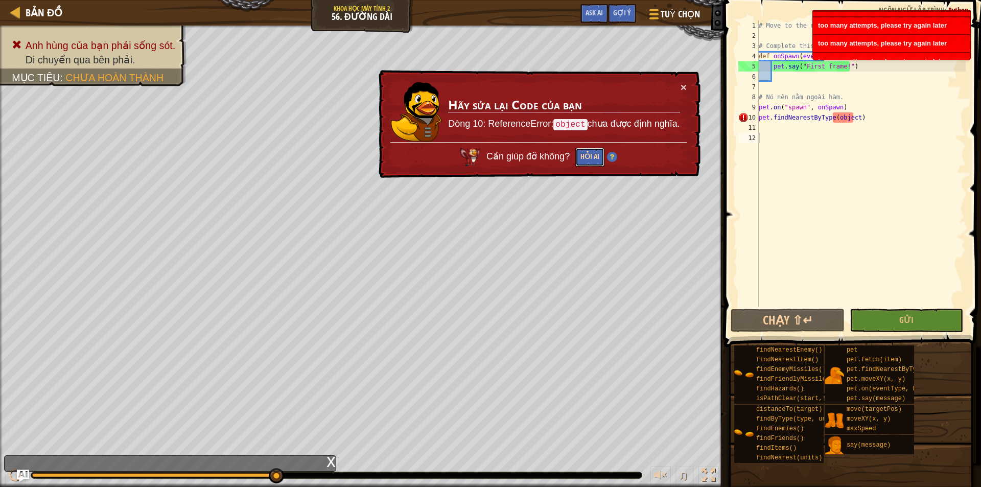
click at [580, 161] on button "Hỏi AI" at bounding box center [589, 157] width 29 height 19
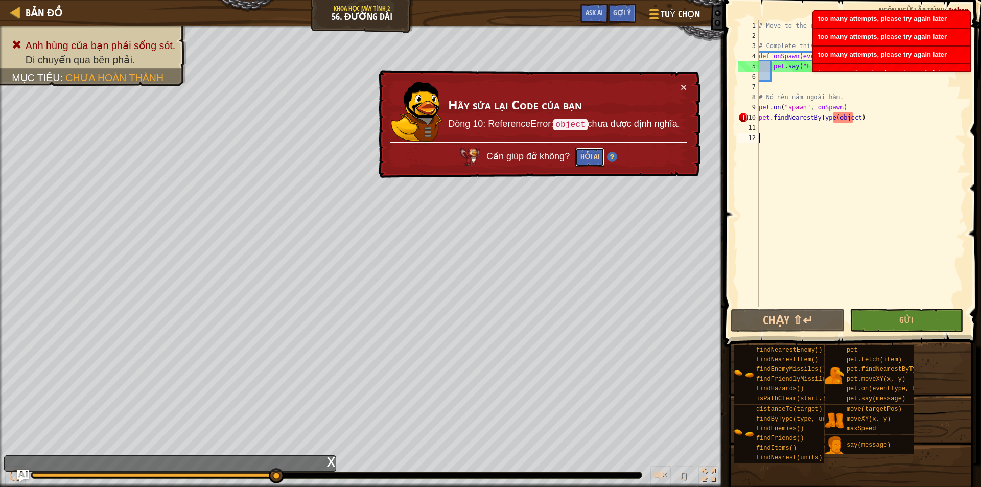
click at [580, 161] on button "Hỏi AI" at bounding box center [589, 157] width 29 height 19
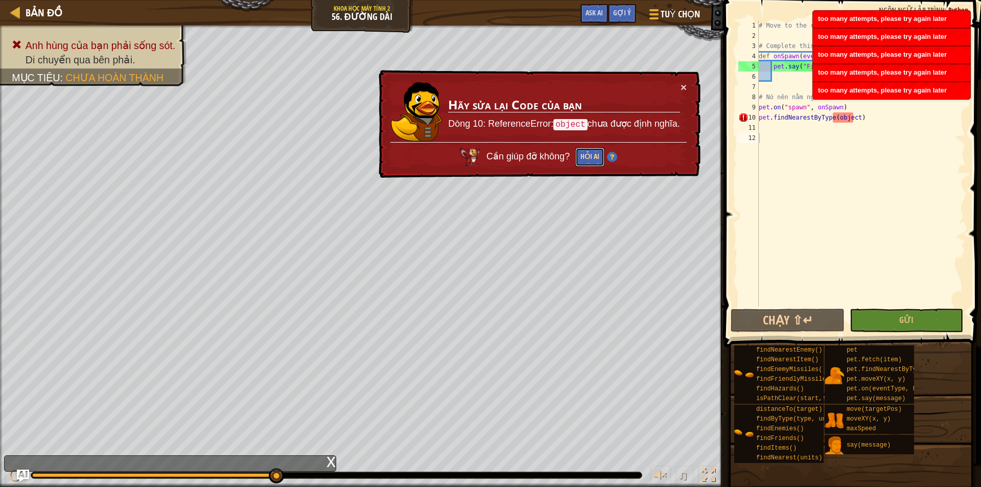
click at [580, 161] on button "Hỏi AI" at bounding box center [589, 157] width 29 height 19
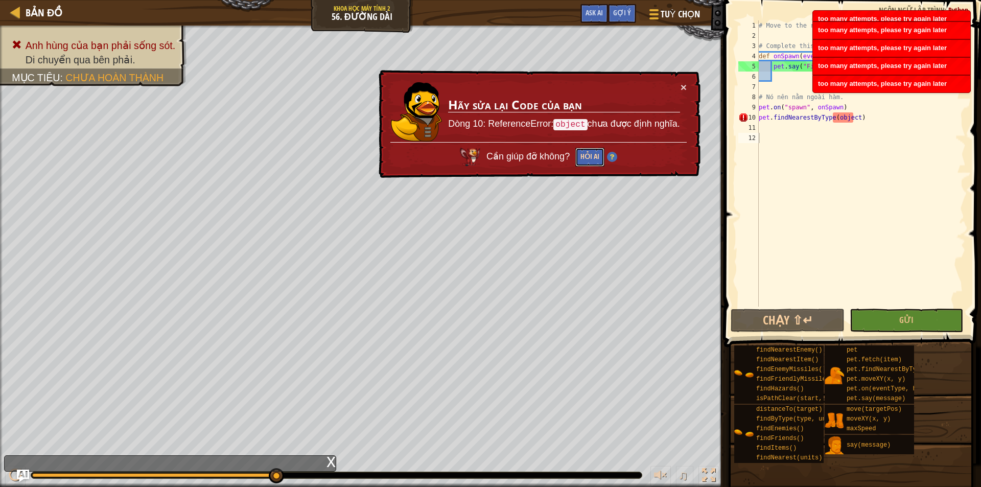
click at [580, 161] on button "Hỏi AI" at bounding box center [589, 157] width 29 height 19
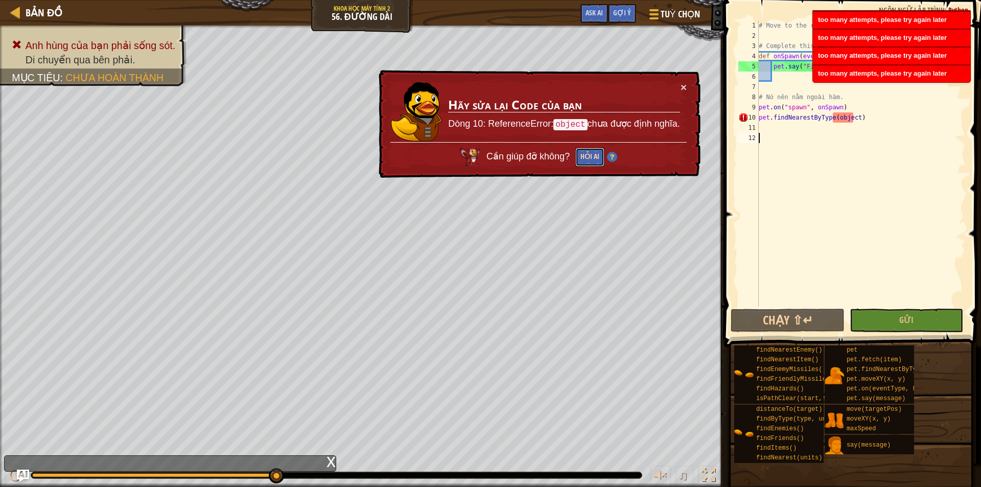
click at [580, 161] on button "Hỏi AI" at bounding box center [589, 157] width 29 height 19
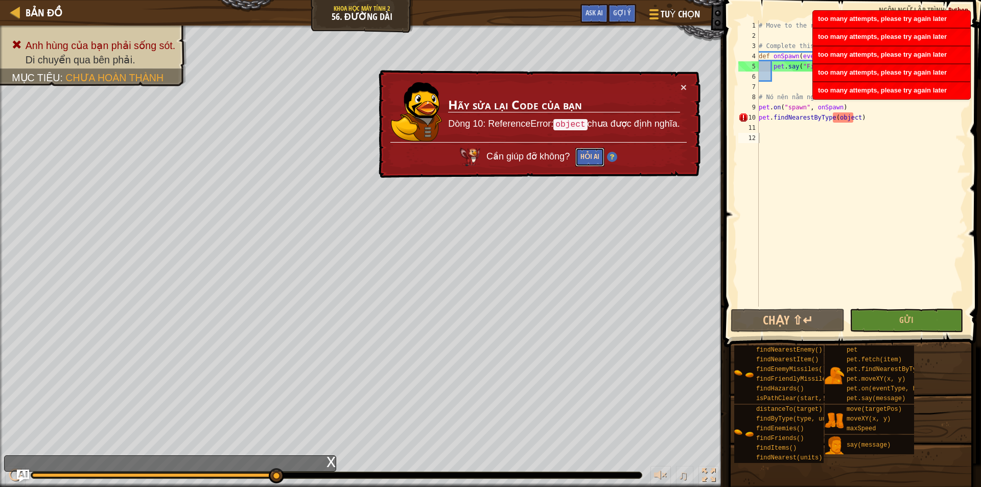
click at [580, 161] on button "Hỏi AI" at bounding box center [589, 157] width 29 height 19
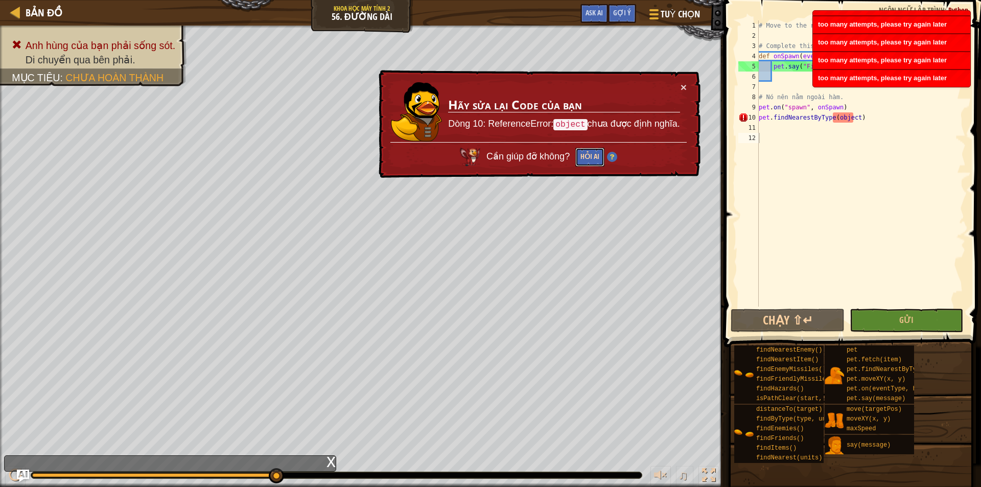
click at [580, 161] on button "Hỏi AI" at bounding box center [589, 157] width 29 height 19
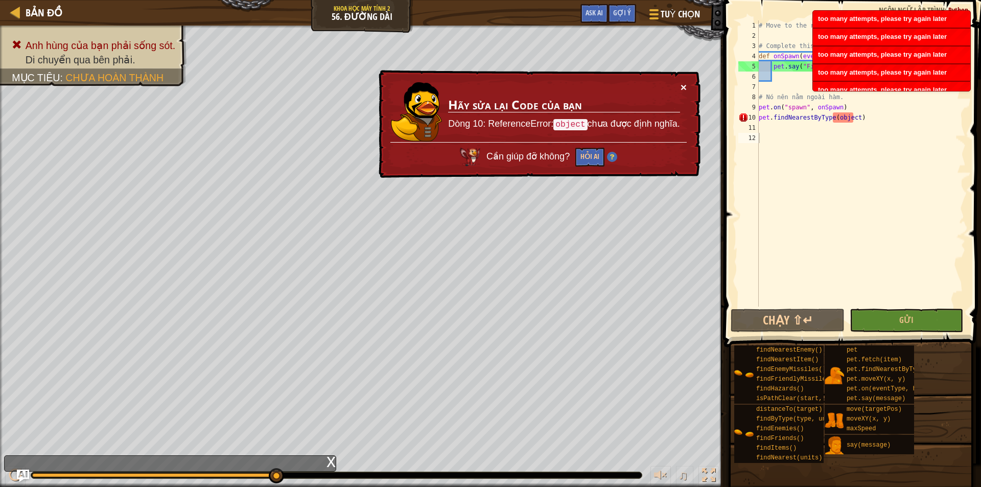
click at [681, 84] on button "×" at bounding box center [683, 87] width 6 height 11
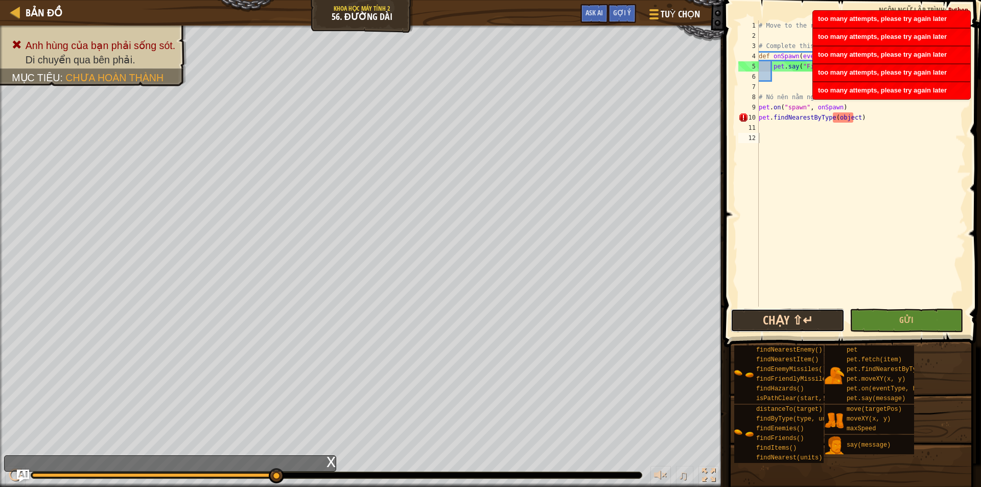
click at [764, 317] on button "Chạy ⇧↵" at bounding box center [787, 319] width 114 height 23
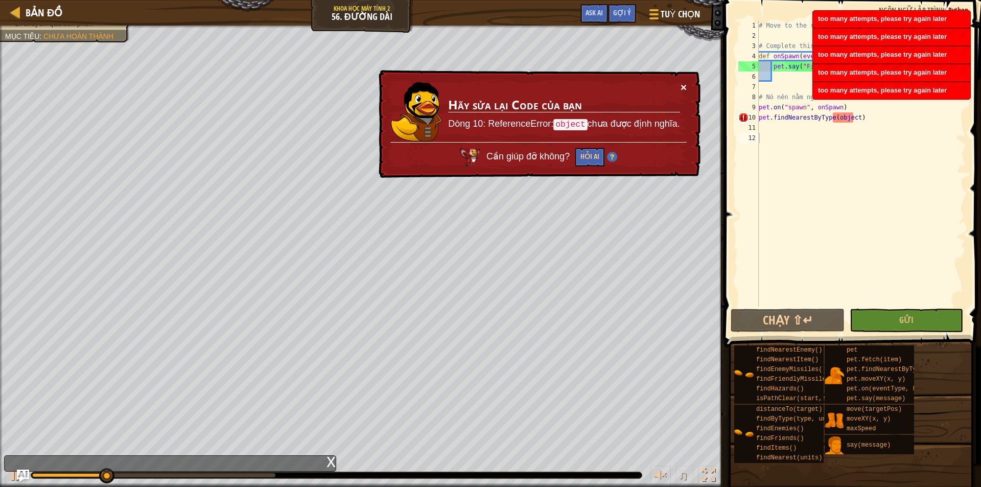
click at [684, 85] on button "×" at bounding box center [683, 87] width 6 height 11
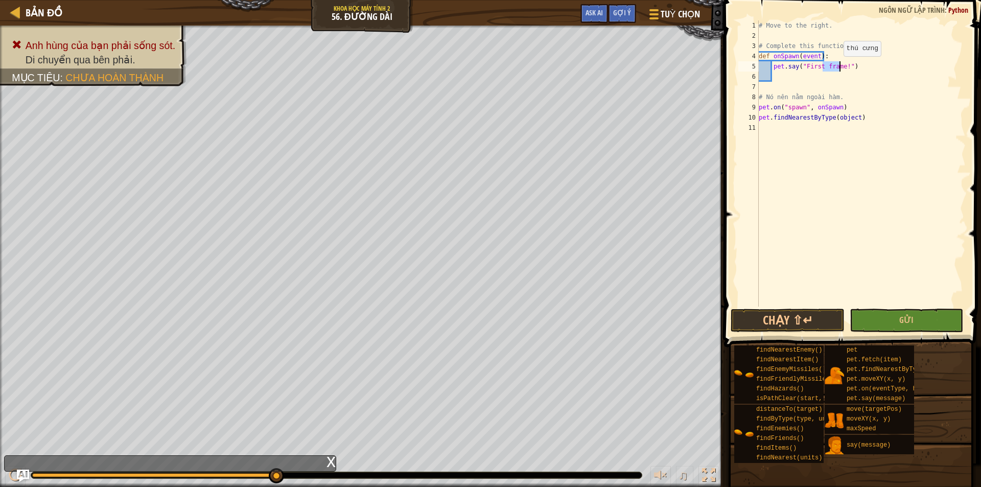
drag, startPoint x: 822, startPoint y: 68, endPoint x: 838, endPoint y: 66, distance: 16.0
click at [838, 66] on div "# Move to the right. # Complete this function: def onSpawn ( event ) : pet . sa…" at bounding box center [860, 173] width 209 height 306
drag, startPoint x: 853, startPoint y: 121, endPoint x: 834, endPoint y: 121, distance: 19.4
click at [834, 121] on div "# Move to the right. # Complete this function: def onSpawn ( event ) : pet . sa…" at bounding box center [860, 173] width 209 height 306
paste textarea "frame"
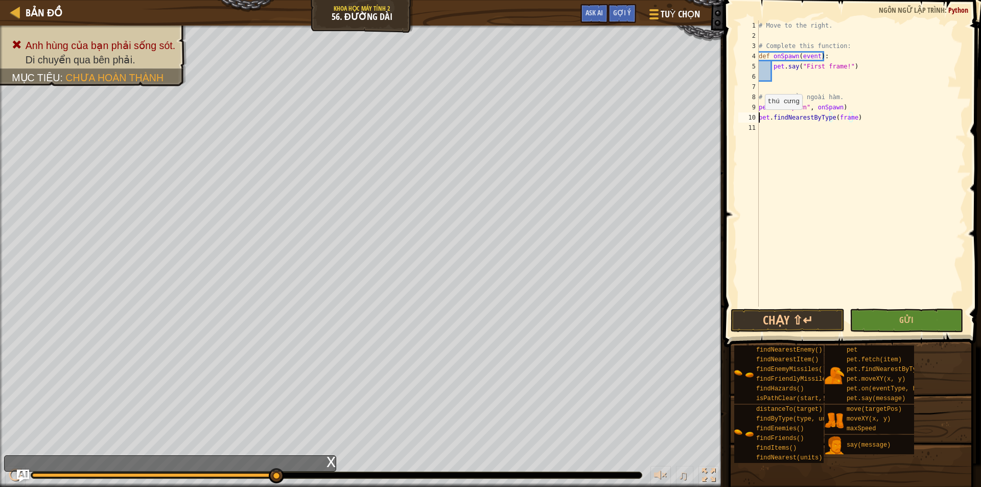
click at [759, 120] on div "# Move to the right. # Complete this function: def onSpawn ( event ) : pet . sa…" at bounding box center [860, 173] width 209 height 306
paste textarea "frame"
type textarea "frame=pet.findNearestByType(frame)"
drag, startPoint x: 827, startPoint y: 221, endPoint x: 918, endPoint y: 468, distance: 263.6
click at [918, 469] on span at bounding box center [851, 486] width 250 height 302
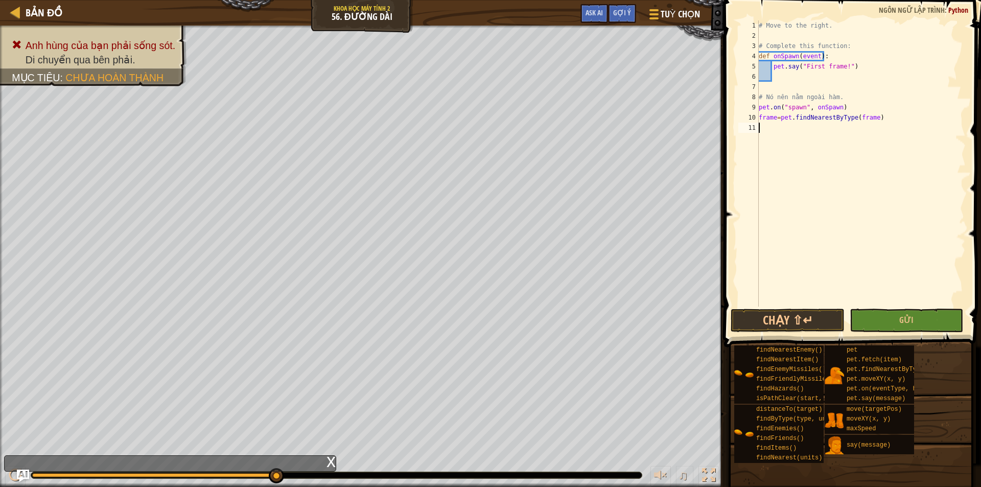
click at [870, 120] on div "# Move to the right. # Complete this function: def onSpawn ( event ) : pet . sa…" at bounding box center [860, 173] width 209 height 306
click at [851, 116] on div "# Move to the right. # Complete this function: def onSpawn ( event ) : pet . sa…" at bounding box center [860, 173] width 209 height 306
click at [753, 323] on button "Chạy ⇧↵" at bounding box center [787, 319] width 114 height 23
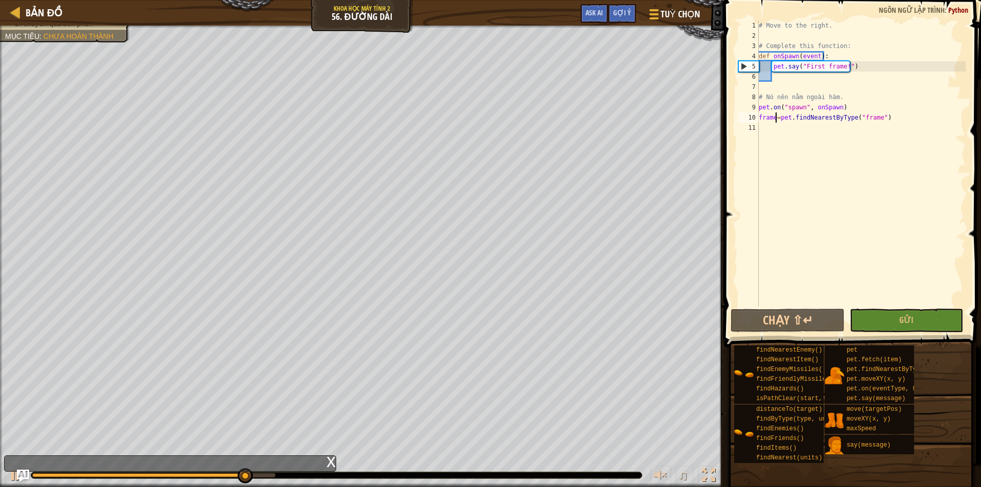
click at [774, 119] on div "# Move to the right. # Complete this function: def onSpawn ( event ) : pet . sa…" at bounding box center [860, 173] width 209 height 306
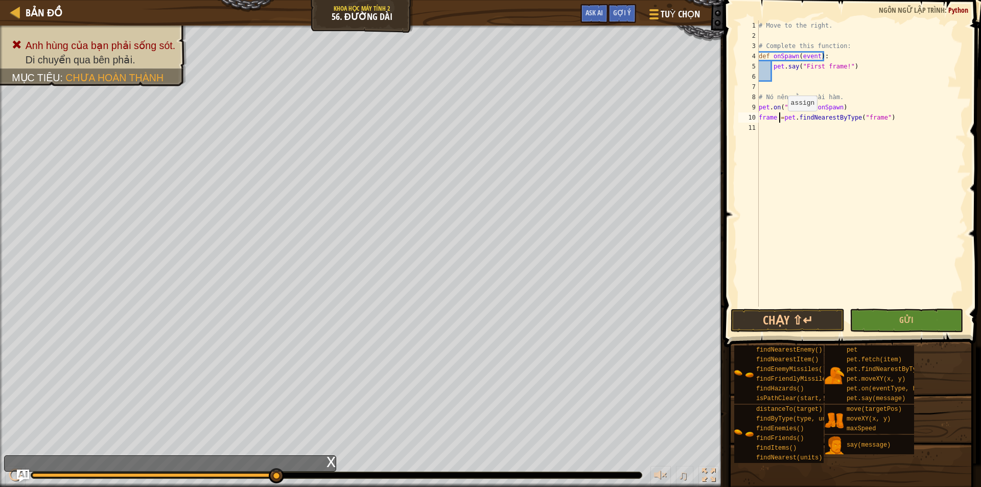
click at [782, 121] on div "# Move to the right. # Complete this function: def onSpawn ( event ) : pet . sa…" at bounding box center [860, 173] width 209 height 306
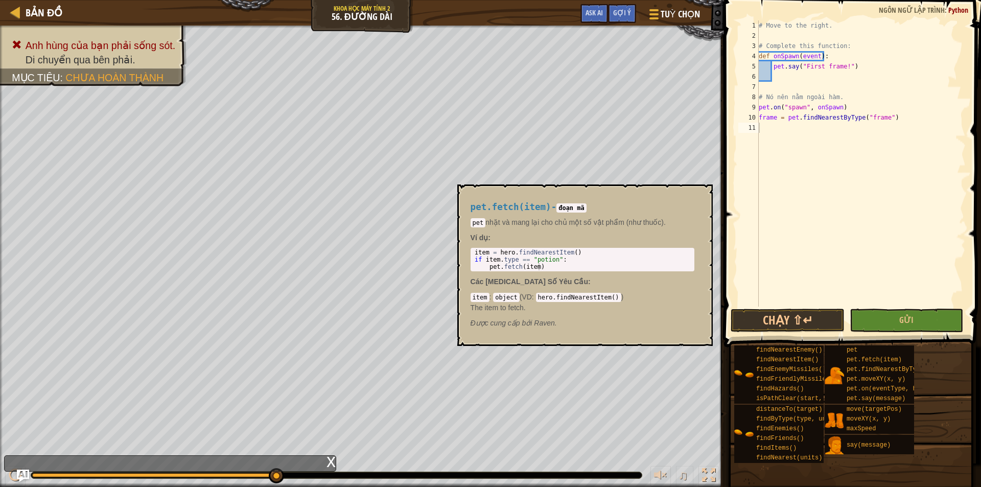
scroll to position [5, 4]
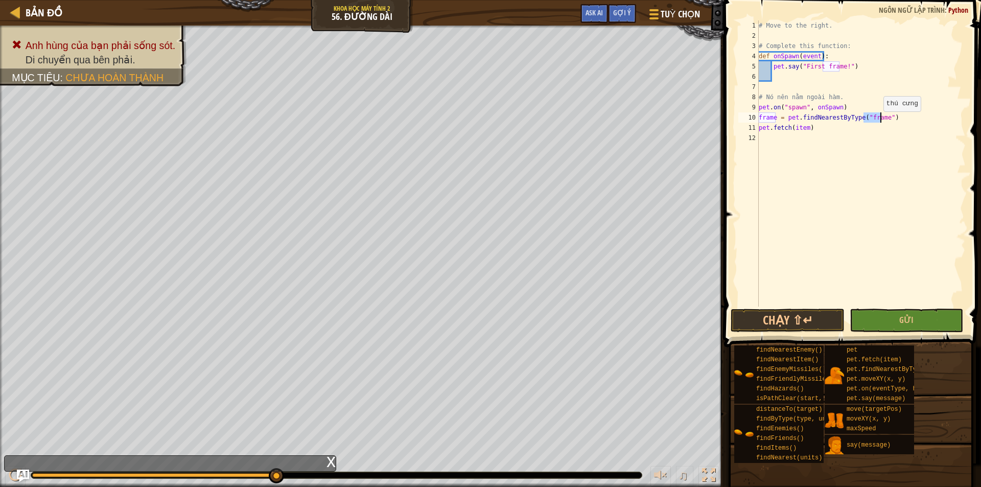
drag, startPoint x: 863, startPoint y: 120, endPoint x: 878, endPoint y: 122, distance: 15.5
click at [878, 122] on div "# Move to the right. # Complete this function: def onSpawn ( event ) : pet . sa…" at bounding box center [860, 173] width 209 height 306
click at [799, 127] on div "# Move to the right. # Complete this function: def onSpawn ( event ) : pet . sa…" at bounding box center [860, 173] width 209 height 306
paste textarea "frame"
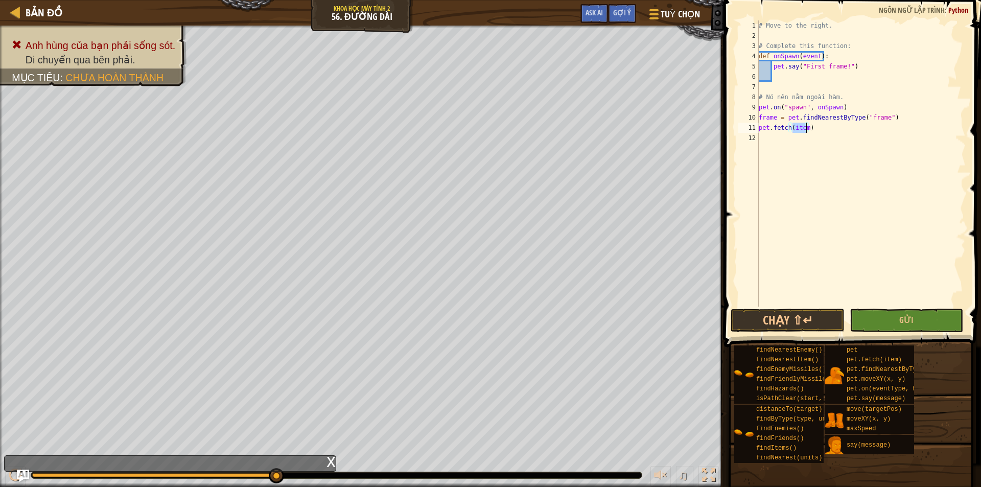
type textarea "pet.fetch(frame)"
click at [777, 316] on button "Chạy ⇧↵" at bounding box center [787, 319] width 114 height 23
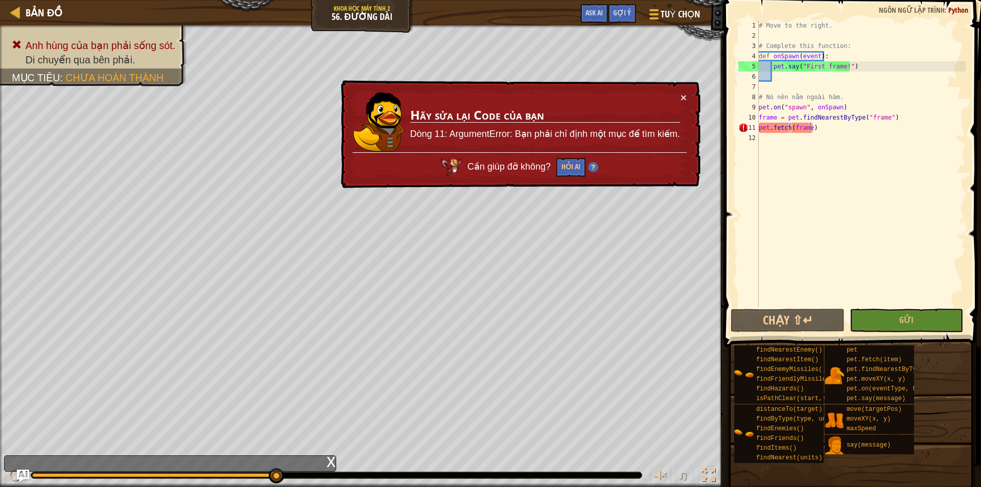
click at [687, 97] on div "× Hãy sửa lại Code của bạn Dòng 11: ArgumentError: Bạn phải chỉ định một mục để…" at bounding box center [520, 134] width 362 height 108
click at [682, 97] on button "×" at bounding box center [683, 97] width 6 height 11
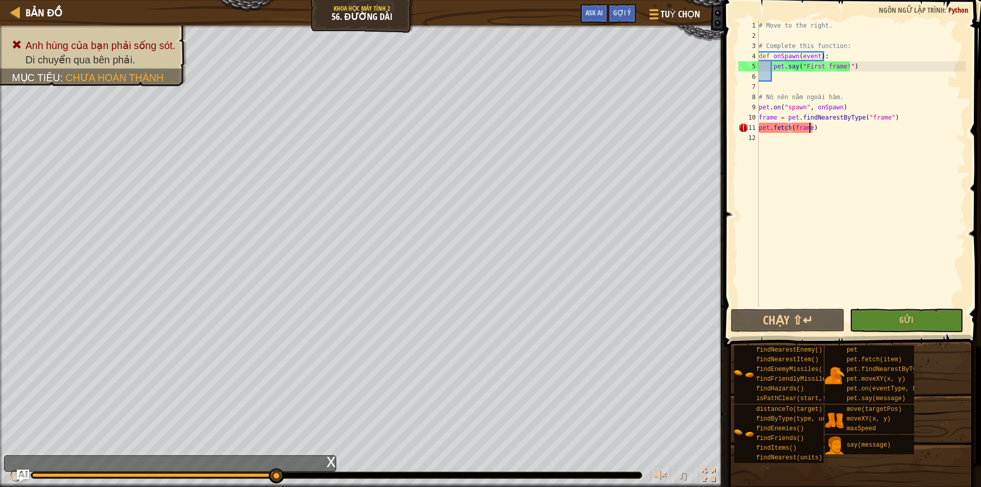
click at [844, 177] on div "# Move to the right. # Complete this function: def onSpawn ( event ) : pet . sa…" at bounding box center [860, 173] width 209 height 306
click at [808, 127] on div "# Move to the right. # Complete this function: def onSpawn ( event ) : pet . sa…" at bounding box center [860, 173] width 209 height 306
type textarea "pet.fetch(frame)"
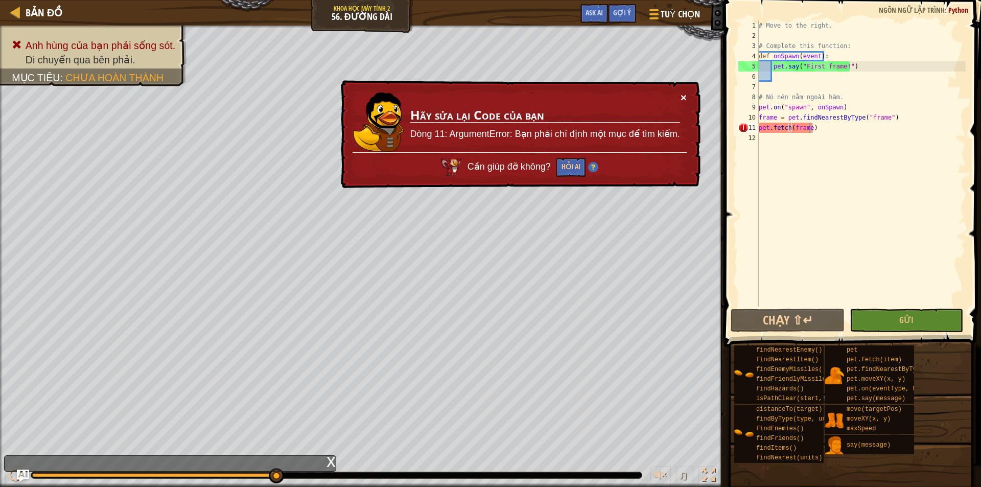
click at [681, 98] on button "×" at bounding box center [683, 97] width 6 height 11
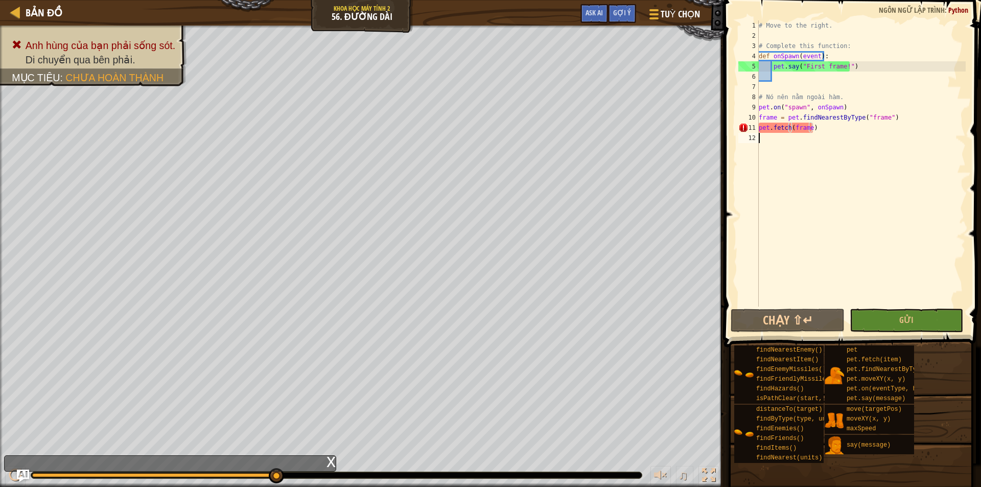
click at [795, 203] on div "# Move to the right. # Complete this function: def onSpawn ( event ) : pet . sa…" at bounding box center [860, 173] width 209 height 306
click at [801, 126] on div "# Move to the right. # Complete this function: def onSpawn ( event ) : pet . sa…" at bounding box center [860, 173] width 209 height 306
click at [807, 126] on div "# Move to the right. # Complete this function: def onSpawn ( event ) : pet . sa…" at bounding box center [860, 173] width 209 height 306
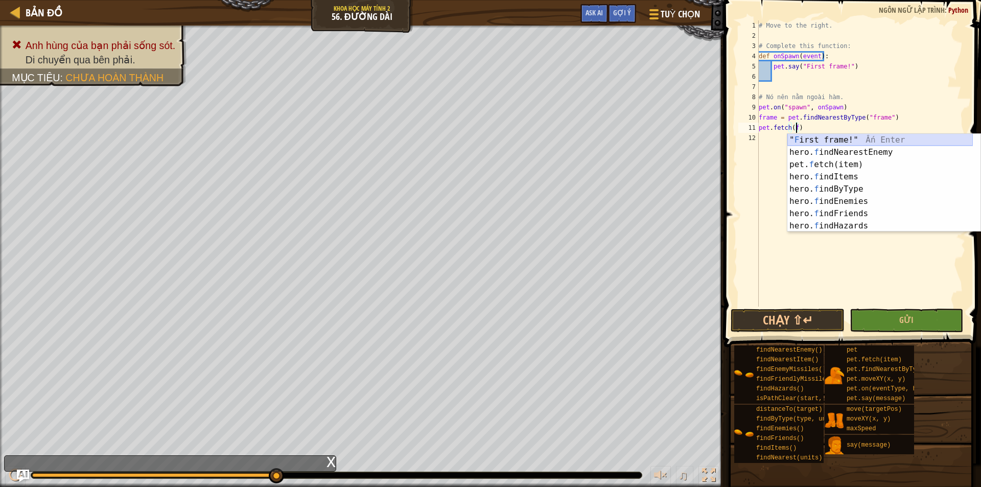
click at [890, 141] on div "" F irst frame!" Ấn Enter hero. f indNearestEnemy Ấn Enter pet. f etch(item) Ấn…" at bounding box center [879, 195] width 185 height 123
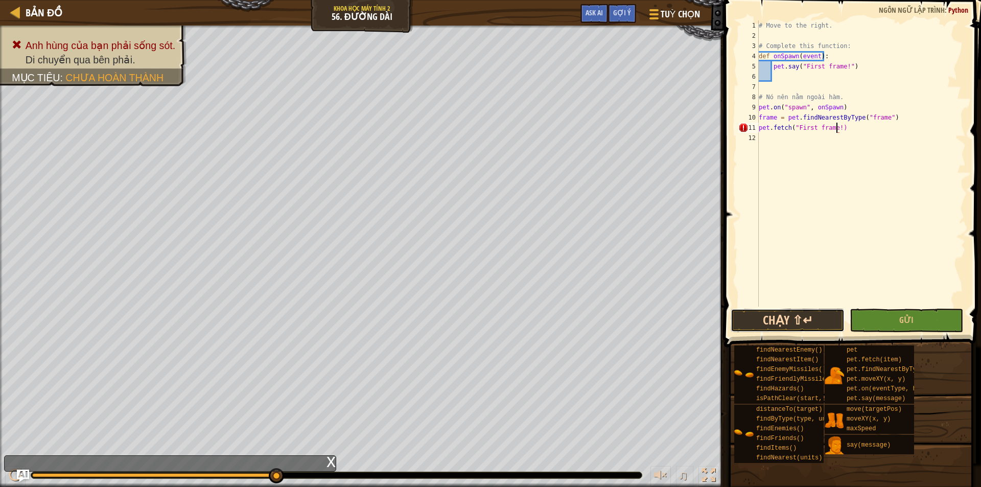
click at [810, 313] on button "Chạy ⇧↵" at bounding box center [787, 319] width 114 height 23
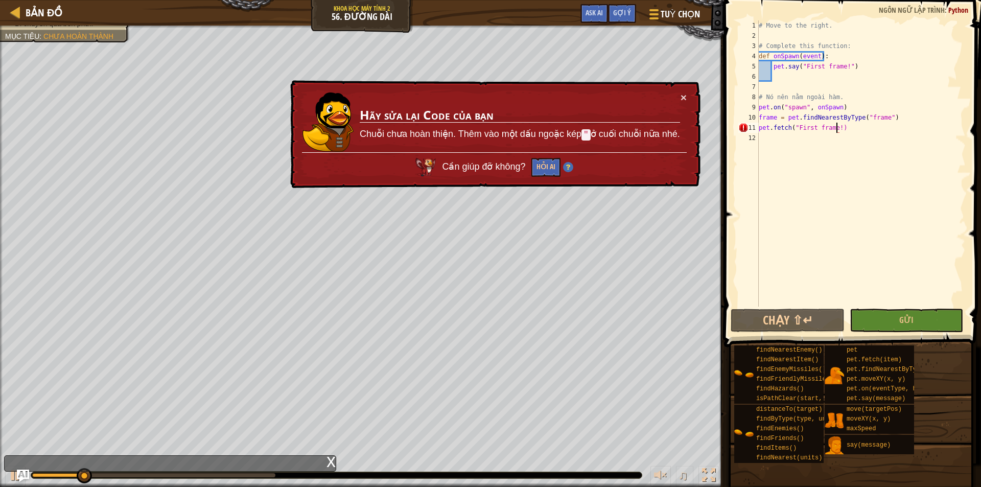
scroll to position [5, 6]
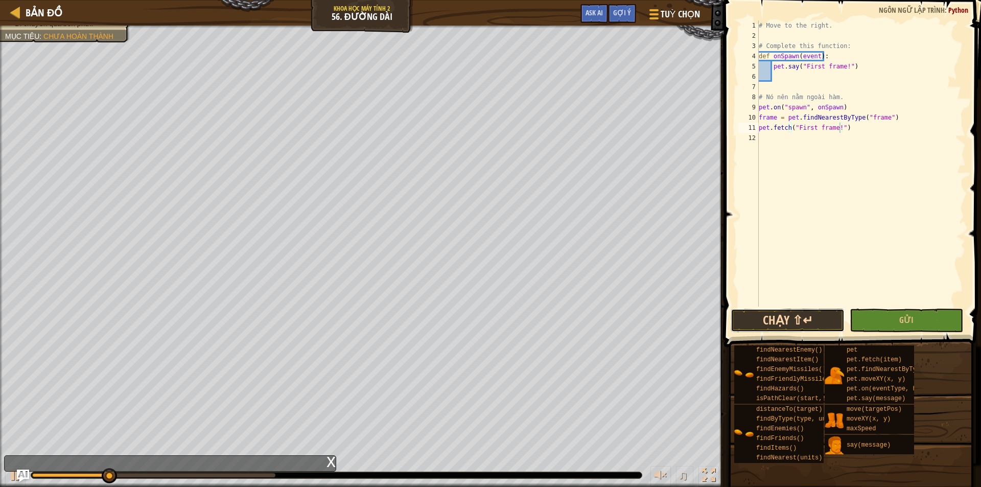
click at [774, 313] on button "Chạy ⇧↵" at bounding box center [787, 319] width 114 height 23
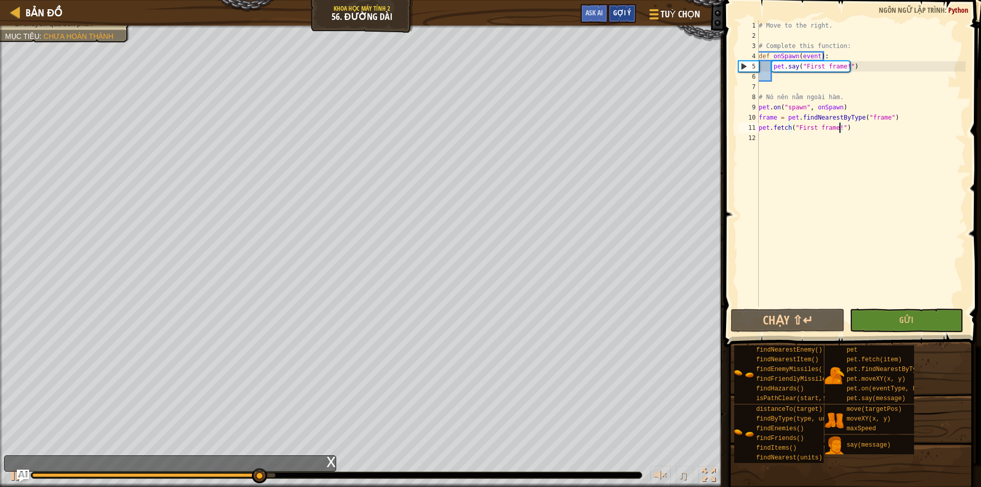
click at [611, 5] on div "Gợi ý" at bounding box center [622, 13] width 28 height 19
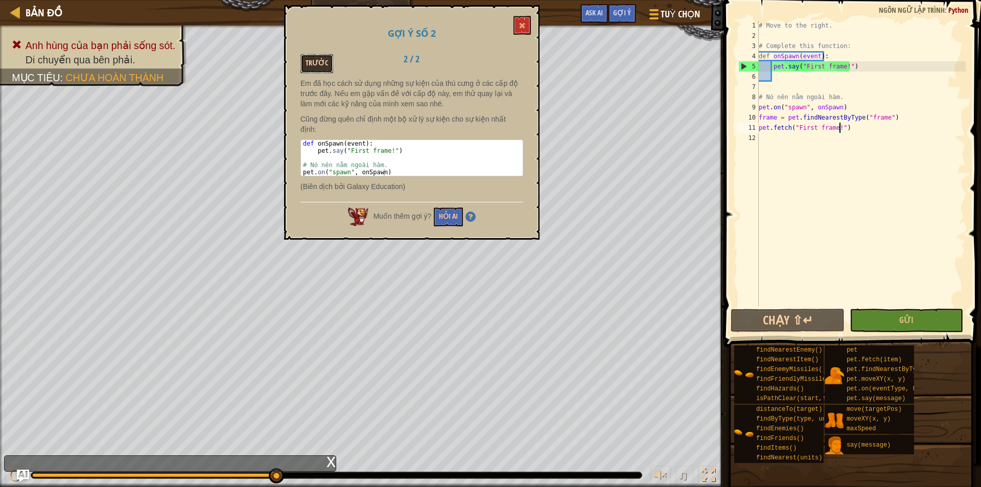
click at [312, 55] on button "Trước" at bounding box center [316, 63] width 33 height 19
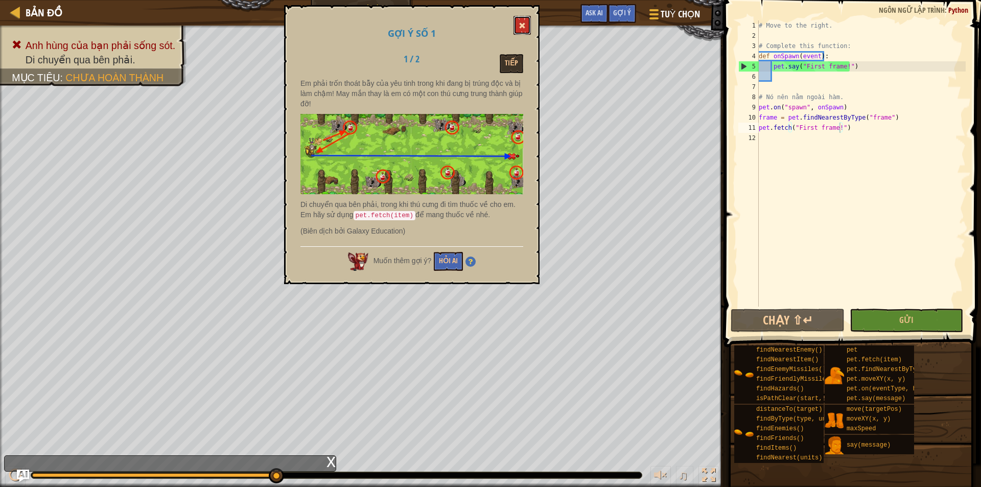
click at [526, 31] on button at bounding box center [521, 25] width 17 height 19
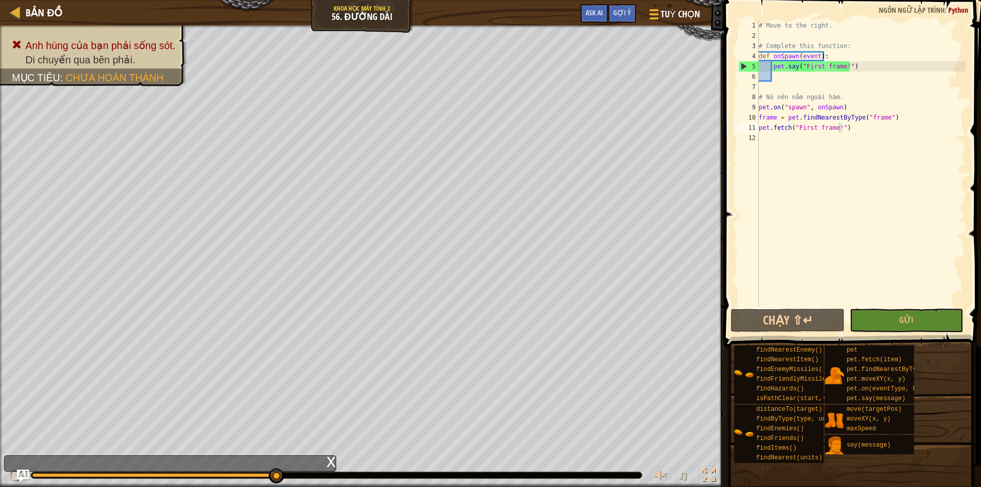
type textarea "# Nó nên nằm ngoài hàm."
drag, startPoint x: 888, startPoint y: 97, endPoint x: 755, endPoint y: 95, distance: 132.8
click at [755, 95] on div "# Nó nên nằm ngoài hàm. 1 2 3 4 5 6 7 8 9 10 11 12 # Move to the right. # Compl…" at bounding box center [850, 163] width 229 height 286
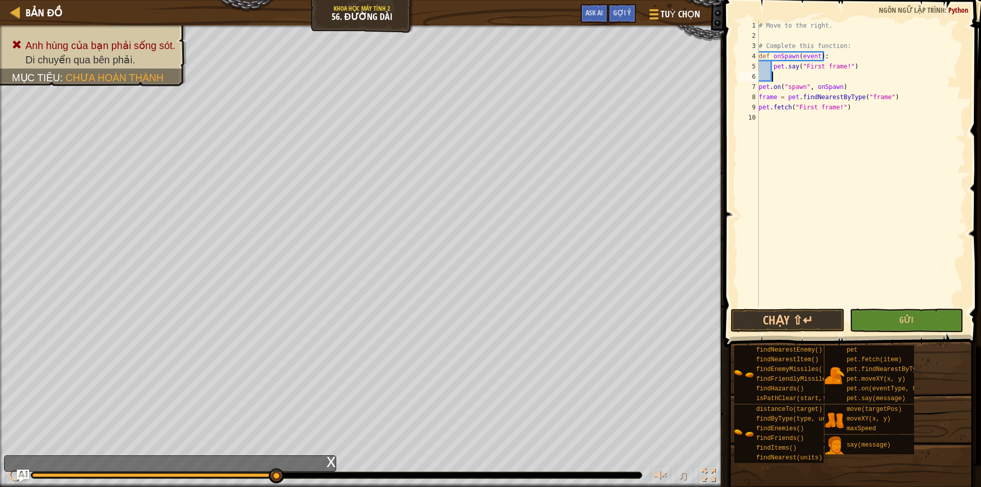
click at [757, 88] on div "7" at bounding box center [748, 87] width 20 height 10
click at [755, 87] on div "# Move to the right. # Complete this function: def onSpawn ( event ) : pet . sa…" at bounding box center [858, 173] width 213 height 306
click at [754, 101] on div "8" at bounding box center [746, 97] width 17 height 10
type textarea "pet.fetch("First frame!")"
click at [781, 223] on div "# Move to the right. # Complete this function: def onSpawn ( event ) : pet . sa…" at bounding box center [859, 173] width 212 height 306
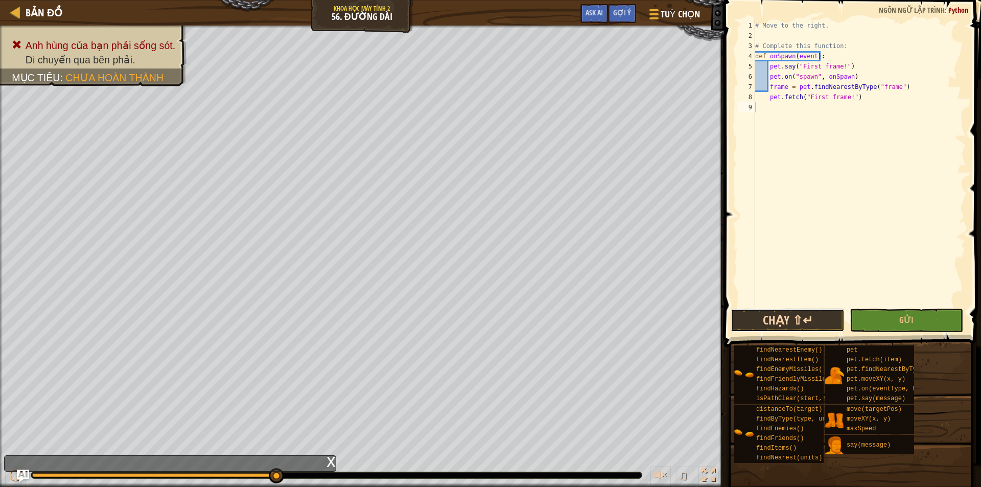
click at [784, 309] on button "Chạy ⇧↵" at bounding box center [787, 319] width 114 height 23
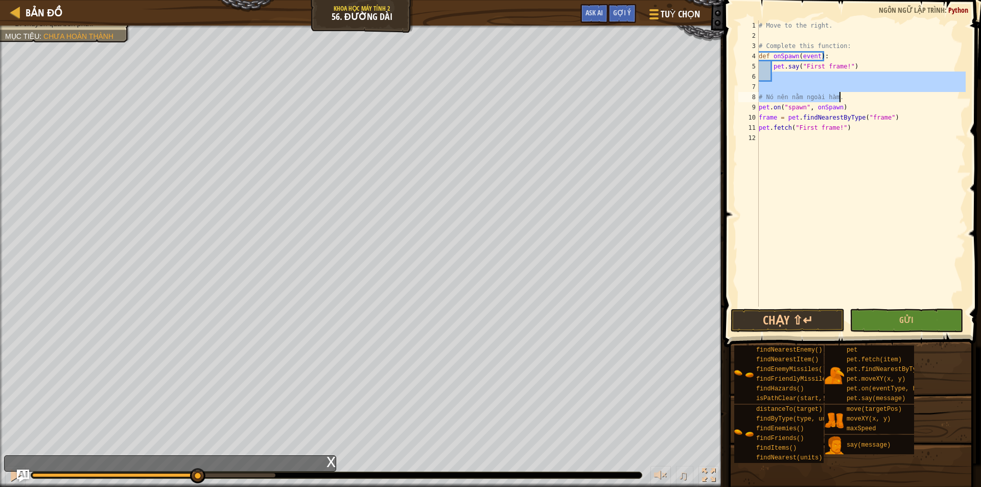
click at [327, 461] on div "x" at bounding box center [330, 461] width 9 height 10
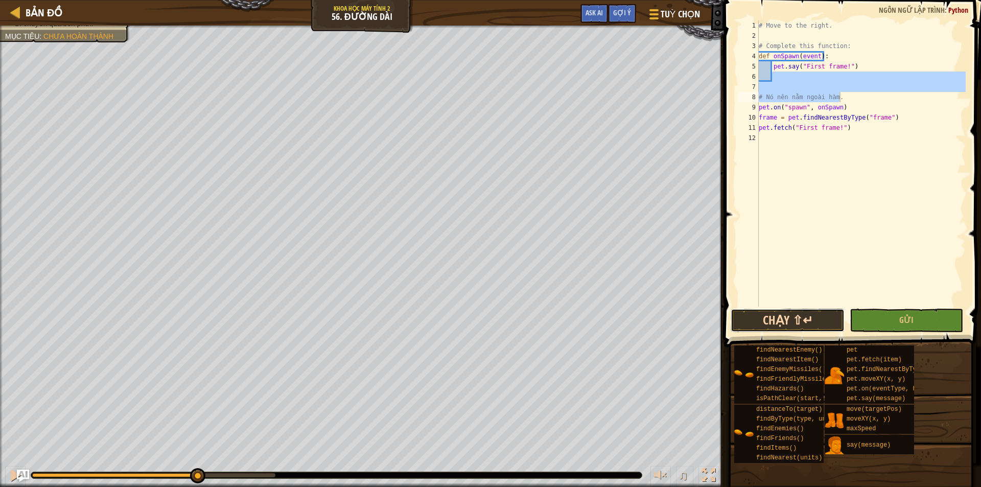
click at [818, 321] on button "Chạy ⇧↵" at bounding box center [787, 319] width 114 height 23
type textarea "# Nó nên nằm ngoài hàm."
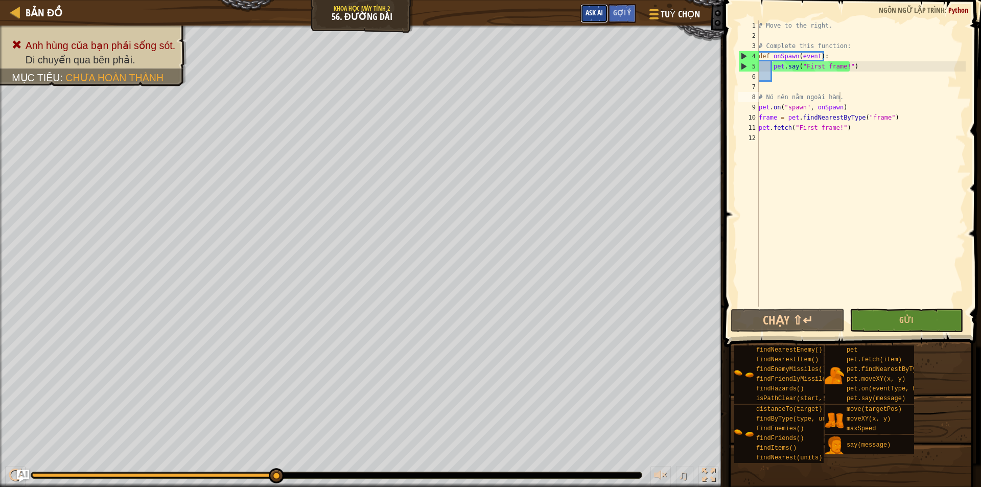
click at [584, 19] on button "Ask AI" at bounding box center [594, 13] width 28 height 19
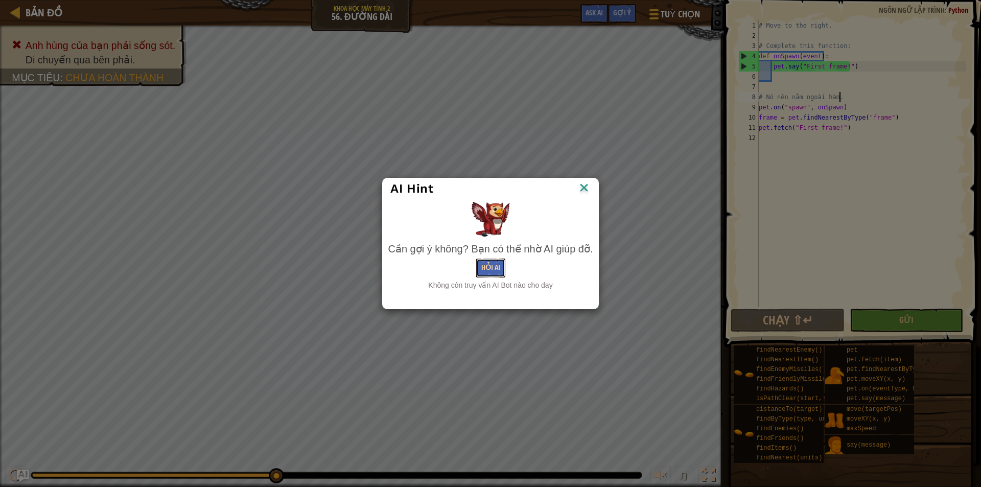
click at [488, 271] on button "Hỏi AI" at bounding box center [490, 267] width 29 height 19
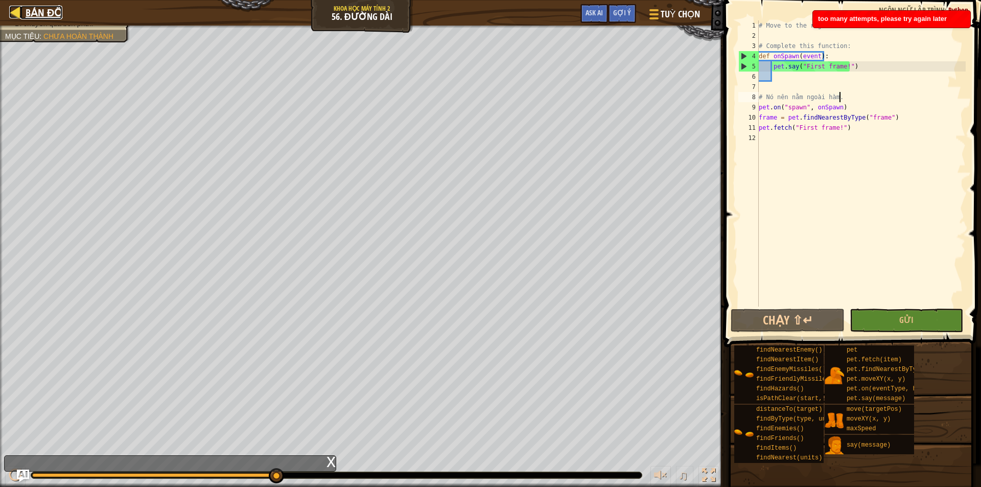
click at [45, 7] on span "Bản đồ" at bounding box center [44, 13] width 37 height 14
select select "vi"
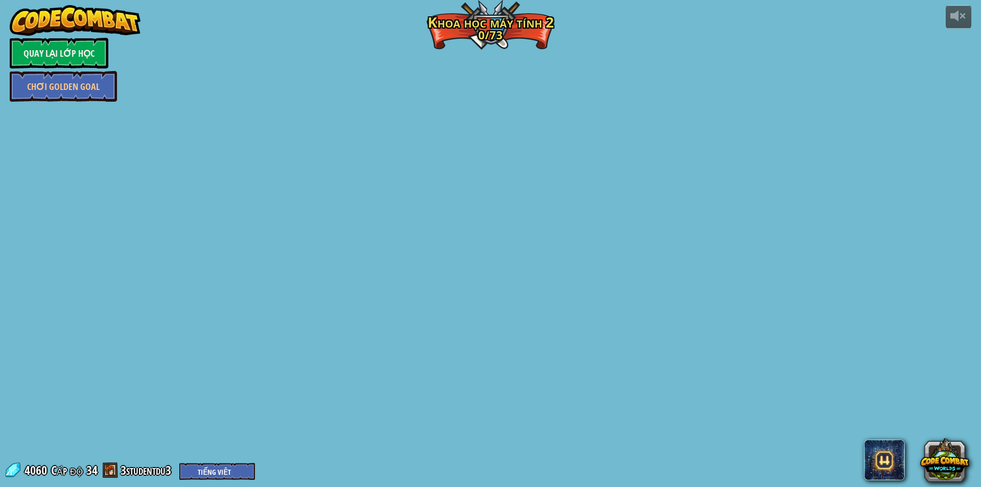
select select "vi"
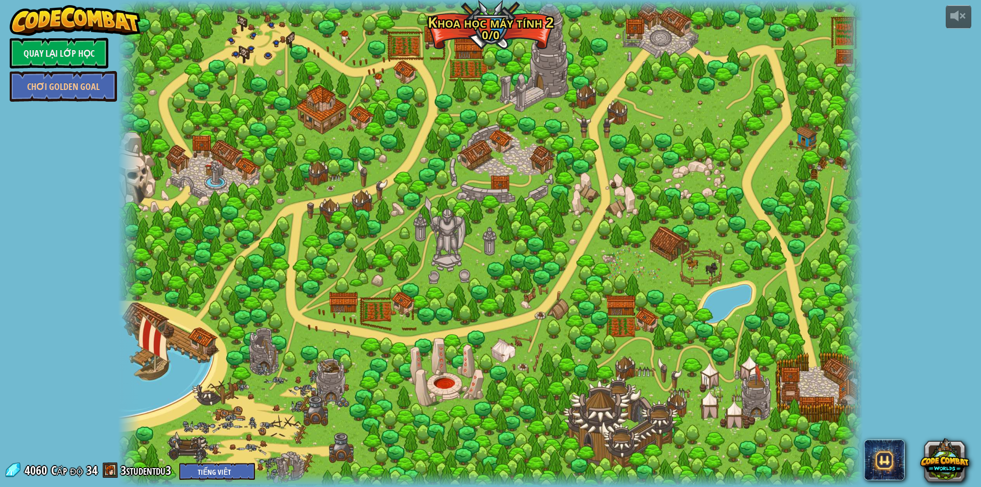
select select "vi"
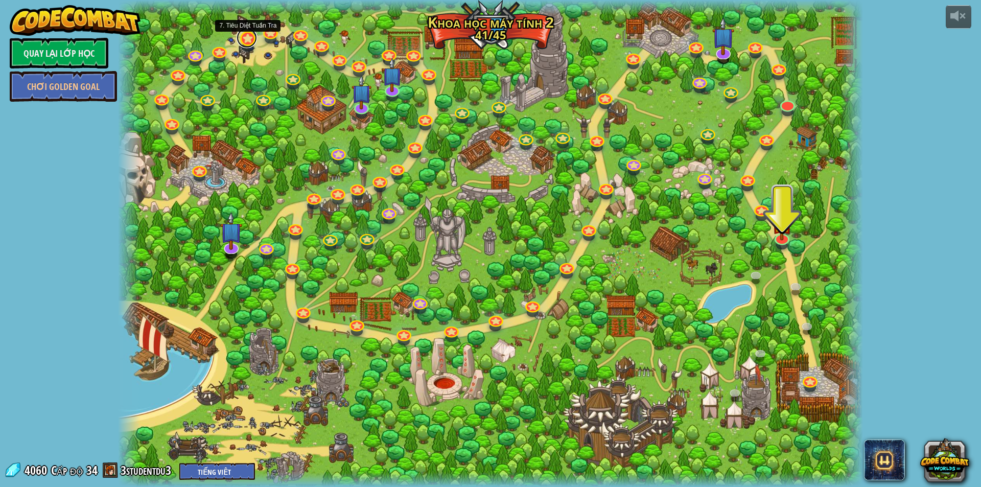
click at [245, 38] on link at bounding box center [246, 38] width 20 height 20
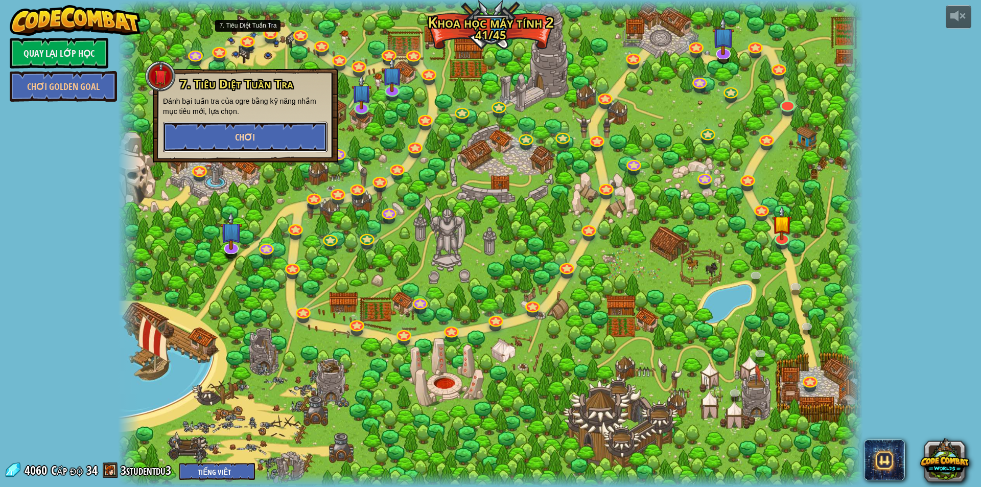
click at [272, 132] on button "Chơi" at bounding box center [245, 137] width 164 height 31
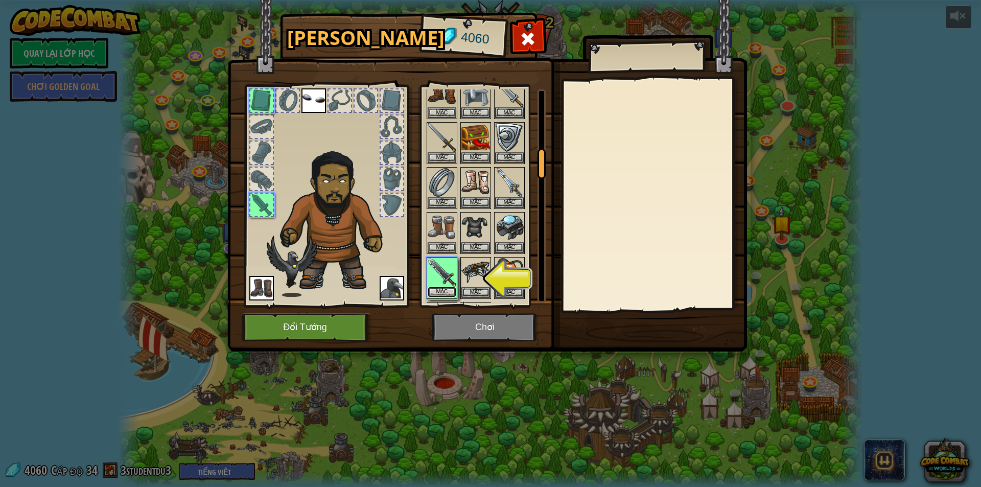
click at [451, 290] on button "Mặc" at bounding box center [441, 292] width 29 height 11
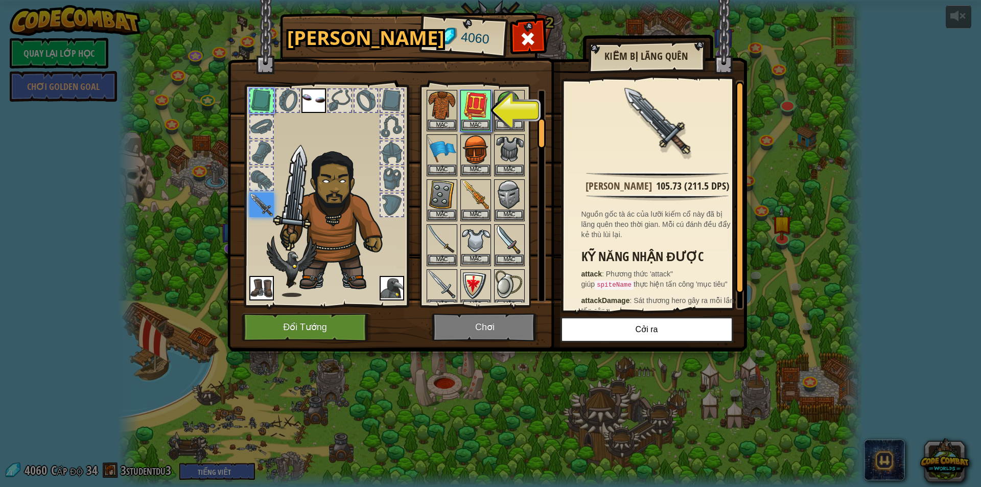
scroll to position [210, 0]
click at [472, 216] on button "Mặc" at bounding box center [475, 213] width 29 height 11
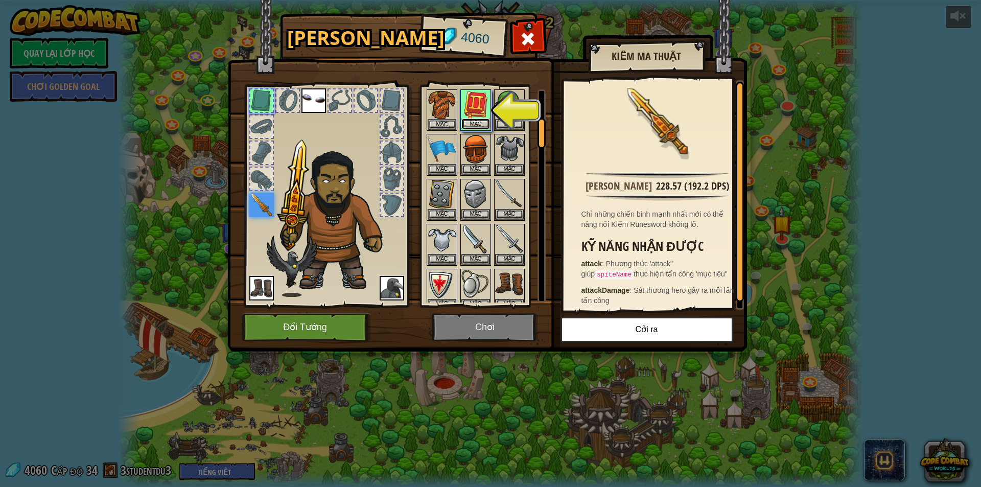
click at [487, 119] on button "Mặc" at bounding box center [475, 123] width 29 height 11
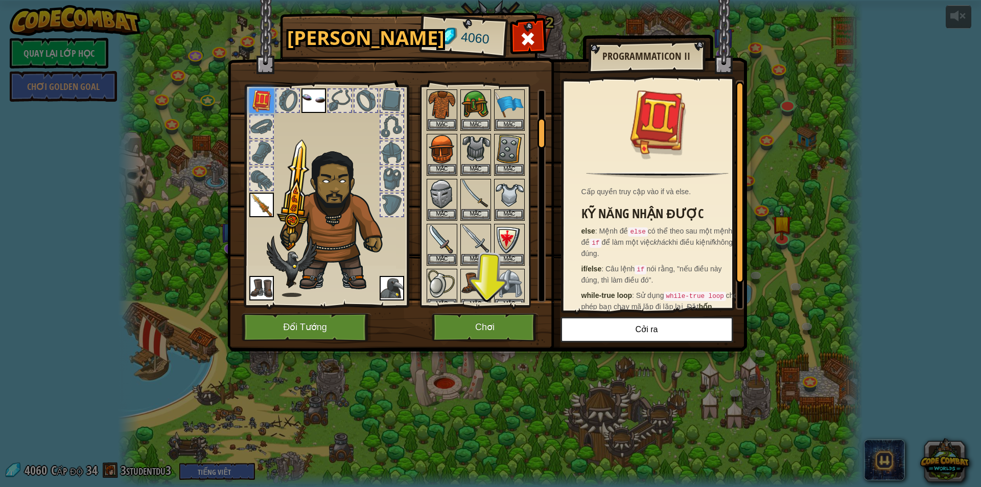
click at [267, 201] on img at bounding box center [261, 205] width 25 height 25
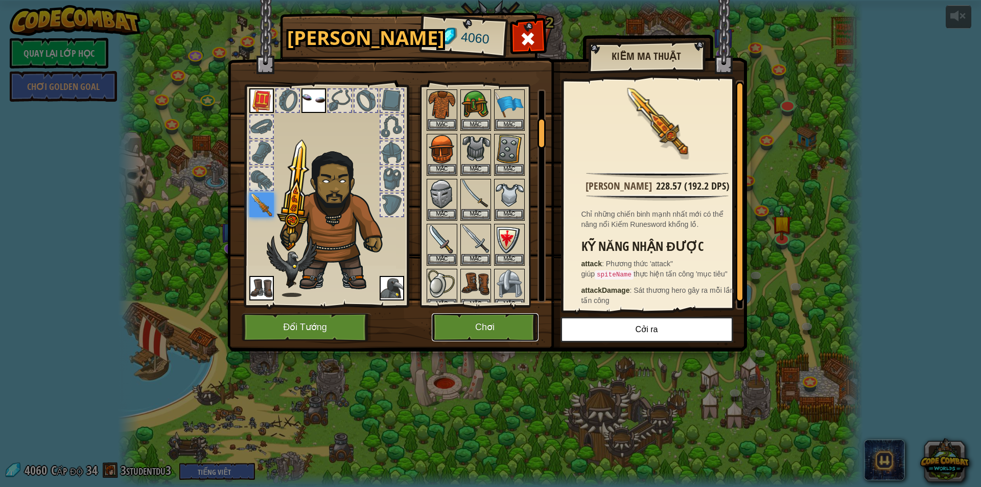
click at [478, 331] on button "Chơi" at bounding box center [485, 327] width 107 height 28
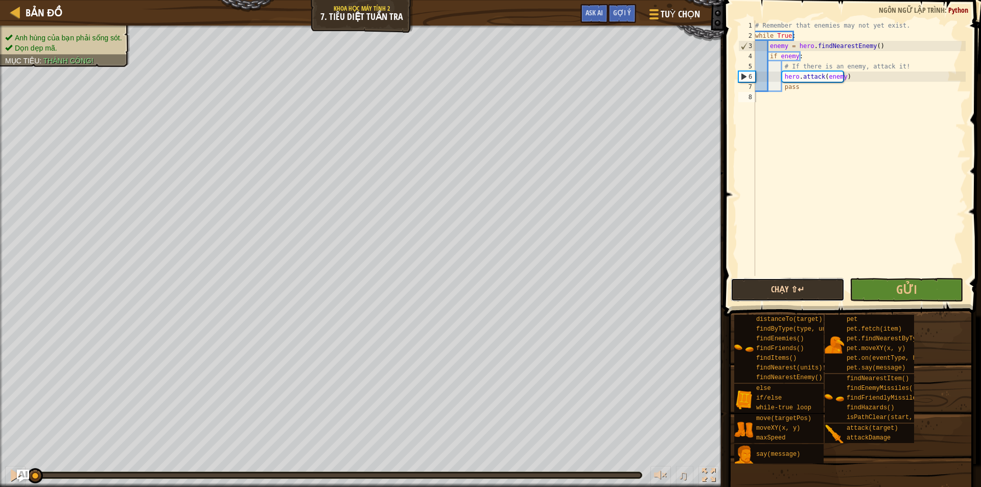
click at [796, 280] on button "Chạy ⇧↵" at bounding box center [787, 289] width 114 height 23
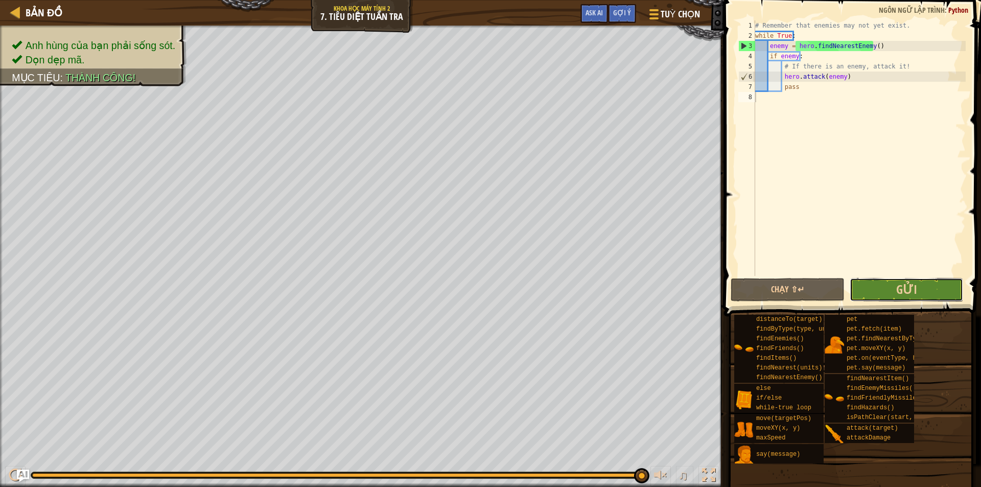
click at [885, 296] on button "Gửi" at bounding box center [906, 289] width 114 height 23
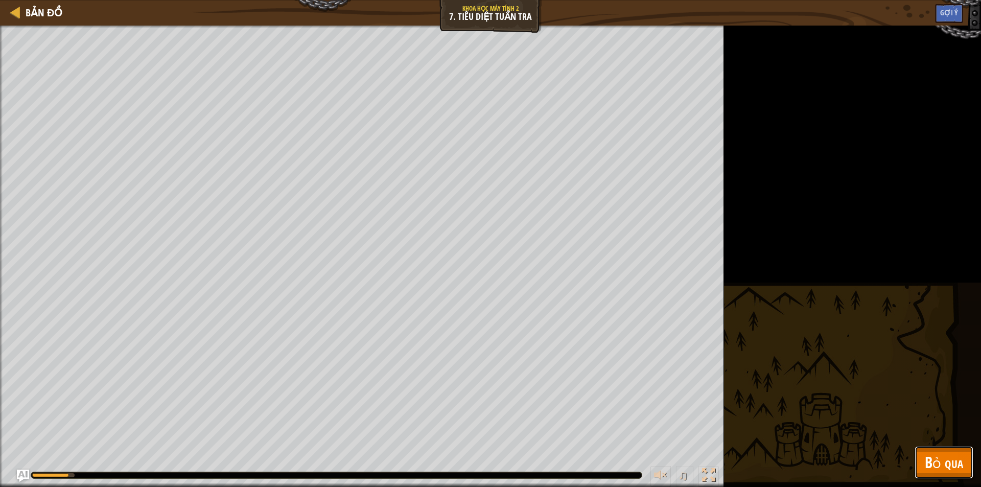
click at [952, 462] on span "Bỏ qua" at bounding box center [943, 461] width 38 height 21
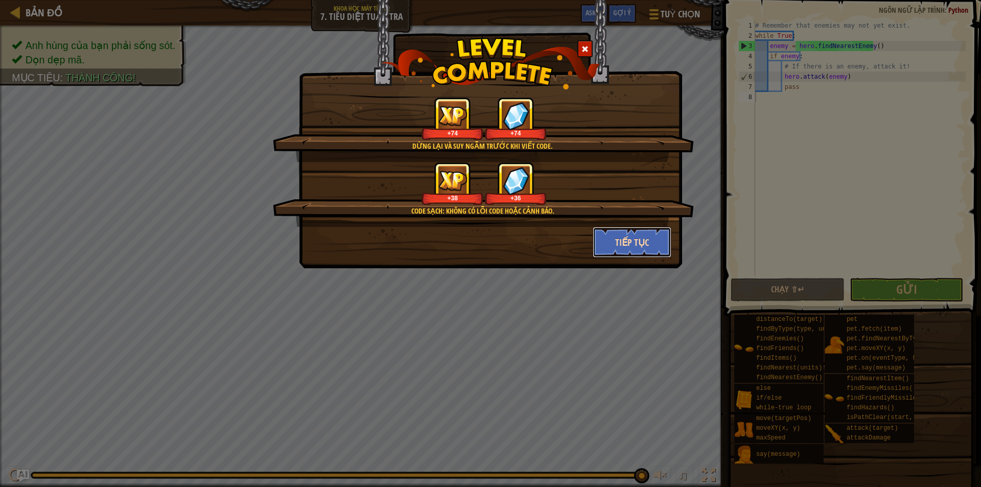
click at [639, 244] on button "Tiếp tục" at bounding box center [631, 242] width 79 height 31
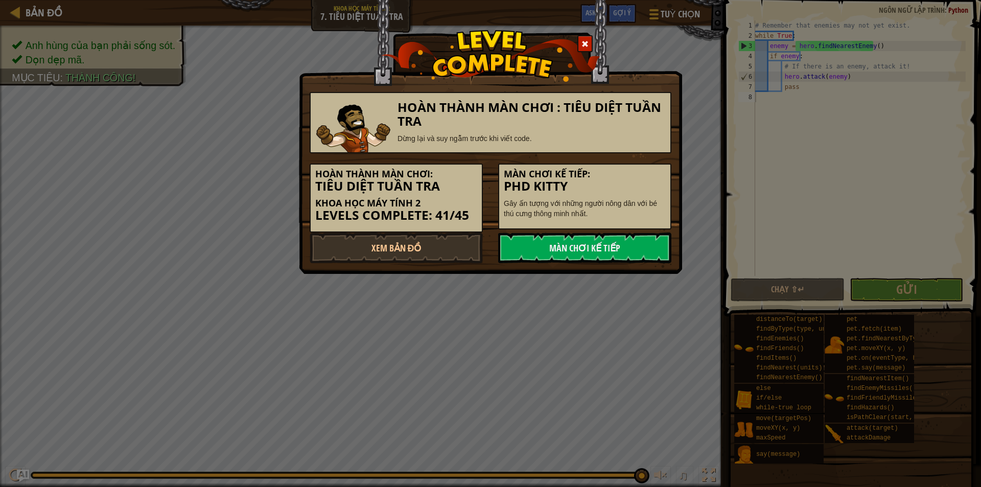
click at [639, 244] on link "Màn chơi kế tiếp" at bounding box center [584, 247] width 173 height 31
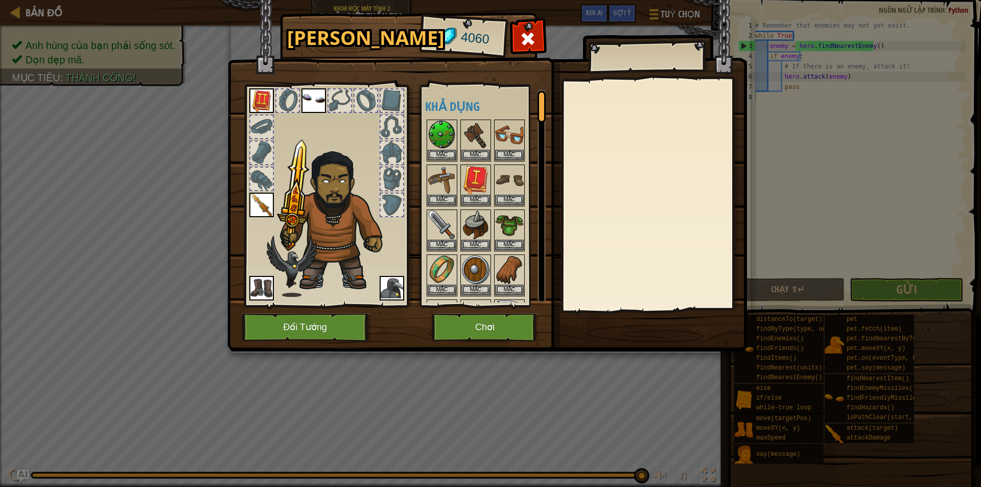
click at [265, 209] on img at bounding box center [261, 205] width 25 height 25
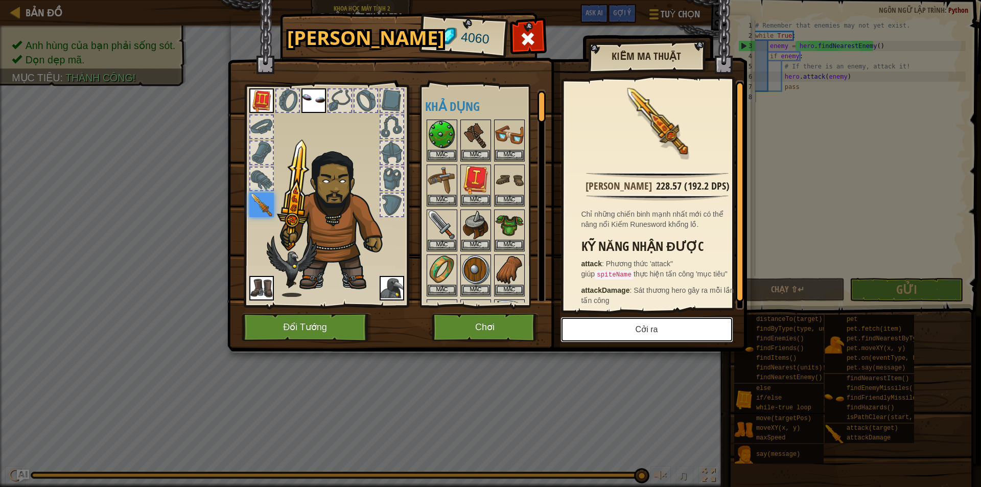
click at [662, 337] on button "Cởi ra" at bounding box center [646, 330] width 173 height 26
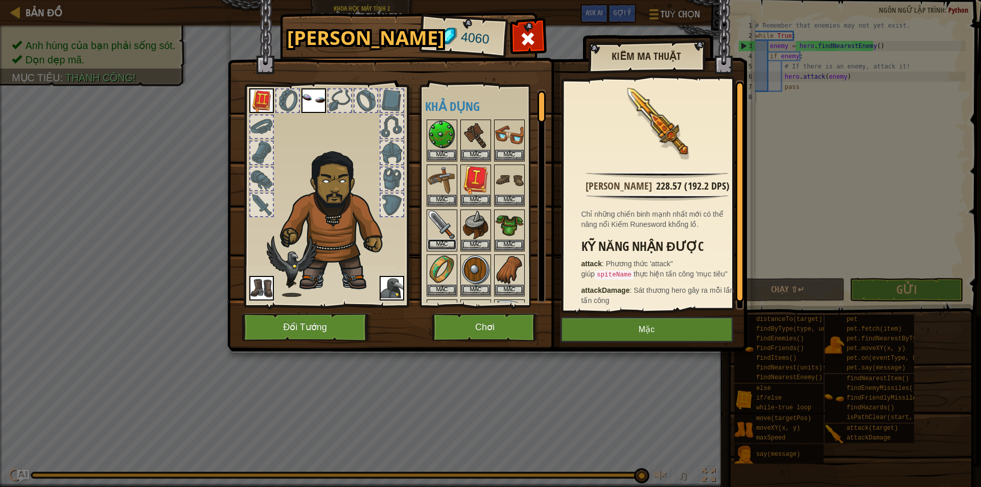
click at [441, 243] on button "Mặc" at bounding box center [441, 244] width 29 height 11
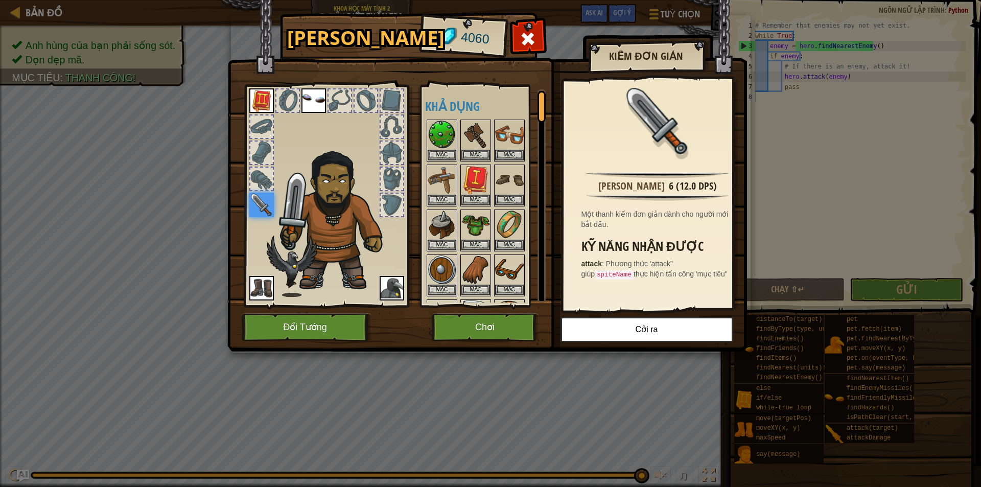
click at [255, 101] on img at bounding box center [261, 100] width 25 height 25
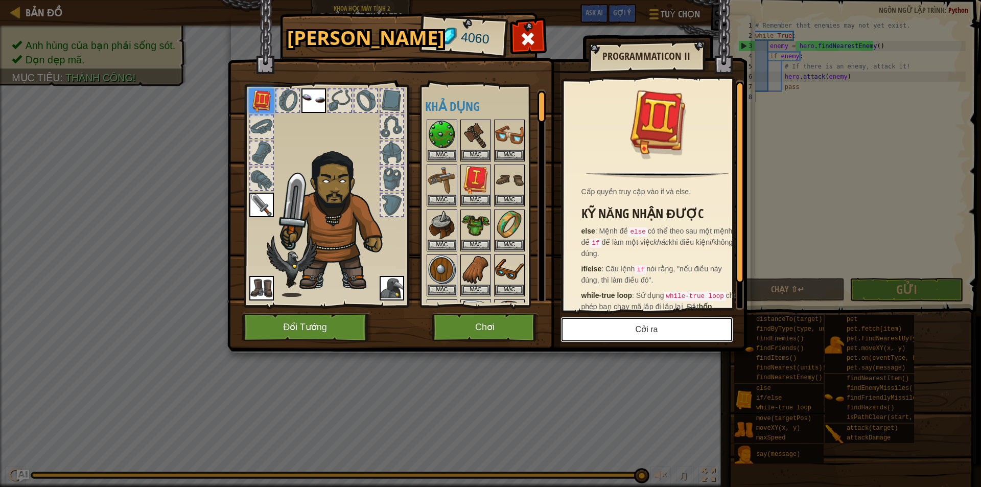
click at [593, 336] on button "Cởi ra" at bounding box center [646, 330] width 173 height 26
click at [307, 97] on img at bounding box center [313, 100] width 25 height 25
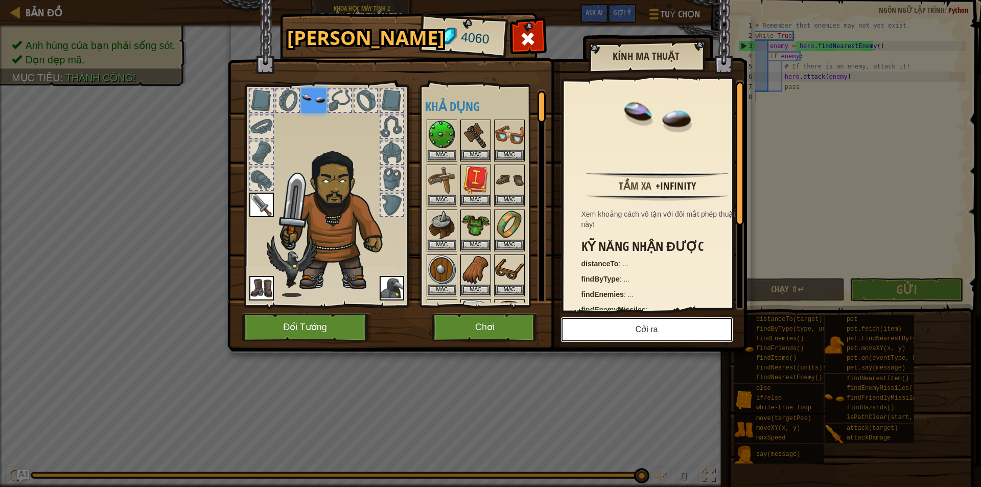
click at [659, 328] on button "Cởi ra" at bounding box center [646, 330] width 173 height 26
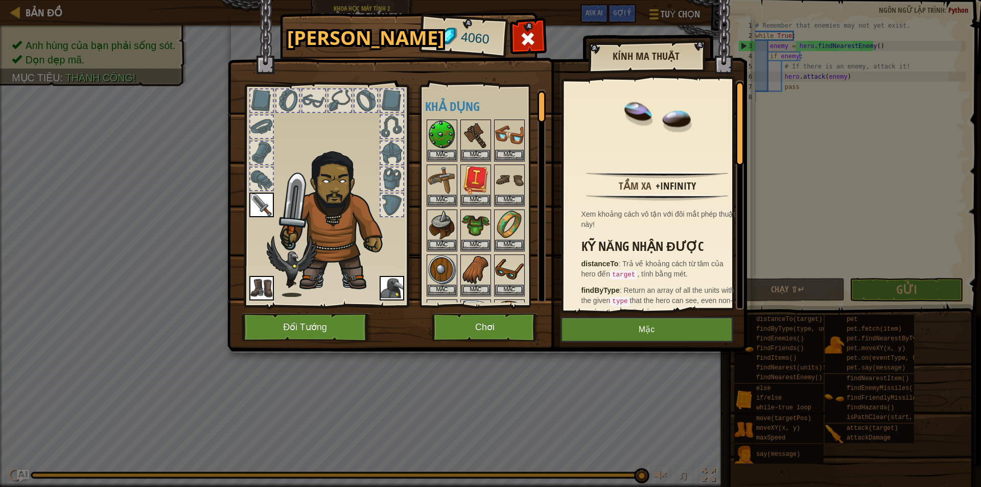
click at [256, 198] on img at bounding box center [261, 205] width 25 height 25
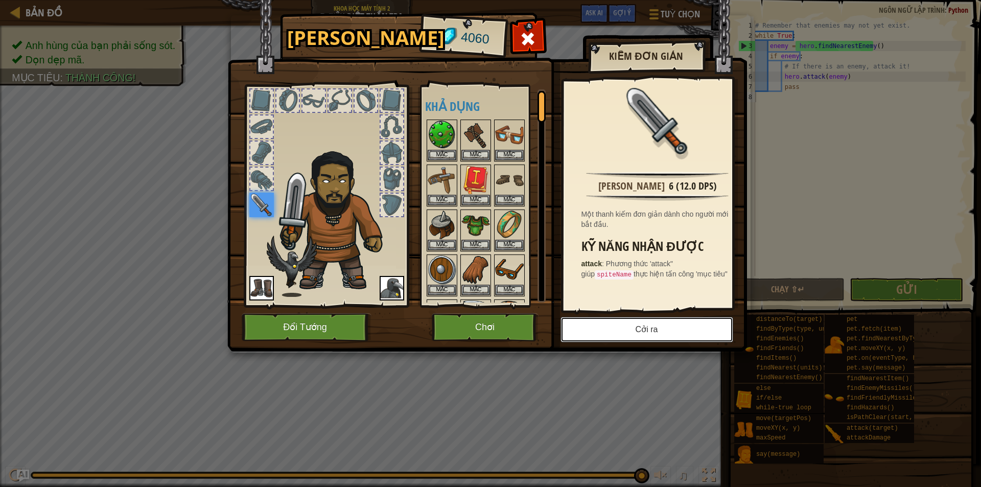
click at [613, 323] on button "Cởi ra" at bounding box center [646, 330] width 173 height 26
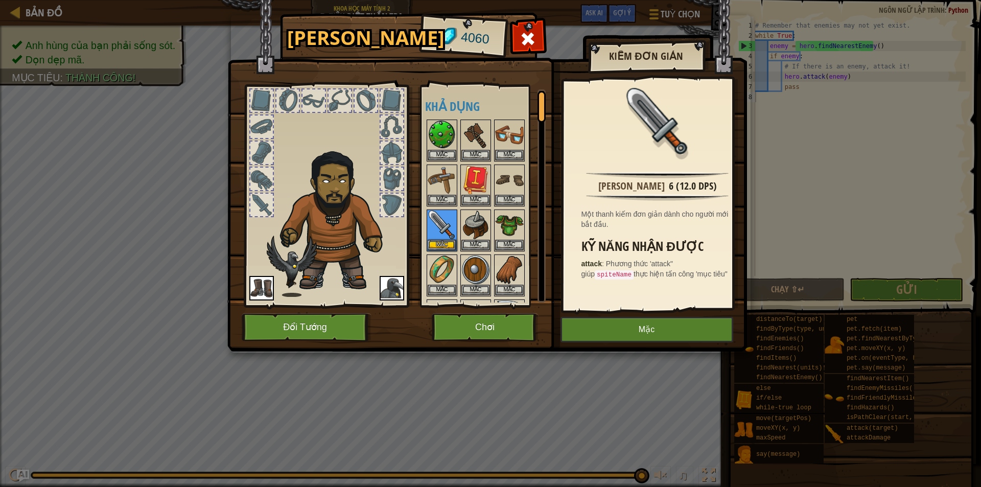
click at [396, 292] on img at bounding box center [391, 288] width 25 height 25
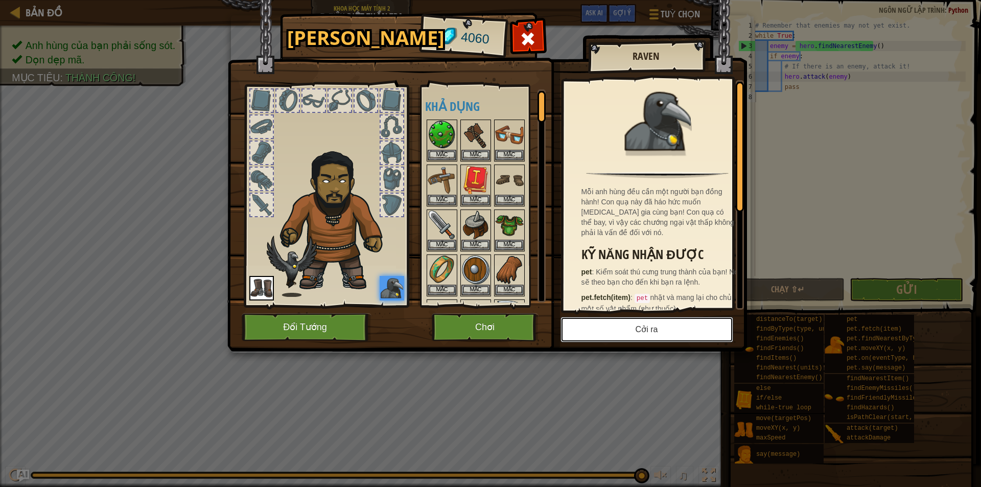
click at [599, 327] on button "Cởi ra" at bounding box center [646, 330] width 173 height 26
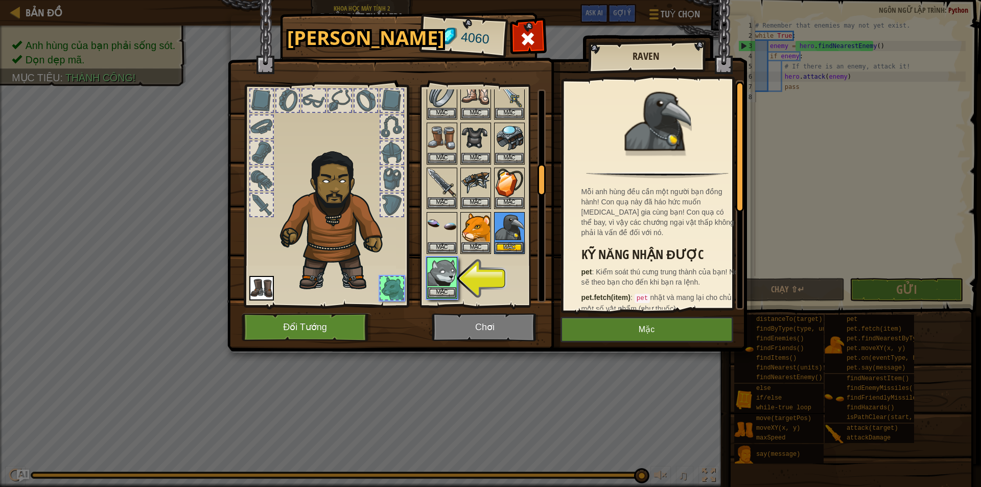
click at [260, 290] on img at bounding box center [261, 288] width 25 height 25
click at [510, 248] on button "Mặc" at bounding box center [509, 247] width 29 height 11
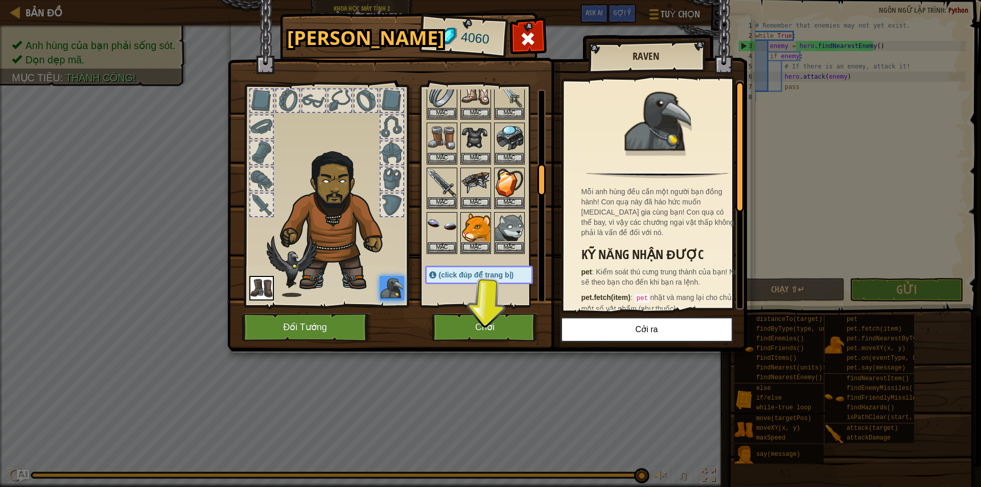
click at [262, 278] on img at bounding box center [261, 288] width 25 height 25
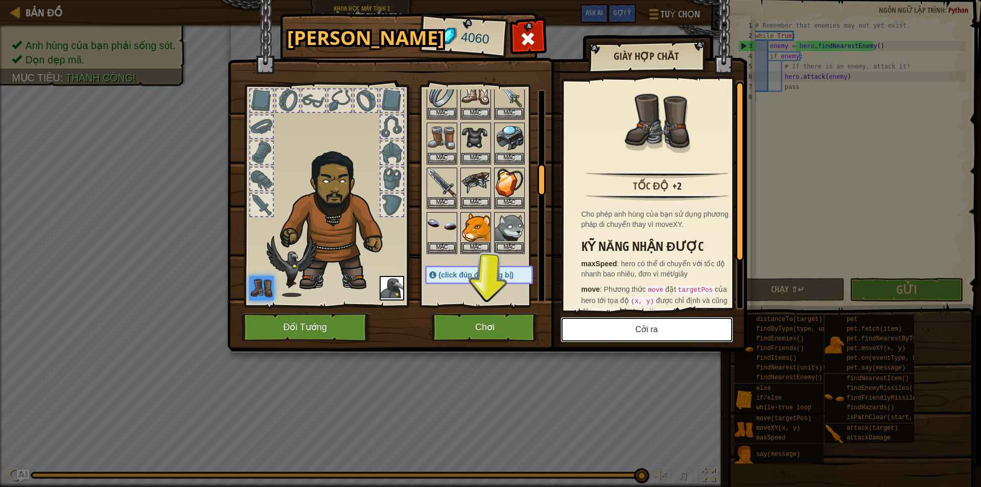
click at [582, 327] on button "Cởi ra" at bounding box center [646, 330] width 173 height 26
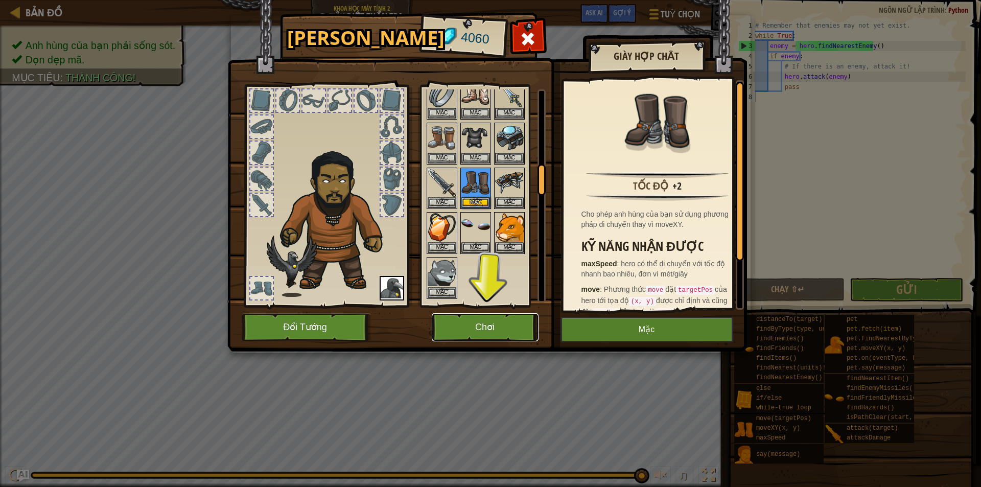
click at [505, 330] on button "Chơi" at bounding box center [485, 327] width 107 height 28
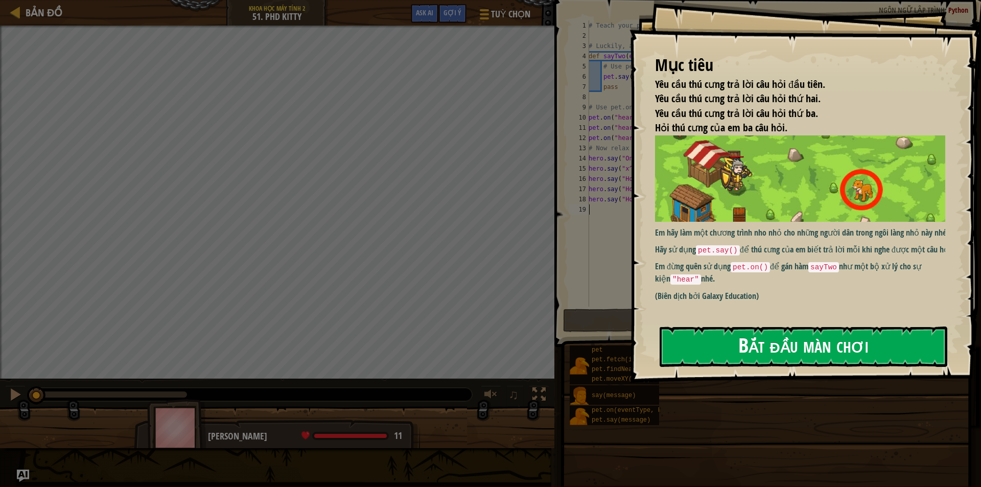
click at [732, 359] on button "Bắt đầu màn chơi" at bounding box center [803, 346] width 288 height 40
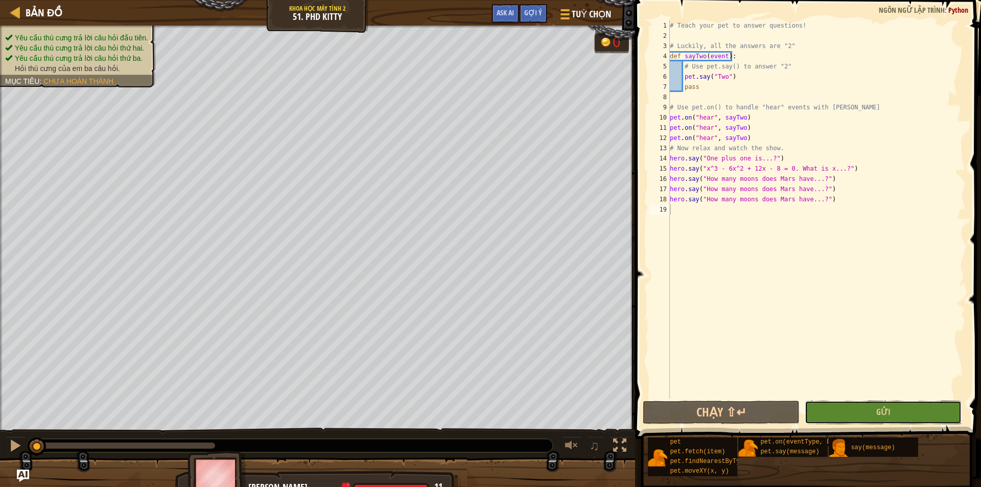
click at [832, 316] on div "1 2 3 4 5 6 7 8 9 10 11 12 13 14 15 16 17 18 19 # Teach your pet to answer ques…" at bounding box center [806, 239] width 349 height 469
click at [835, 415] on button "Gửi" at bounding box center [882, 411] width 157 height 23
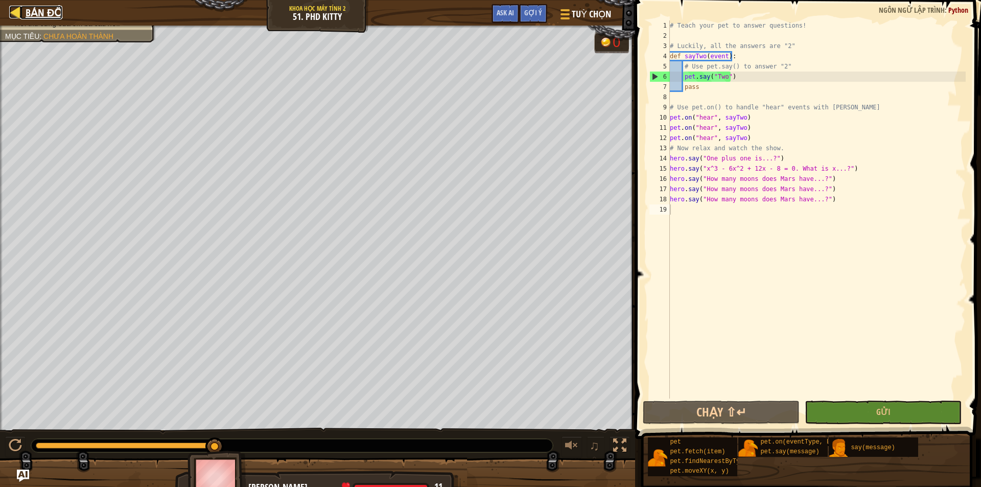
click at [57, 7] on span "Bản đồ" at bounding box center [44, 13] width 37 height 14
select select "vi"
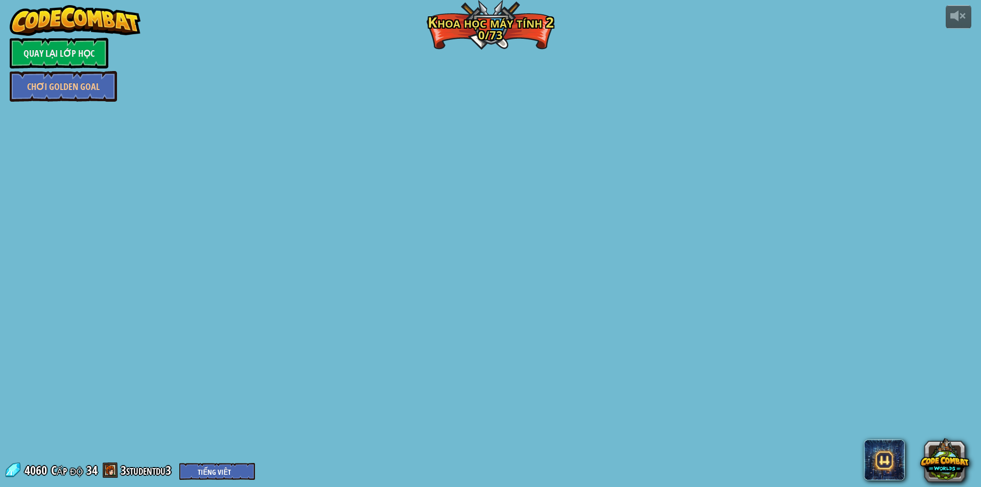
select select "vi"
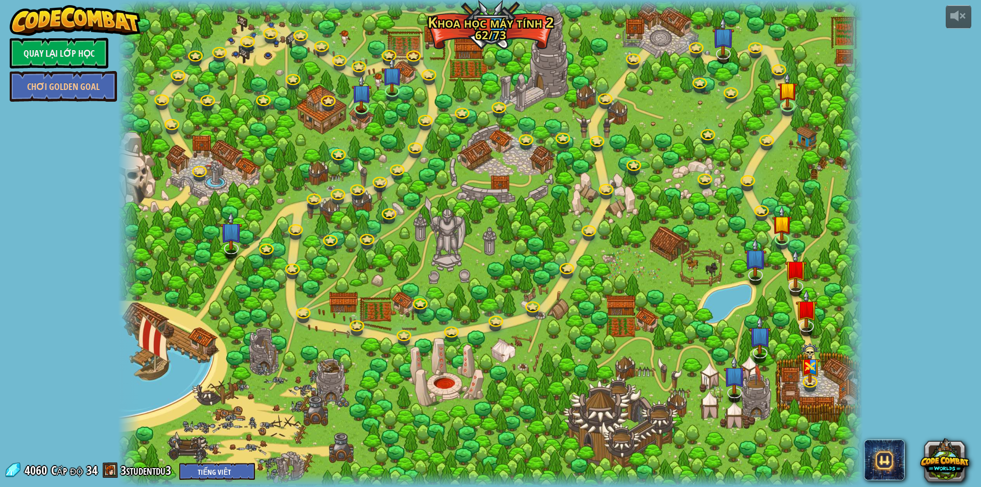
select select "vi"
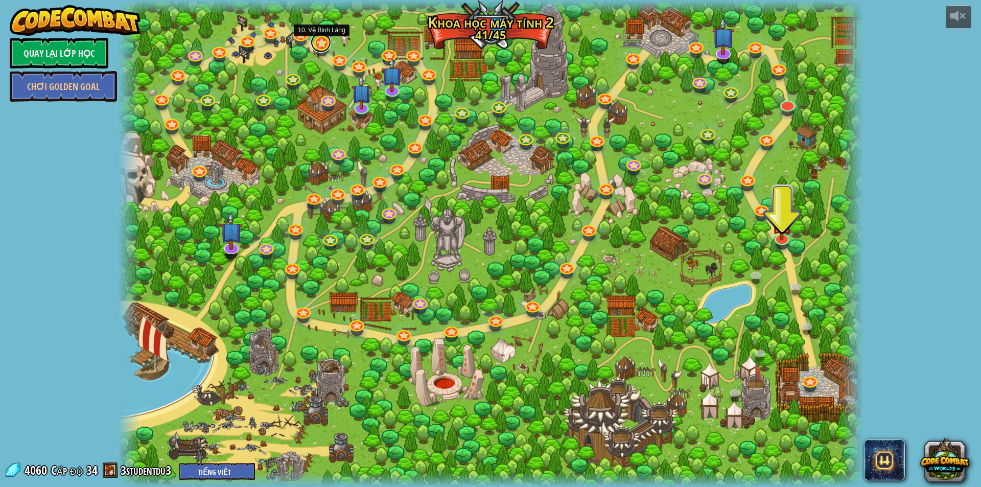
click at [328, 44] on link at bounding box center [321, 42] width 20 height 20
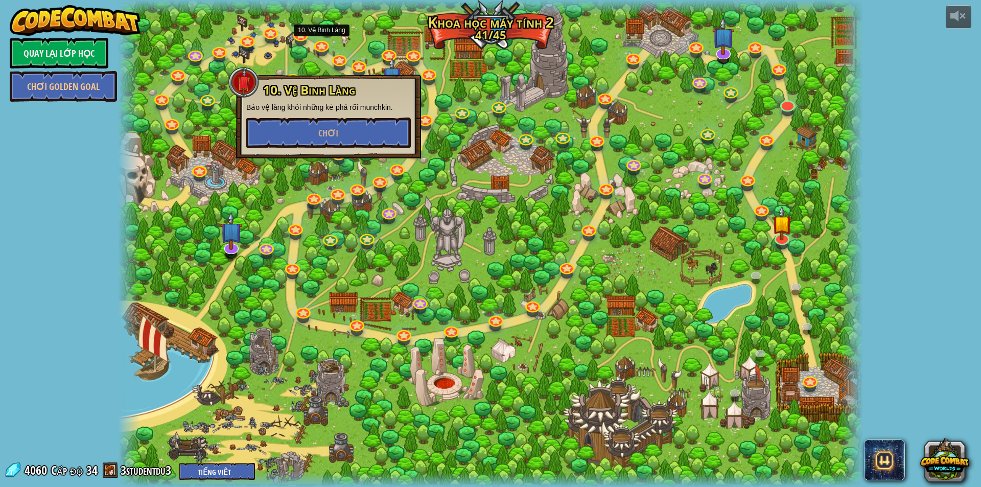
click at [265, 40] on div at bounding box center [271, 38] width 12 height 9
click at [386, 126] on button "Chơi" at bounding box center [328, 132] width 164 height 31
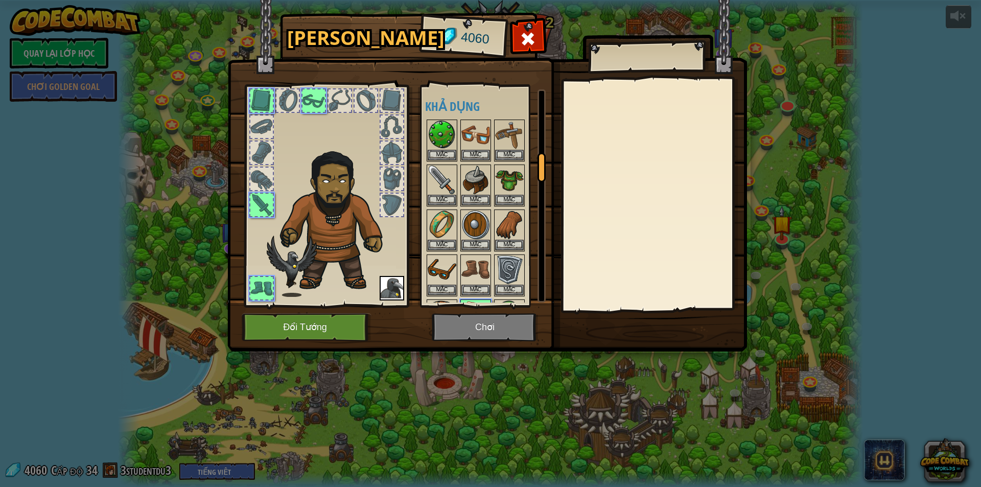
scroll to position [490, 0]
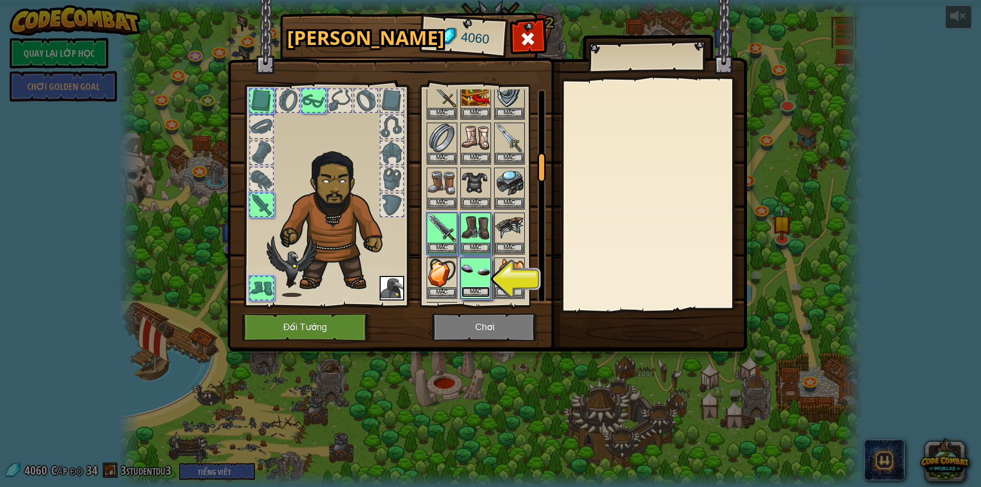
click at [471, 290] on button "Mặc" at bounding box center [475, 292] width 29 height 11
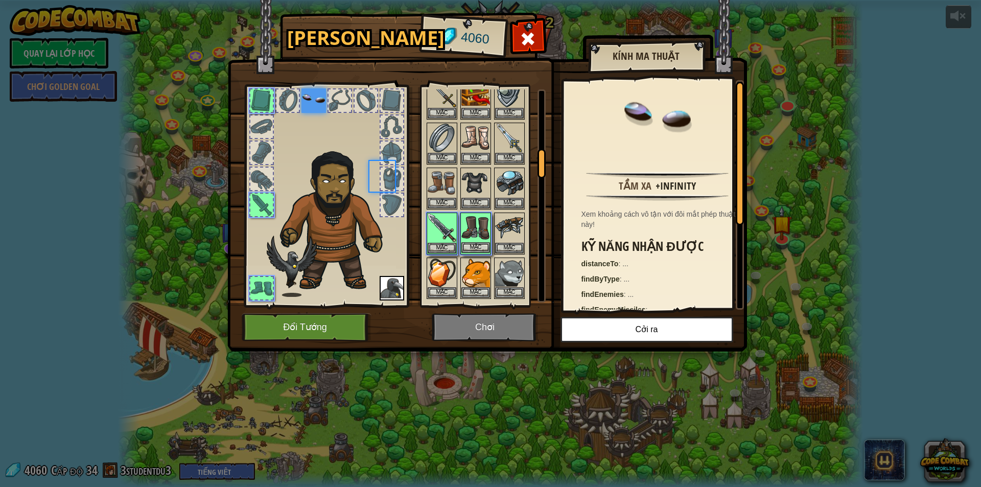
scroll to position [446, 0]
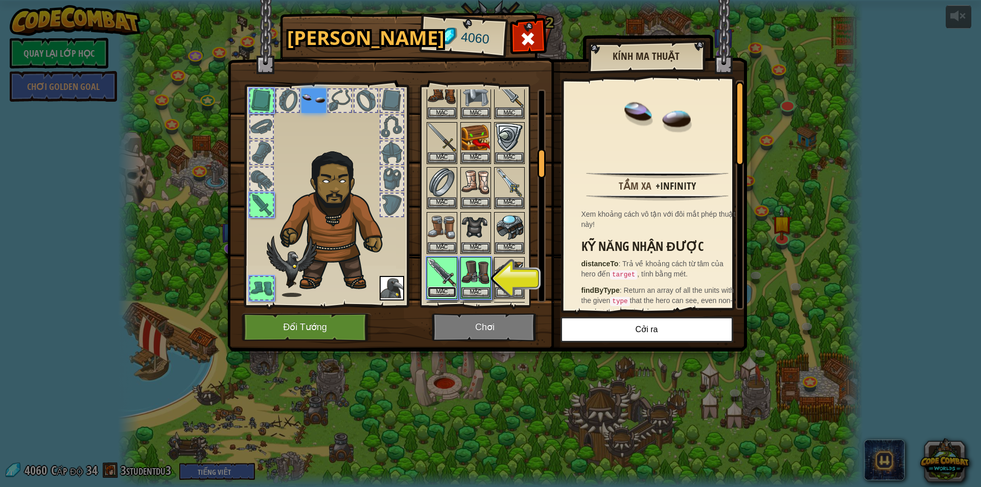
click at [444, 289] on button "Mặc" at bounding box center [441, 292] width 29 height 11
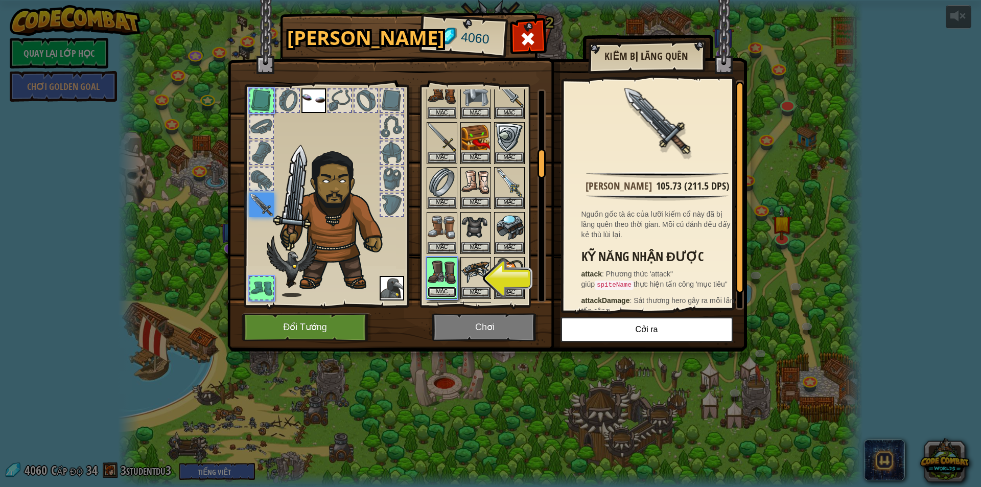
click at [441, 289] on button "Mặc" at bounding box center [441, 292] width 29 height 11
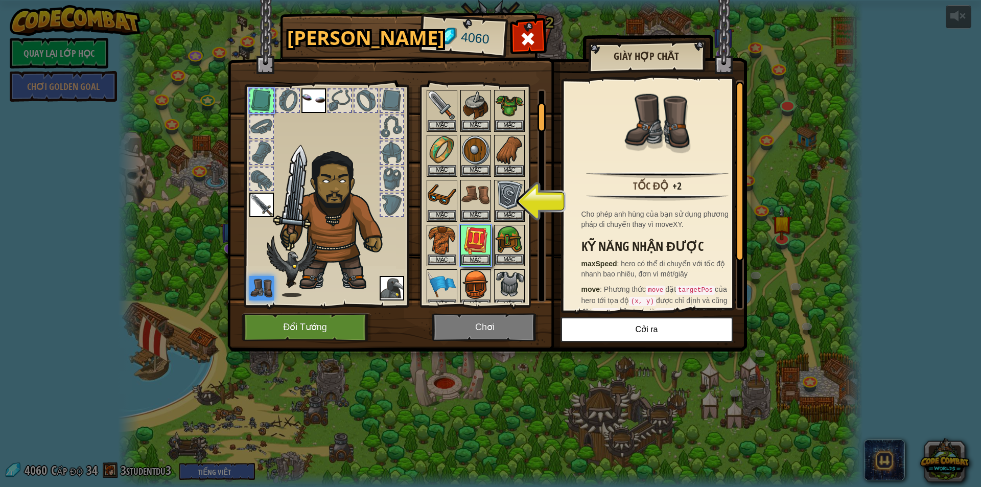
scroll to position [57, 0]
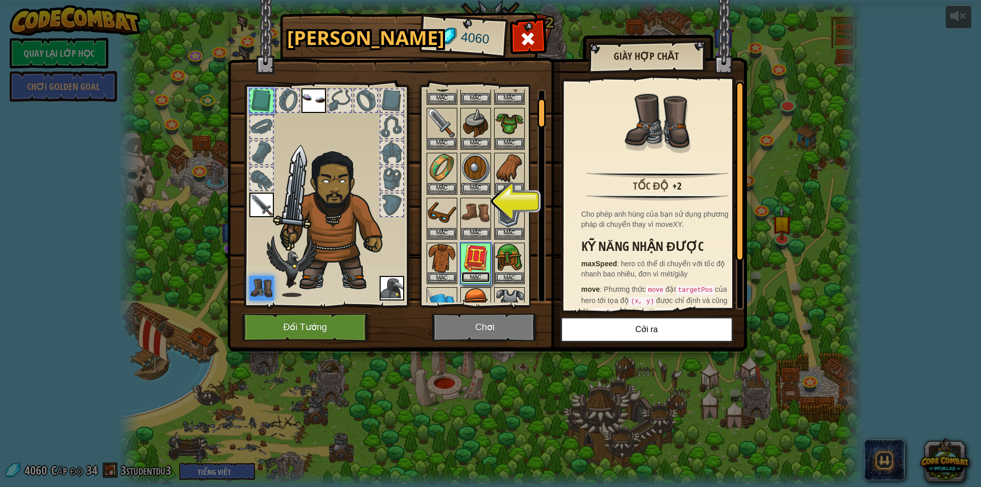
click at [472, 272] on button "Mặc" at bounding box center [475, 277] width 29 height 11
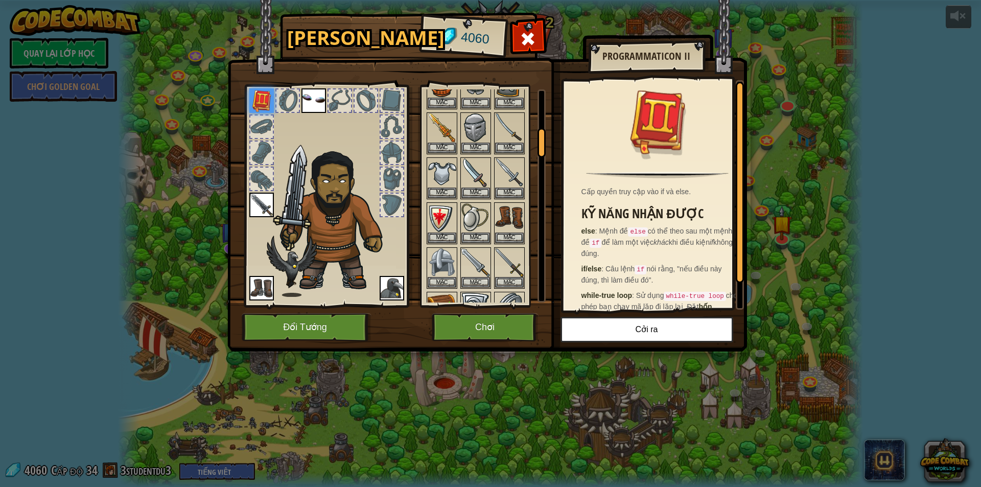
scroll to position [261, 0]
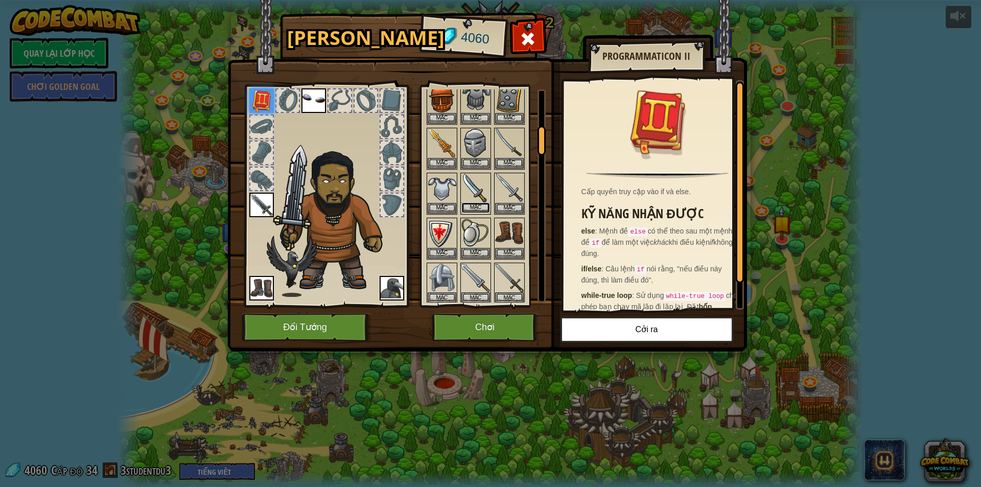
click at [472, 207] on button "Mặc" at bounding box center [475, 207] width 29 height 11
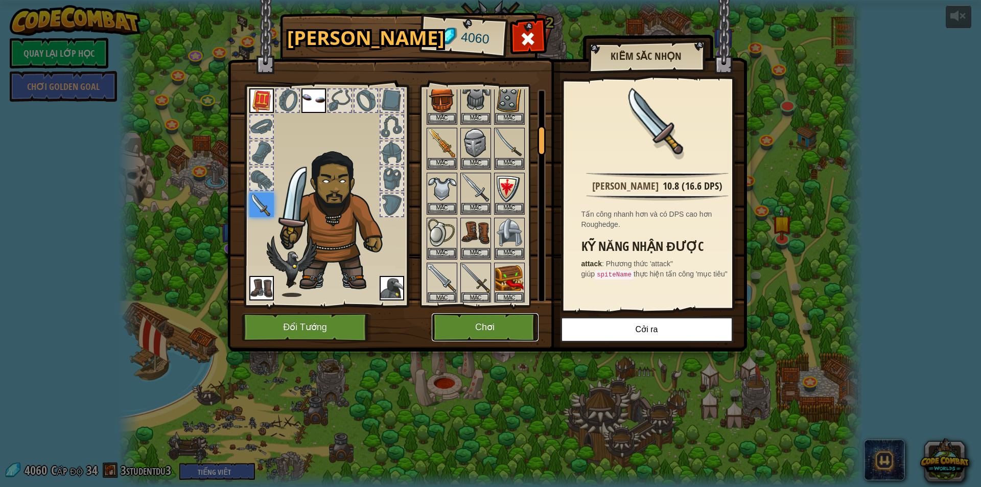
click at [478, 317] on button "Chơi" at bounding box center [485, 327] width 107 height 28
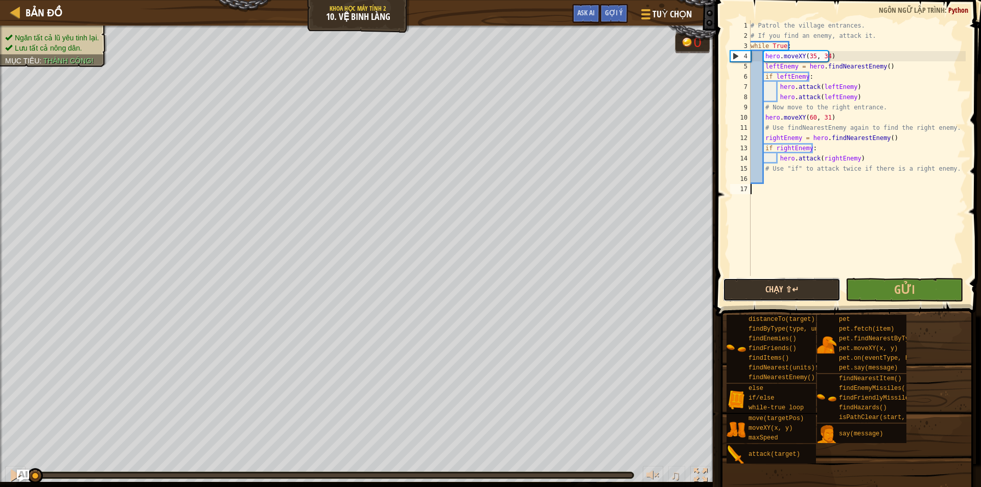
click at [771, 285] on button "Chạy ⇧↵" at bounding box center [781, 289] width 117 height 23
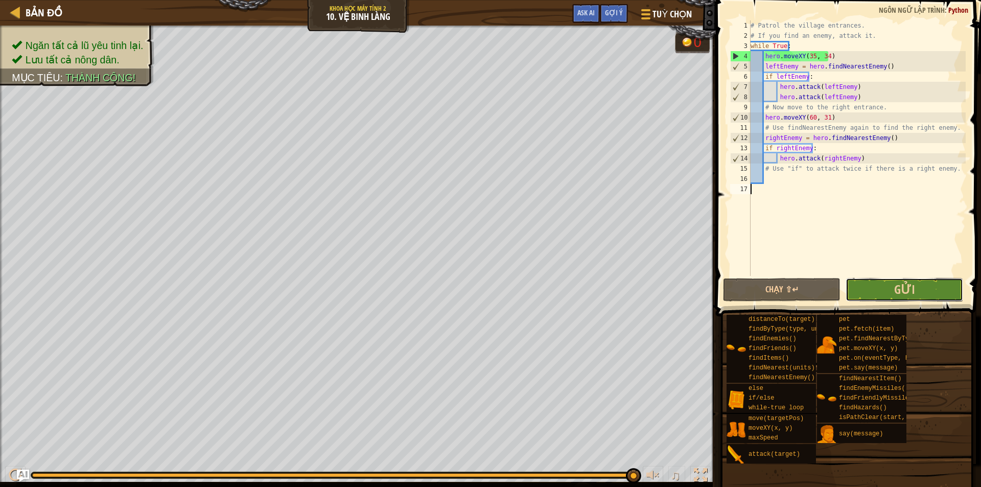
click at [927, 286] on button "Gửi" at bounding box center [903, 289] width 117 height 23
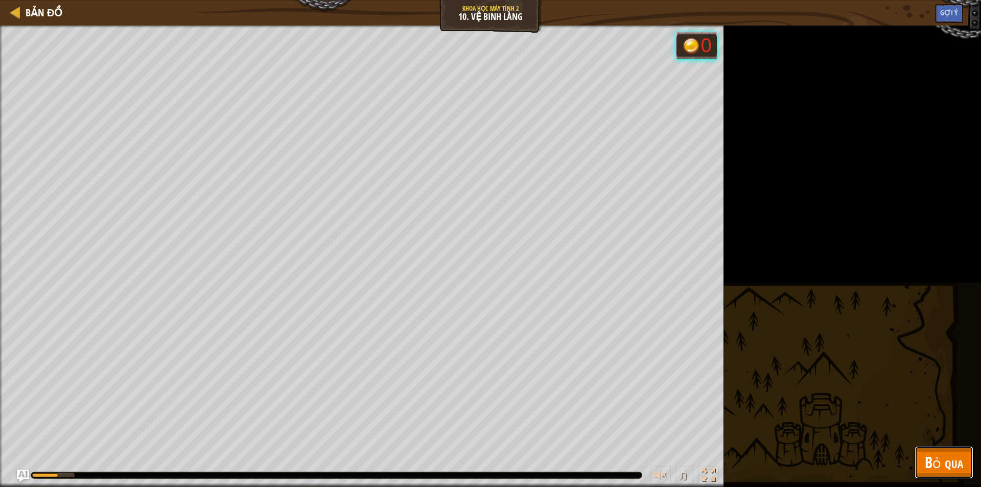
click at [933, 462] on span "Bỏ qua" at bounding box center [943, 461] width 38 height 21
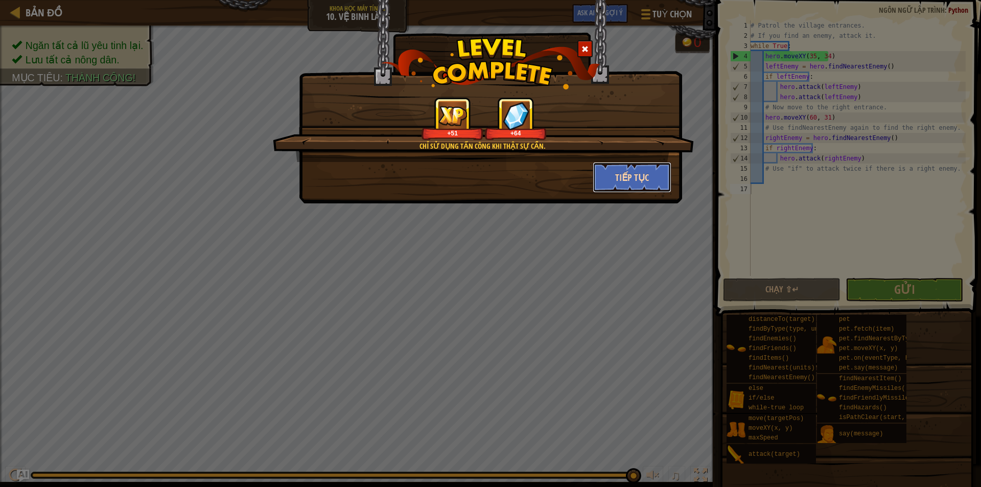
click at [634, 181] on button "Tiếp tục" at bounding box center [631, 177] width 79 height 31
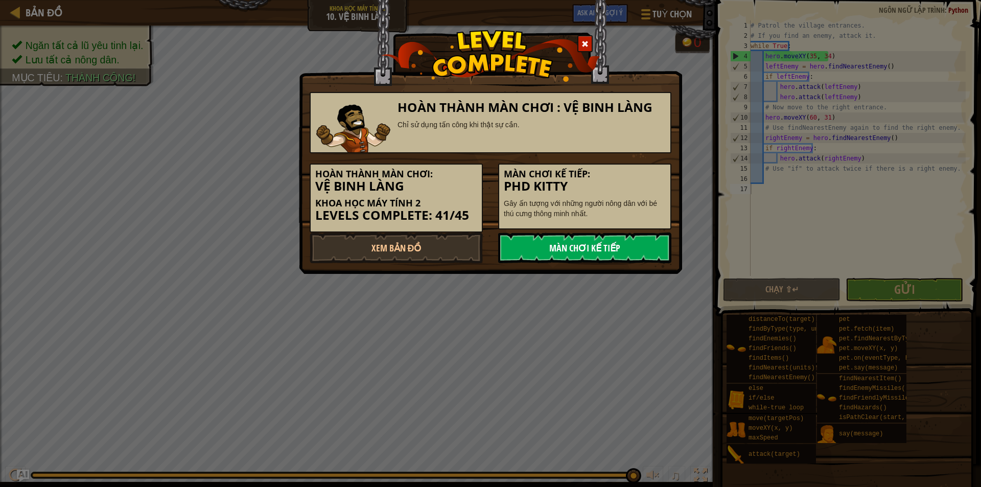
click at [613, 250] on link "Màn chơi kế tiếp" at bounding box center [584, 247] width 173 height 31
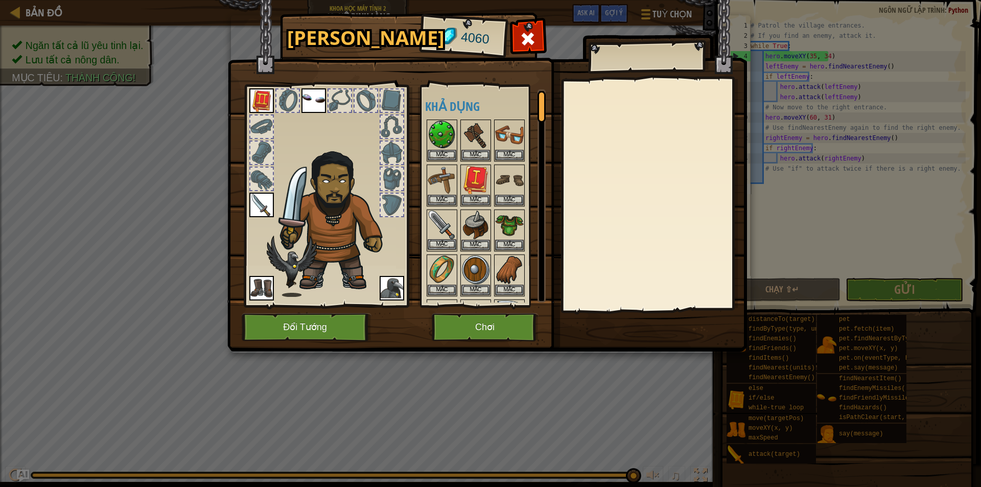
click at [453, 237] on img at bounding box center [441, 224] width 29 height 29
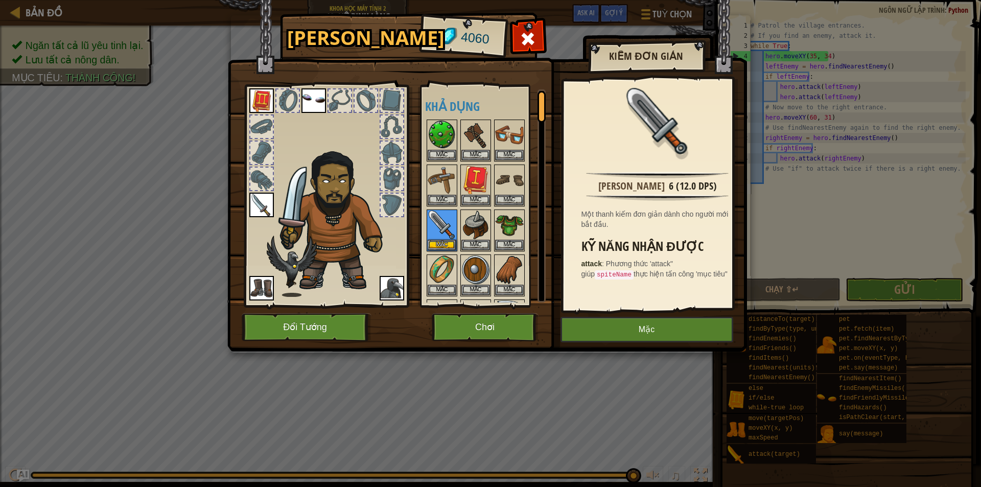
click at [255, 206] on img at bounding box center [261, 205] width 25 height 25
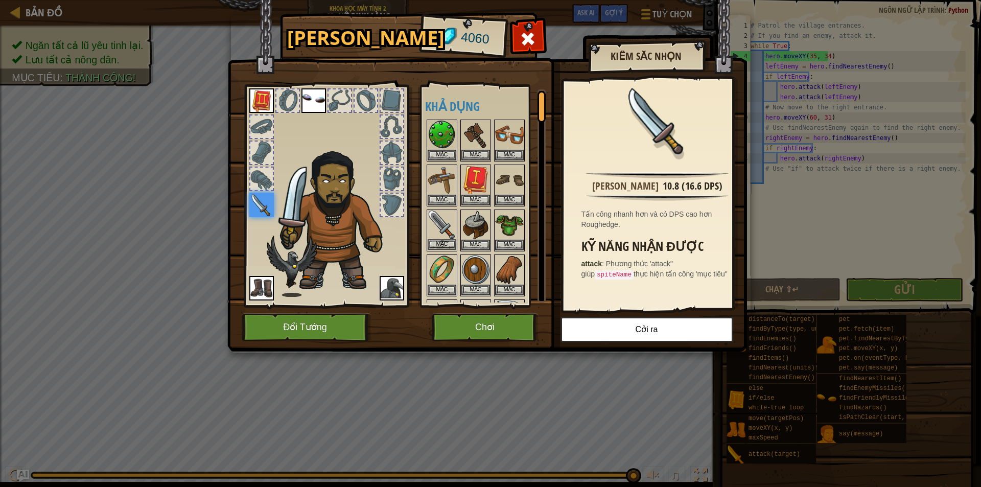
click at [436, 221] on img at bounding box center [441, 224] width 29 height 29
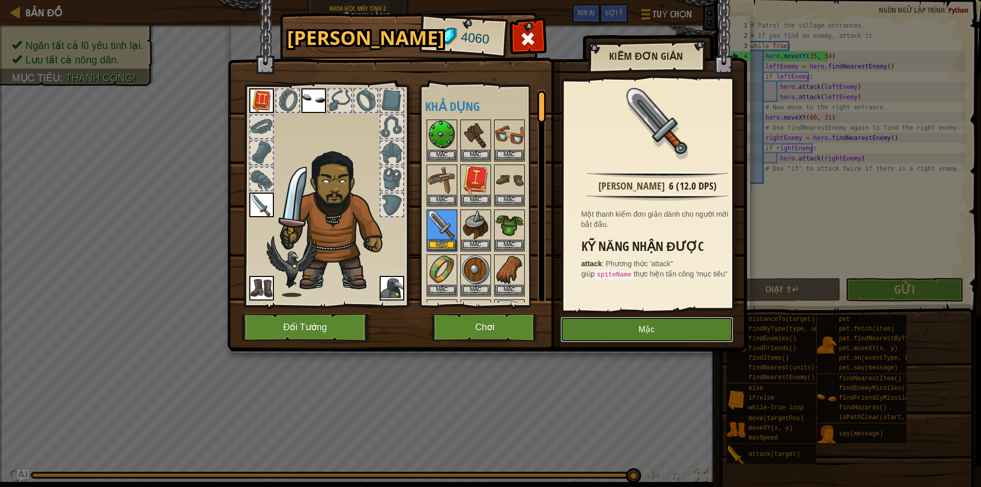
click at [603, 330] on button "Mặc" at bounding box center [646, 330] width 173 height 26
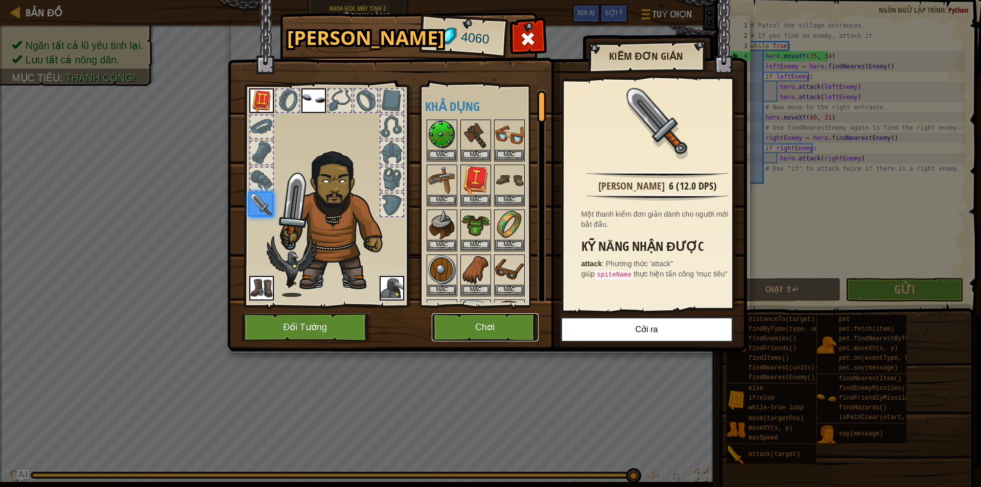
click at [506, 324] on button "Chơi" at bounding box center [485, 327] width 107 height 28
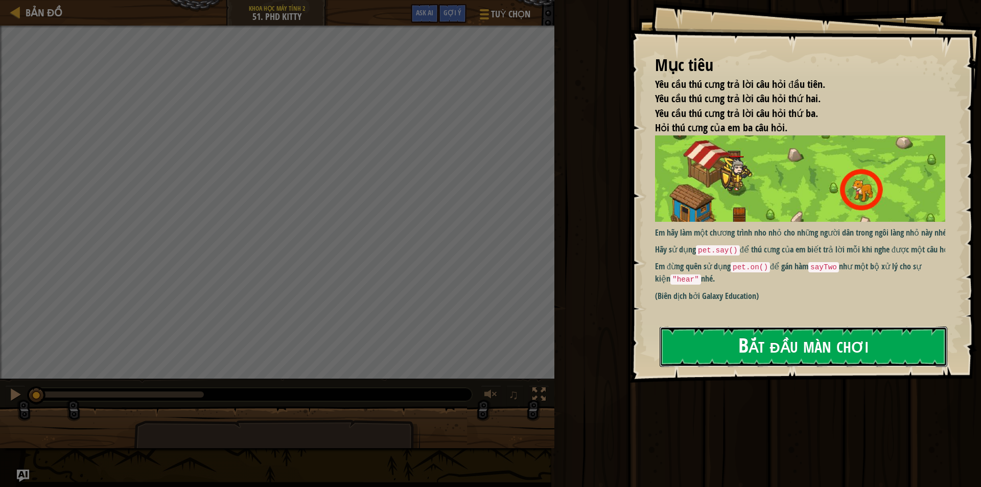
click at [748, 360] on button "Bắt đầu màn chơi" at bounding box center [803, 346] width 288 height 40
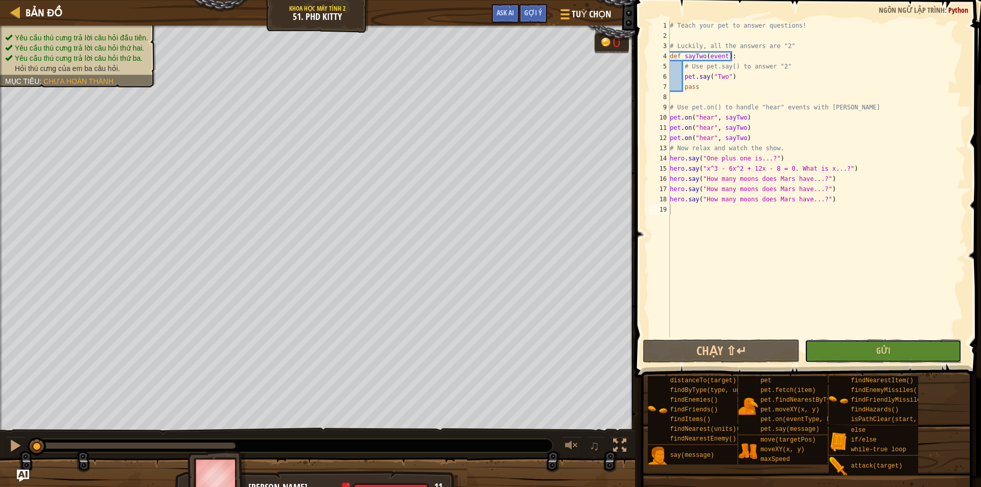
click at [867, 359] on button "Gửi" at bounding box center [882, 350] width 157 height 23
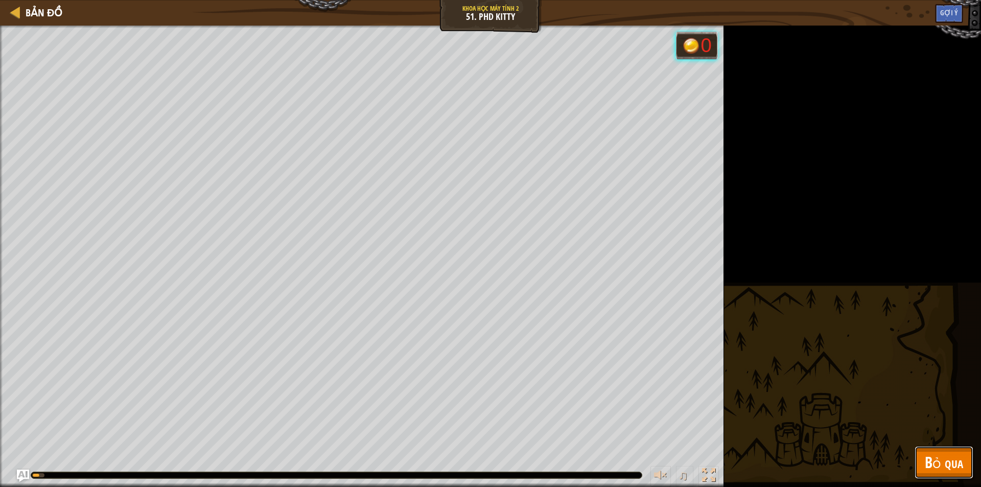
click at [938, 473] on button "Bỏ qua" at bounding box center [943, 462] width 59 height 33
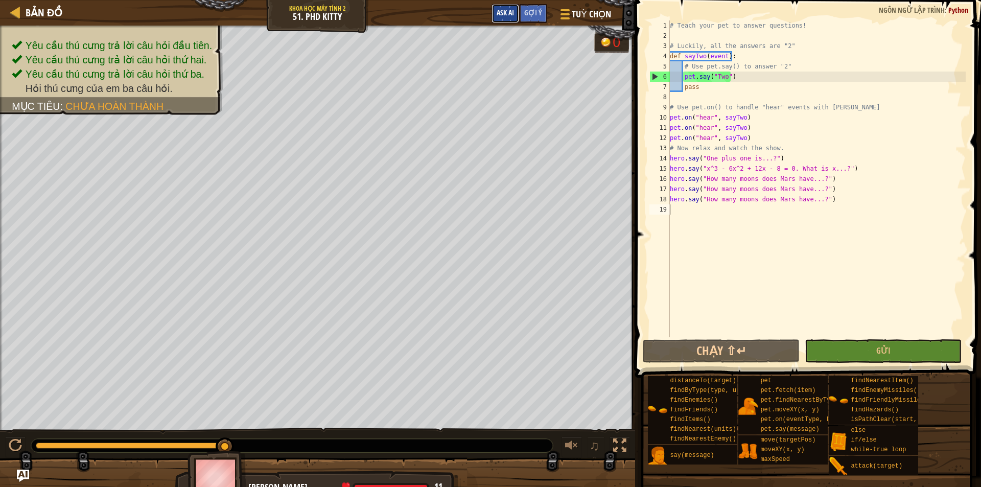
click at [508, 16] on span "Ask AI" at bounding box center [504, 13] width 17 height 10
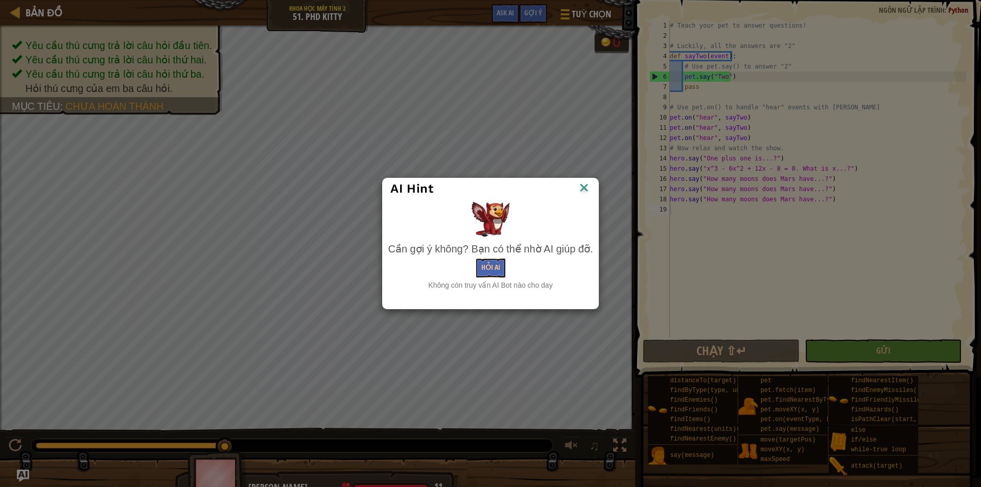
click at [584, 186] on img at bounding box center [583, 188] width 13 height 15
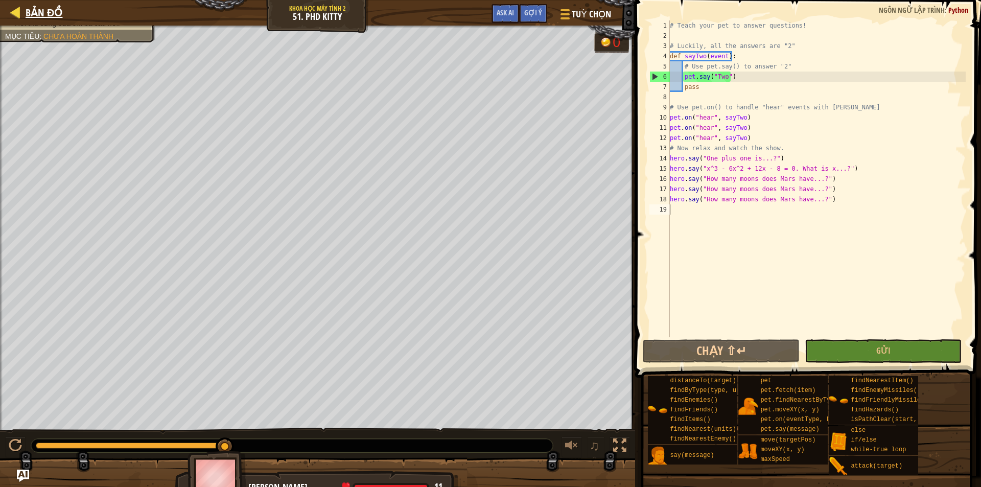
click at [50, 5] on div "Bản đồ" at bounding box center [41, 13] width 42 height 26
select select "vi"
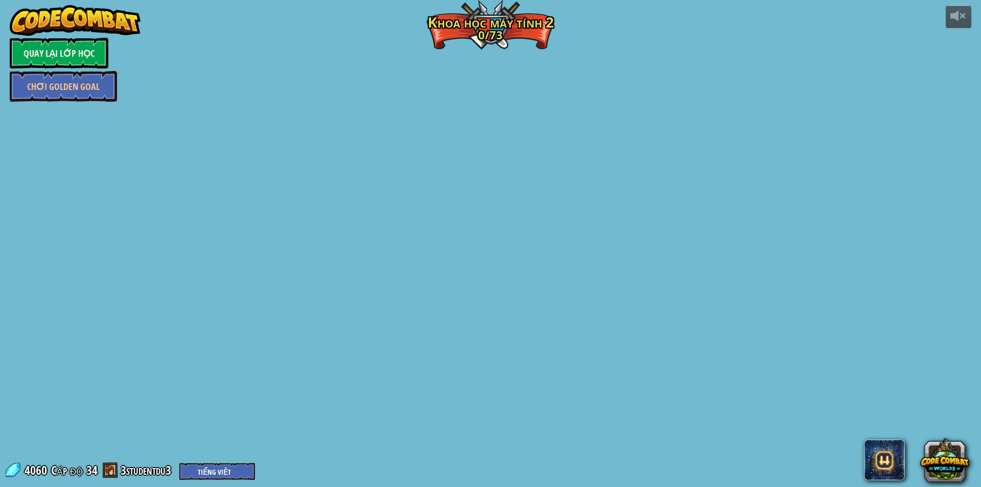
select select "vi"
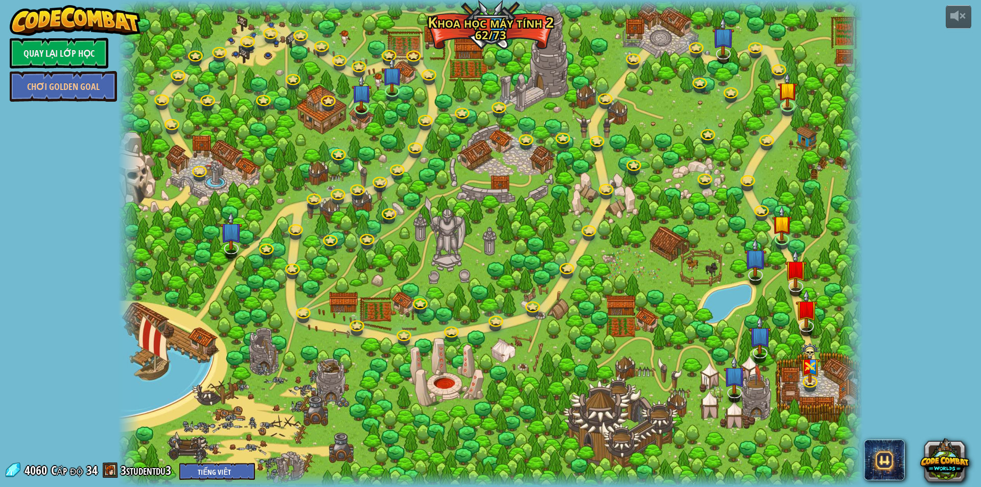
select select "vi"
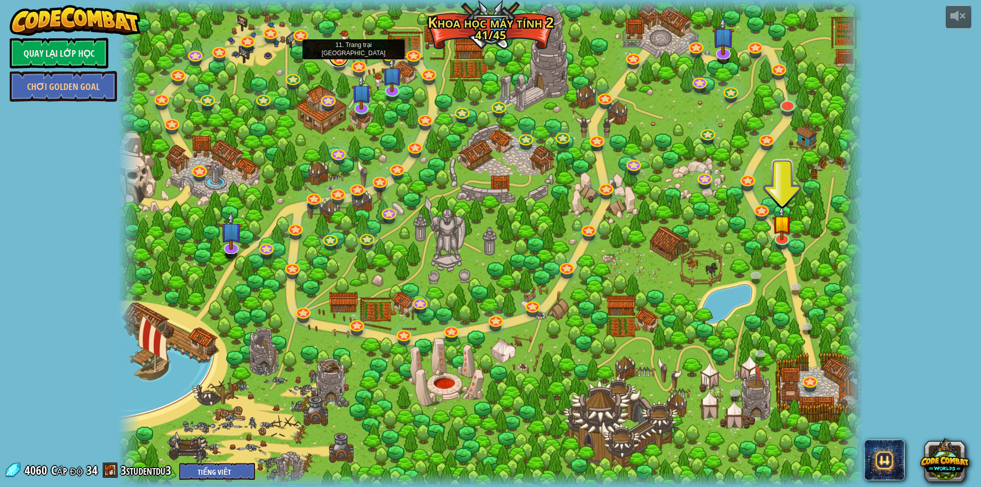
click at [337, 57] on link at bounding box center [338, 56] width 20 height 20
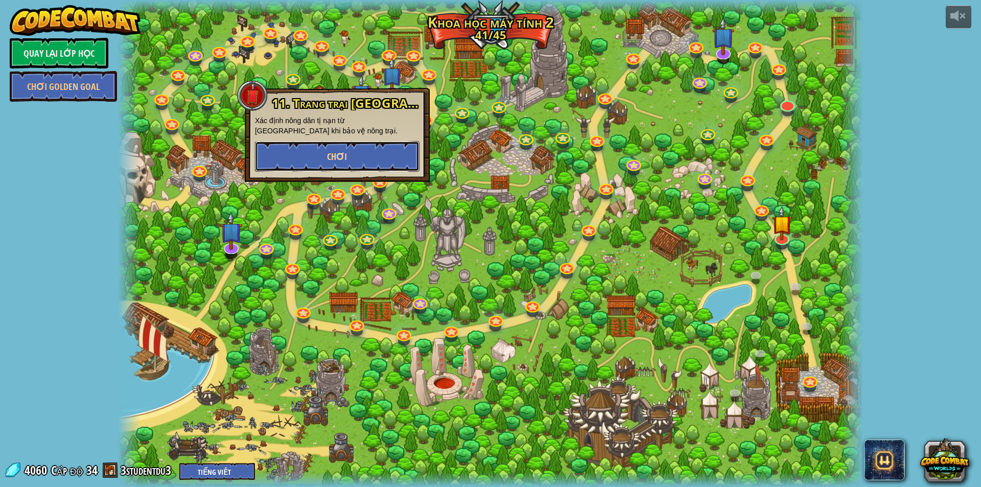
click at [362, 164] on button "Chơi" at bounding box center [337, 156] width 164 height 31
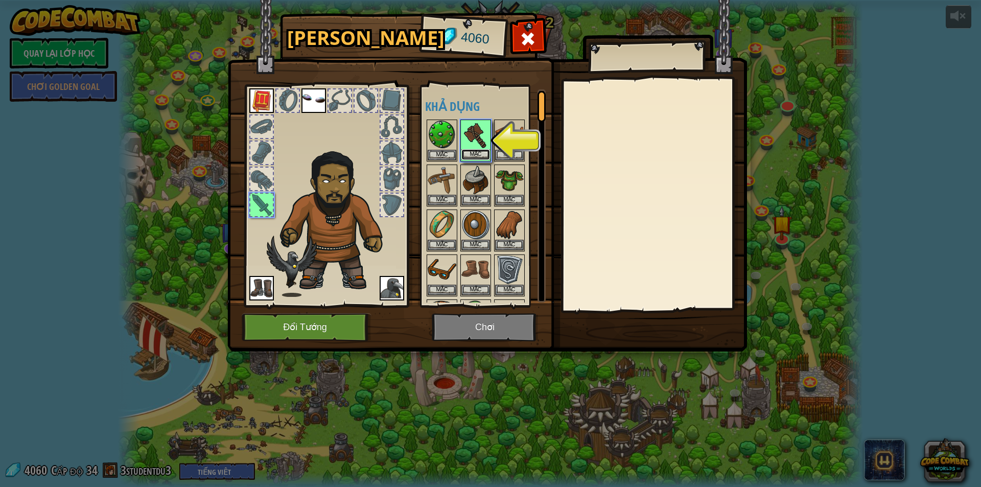
click at [482, 150] on button "Mặc" at bounding box center [475, 154] width 29 height 11
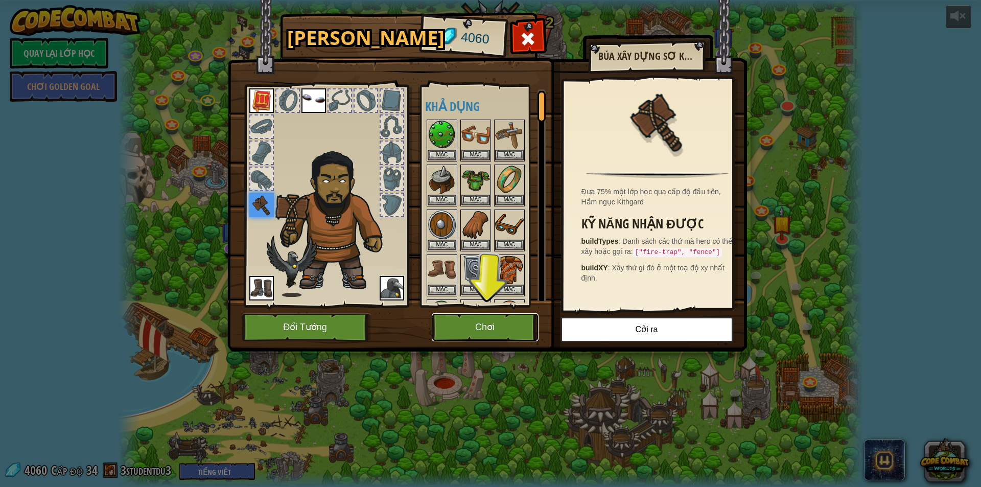
click at [477, 314] on button "Chơi" at bounding box center [485, 327] width 107 height 28
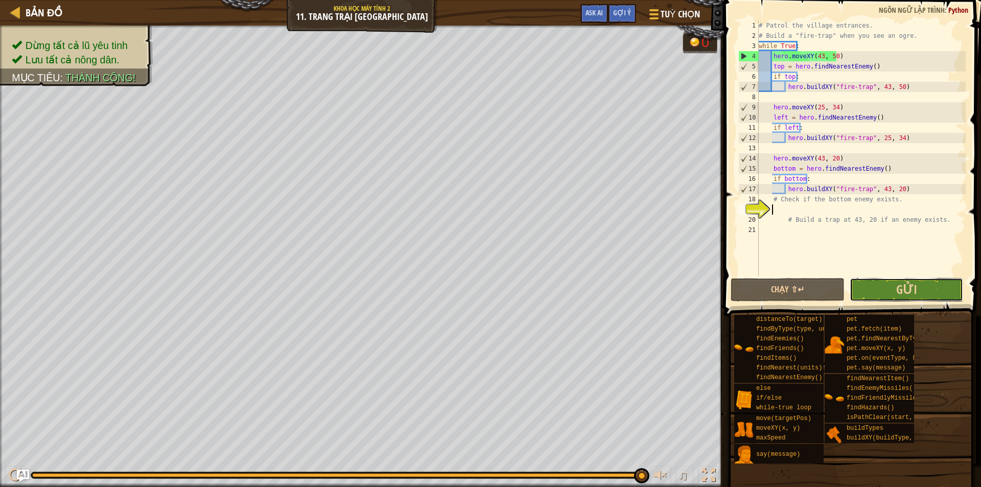
click at [915, 298] on button "Gửi" at bounding box center [906, 289] width 114 height 23
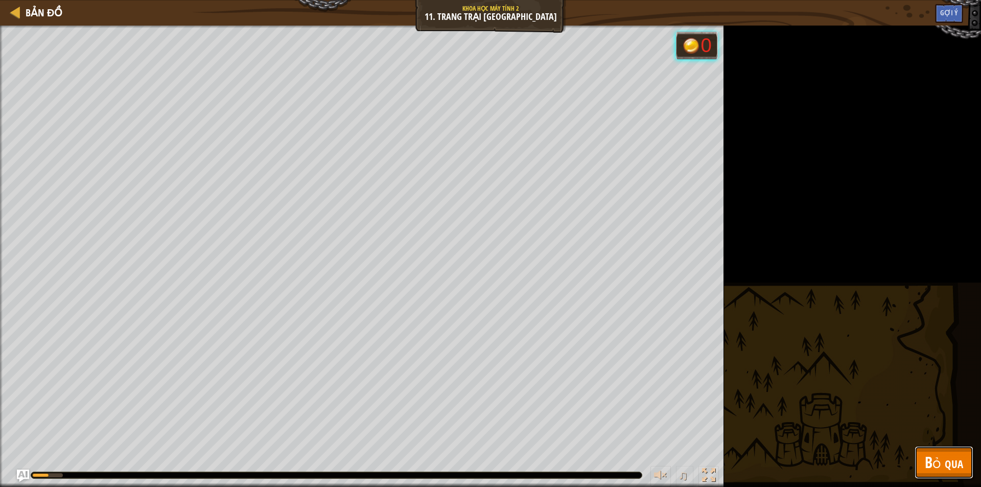
click at [932, 460] on span "Bỏ qua" at bounding box center [943, 461] width 38 height 21
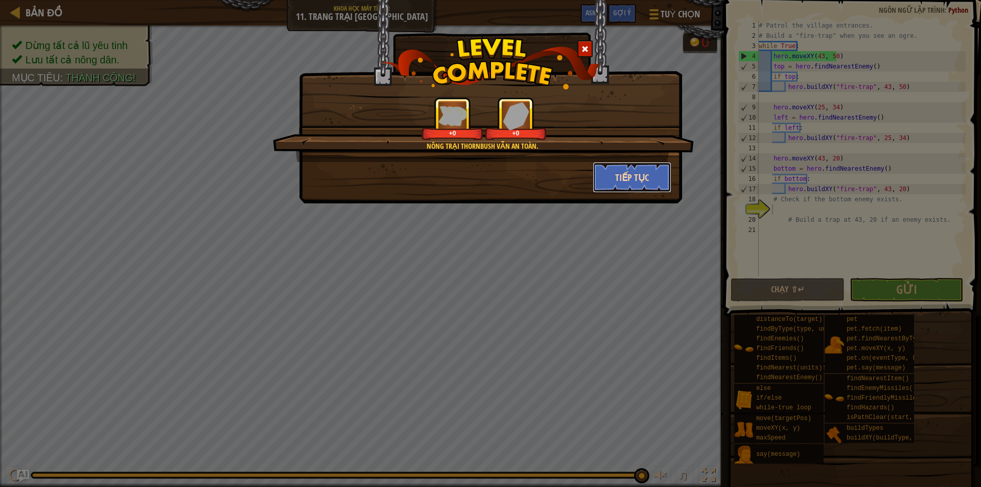
click at [619, 182] on button "Tiếp tục" at bounding box center [631, 177] width 79 height 31
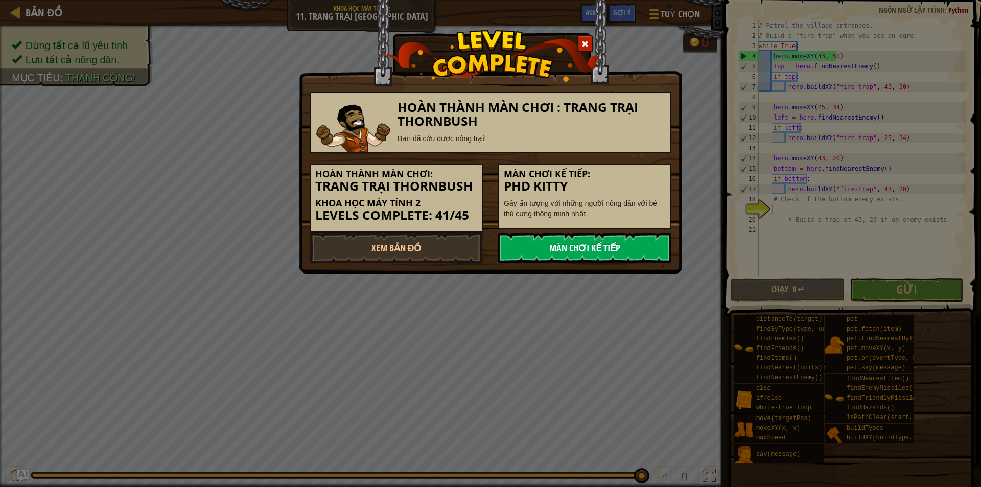
click at [622, 247] on link "Màn chơi kế tiếp" at bounding box center [584, 247] width 173 height 31
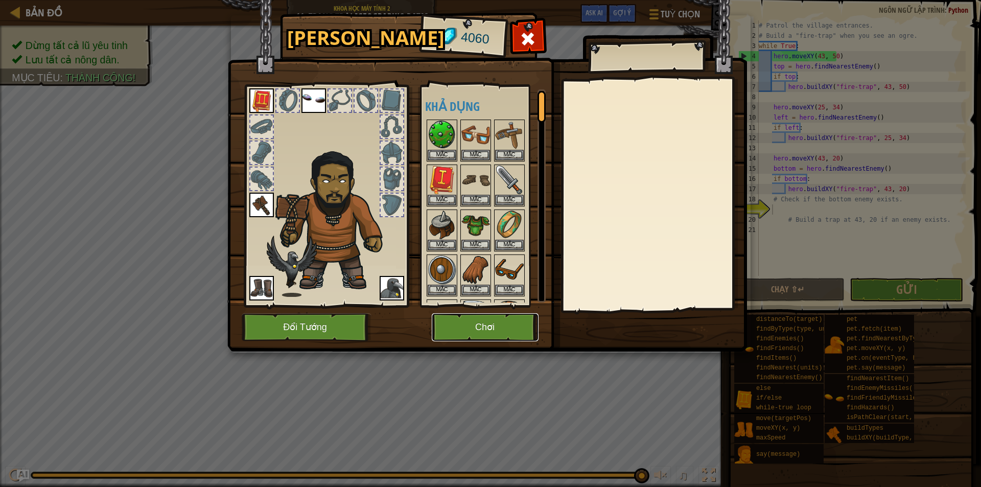
click at [479, 328] on button "Chơi" at bounding box center [485, 327] width 107 height 28
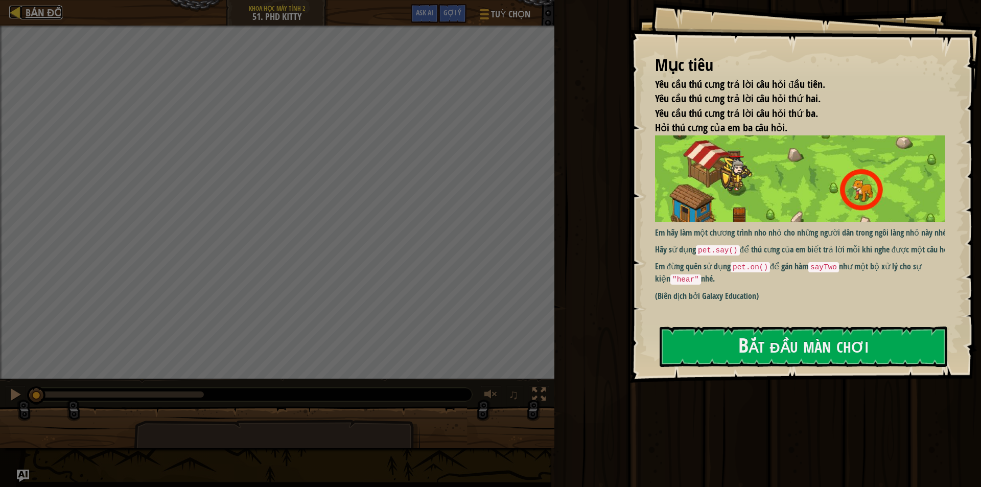
click at [16, 10] on div at bounding box center [15, 12] width 13 height 13
select select "vi"
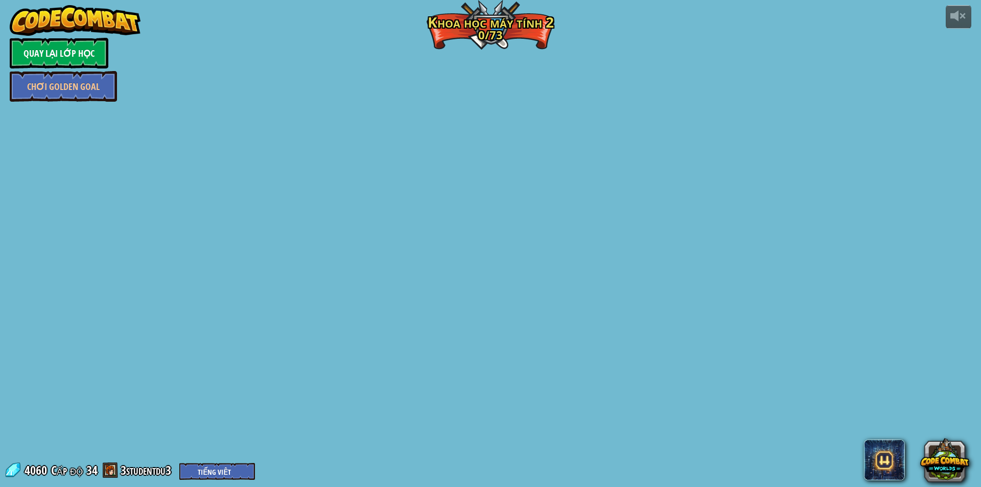
select select "vi"
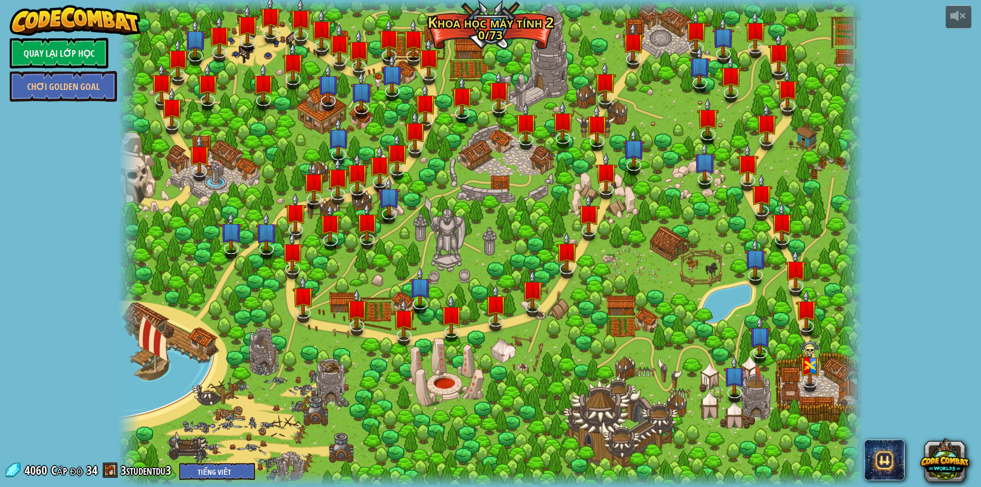
select select "vi"
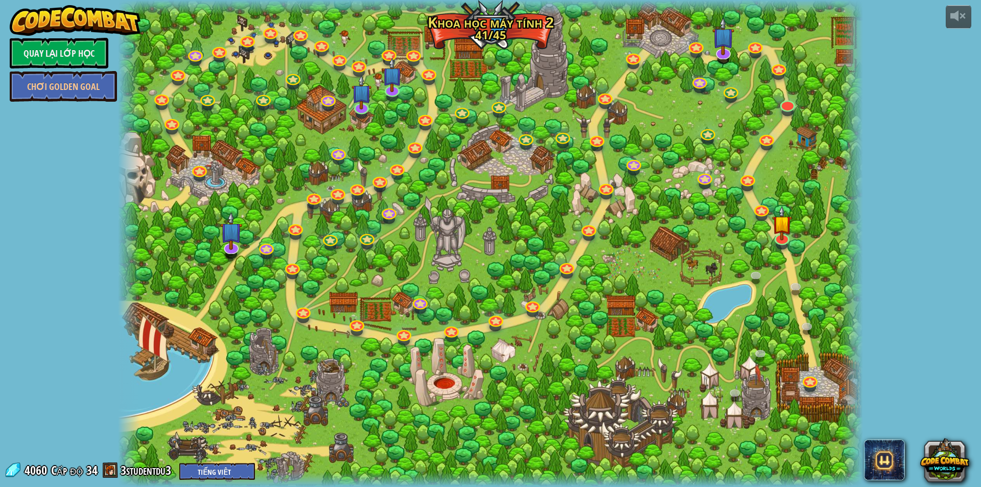
select select "vi"
click at [757, 207] on link at bounding box center [760, 207] width 20 height 20
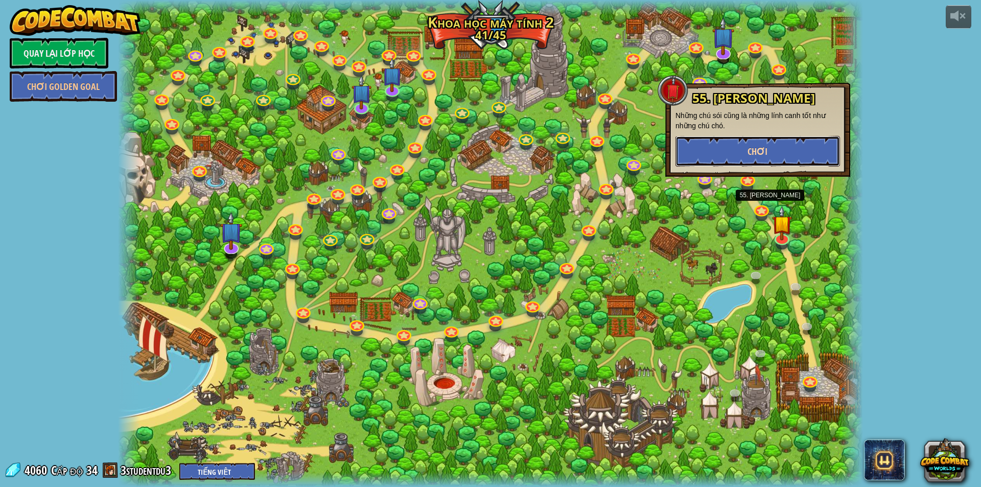
click at [776, 147] on button "Chơi" at bounding box center [757, 151] width 164 height 31
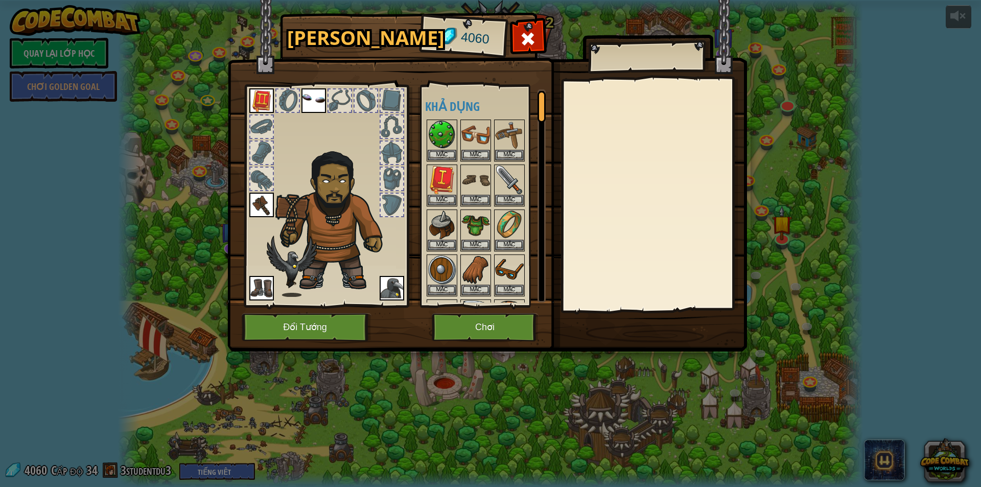
click at [264, 200] on img at bounding box center [261, 205] width 25 height 25
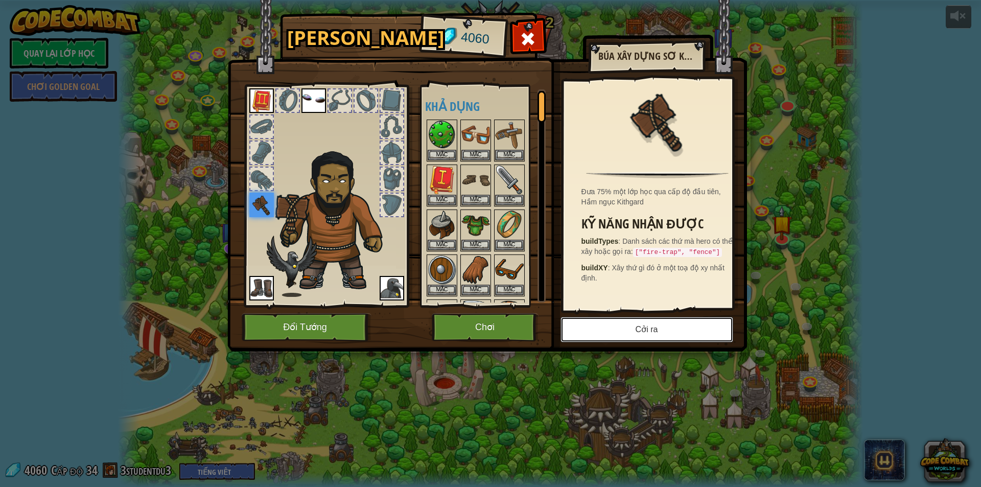
click at [600, 324] on button "Cởi ra" at bounding box center [646, 330] width 173 height 26
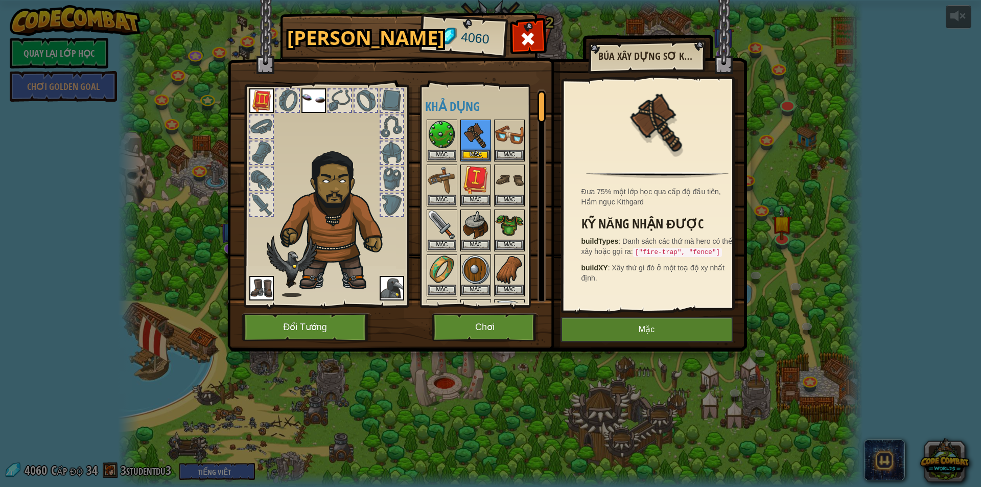
click at [263, 283] on img at bounding box center [261, 288] width 25 height 25
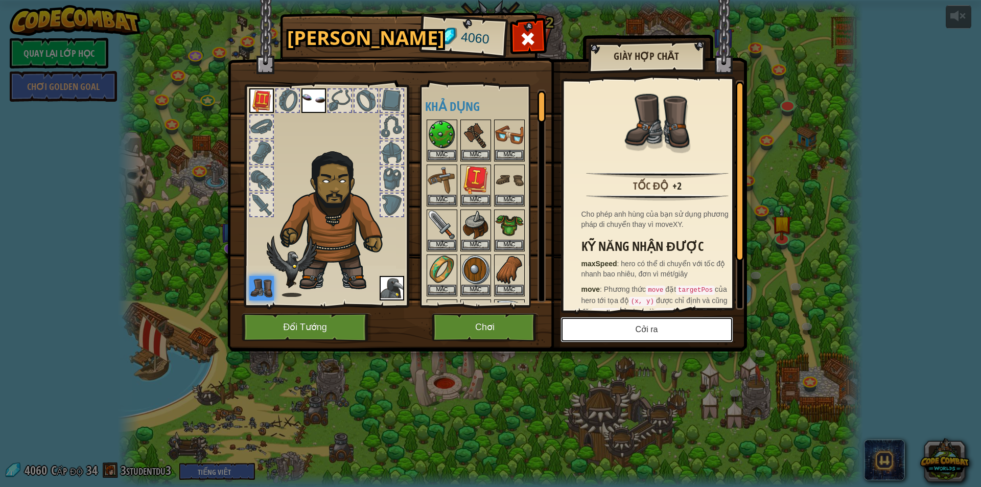
click at [614, 326] on button "Cởi ra" at bounding box center [646, 330] width 173 height 26
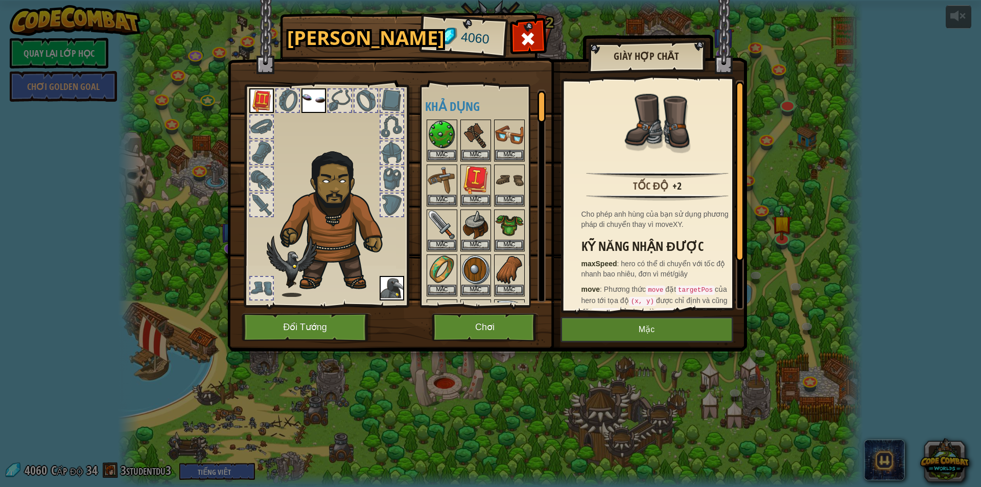
click at [385, 297] on img at bounding box center [391, 288] width 25 height 25
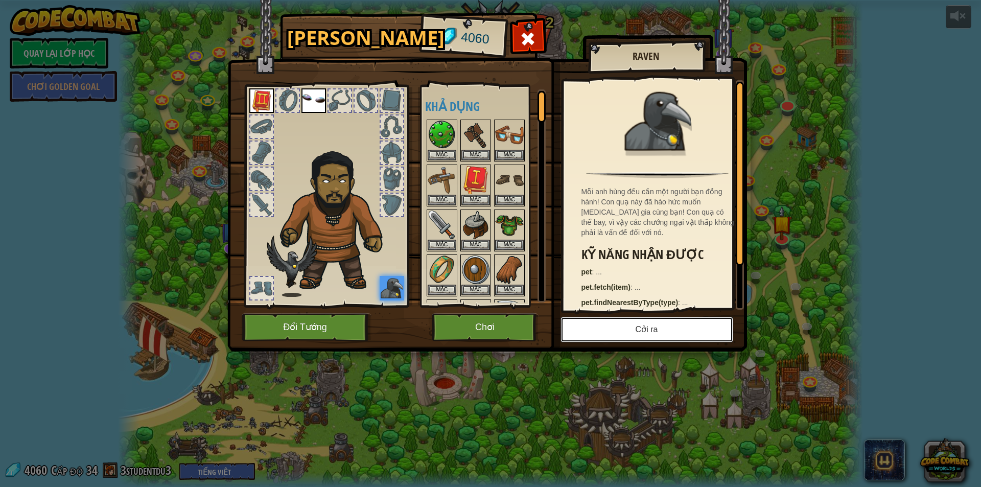
click at [640, 332] on button "Cởi ra" at bounding box center [646, 330] width 173 height 26
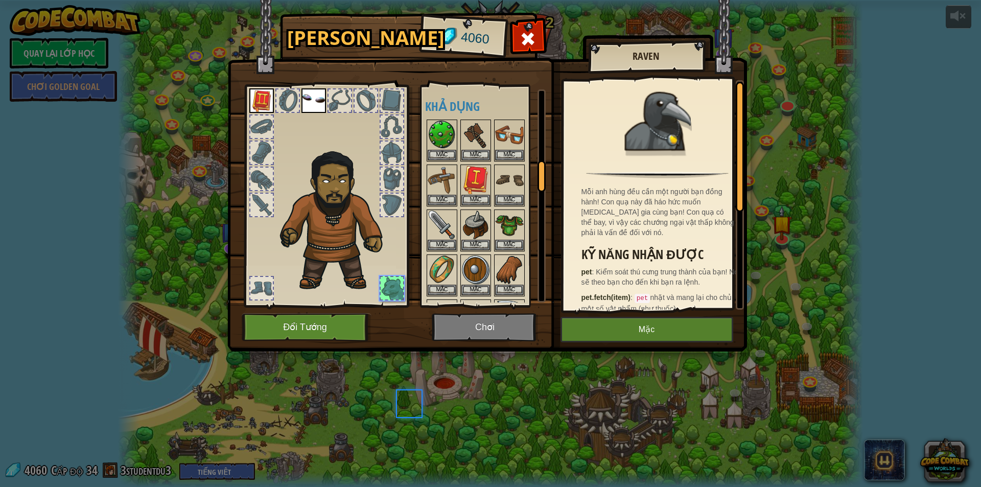
scroll to position [536, 0]
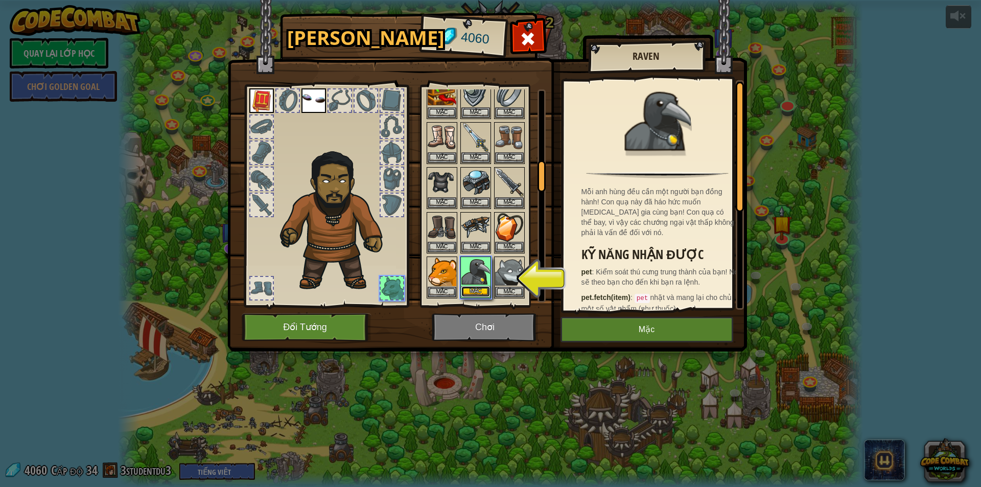
click at [474, 288] on button "Mặc" at bounding box center [475, 291] width 29 height 11
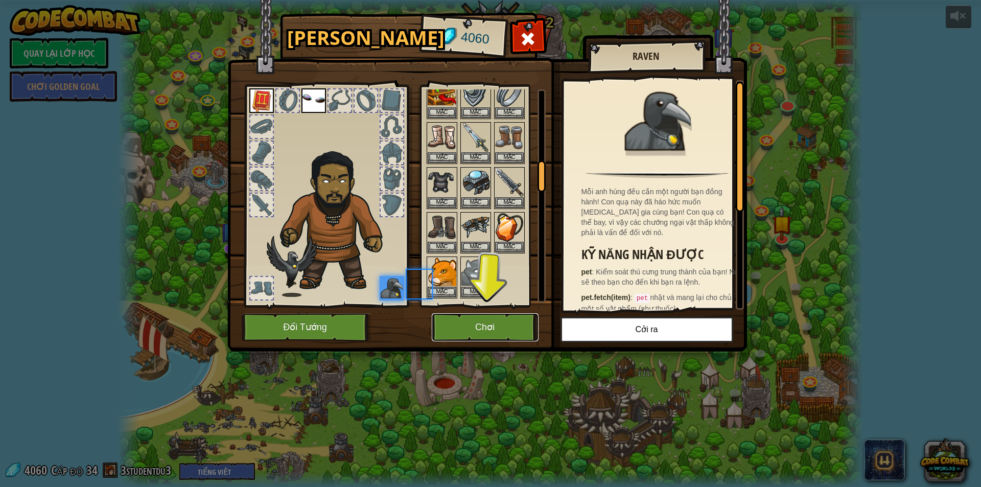
click at [474, 330] on button "Chơi" at bounding box center [485, 327] width 107 height 28
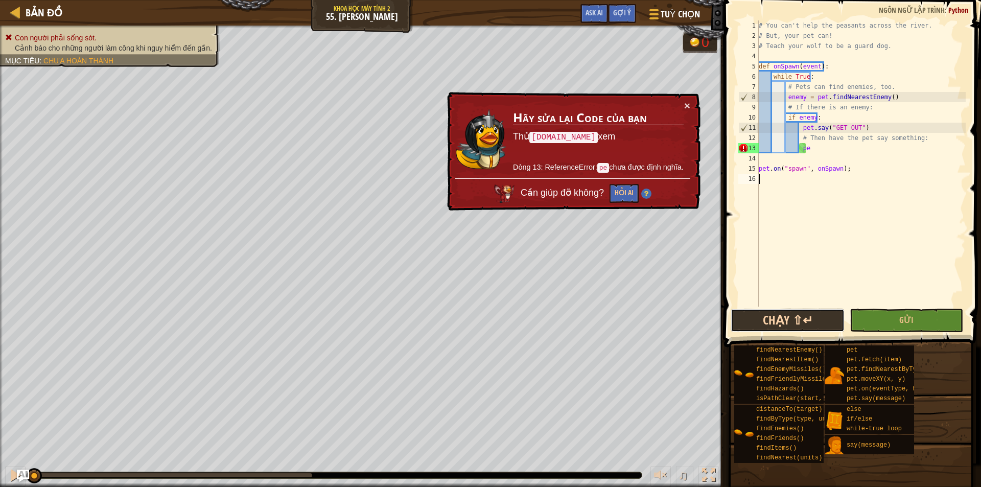
click at [818, 318] on button "Chạy ⇧↵" at bounding box center [787, 319] width 114 height 23
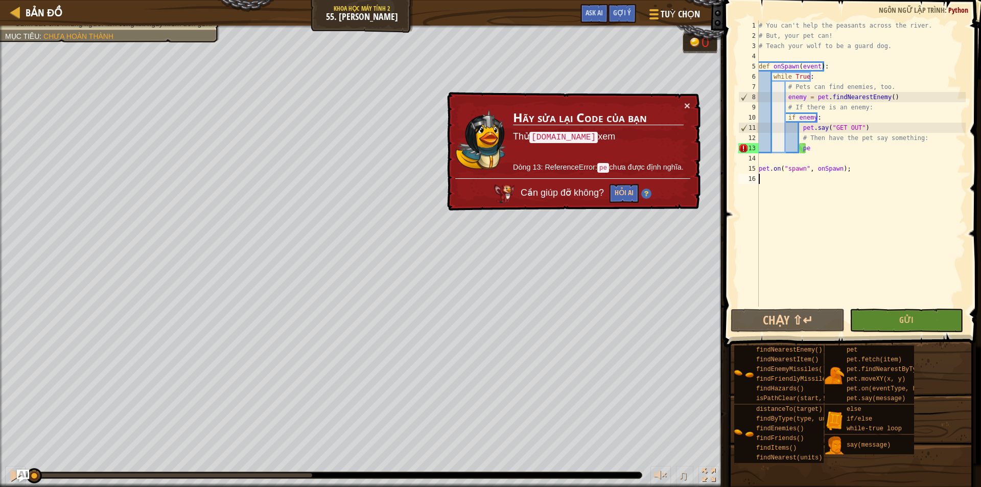
drag, startPoint x: 320, startPoint y: 474, endPoint x: 0, endPoint y: 470, distance: 319.7
click at [0, 470] on div "♫" at bounding box center [362, 472] width 724 height 31
click at [816, 319] on button "Chạy ⇧↵" at bounding box center [787, 319] width 114 height 23
click at [19, 19] on div "Bản đồ Khoa học máy tính 2 55. Chó Bảo Vệ Tuỳ chọn Xong Gợi ý Ask AI" at bounding box center [362, 13] width 724 height 26
click at [25, 16] on link "Bản đồ" at bounding box center [41, 13] width 42 height 14
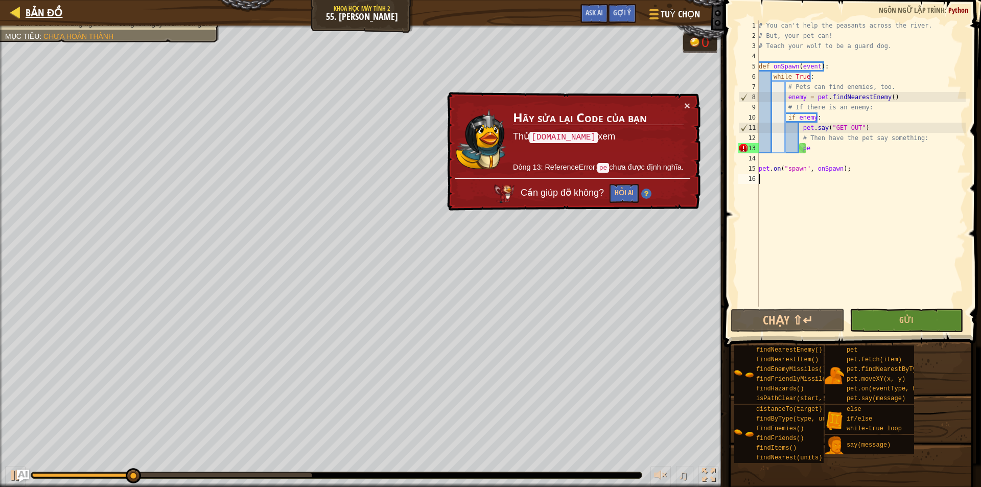
select select "vi"
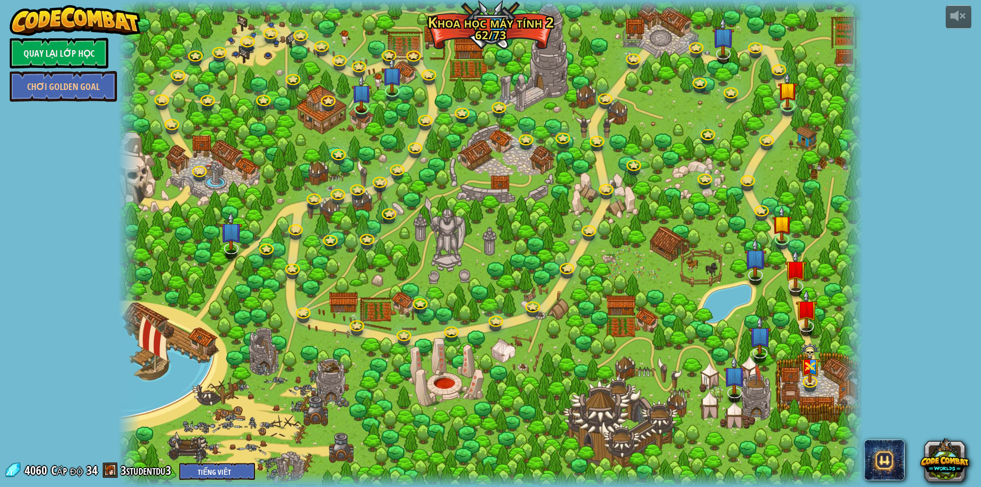
select select "vi"
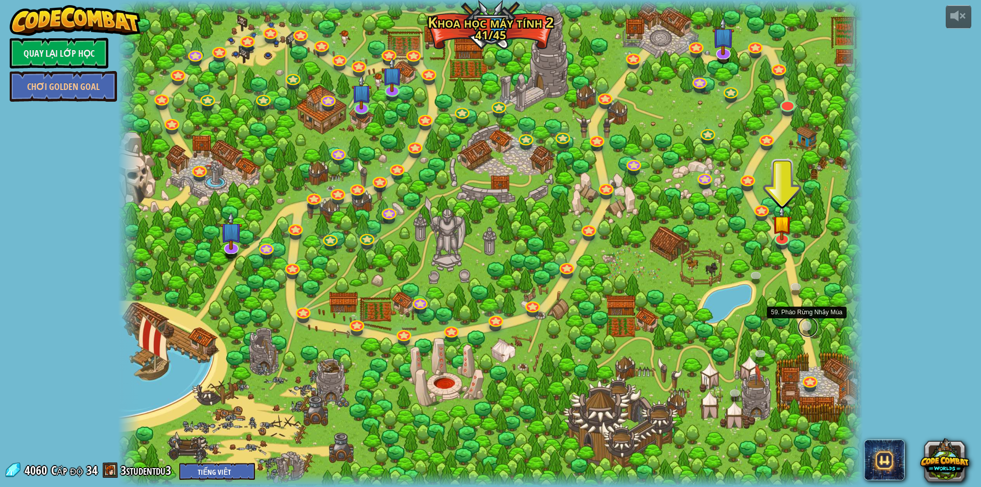
click at [805, 330] on link at bounding box center [807, 327] width 20 height 20
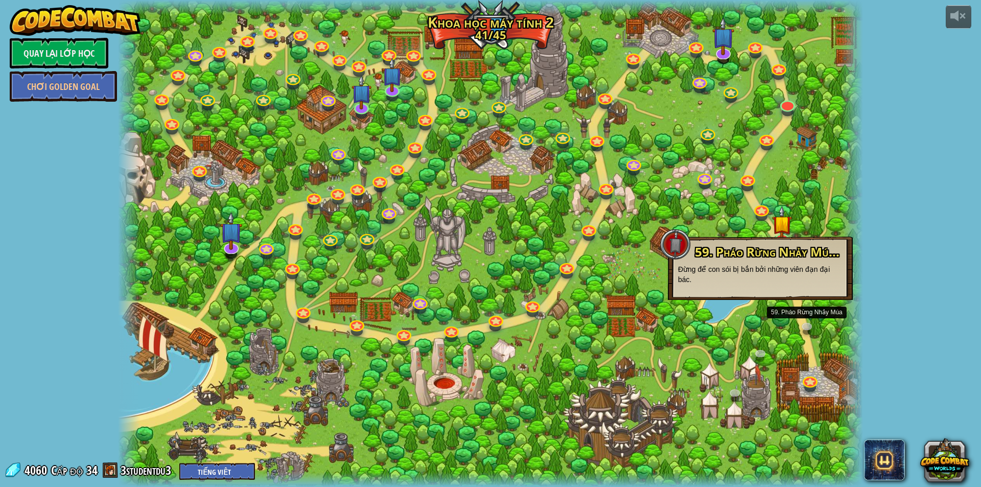
click at [802, 369] on div at bounding box center [490, 243] width 745 height 487
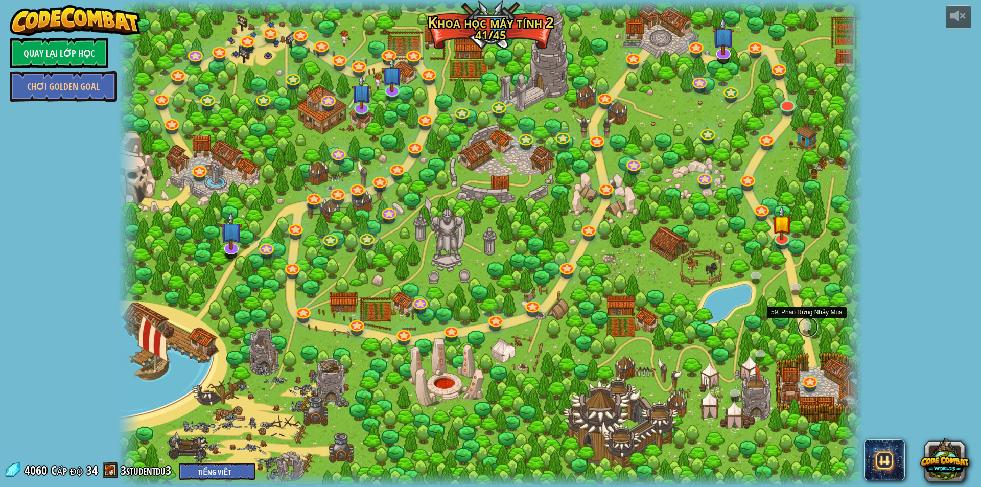
click at [805, 327] on link at bounding box center [807, 327] width 20 height 20
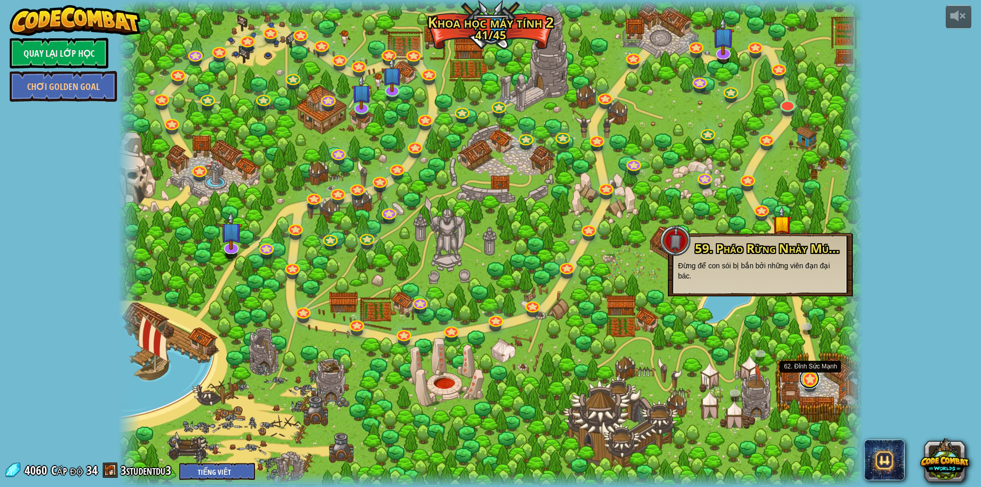
click at [808, 374] on link at bounding box center [809, 378] width 20 height 20
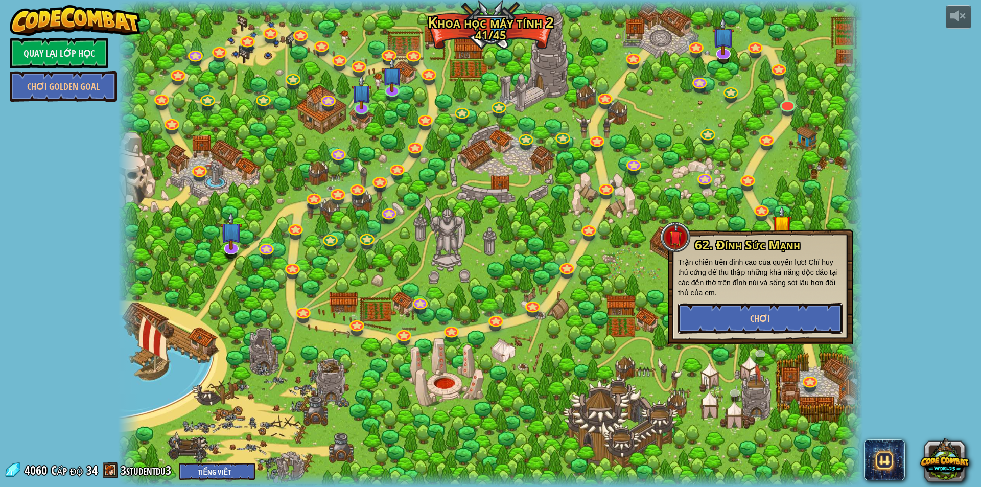
click at [786, 320] on button "Chơi" at bounding box center [760, 318] width 164 height 31
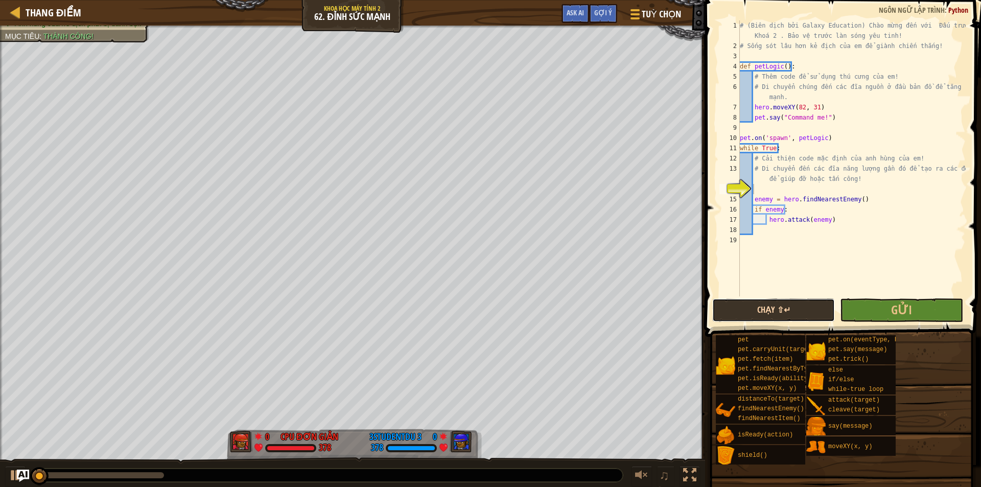
click at [751, 315] on button "Chạy ⇧↵" at bounding box center [773, 309] width 123 height 23
click at [773, 307] on button "Chạy ⇧↵" at bounding box center [773, 309] width 123 height 23
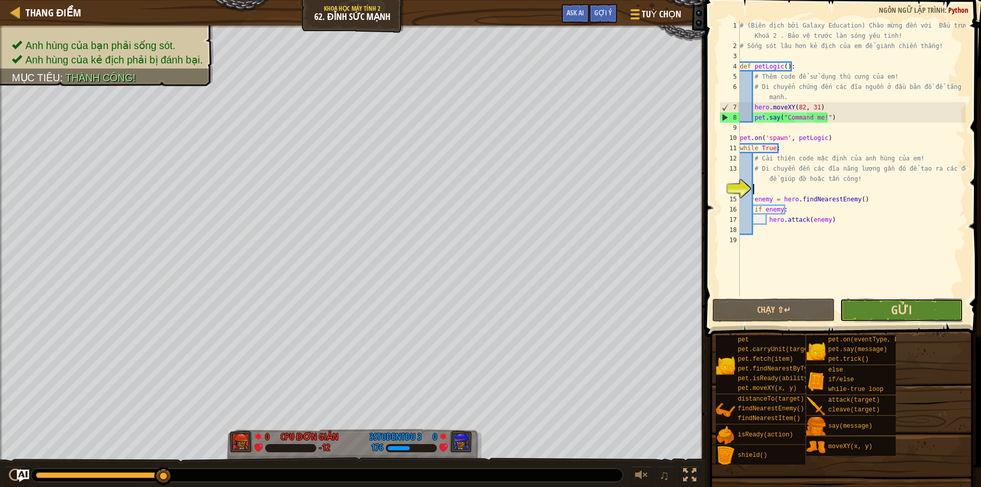
click at [902, 316] on span "Gửi" at bounding box center [901, 309] width 21 height 16
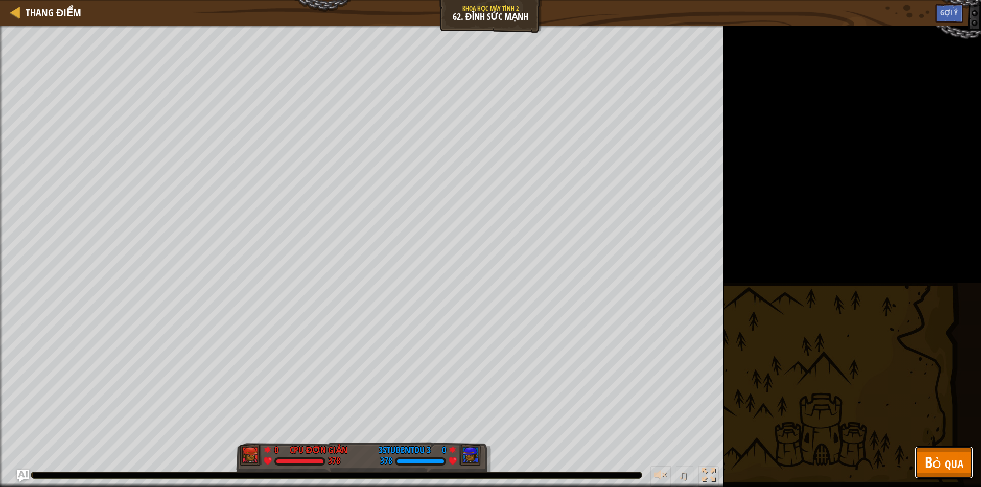
click at [924, 460] on span "Bỏ qua" at bounding box center [943, 461] width 38 height 21
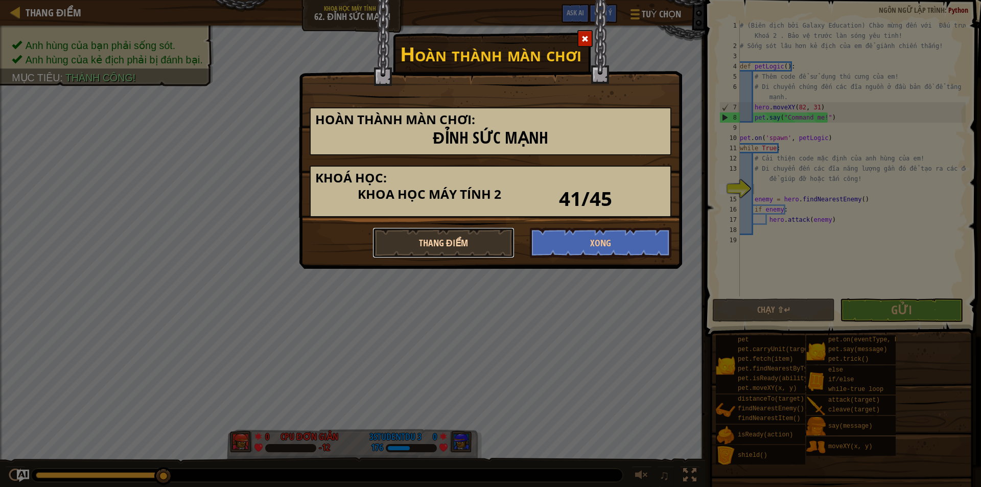
click at [480, 239] on button "Thang điểm" at bounding box center [443, 242] width 142 height 31
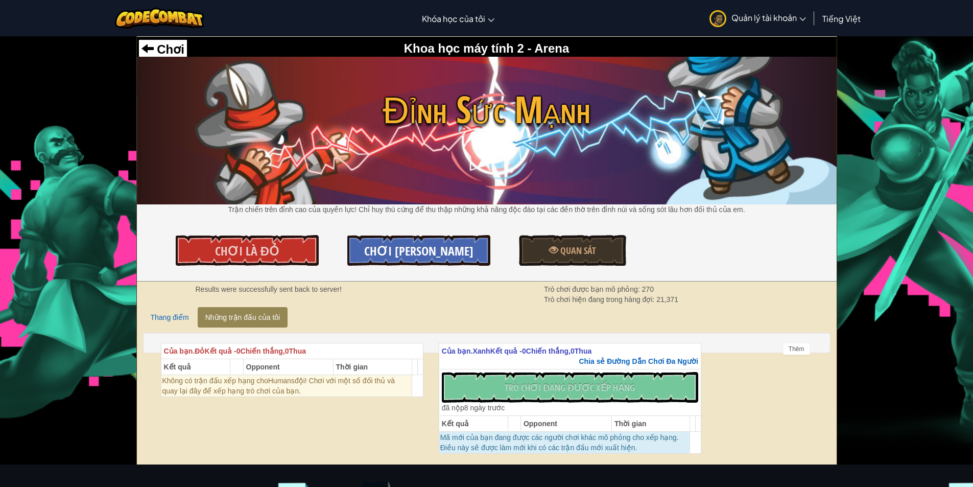
click at [455, 246] on span "[PERSON_NAME] [PERSON_NAME]" at bounding box center [418, 251] width 109 height 16
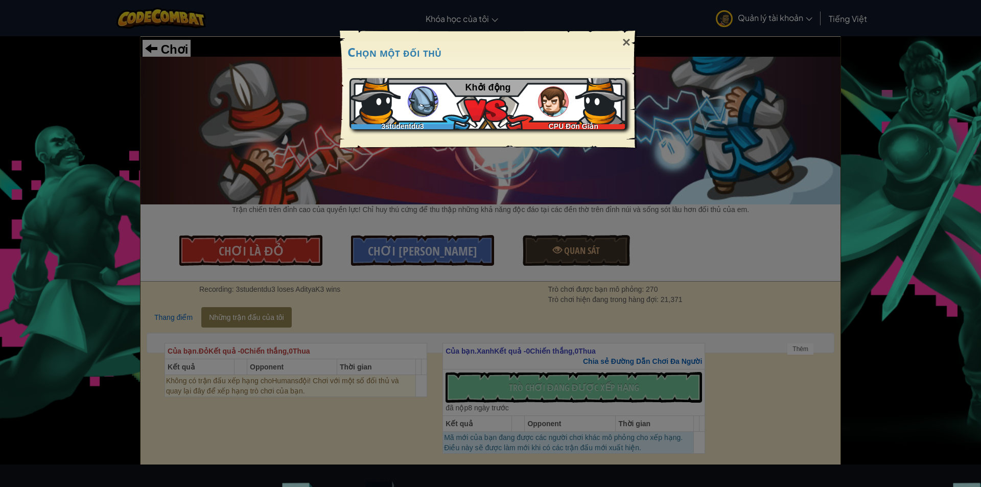
click at [602, 117] on img at bounding box center [600, 98] width 51 height 51
